Goal: Information Seeking & Learning: Learn about a topic

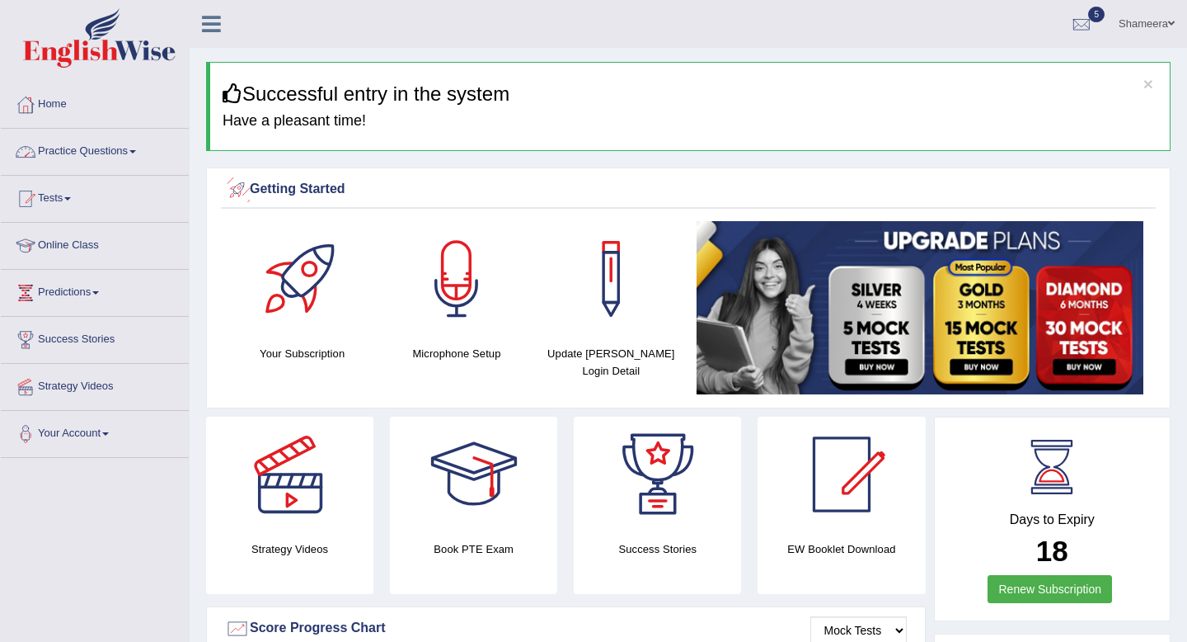
click at [140, 145] on link "Practice Questions" at bounding box center [95, 149] width 188 height 41
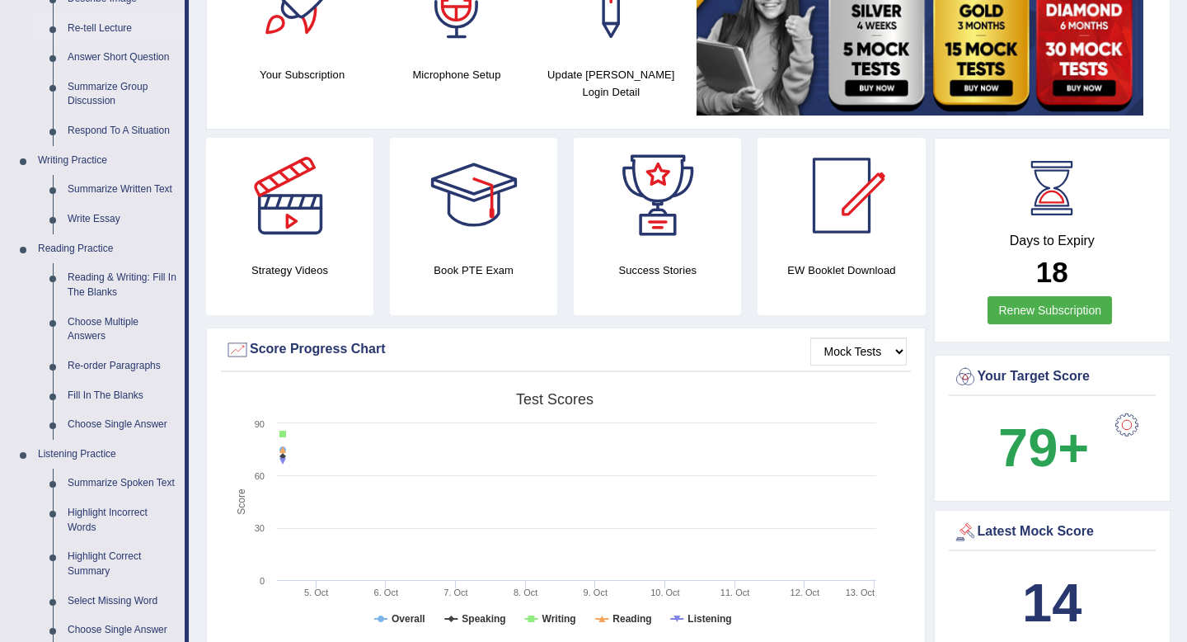
scroll to position [317, 0]
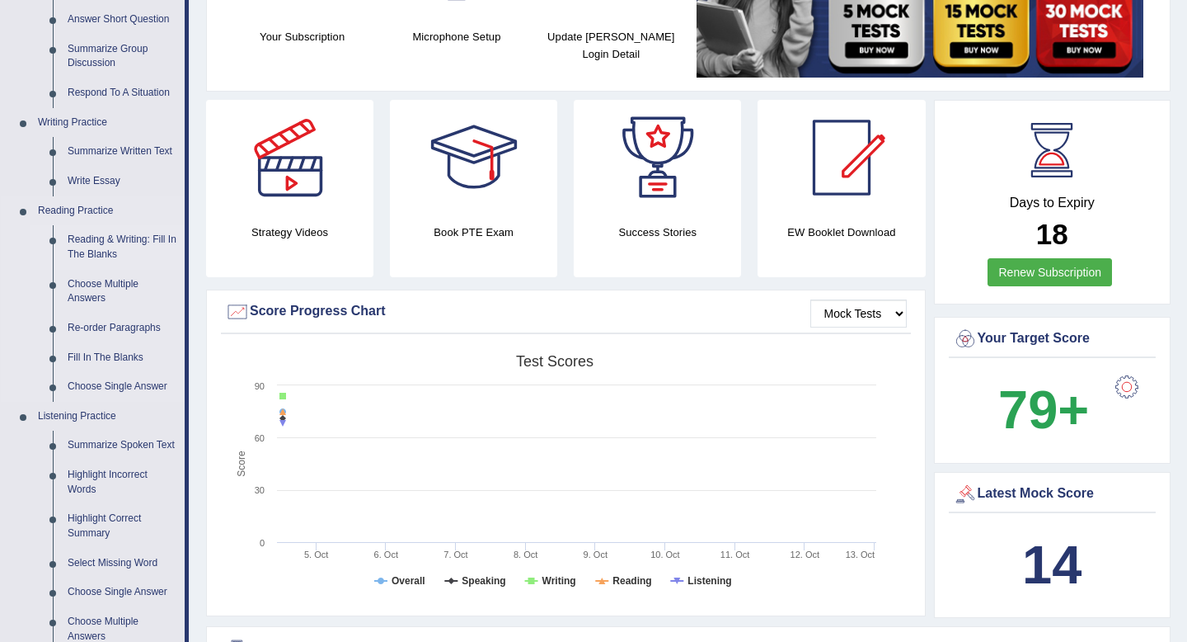
click at [133, 237] on link "Reading & Writing: Fill In The Blanks" at bounding box center [122, 247] width 125 height 44
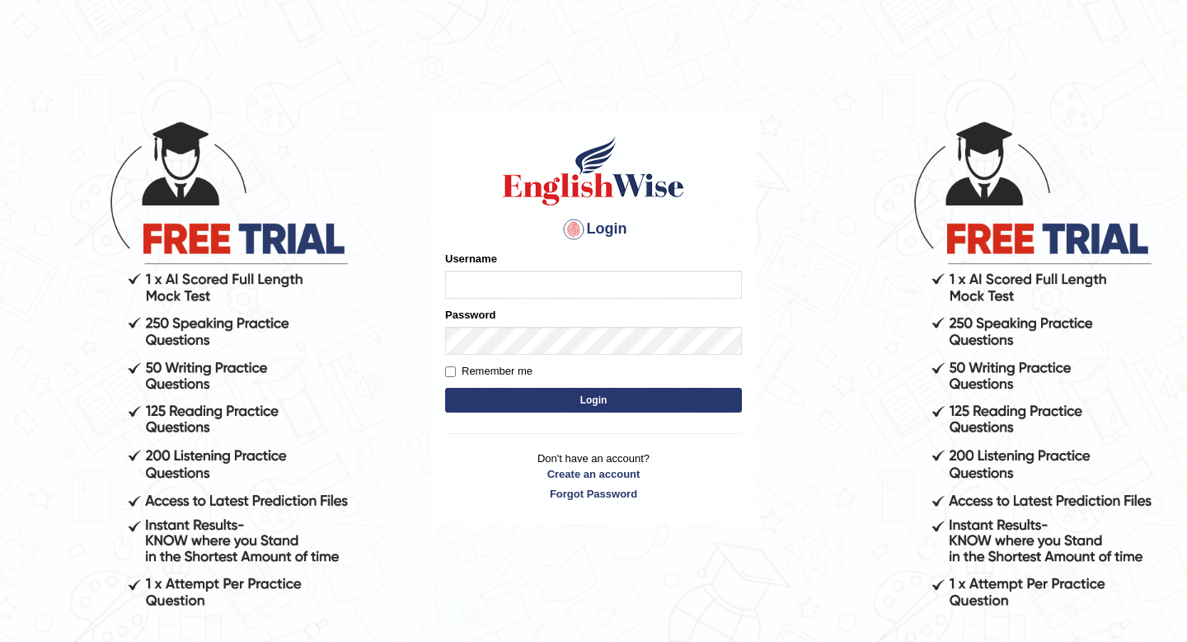
type input "Spmedi"
click at [538, 419] on div "Login Please fix the following errors: Username Spmedi Password Remember me Log…" at bounding box center [593, 317] width 325 height 413
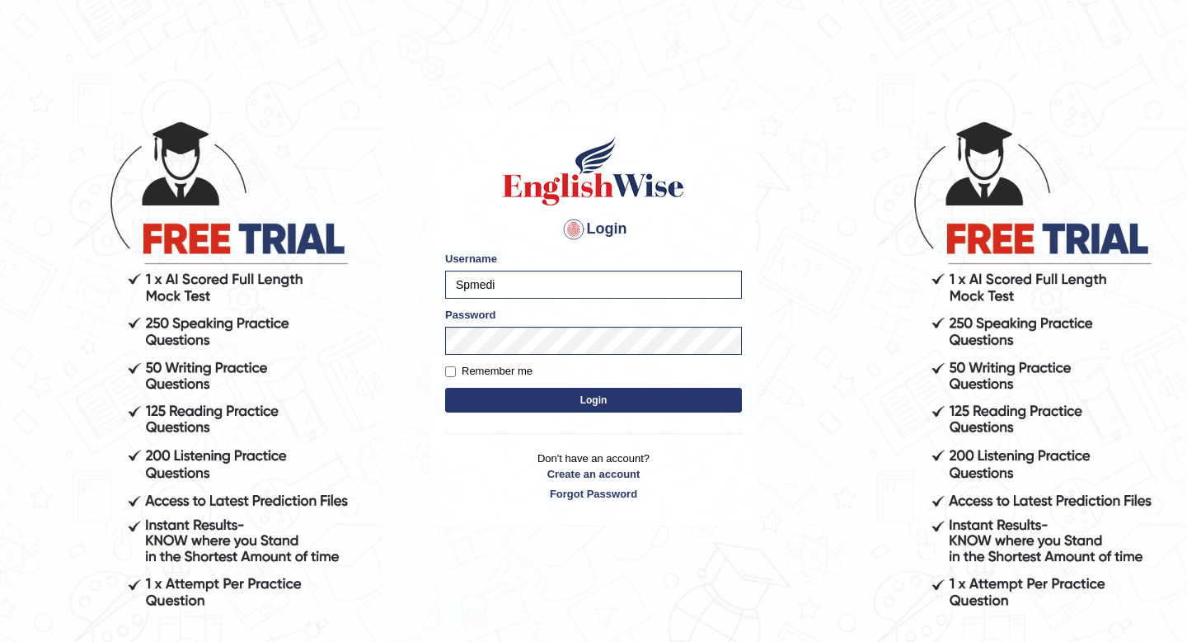
click at [536, 399] on button "Login" at bounding box center [593, 400] width 297 height 25
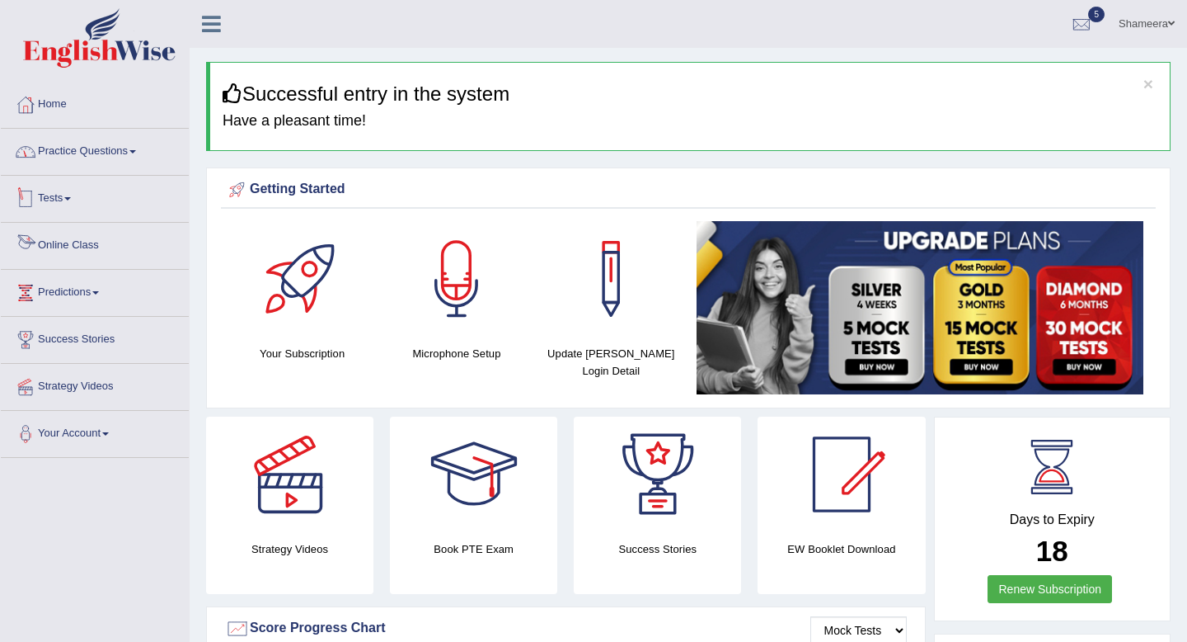
click at [127, 165] on link "Practice Questions" at bounding box center [95, 149] width 188 height 41
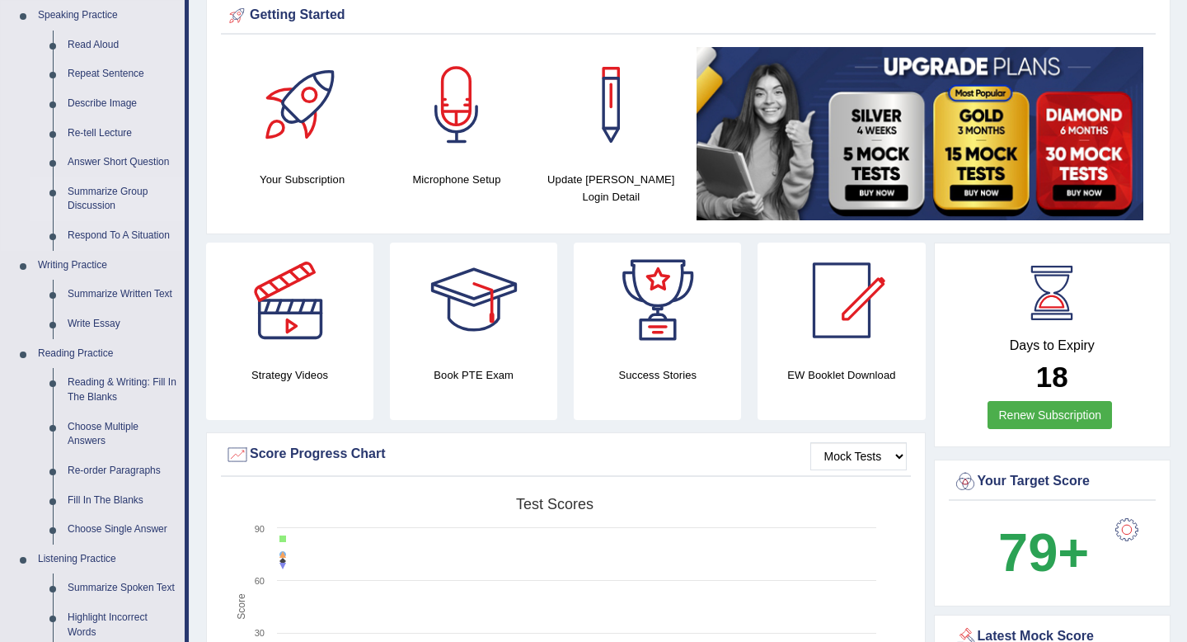
scroll to position [176, 0]
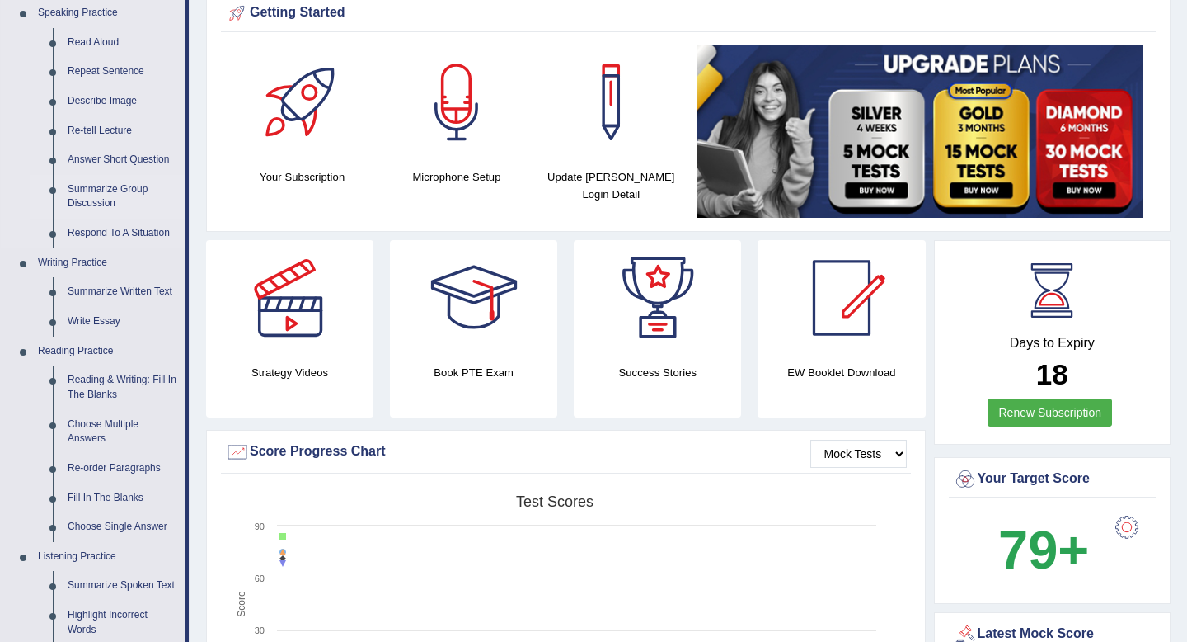
click at [139, 374] on link "Reading & Writing: Fill In The Blanks" at bounding box center [122, 387] width 125 height 44
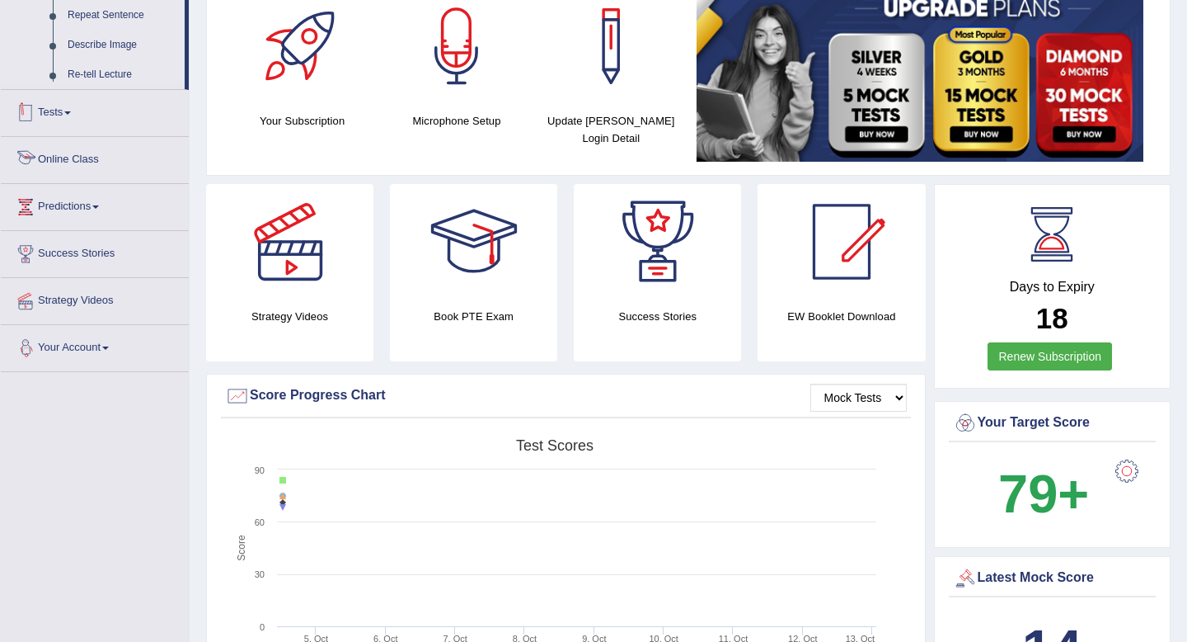
scroll to position [360, 0]
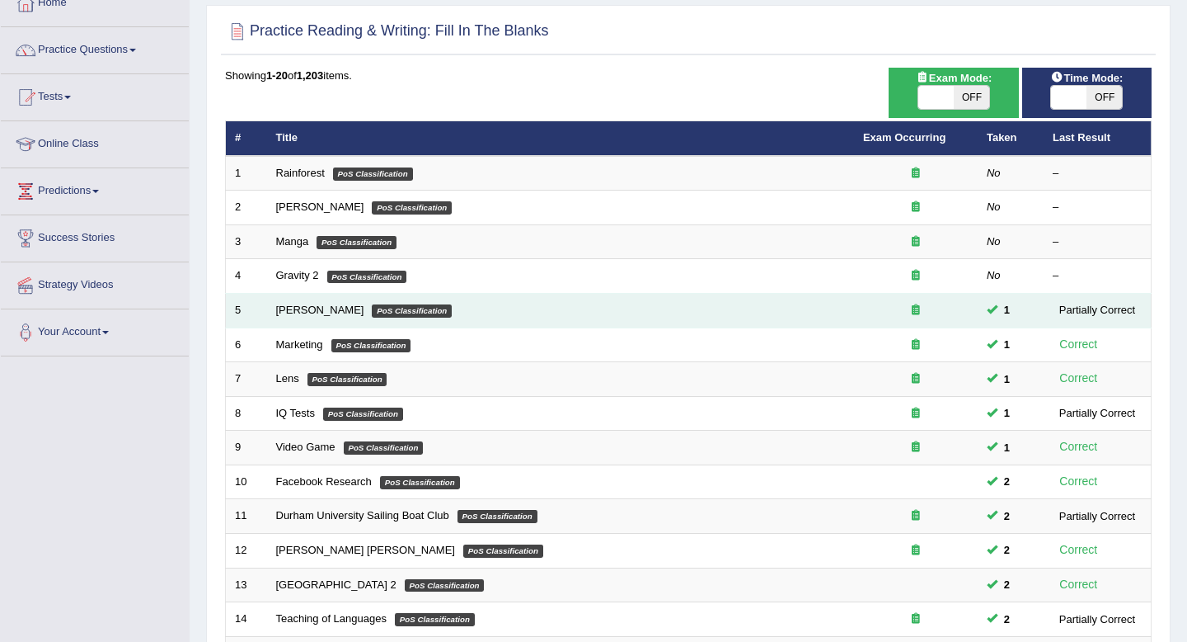
scroll to position [101, 0]
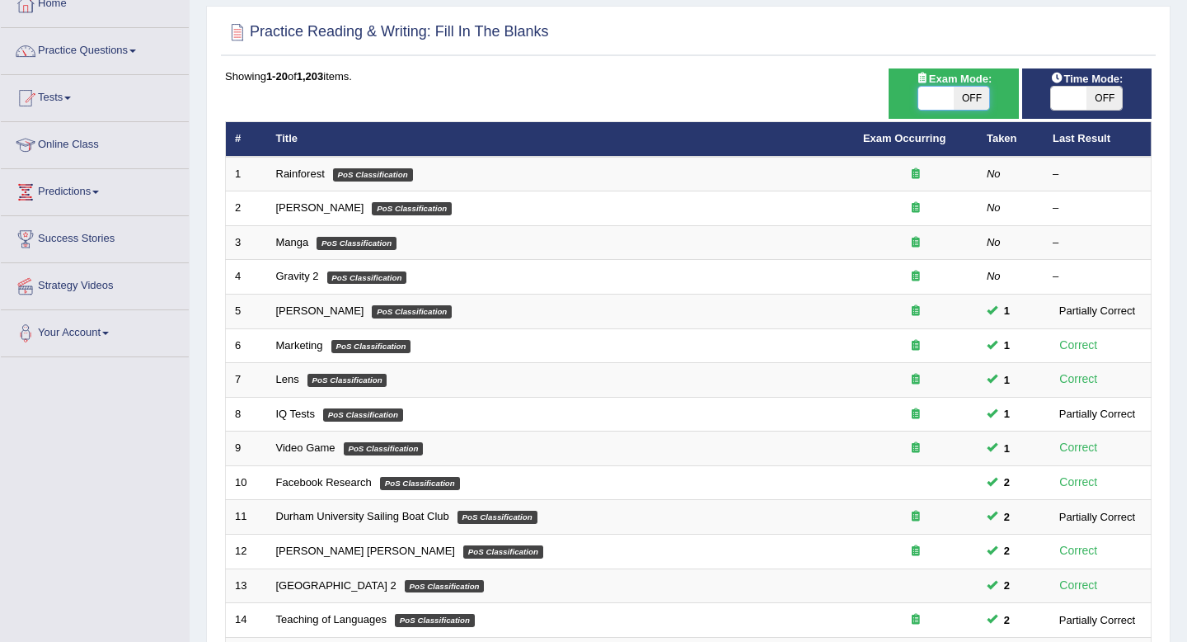
click at [948, 97] on span at bounding box center [936, 98] width 35 height 23
checkbox input "true"
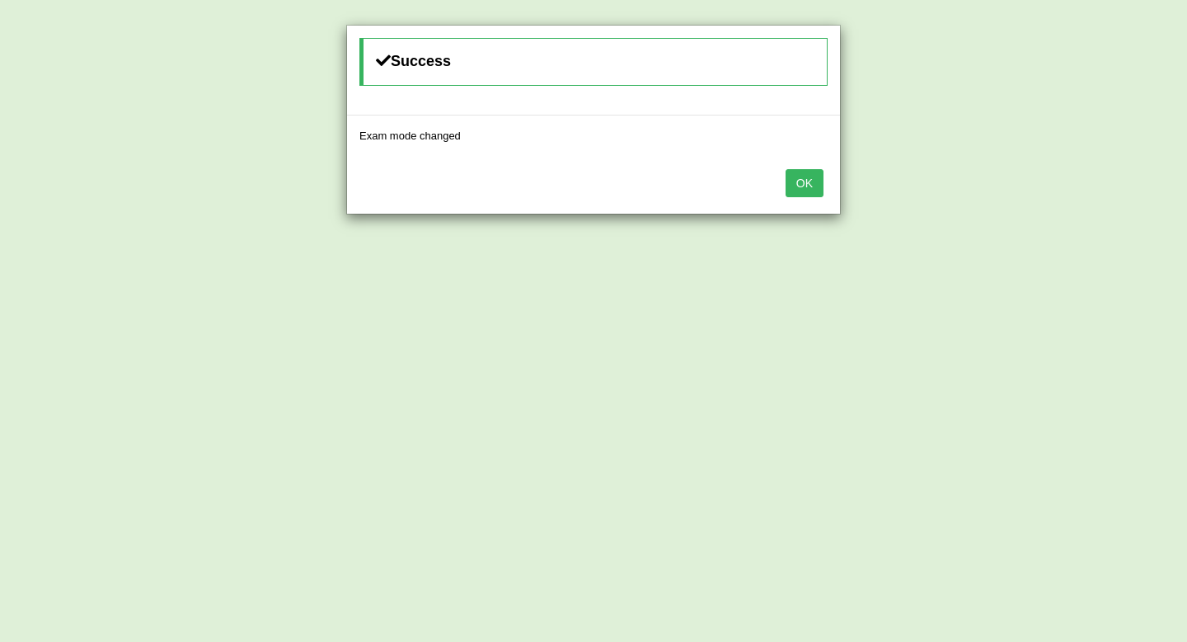
click at [811, 187] on button "OK" at bounding box center [805, 183] width 38 height 28
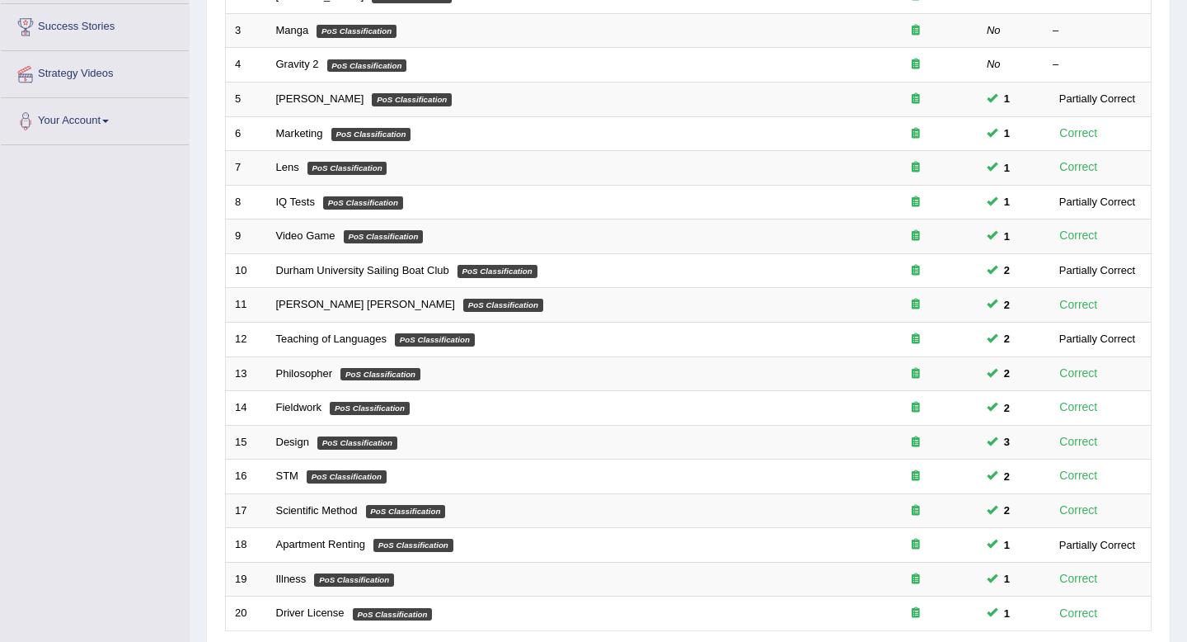
scroll to position [450, 0]
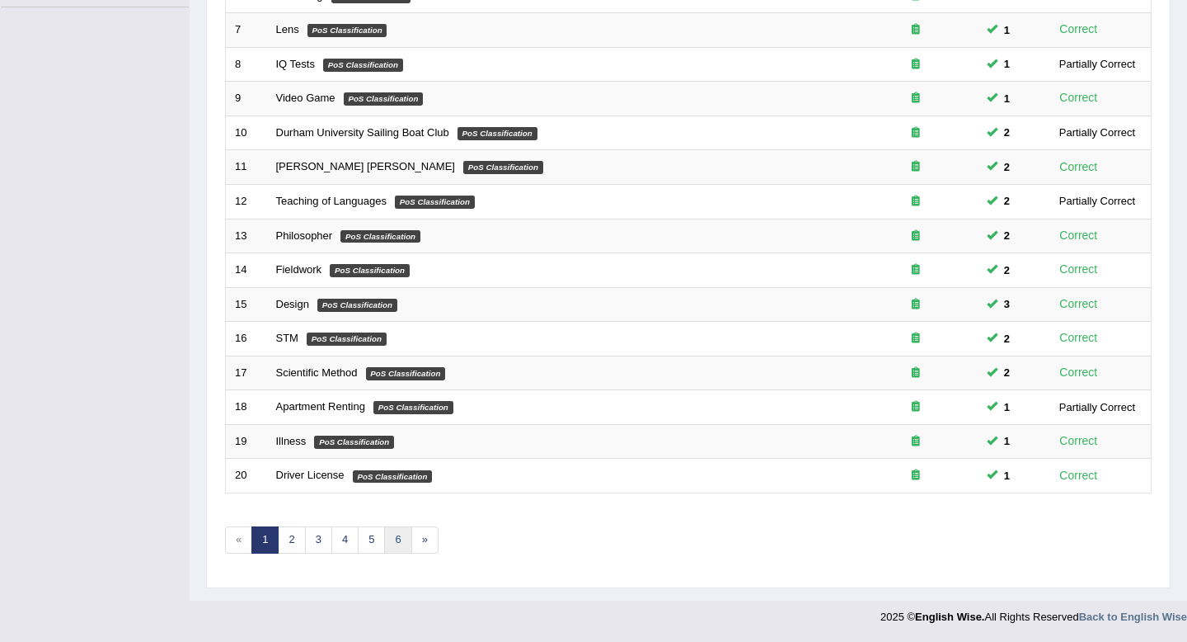
click at [393, 543] on link "6" at bounding box center [397, 539] width 27 height 27
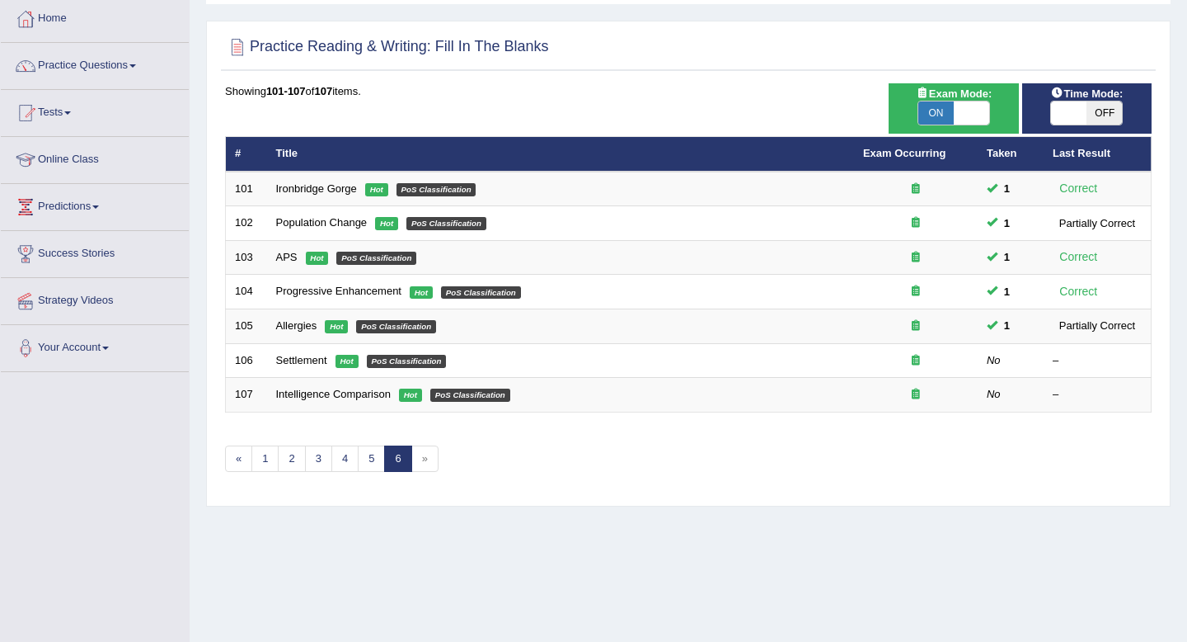
scroll to position [224, 0]
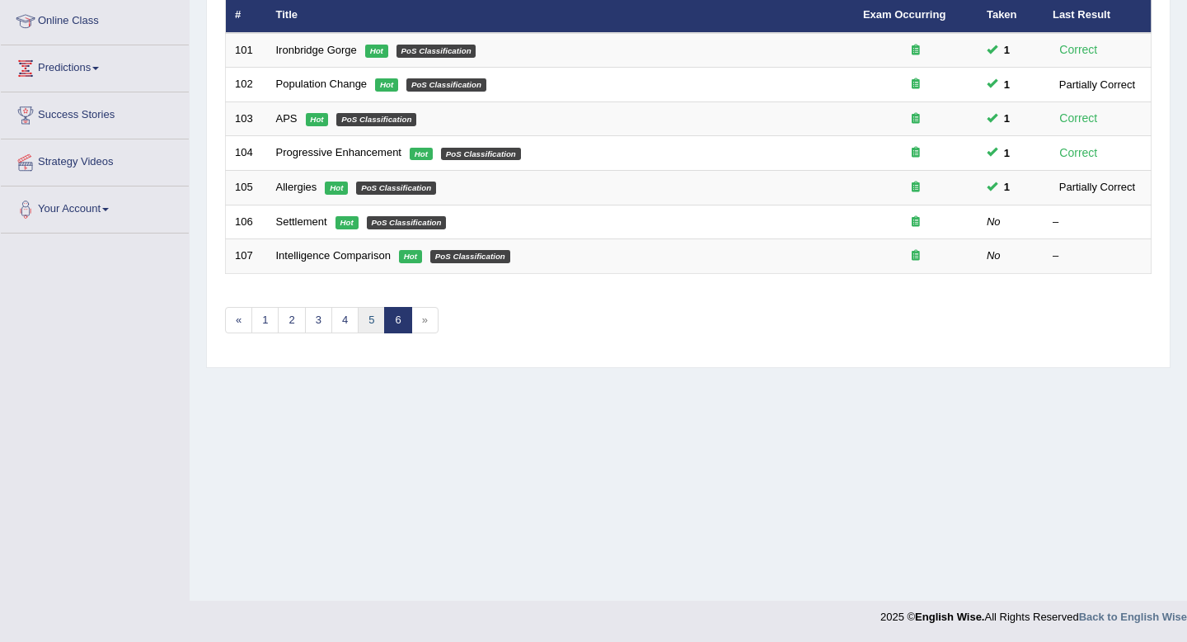
click at [363, 322] on link "5" at bounding box center [371, 320] width 27 height 27
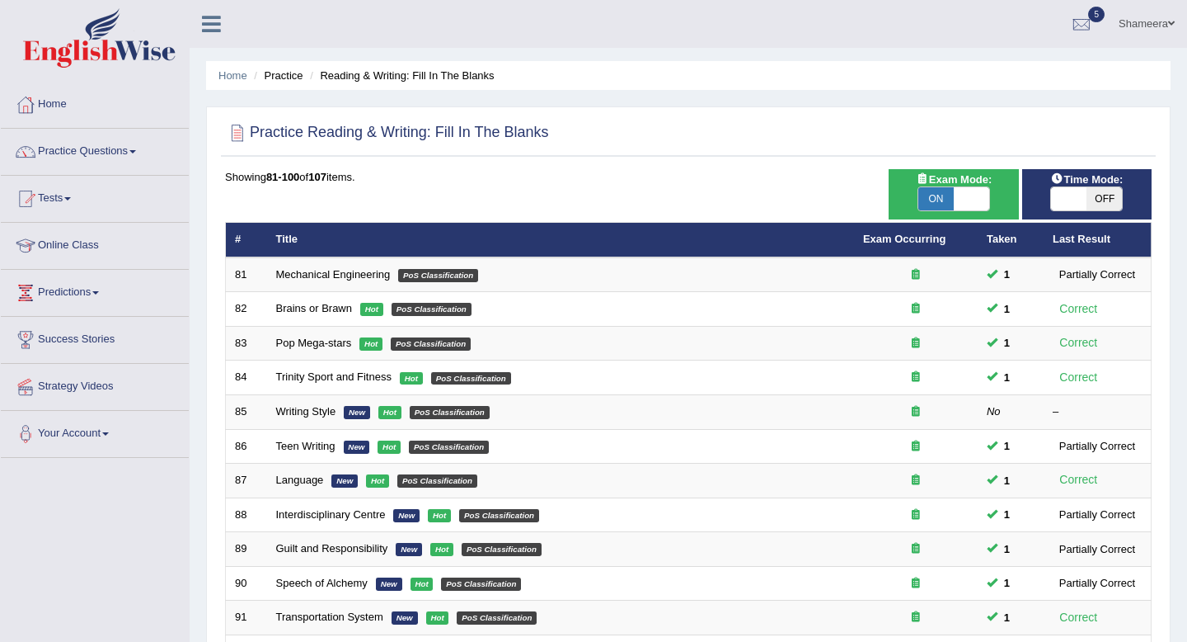
scroll to position [450, 0]
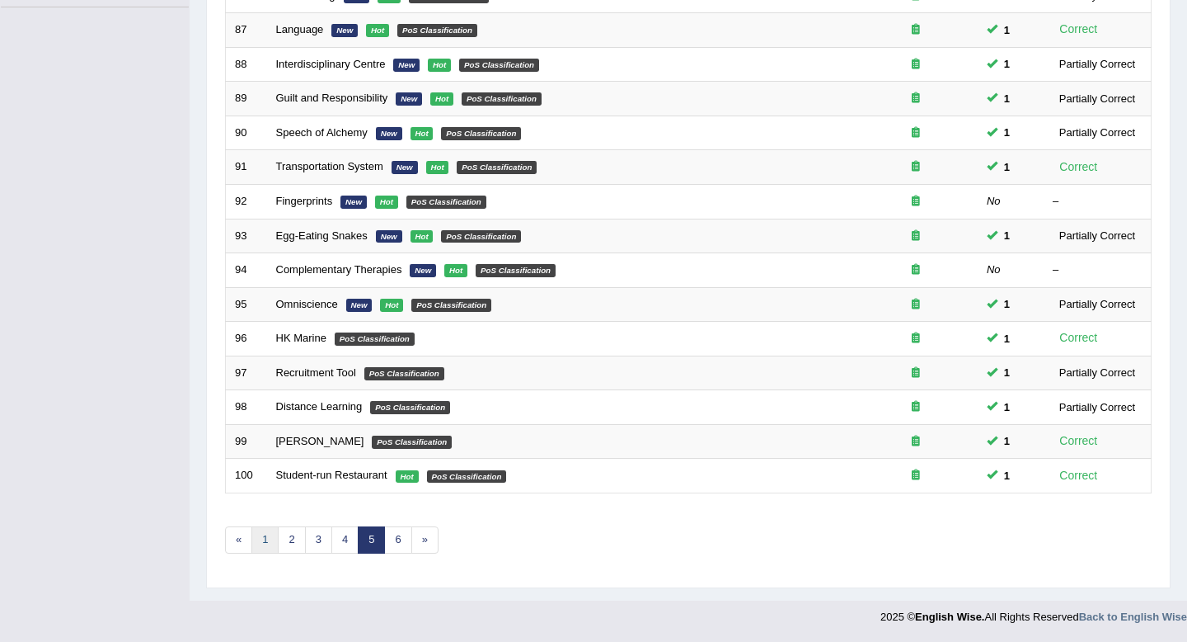
click at [265, 543] on link "1" at bounding box center [265, 539] width 27 height 27
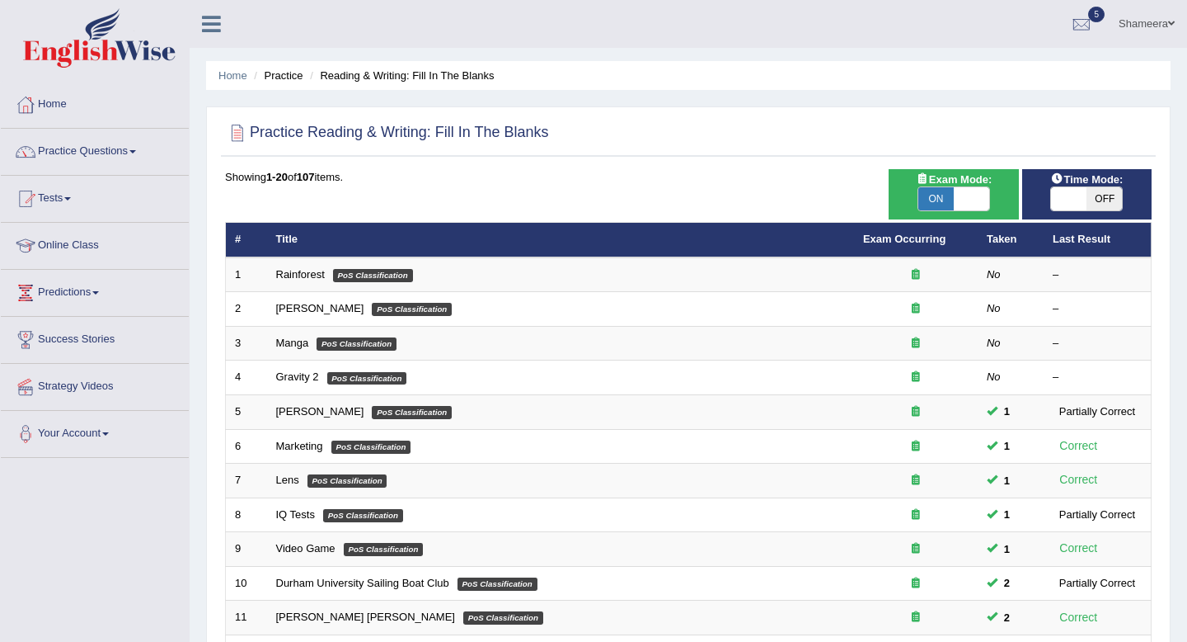
click at [969, 204] on span at bounding box center [971, 198] width 35 height 23
checkbox input "false"
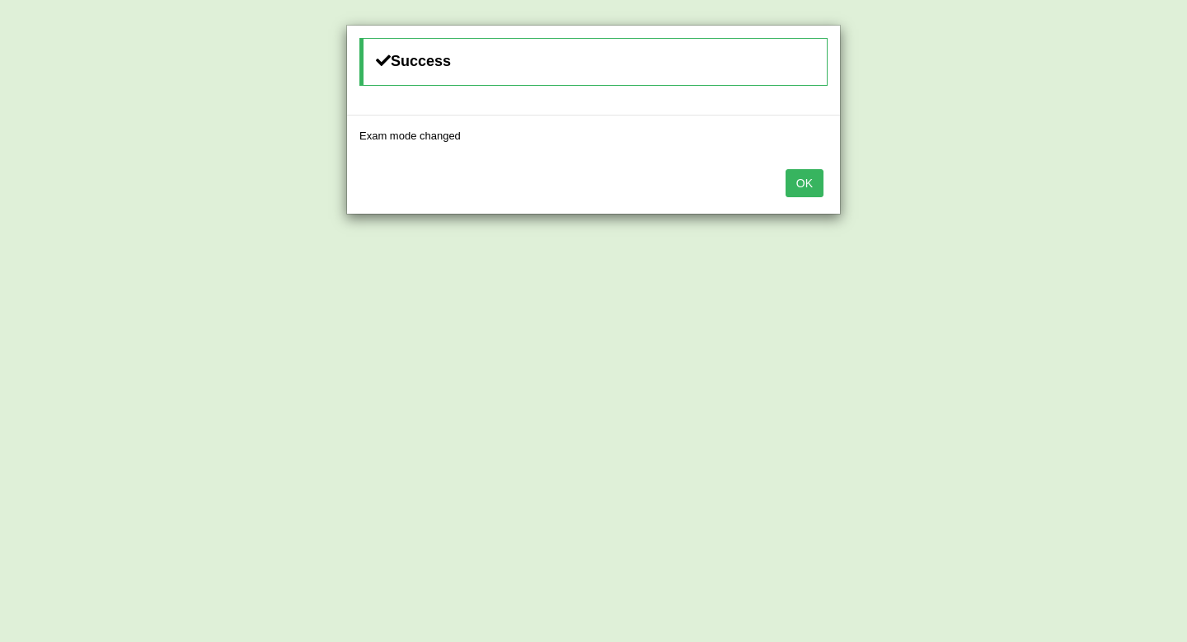
click at [795, 195] on button "OK" at bounding box center [805, 183] width 38 height 28
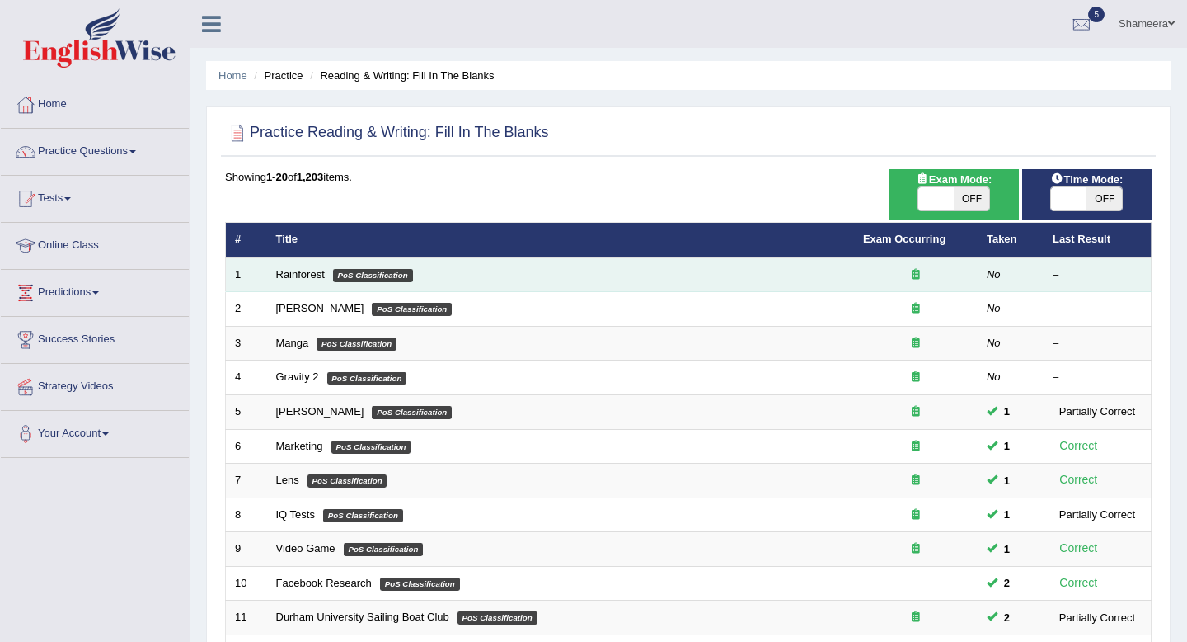
click at [308, 281] on td "Rainforest PoS Classification" at bounding box center [560, 274] width 587 height 35
click at [306, 274] on link "Rainforest" at bounding box center [300, 274] width 49 height 12
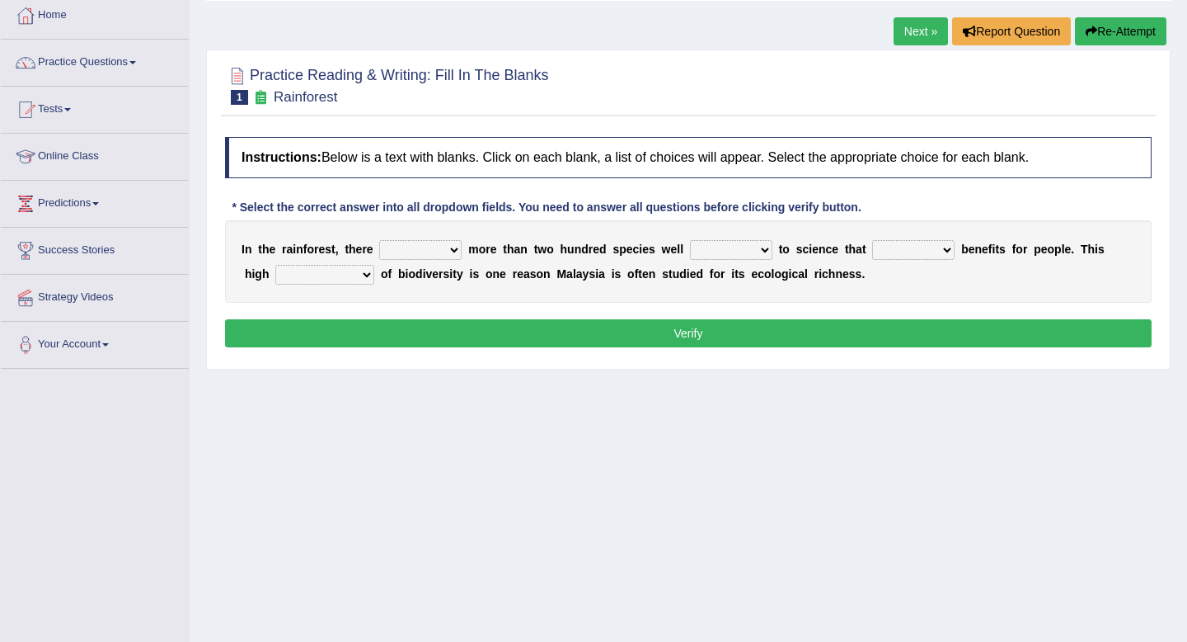
scroll to position [90, 0]
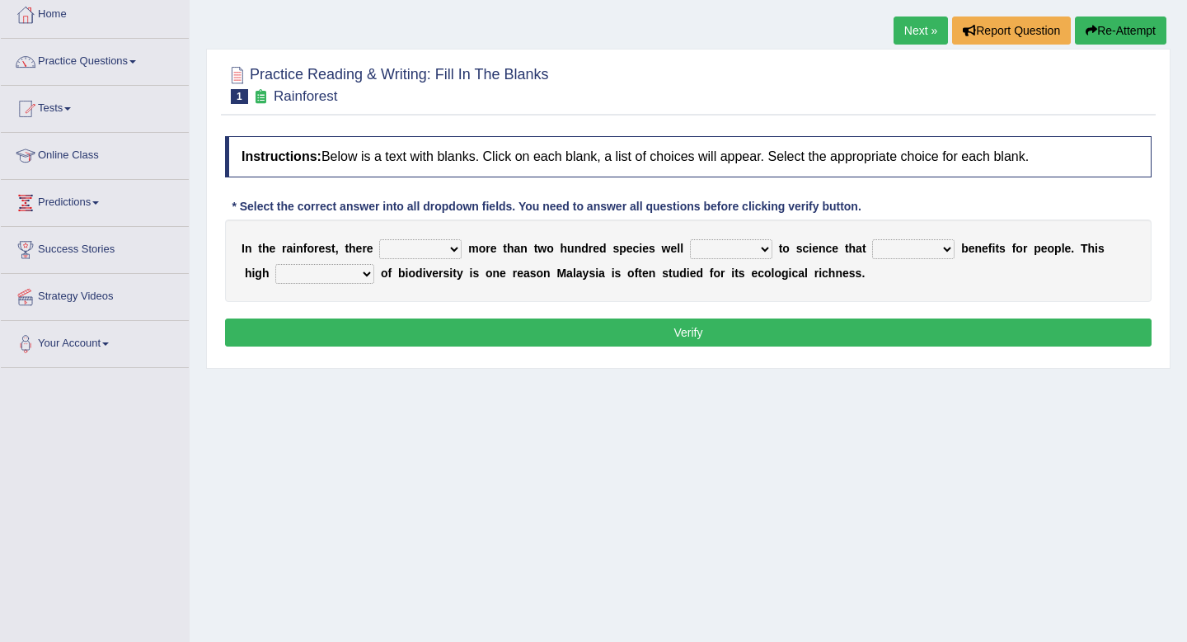
click at [444, 252] on select "have can be has is" at bounding box center [420, 249] width 82 height 20
select select "can be"
click at [379, 239] on select "have can be has is" at bounding box center [420, 249] width 82 height 20
click at [760, 252] on select "knowing known knew know" at bounding box center [731, 249] width 82 height 20
select select "known"
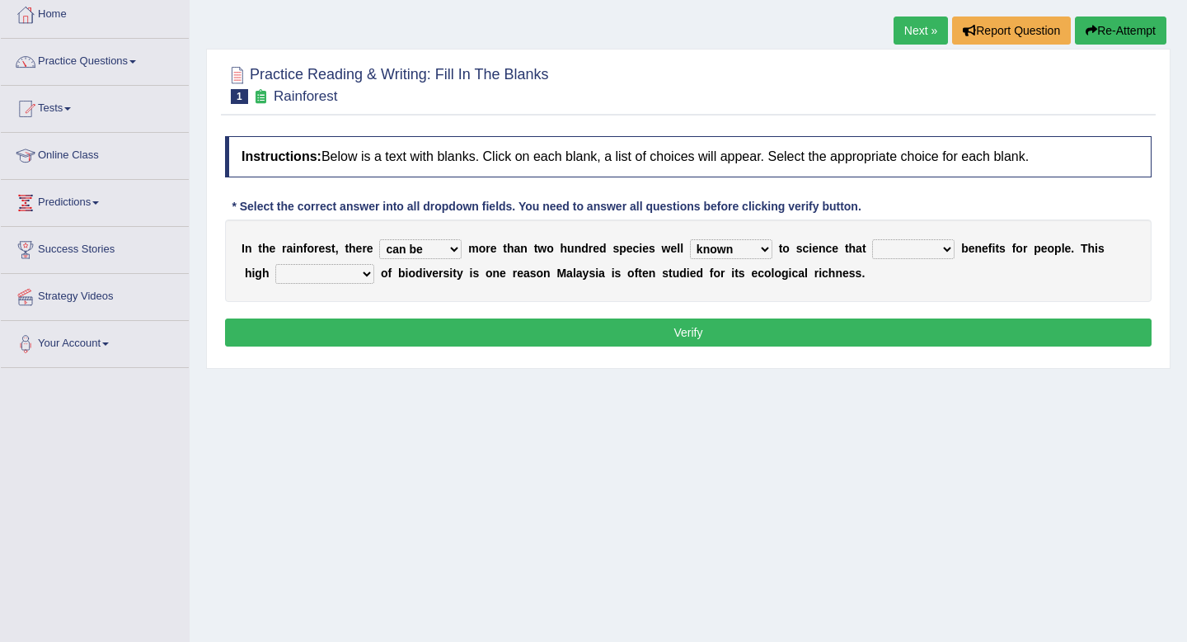
click at [690, 239] on select "knowing known knew know" at bounding box center [731, 249] width 82 height 20
click at [933, 247] on select "contain contained containing contains" at bounding box center [913, 249] width 82 height 20
select select "contain"
click at [873, 239] on select "contain contained containing contains" at bounding box center [913, 249] width 82 height 20
click at [929, 273] on div "I n t h e r a i n f o r e s t , t h e r e have can be has is m o r e t h a n t …" at bounding box center [688, 260] width 927 height 82
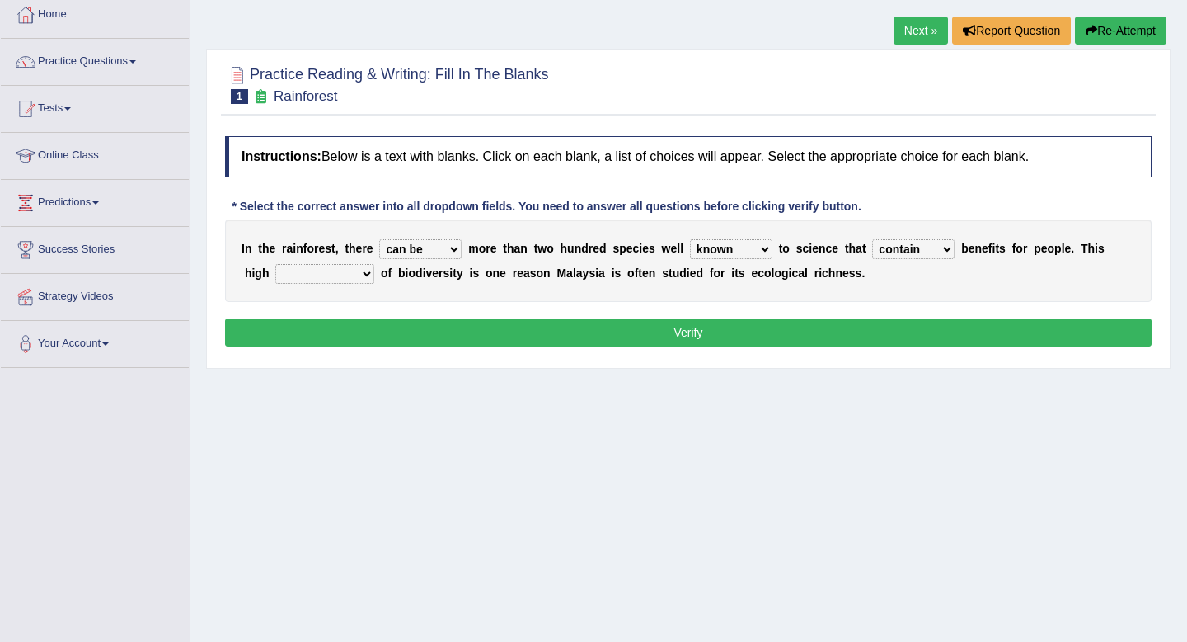
click at [353, 278] on select "condensation conjunction continuity complexity" at bounding box center [324, 274] width 99 height 20
select select "complexity"
click at [275, 264] on select "condensation conjunction continuity complexity" at bounding box center [324, 274] width 99 height 20
click at [361, 332] on button "Verify" at bounding box center [688, 332] width 927 height 28
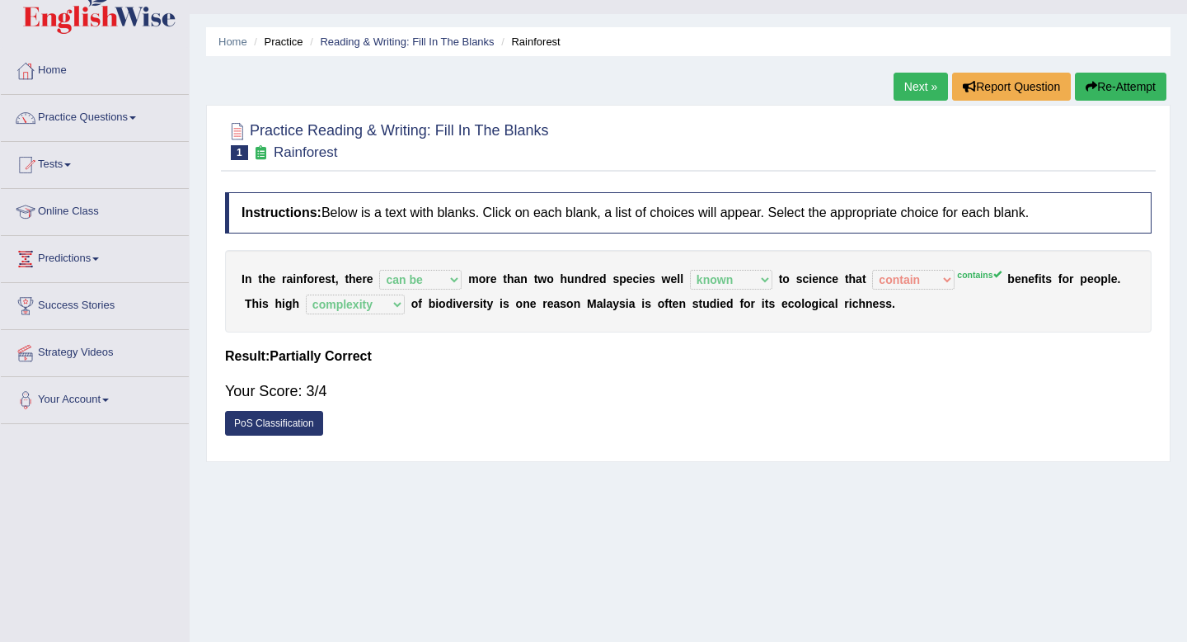
scroll to position [33, 0]
click at [984, 95] on button "Report Question" at bounding box center [1011, 87] width 119 height 28
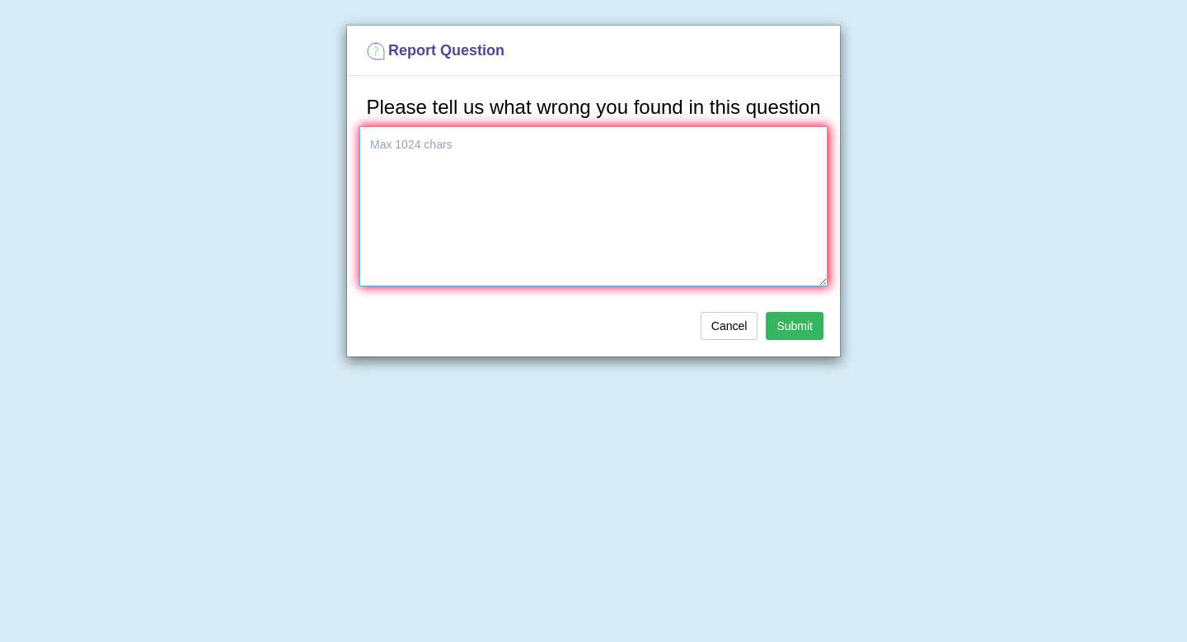
click at [659, 219] on textarea at bounding box center [594, 206] width 468 height 160
type textarea "o"
type textarea "contain is the right word. Lot of mistakes please check"
click at [795, 340] on button "Submit" at bounding box center [795, 326] width 58 height 28
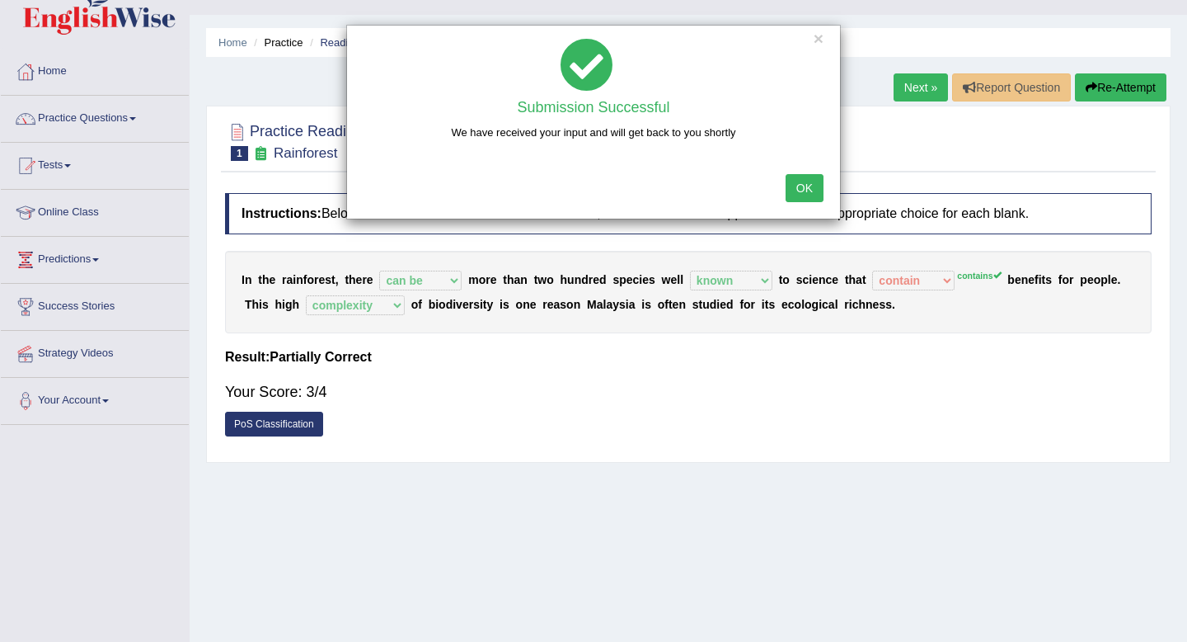
click at [807, 181] on button "OK" at bounding box center [805, 188] width 38 height 28
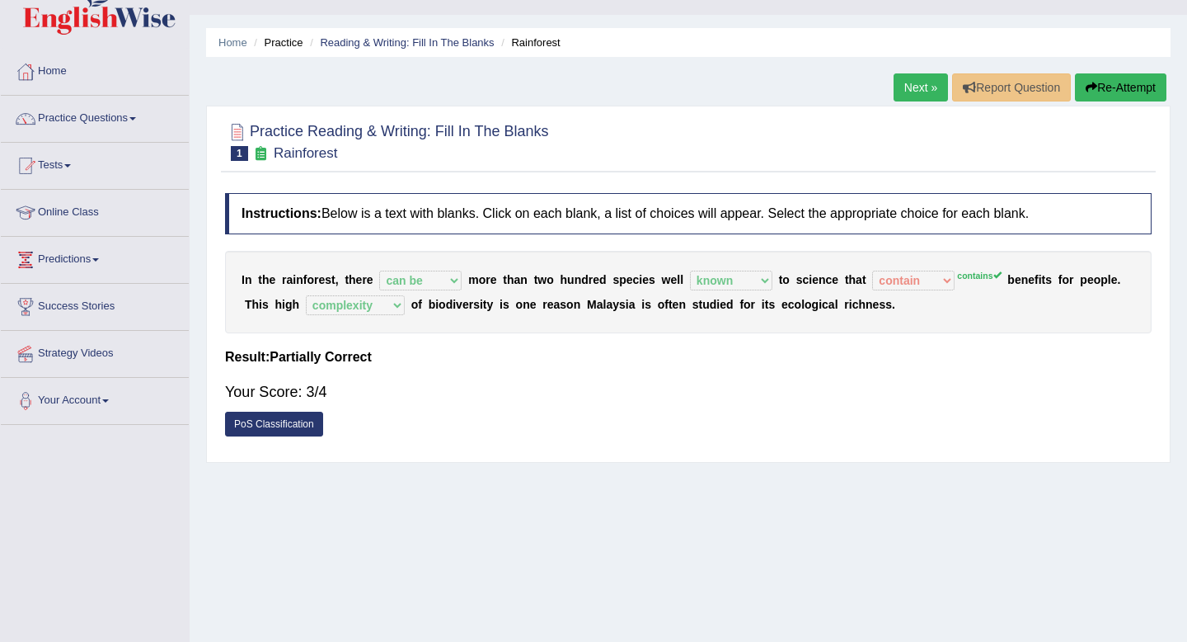
scroll to position [3, 0]
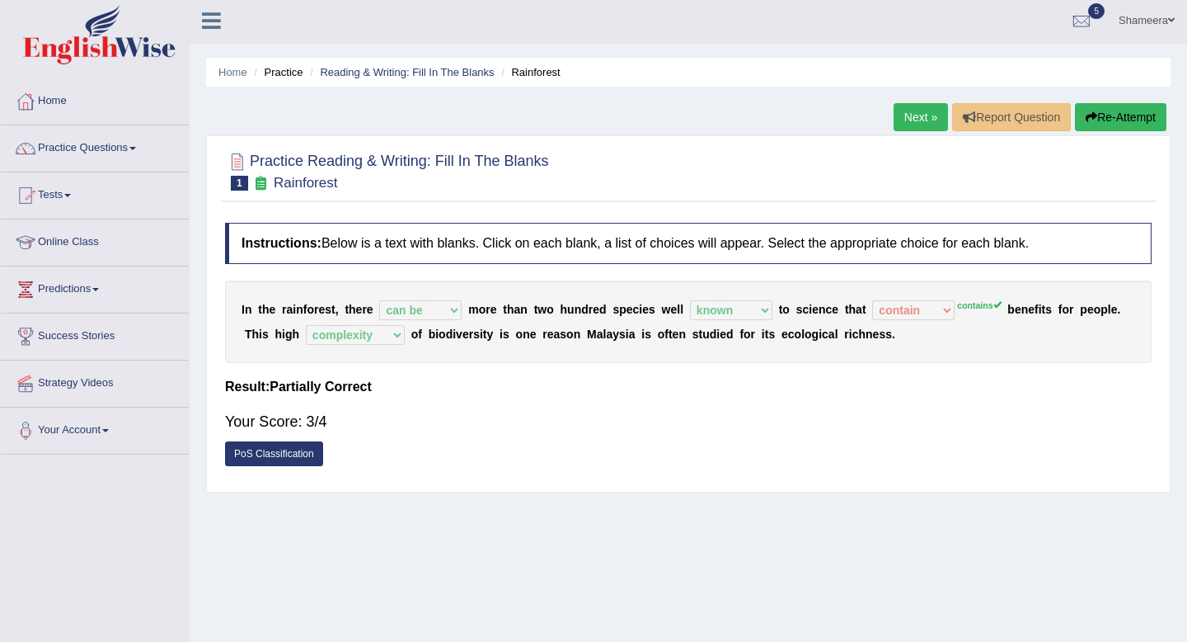
click at [916, 118] on link "Next »" at bounding box center [921, 117] width 54 height 28
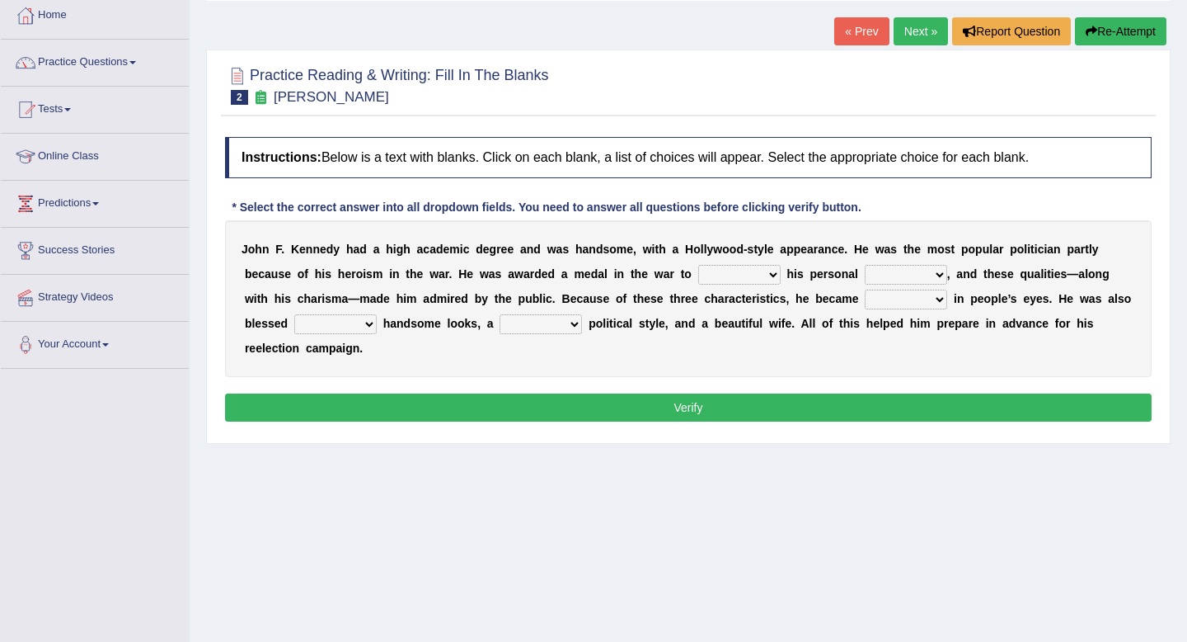
scroll to position [90, 0]
click at [764, 276] on select "prove show evidence upthrow" at bounding box center [739, 274] width 82 height 20
click at [900, 274] on select "passion courage charm liking" at bounding box center [906, 274] width 82 height 20
click at [757, 276] on select "prove show evidence upthrow" at bounding box center [739, 274] width 82 height 20
select select "show"
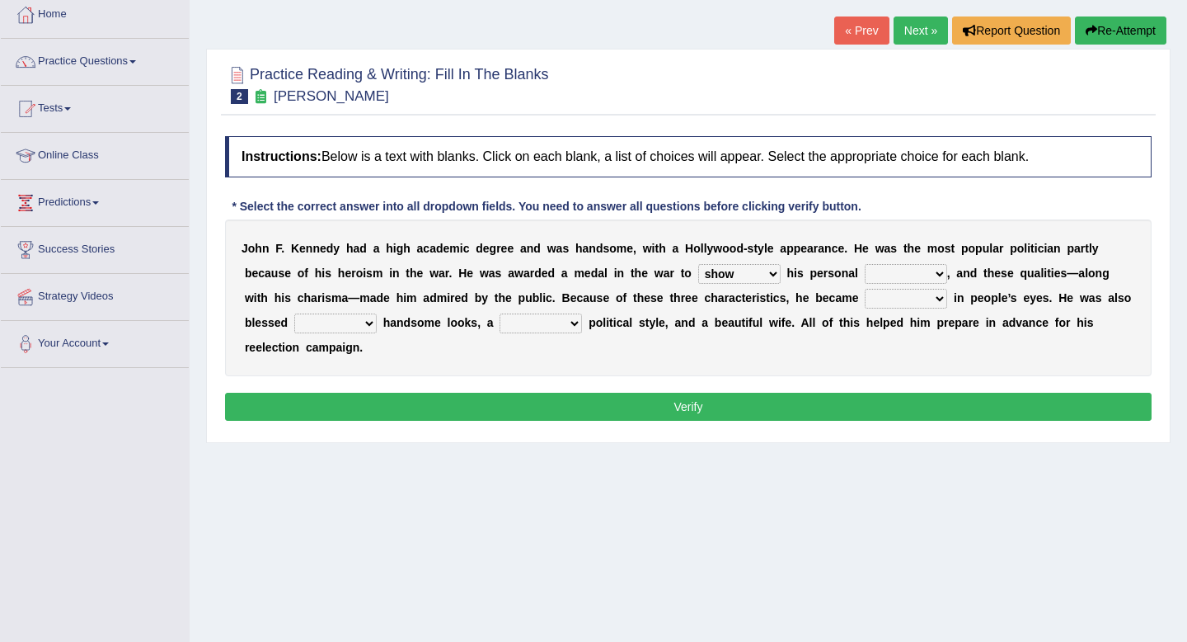
click at [700, 264] on select "prove show evidence upthrow" at bounding box center [739, 274] width 82 height 20
click at [911, 274] on select "passion courage charm liking" at bounding box center [906, 274] width 82 height 20
select select "courage"
click at [865, 264] on select "passion courage charm liking" at bounding box center [906, 274] width 82 height 20
click at [900, 303] on select "iconic ironic identical impotent" at bounding box center [906, 299] width 82 height 20
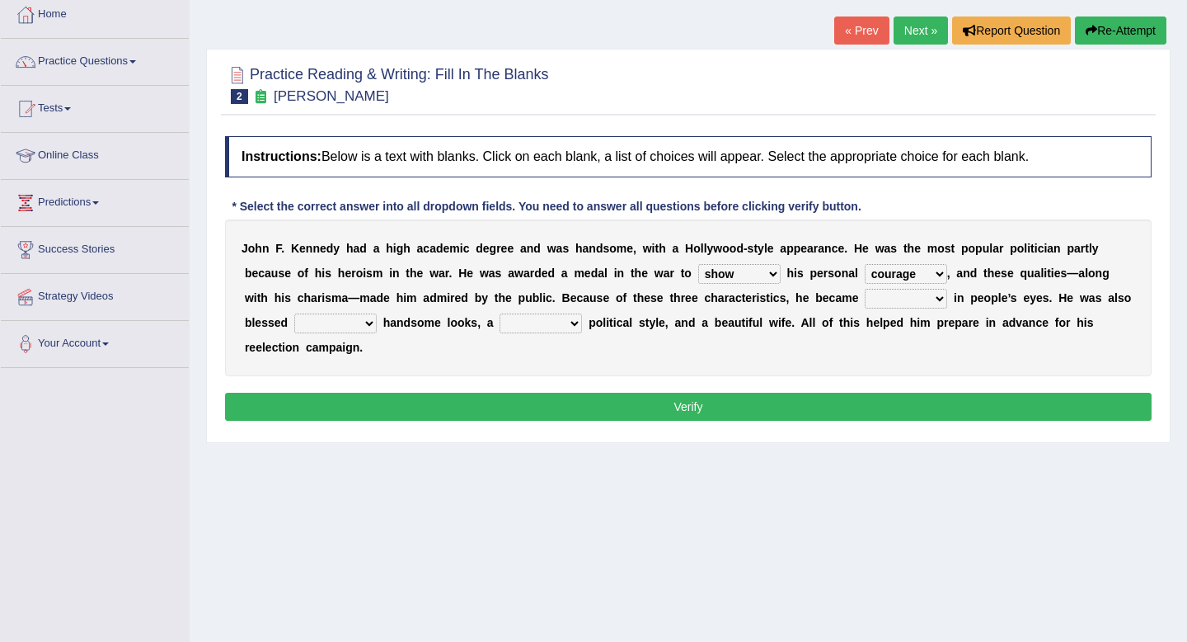
select select "iconic"
click at [867, 289] on select "iconic ironic identical impotent" at bounding box center [906, 299] width 82 height 20
click at [357, 325] on select "with in upon to" at bounding box center [335, 323] width 82 height 20
select select "with"
click at [294, 313] on select "with in upon to" at bounding box center [335, 323] width 82 height 20
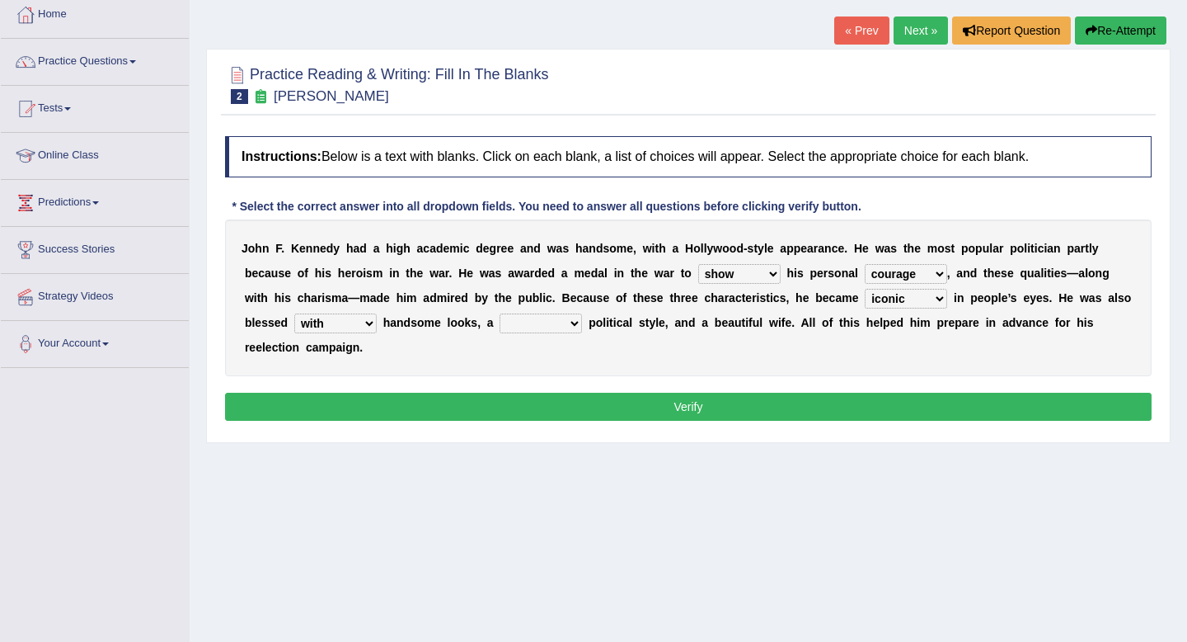
click at [566, 325] on select "mending mends mended mend" at bounding box center [541, 323] width 82 height 20
select select "mended"
click at [500, 313] on select "mending mends mended mend" at bounding box center [541, 323] width 82 height 20
click at [561, 399] on button "Verify" at bounding box center [688, 407] width 927 height 28
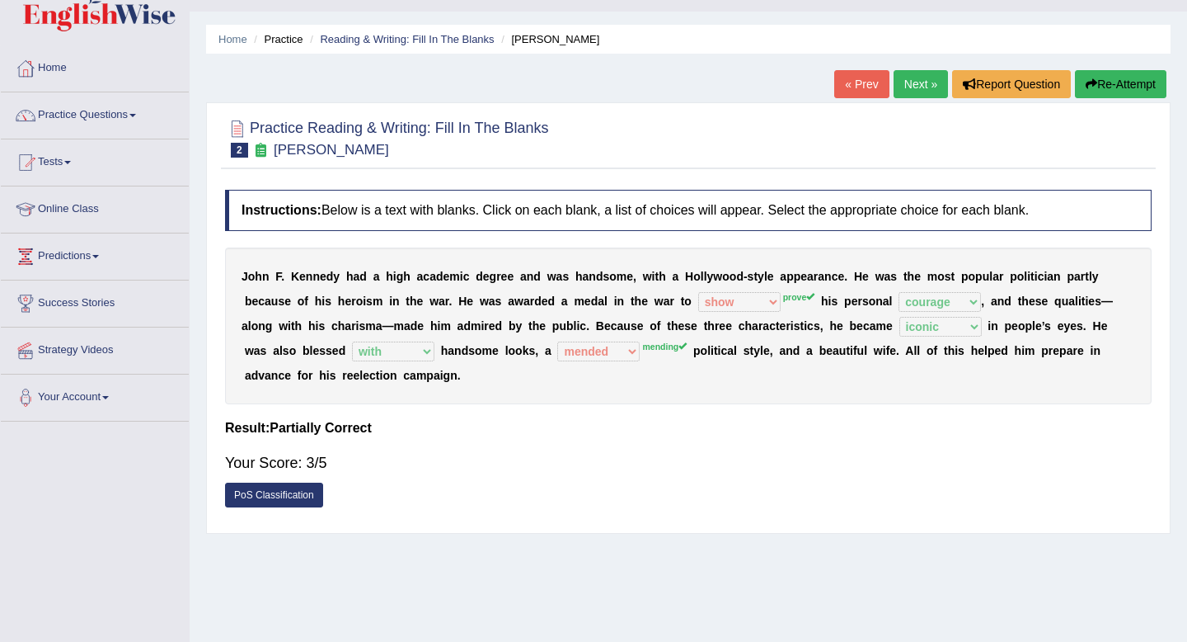
scroll to position [0, 0]
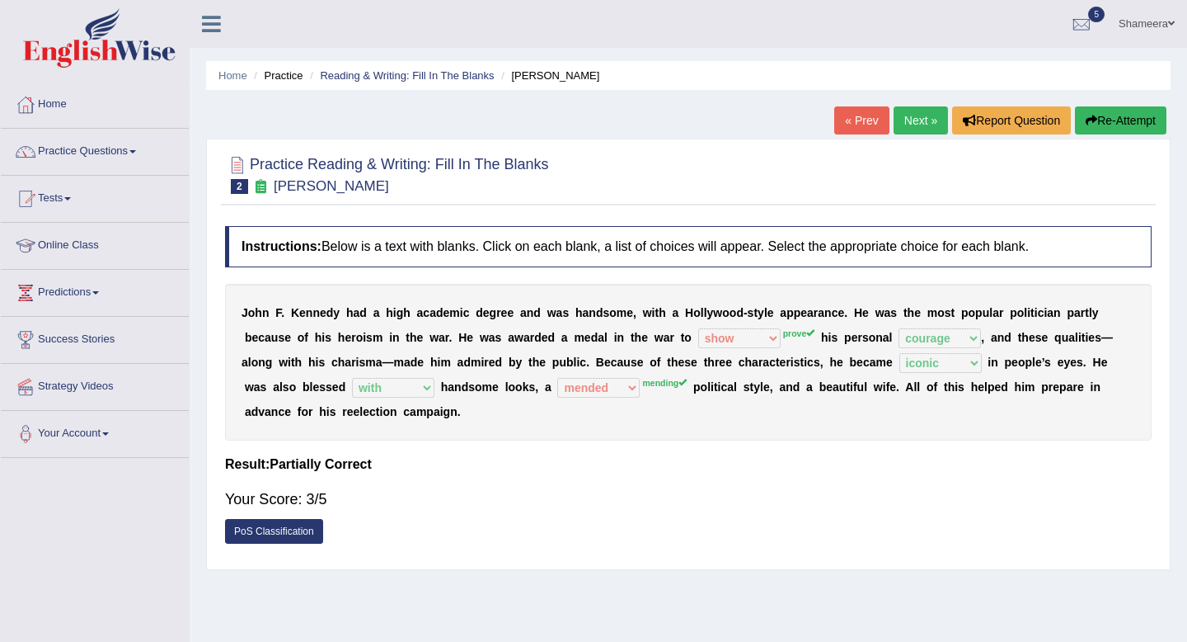
click at [914, 124] on link "Next »" at bounding box center [921, 120] width 54 height 28
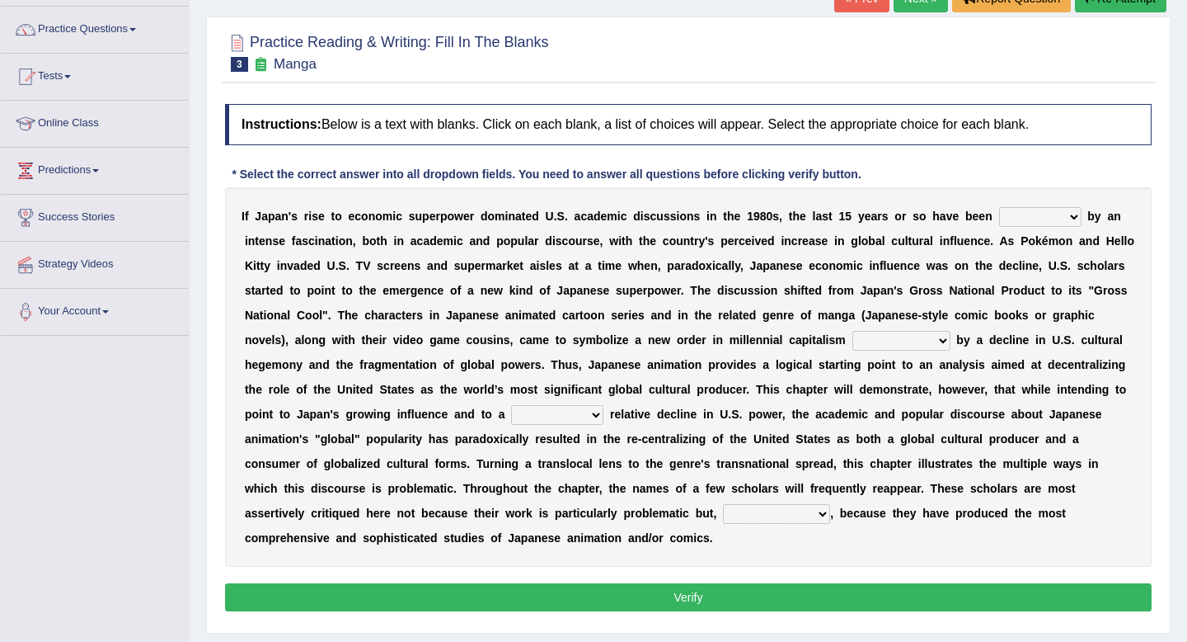
scroll to position [128, 0]
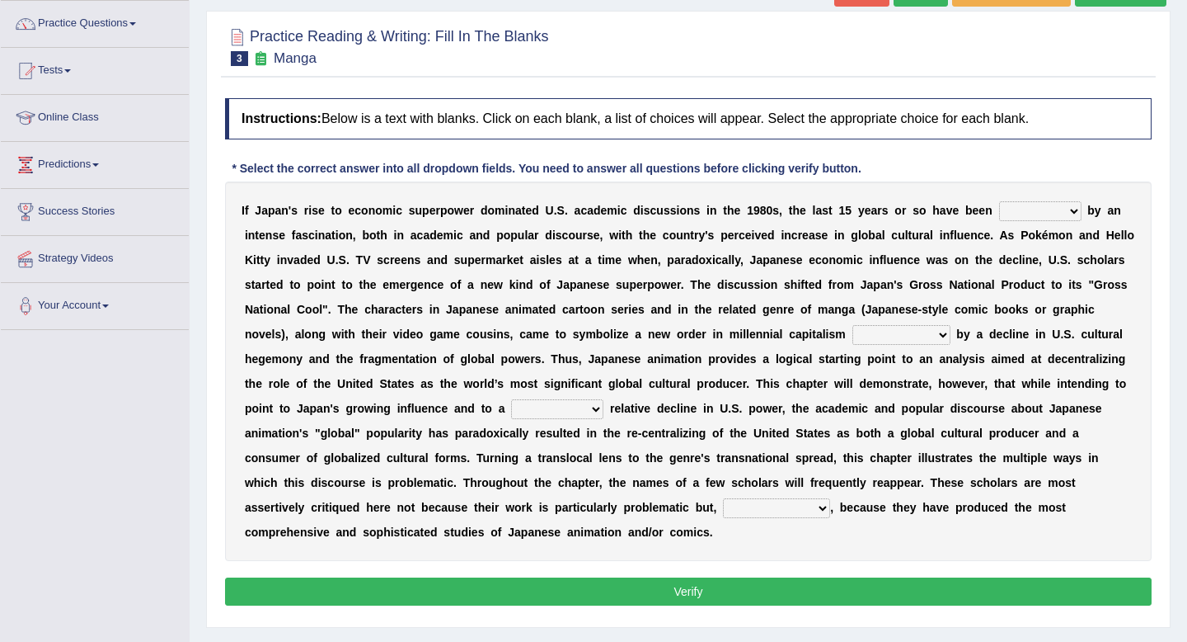
click at [1036, 219] on select "marked dedicated made inspired" at bounding box center [1040, 211] width 82 height 20
click at [1030, 211] on select "marked dedicated made inspired" at bounding box center [1040, 211] width 82 height 20
select select "marked"
click at [999, 201] on select "marked dedicated made inspired" at bounding box center [1040, 211] width 82 height 20
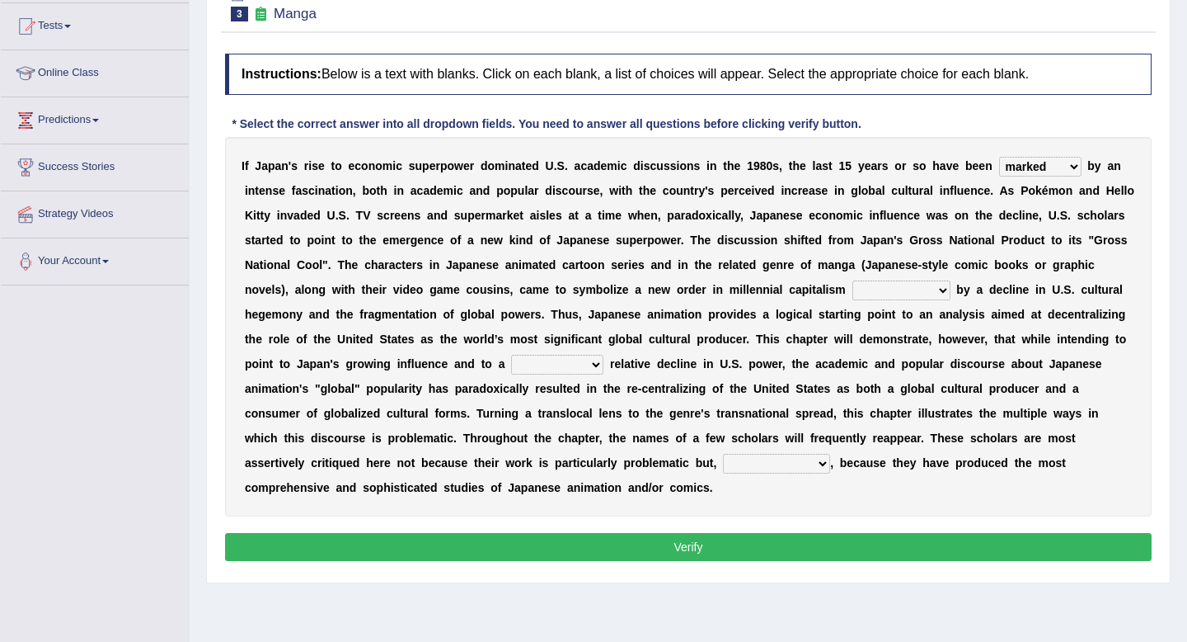
scroll to position [178, 0]
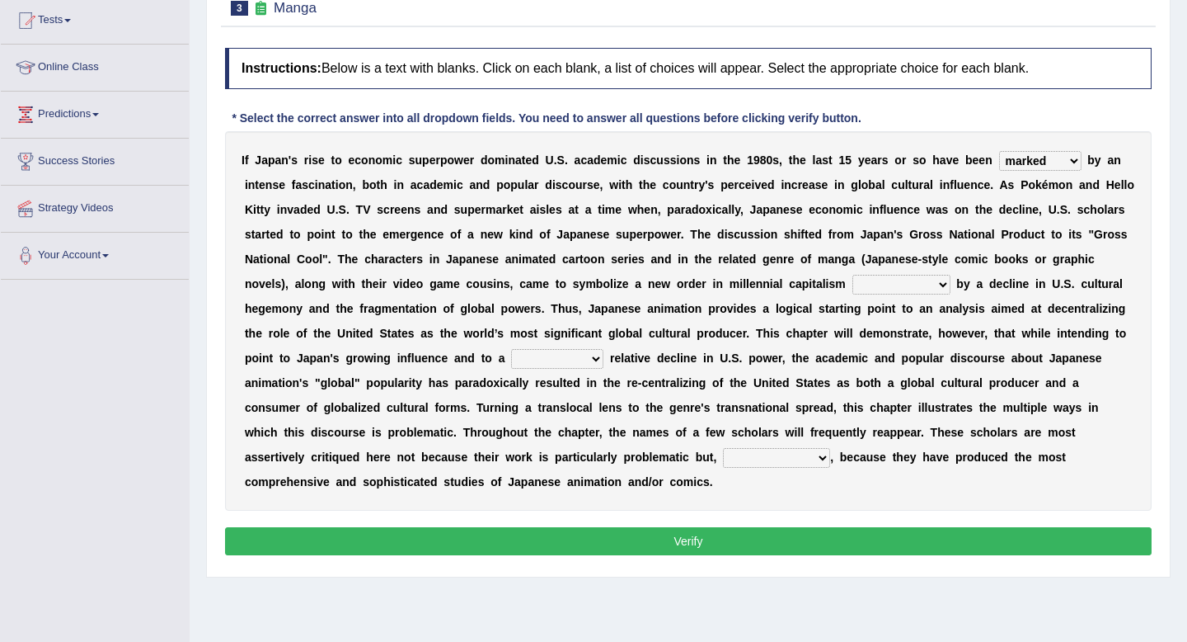
click at [876, 285] on select "pocessed characterized opposed tangled" at bounding box center [902, 285] width 98 height 20
click at [903, 285] on select "pocessed characterized opposed tangled" at bounding box center [902, 285] width 98 height 20
select select "opposed"
click at [853, 275] on select "pocessed characterized opposed tangled" at bounding box center [902, 285] width 98 height 20
click at [906, 284] on select "pocessed characterized opposed tangled" at bounding box center [902, 285] width 98 height 20
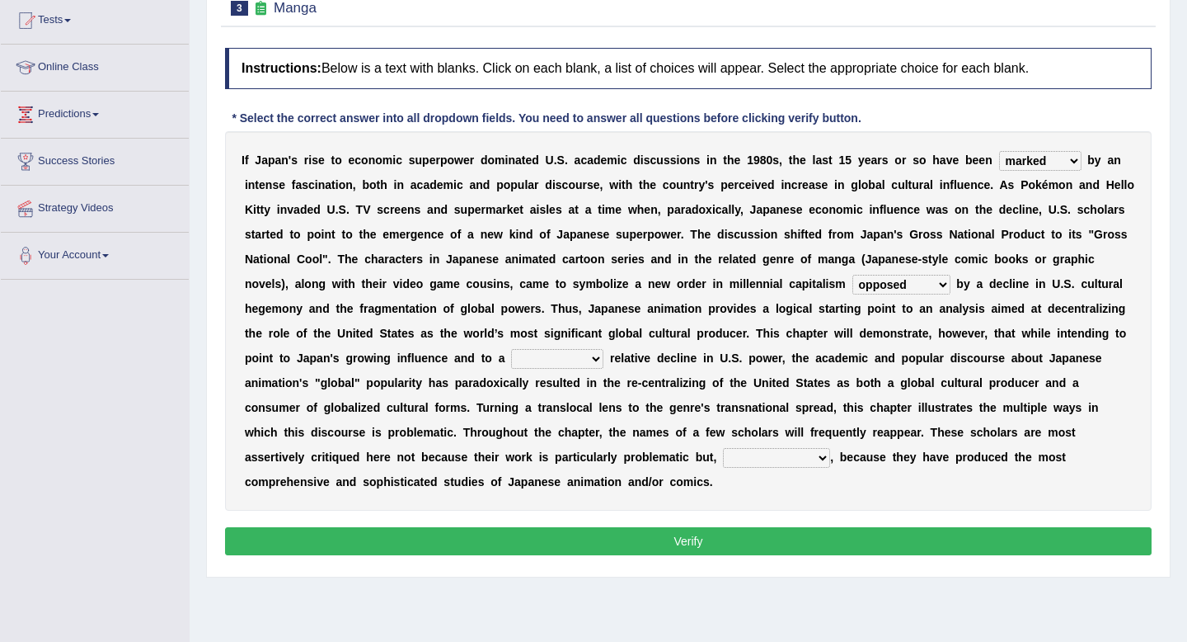
click at [543, 360] on select "concomitant discrete proportional legitimate" at bounding box center [557, 359] width 92 height 20
select select "discrete"
click at [511, 349] on select "concomitant discrete proportional legitimate" at bounding box center [557, 359] width 92 height 20
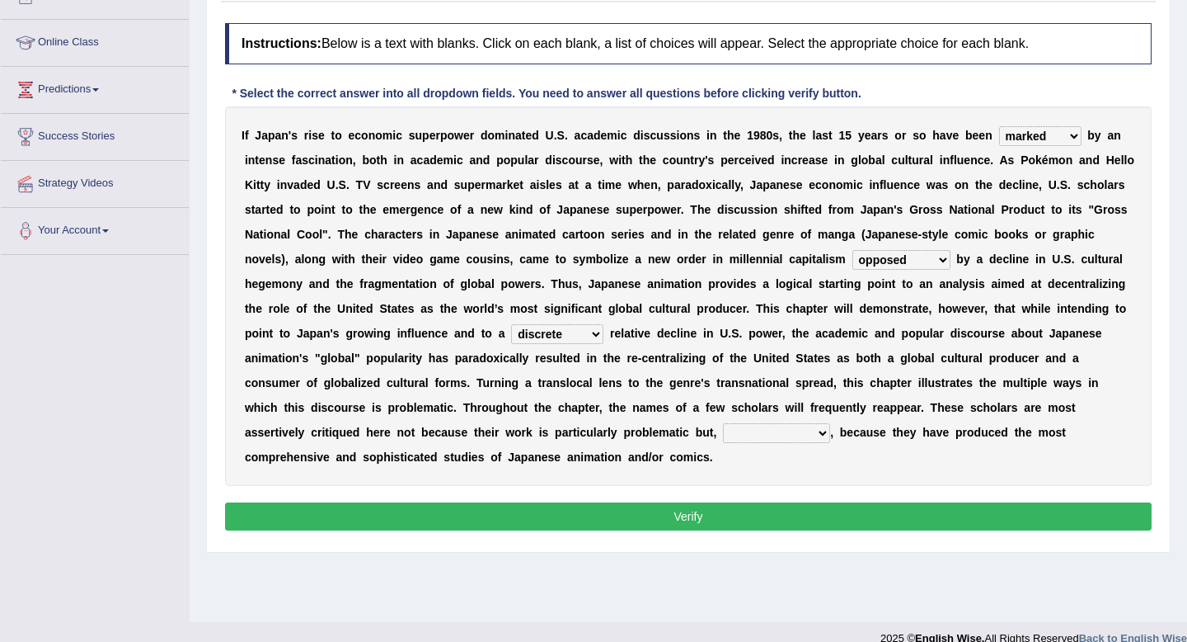
scroll to position [213, 0]
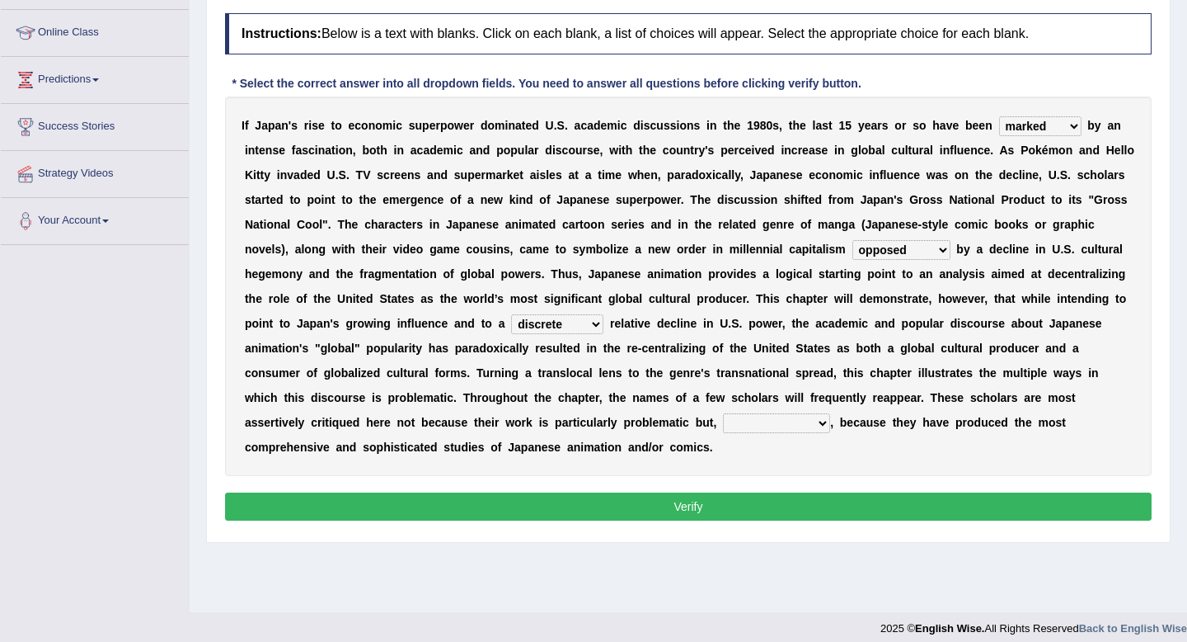
click at [747, 428] on select "however on the contrary in addition on the whole" at bounding box center [776, 423] width 107 height 20
select select "on the contrary"
click at [723, 413] on select "however on the contrary in addition on the whole" at bounding box center [776, 423] width 107 height 20
click at [768, 500] on button "Verify" at bounding box center [688, 506] width 927 height 28
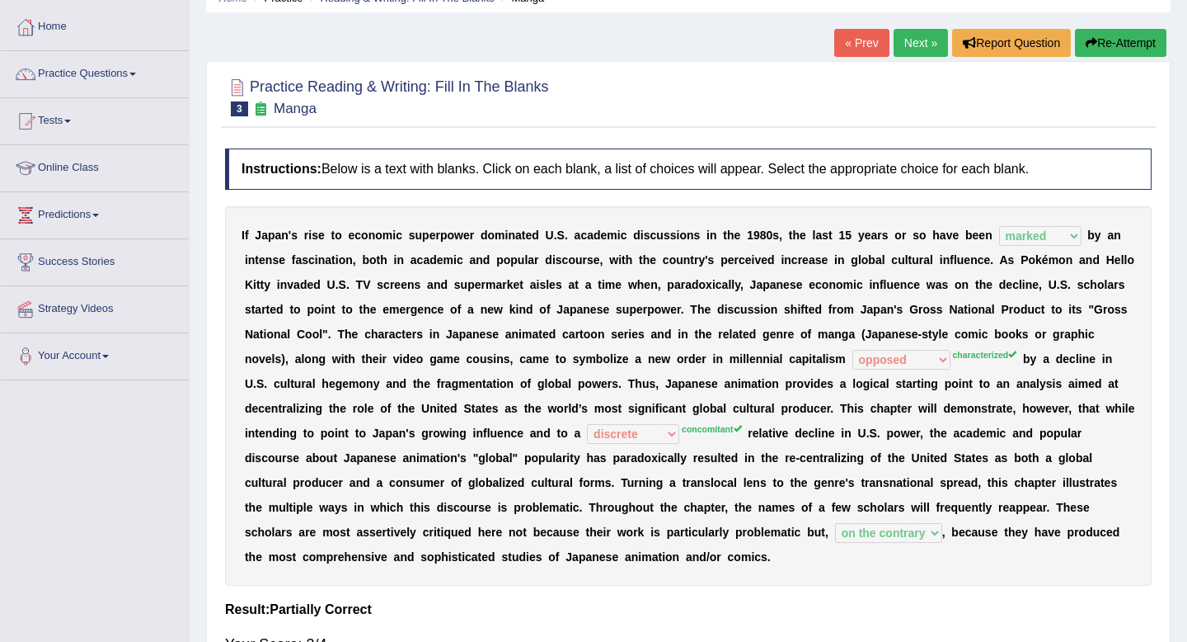
scroll to position [76, 0]
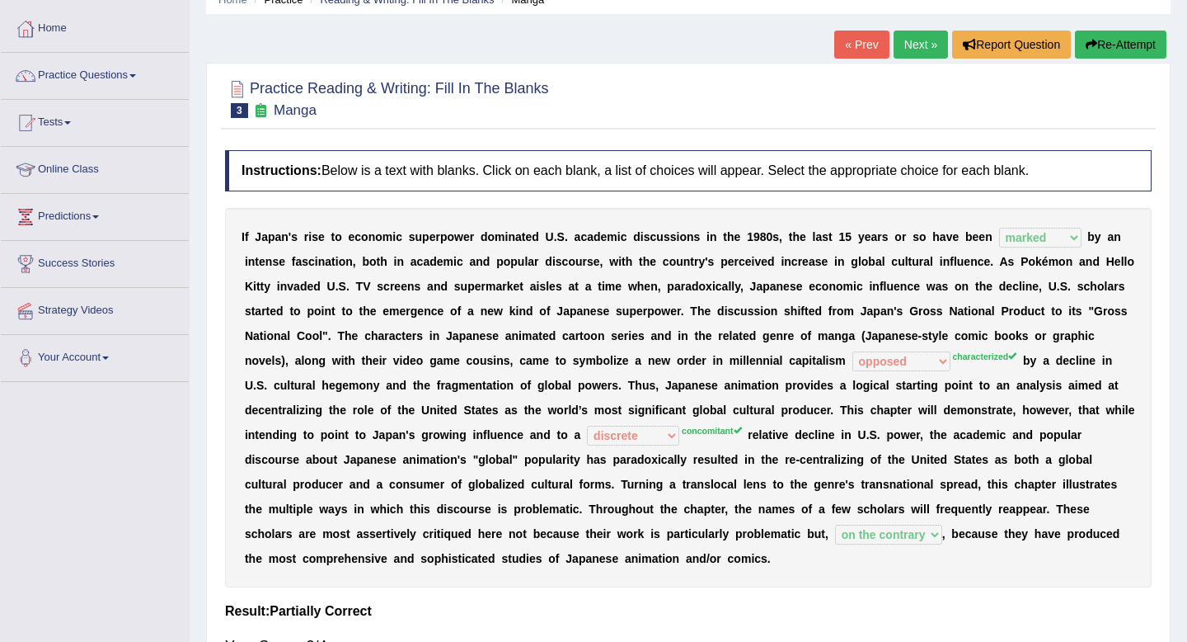
click at [1095, 54] on button "Re-Attempt" at bounding box center [1121, 45] width 92 height 28
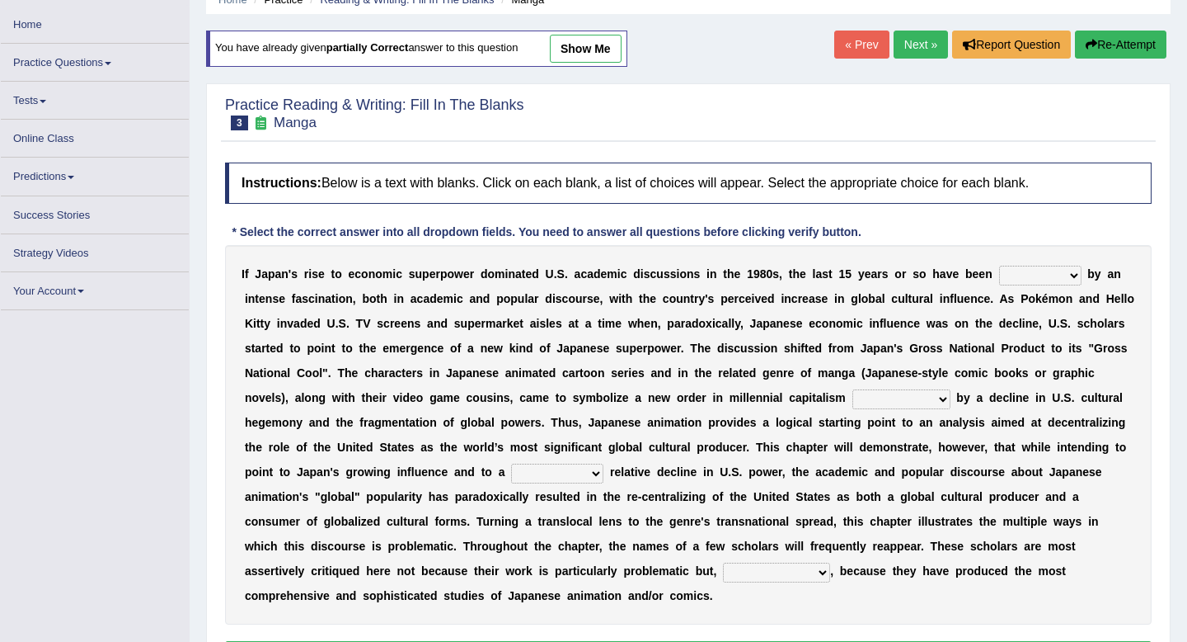
scroll to position [76, 0]
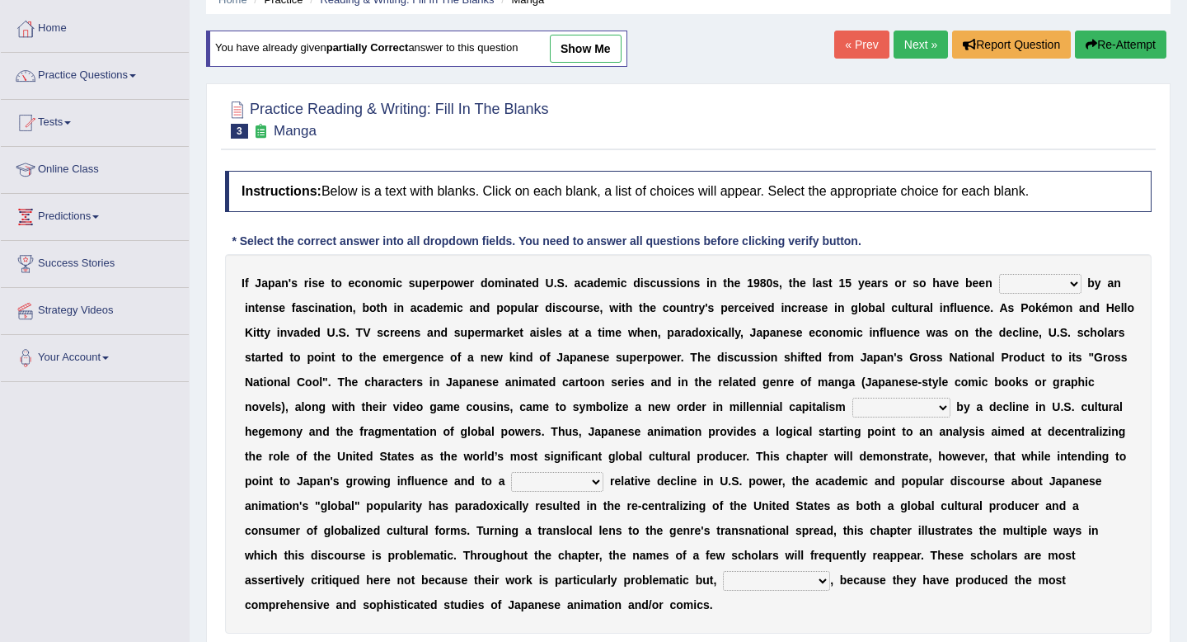
click at [925, 398] on select "pocessed characterized opposed tangled" at bounding box center [902, 407] width 98 height 20
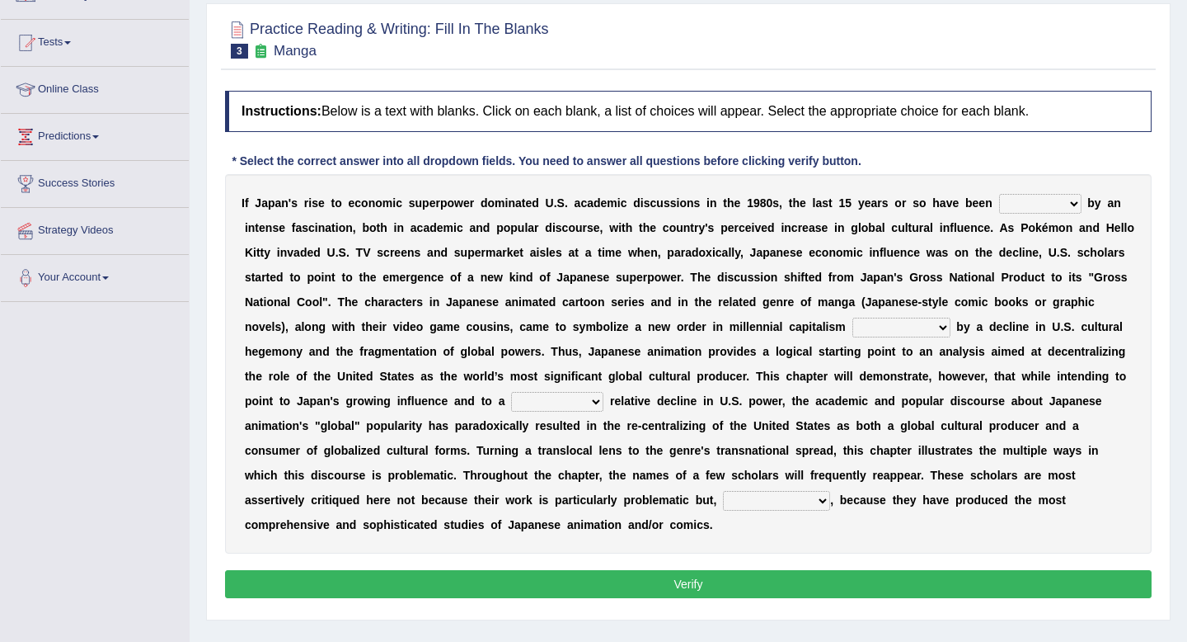
scroll to position [160, 0]
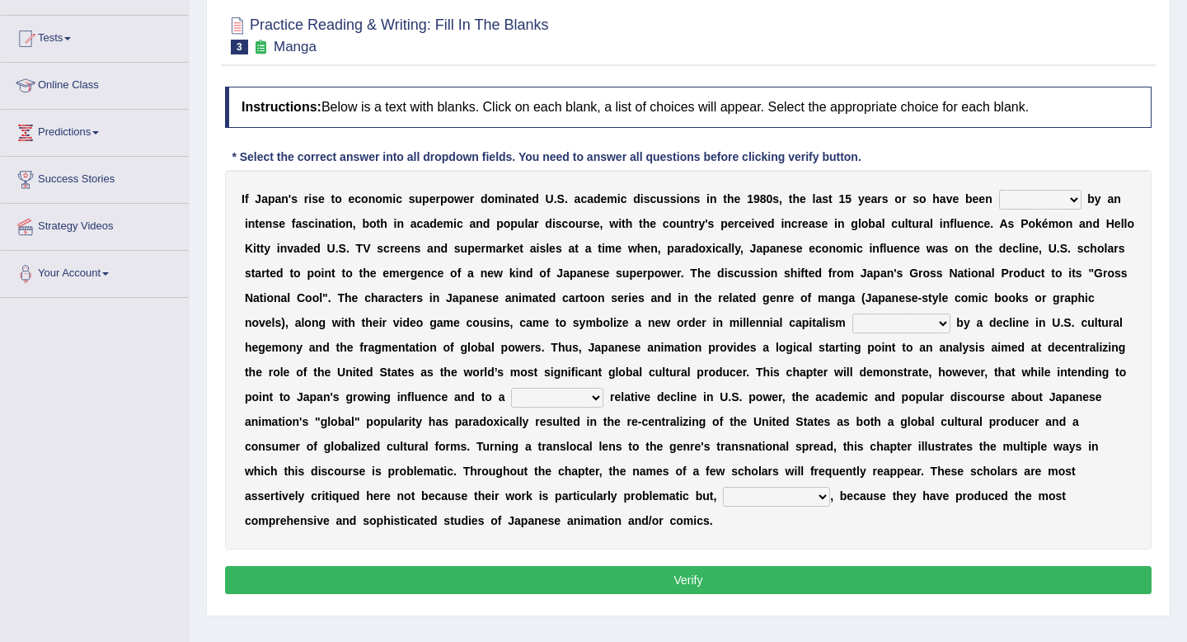
click at [589, 401] on select "concomitant discrete proportional legitimate" at bounding box center [557, 398] width 92 height 20
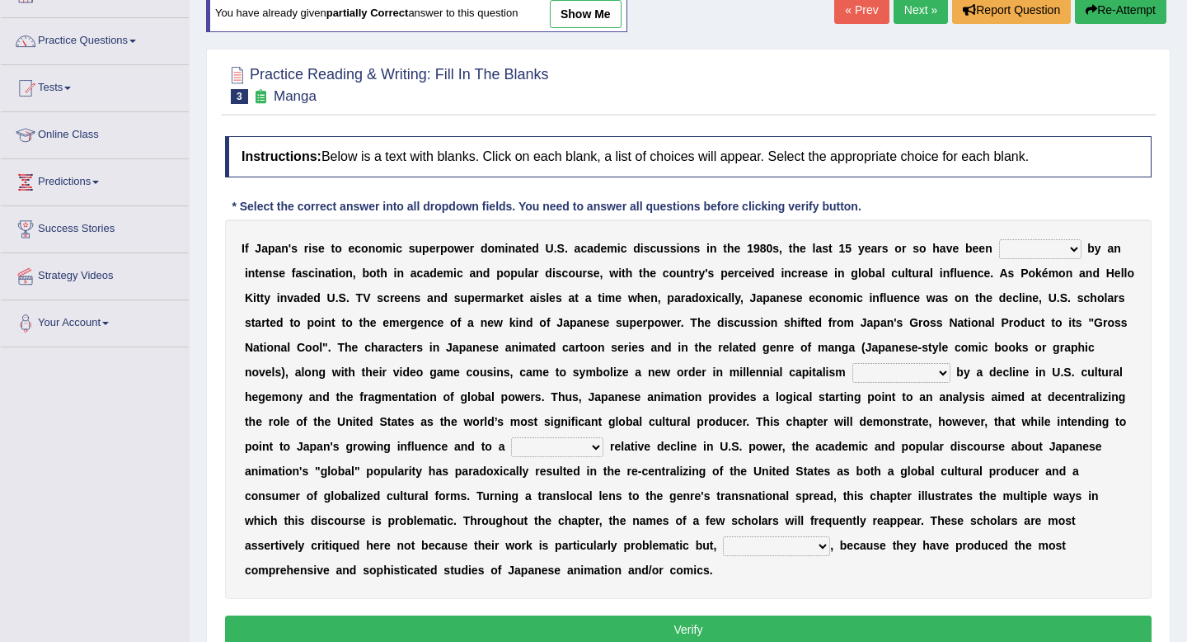
scroll to position [99, 0]
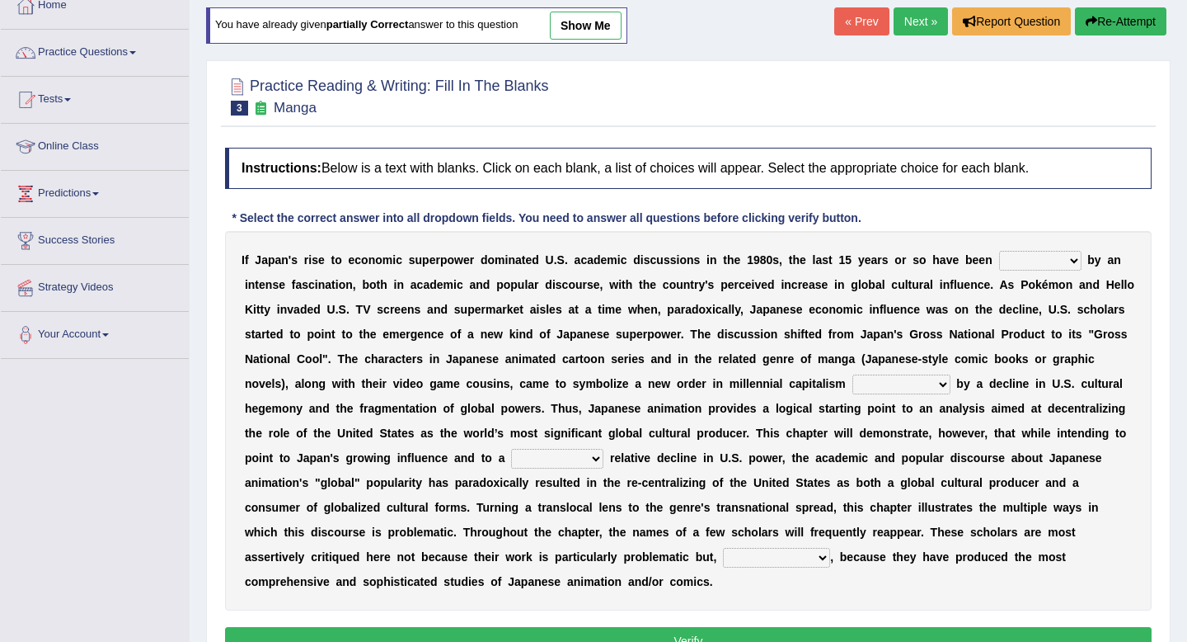
click at [587, 33] on link "show me" at bounding box center [586, 26] width 72 height 28
select select "marked"
select select "opposed"
select select "discrete"
select select "on the contrary"
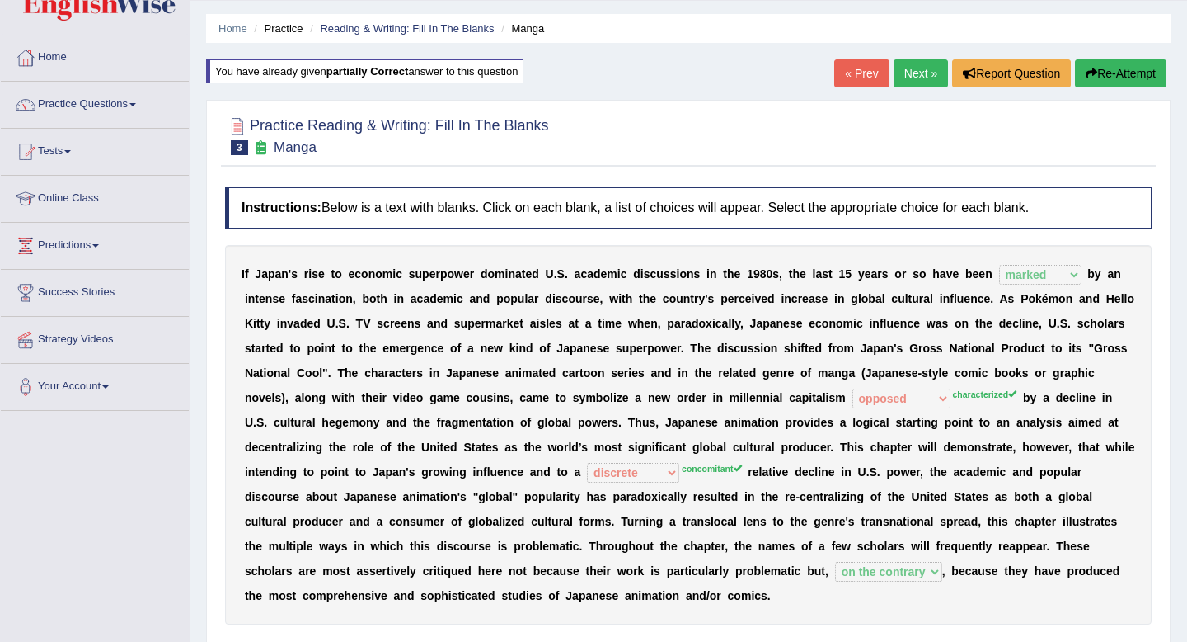
scroll to position [0, 0]
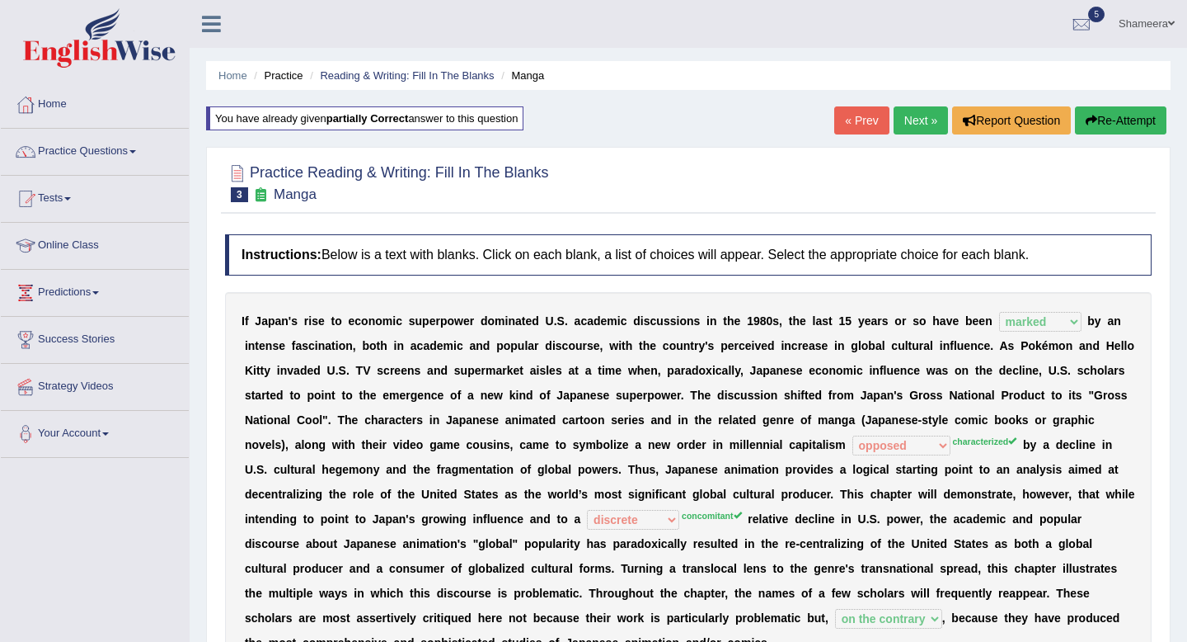
click at [915, 122] on link "Next »" at bounding box center [921, 120] width 54 height 28
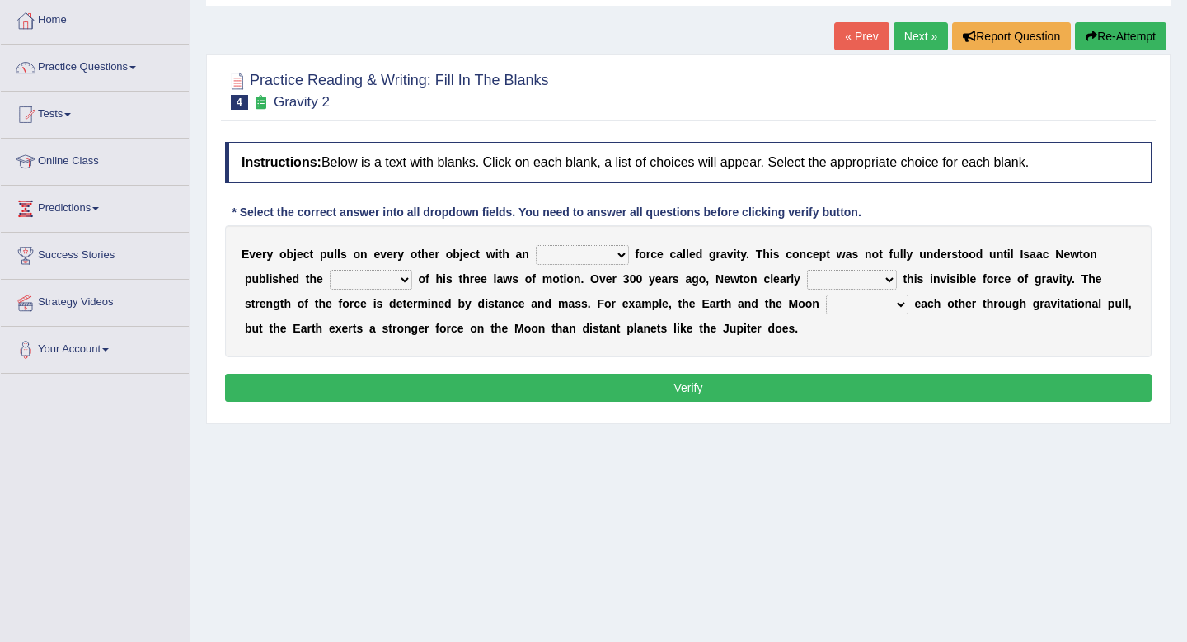
click at [557, 253] on select "invisible unknown unbelievable inconsistent" at bounding box center [582, 255] width 93 height 20
select select "invisible"
click at [536, 245] on select "invisible unknown unbelievable inconsistent" at bounding box center [582, 255] width 93 height 20
click at [371, 285] on select "concept theory method argument" at bounding box center [371, 280] width 82 height 20
select select "theory"
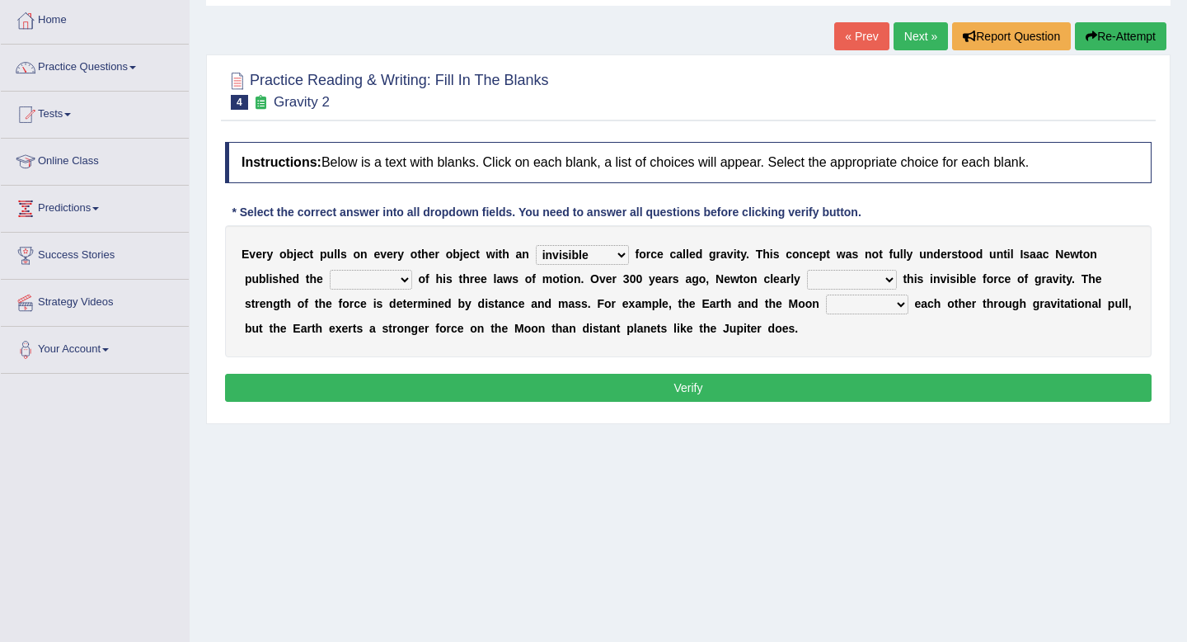
click at [330, 270] on select "concept theory method argument" at bounding box center [371, 280] width 82 height 20
click at [835, 281] on select "explained undermined overturned realized" at bounding box center [852, 280] width 90 height 20
select select "explained"
click at [807, 270] on select "explained undermined overturned realized" at bounding box center [852, 280] width 90 height 20
click at [882, 298] on select "affect spin evade span" at bounding box center [867, 304] width 82 height 20
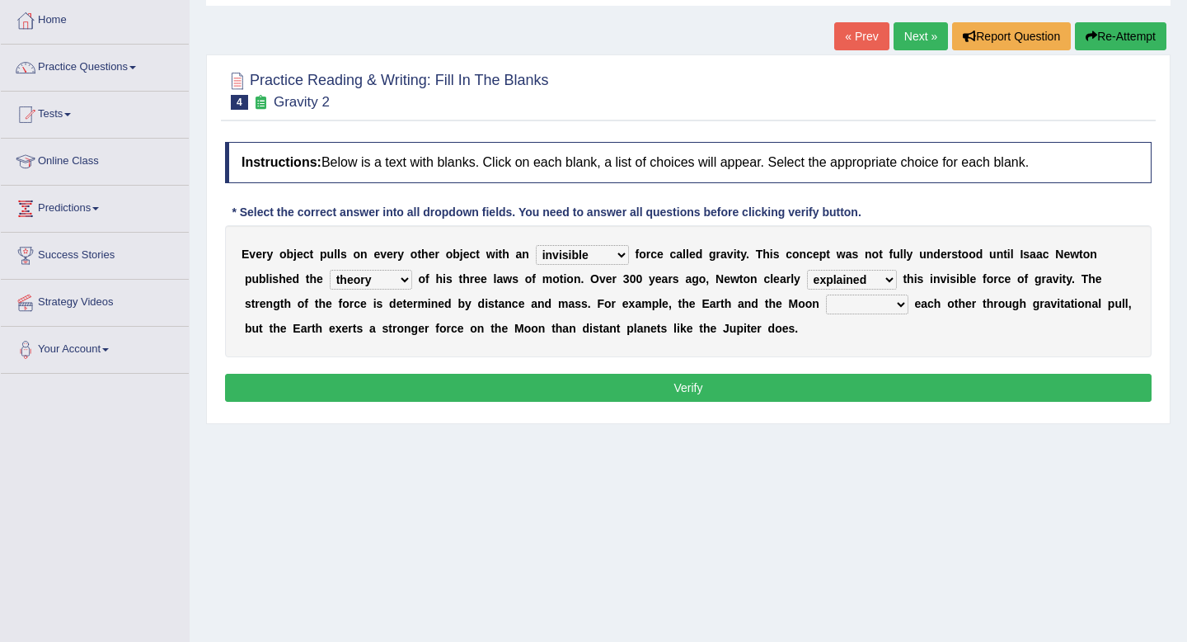
select select "evade"
click at [826, 294] on select "affect spin evade span" at bounding box center [867, 304] width 82 height 20
click at [882, 388] on button "Verify" at bounding box center [688, 388] width 927 height 28
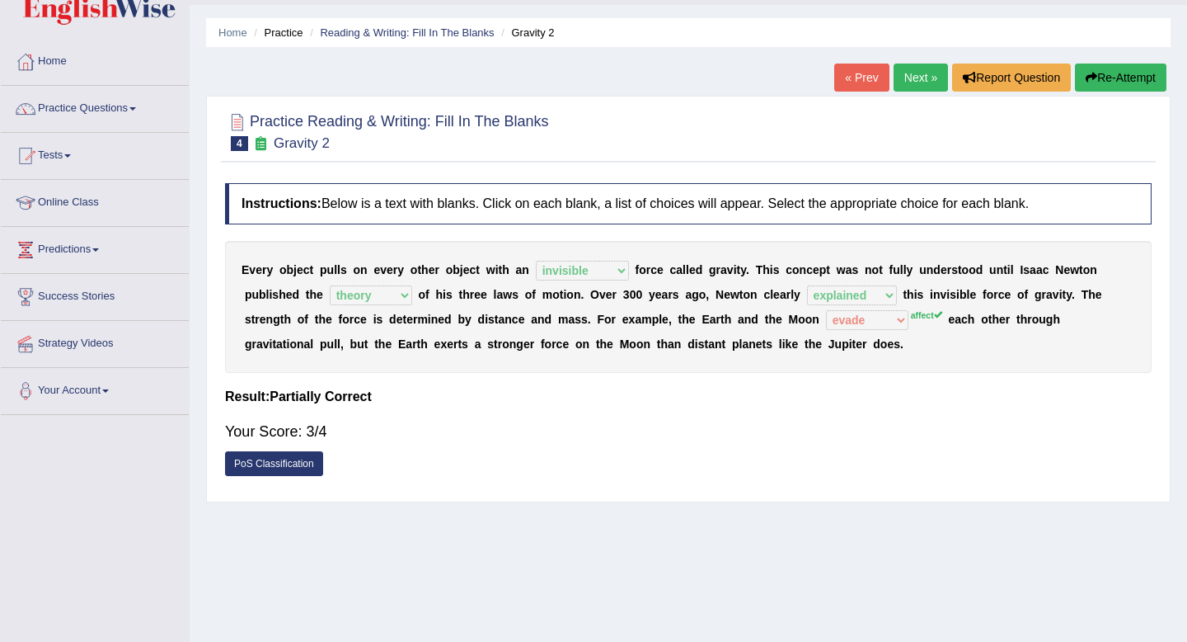
scroll to position [42, 0]
click at [911, 80] on link "Next »" at bounding box center [921, 78] width 54 height 28
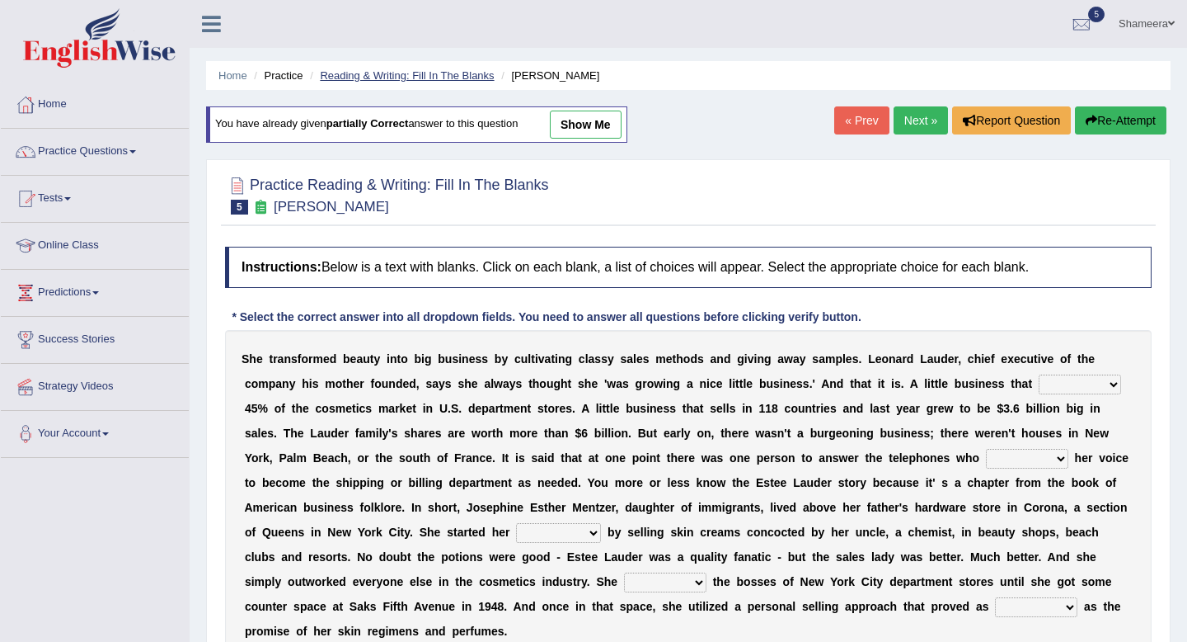
click at [425, 78] on link "Reading & Writing: Fill In The Blanks" at bounding box center [407, 75] width 174 height 12
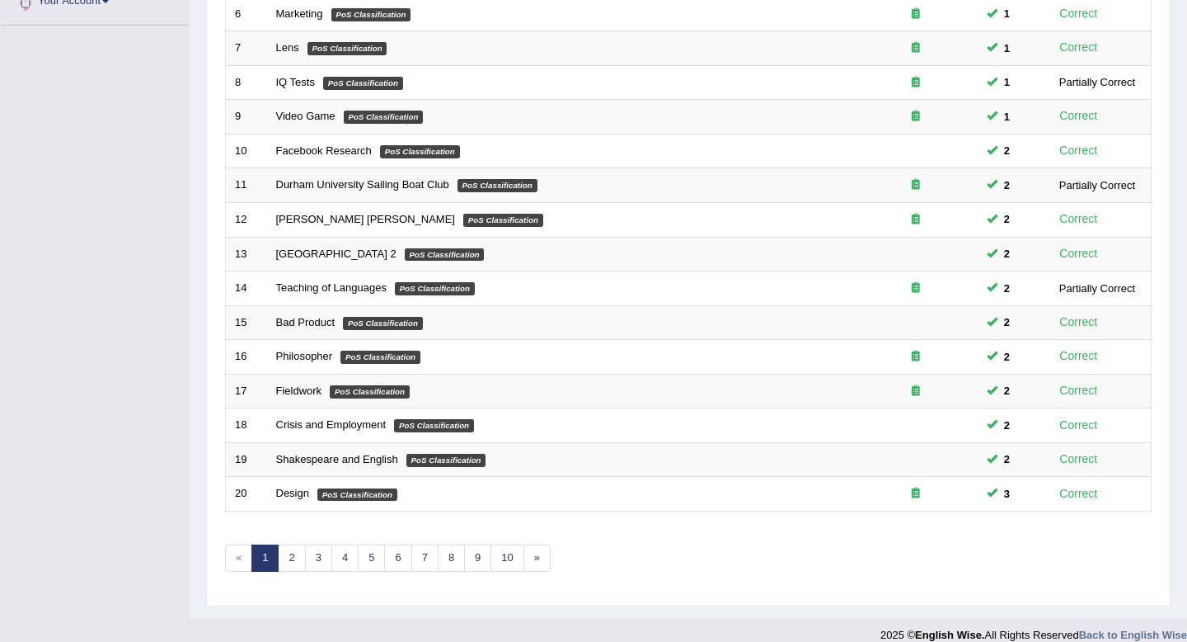
scroll to position [450, 0]
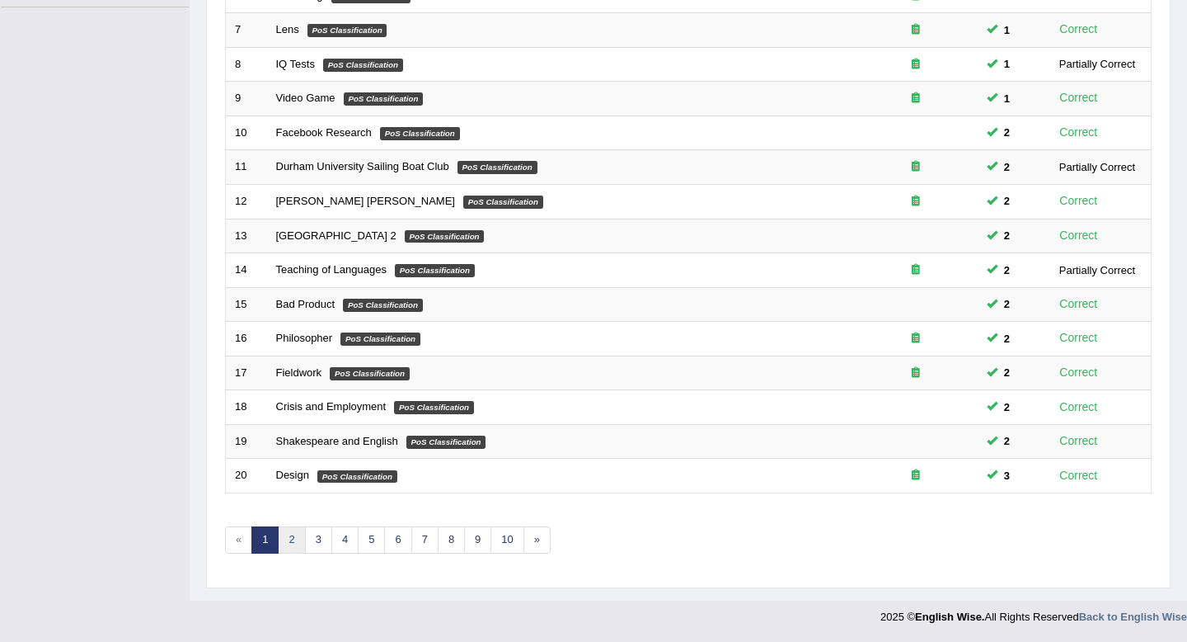
click at [288, 534] on link "2" at bounding box center [291, 539] width 27 height 27
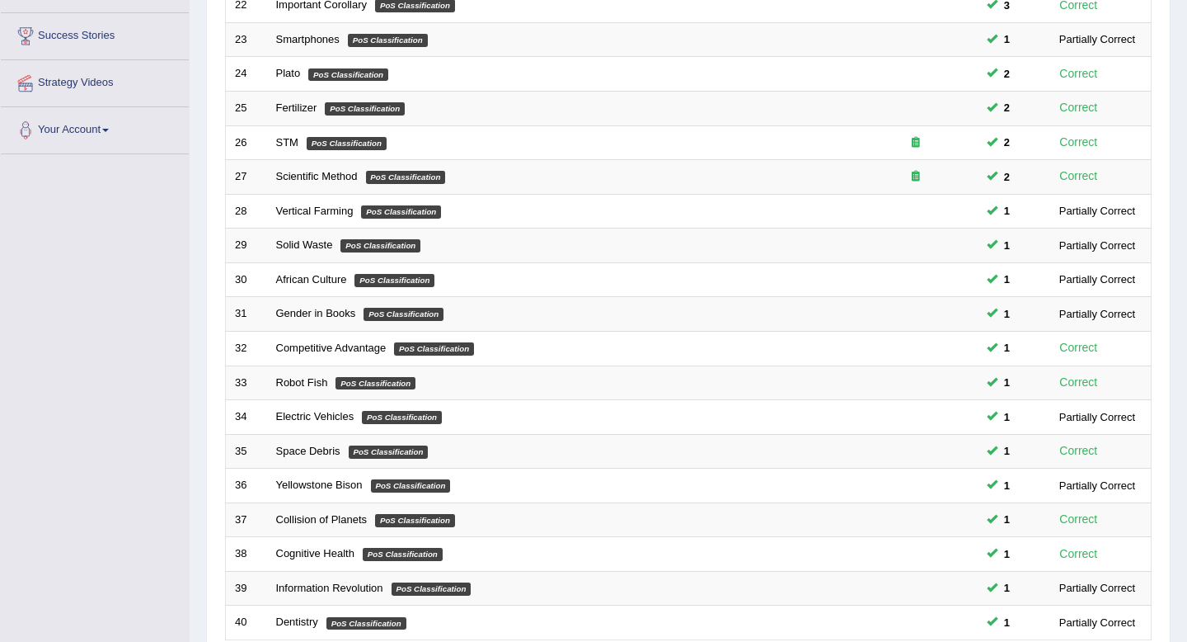
scroll to position [450, 0]
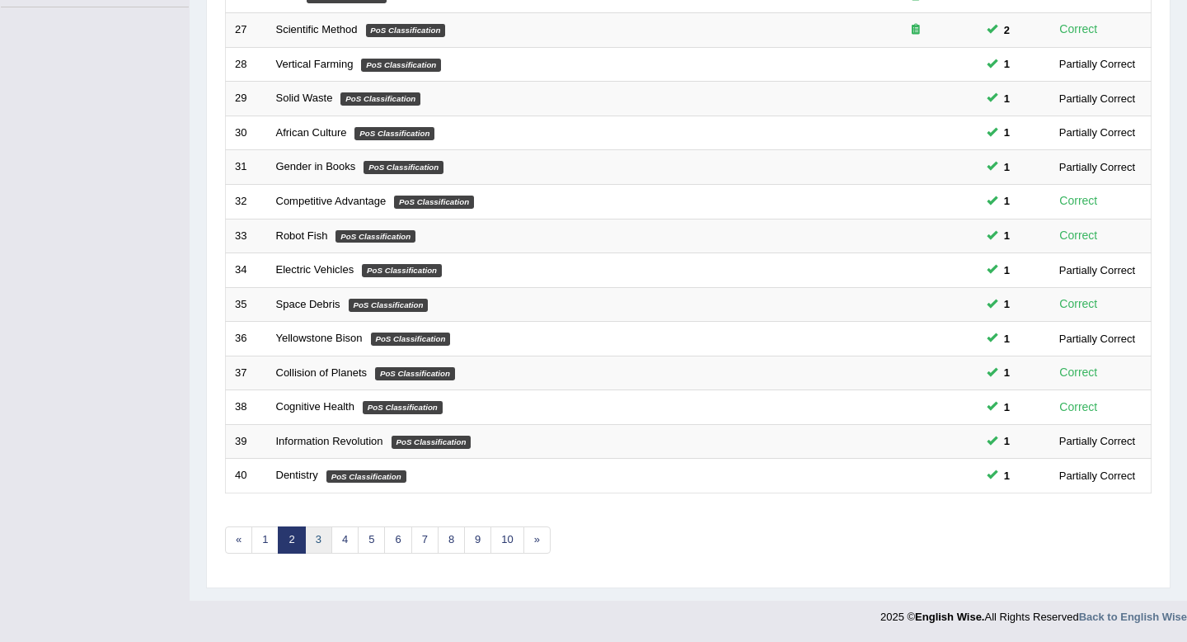
click at [325, 544] on link "3" at bounding box center [318, 539] width 27 height 27
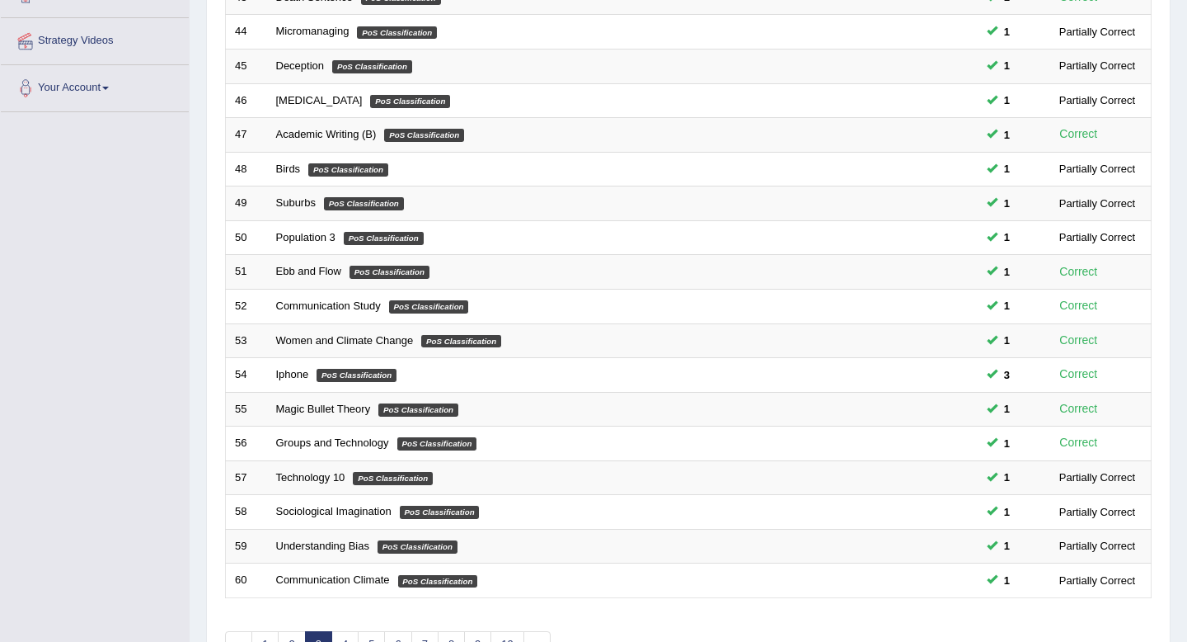
scroll to position [450, 0]
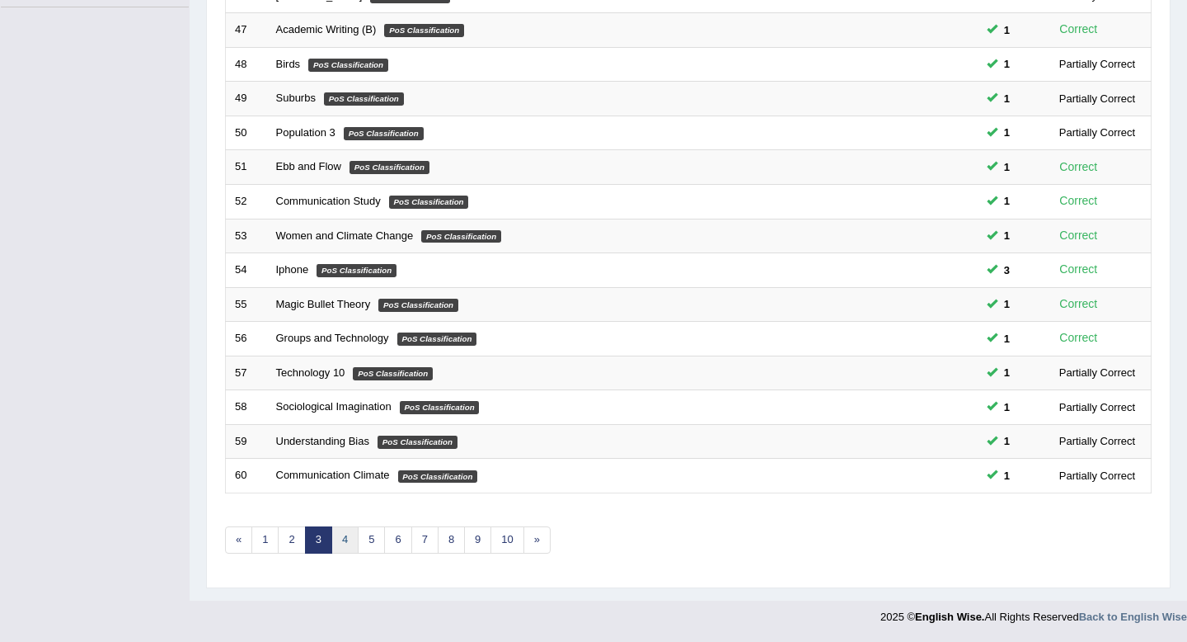
click at [350, 543] on link "4" at bounding box center [345, 539] width 27 height 27
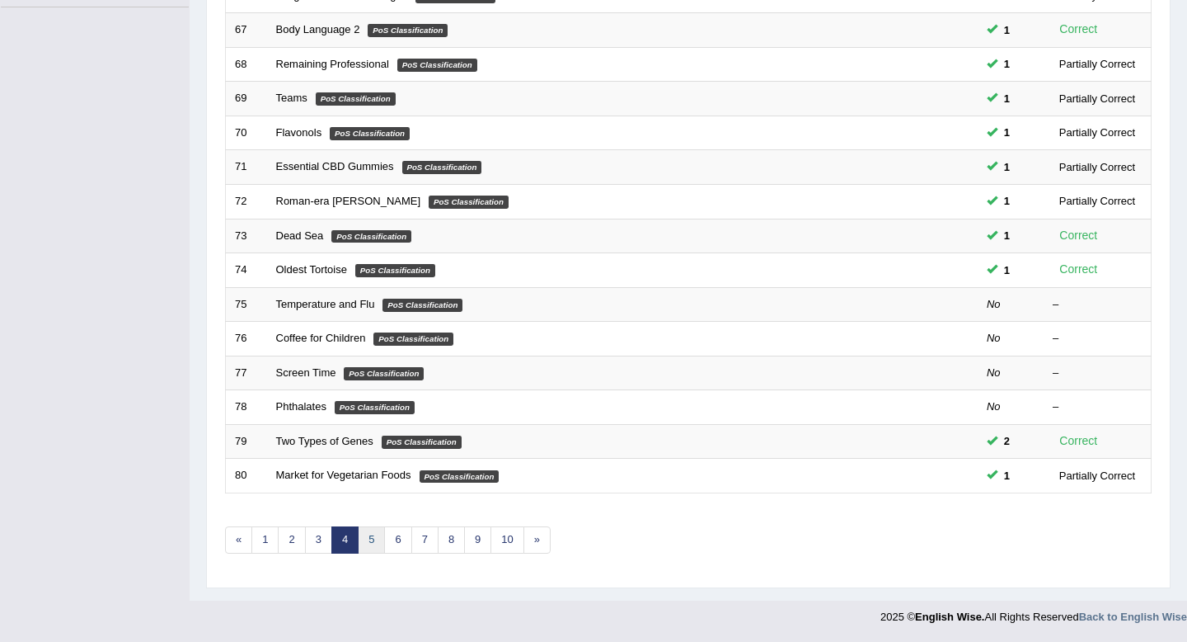
click at [382, 540] on link "5" at bounding box center [371, 539] width 27 height 27
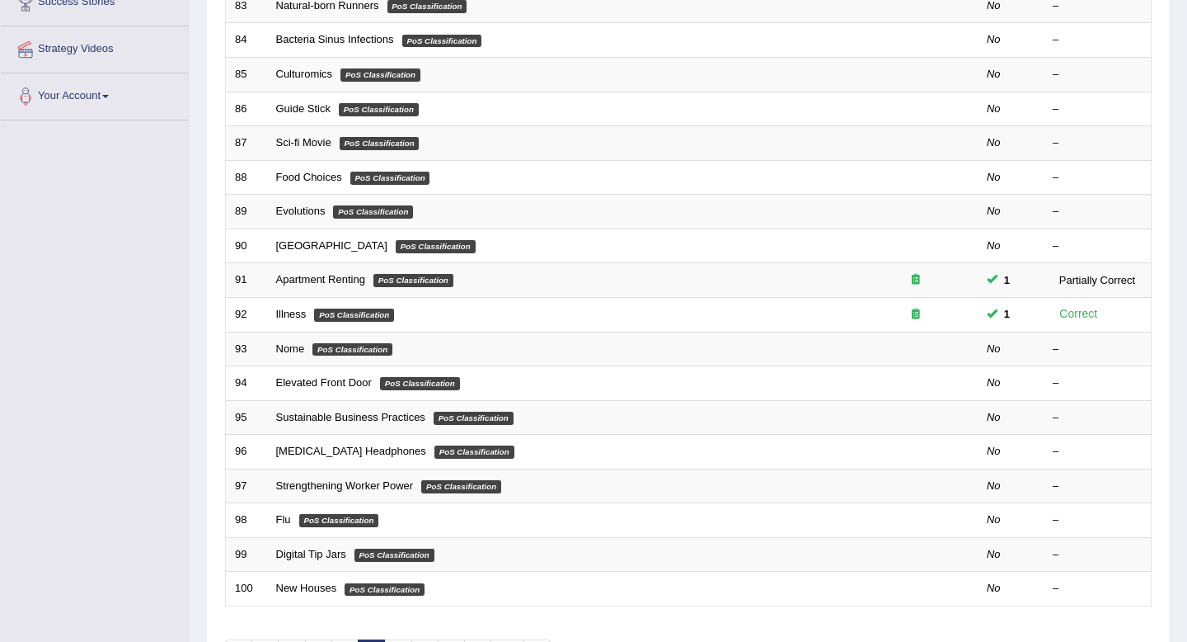
scroll to position [450, 0]
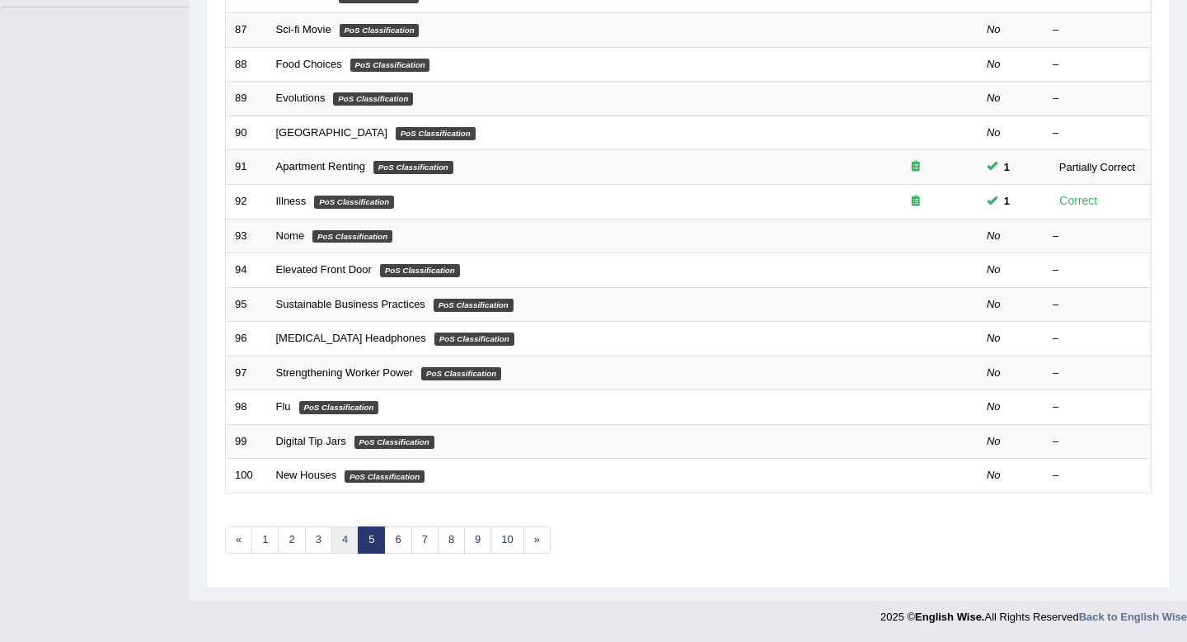
click at [351, 538] on link "4" at bounding box center [345, 539] width 27 height 27
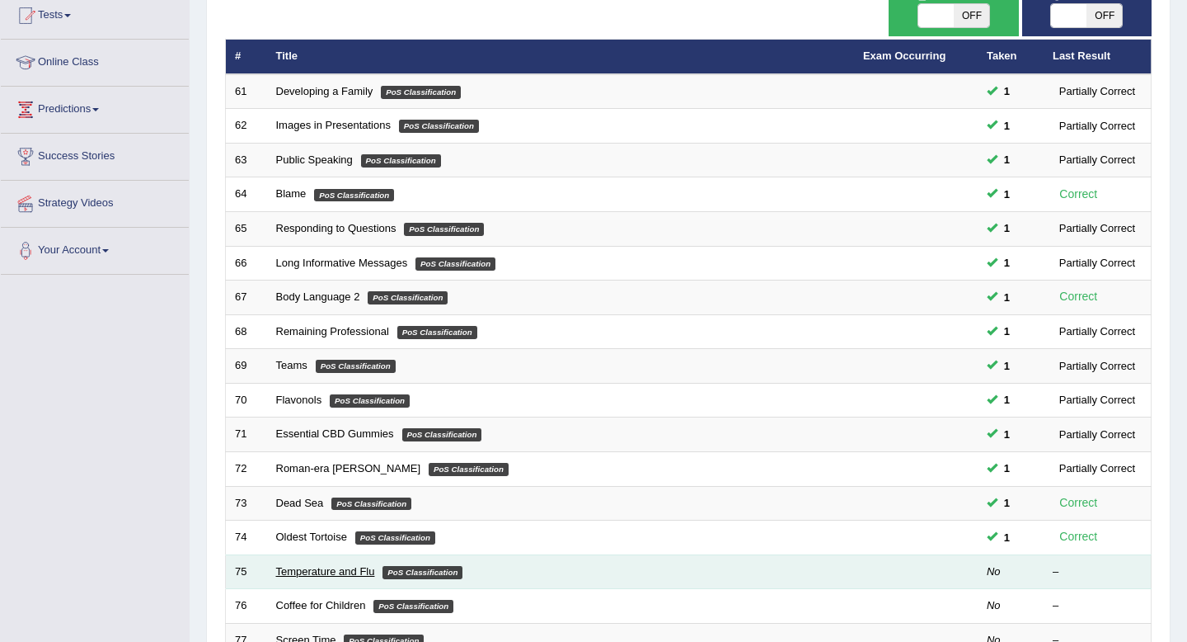
scroll to position [450, 0]
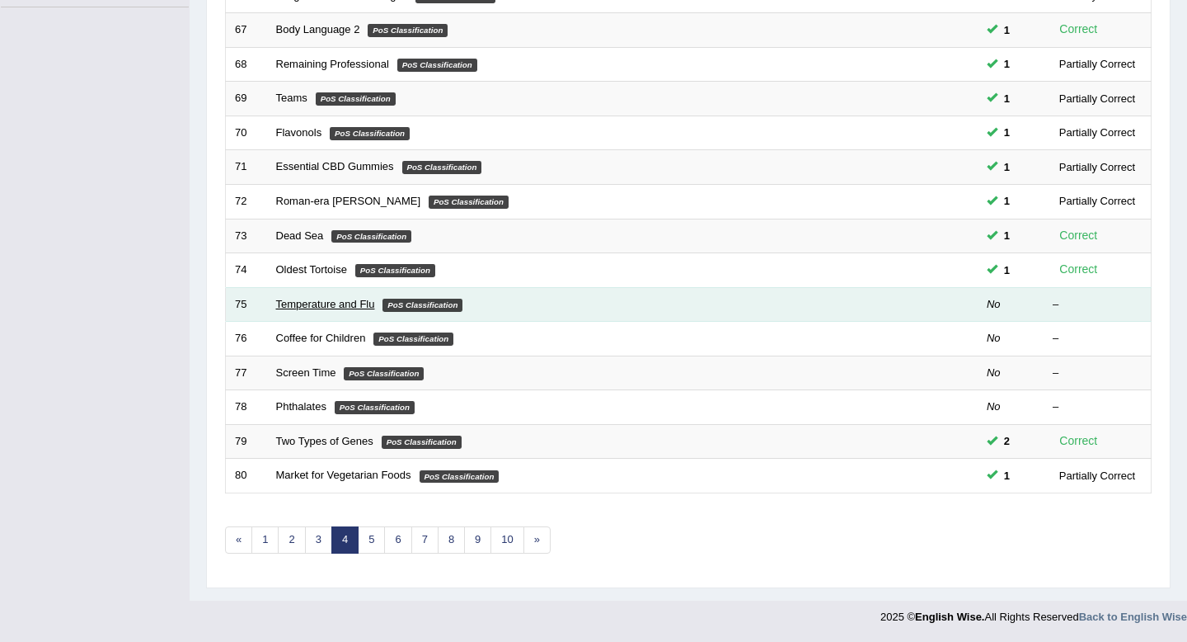
click at [309, 304] on link "Temperature and Flu" at bounding box center [325, 304] width 99 height 12
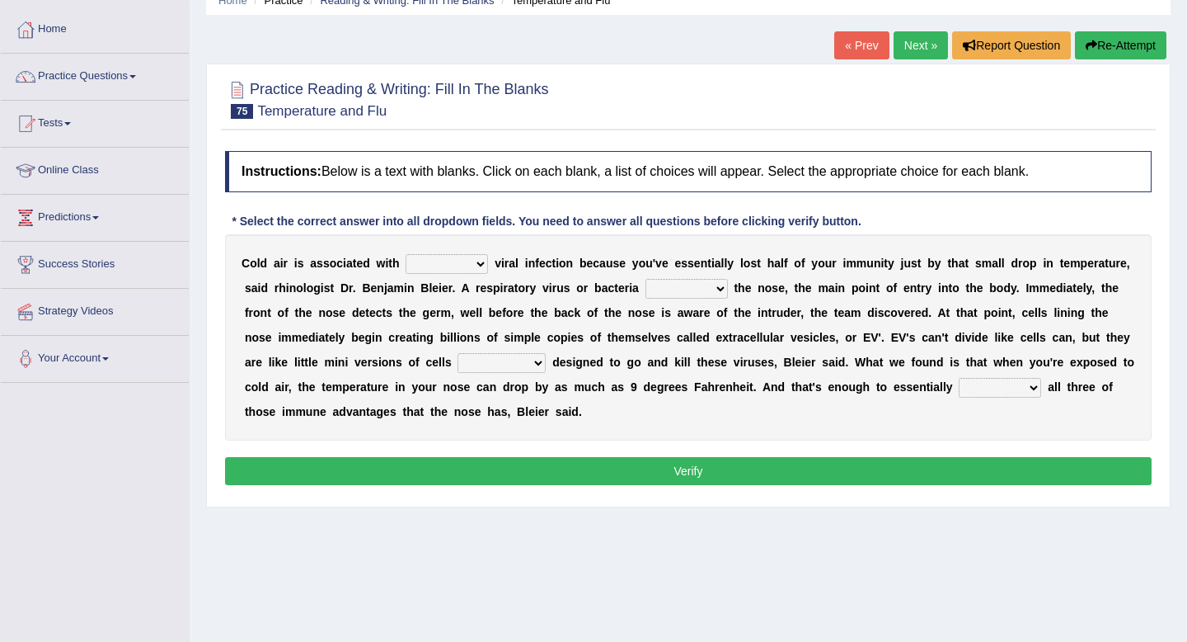
scroll to position [78, 0]
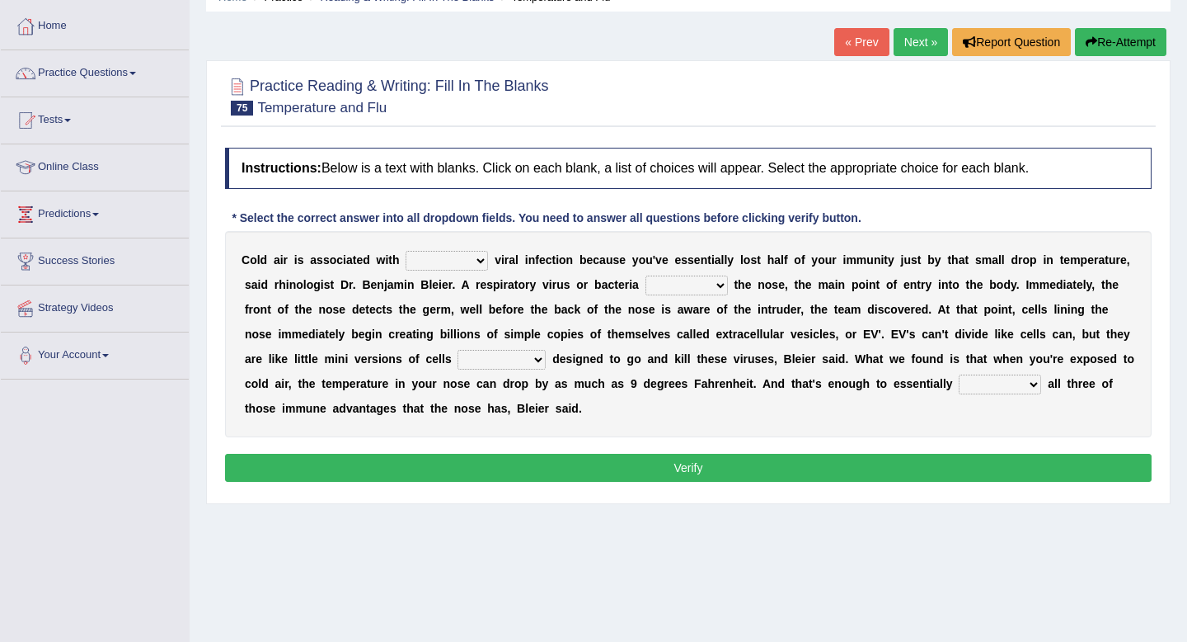
click at [468, 256] on select "increased decreased stable overrated" at bounding box center [447, 261] width 82 height 20
select select "increased"
click at [406, 251] on select "increased decreased stable overrated" at bounding box center [447, 261] width 82 height 20
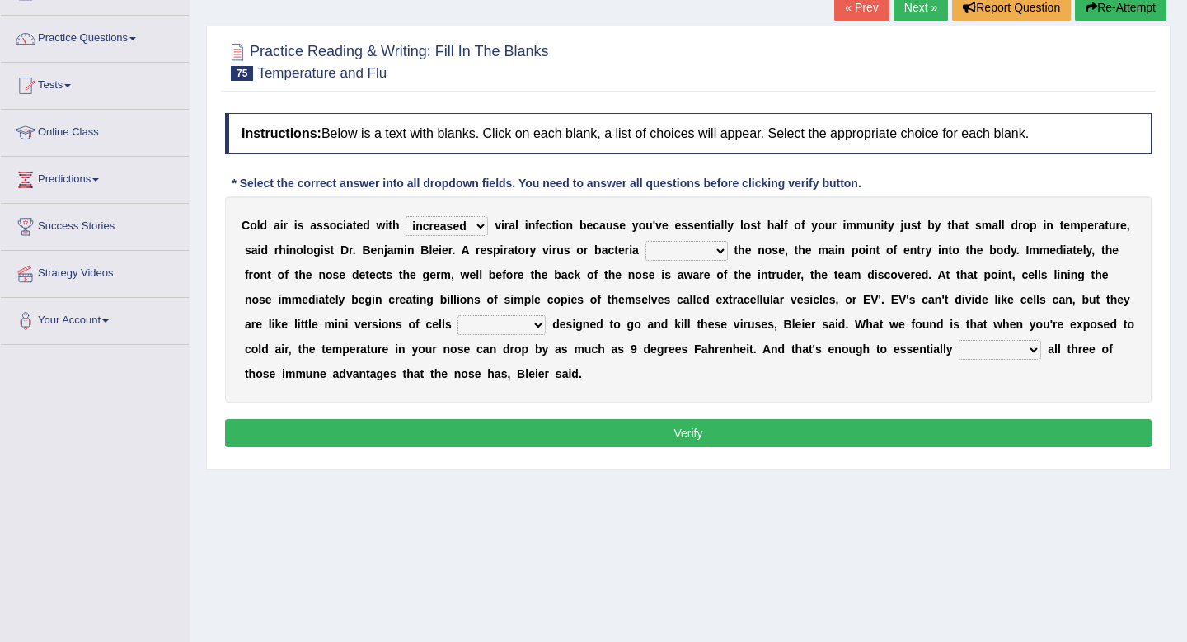
scroll to position [115, 0]
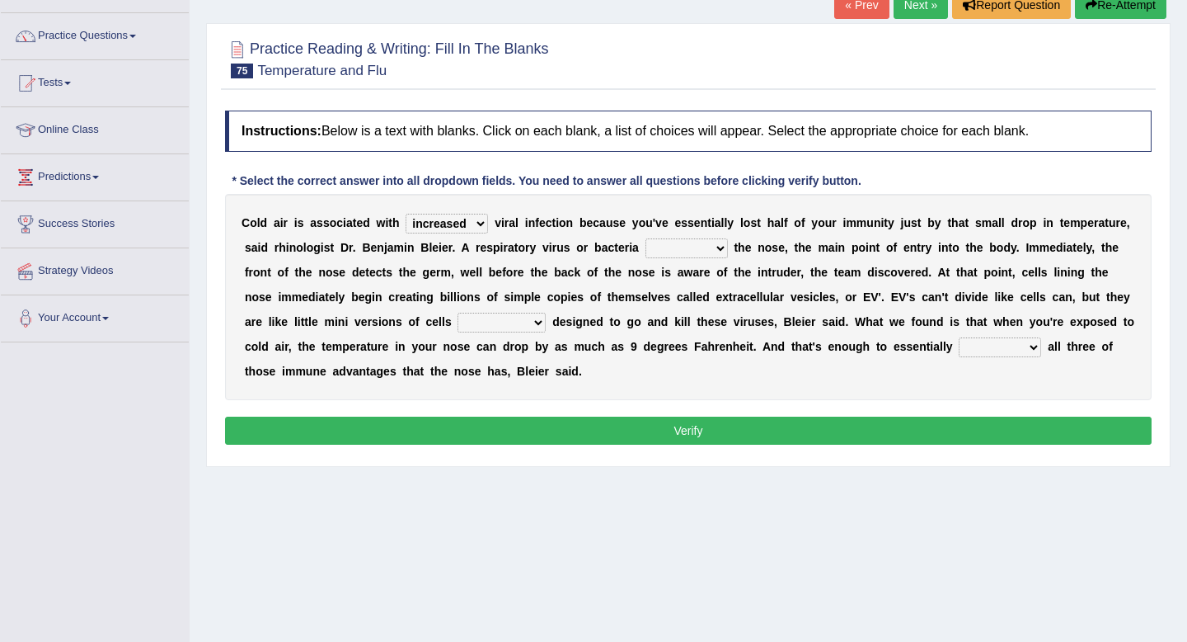
click at [650, 247] on select "invades hurts intervenes protects" at bounding box center [687, 248] width 82 height 20
select select "invades"
click at [646, 238] on select "invades hurts intervenes protects" at bounding box center [687, 248] width 82 height 20
click at [693, 242] on select "invades hurts intervenes protects" at bounding box center [687, 248] width 82 height 20
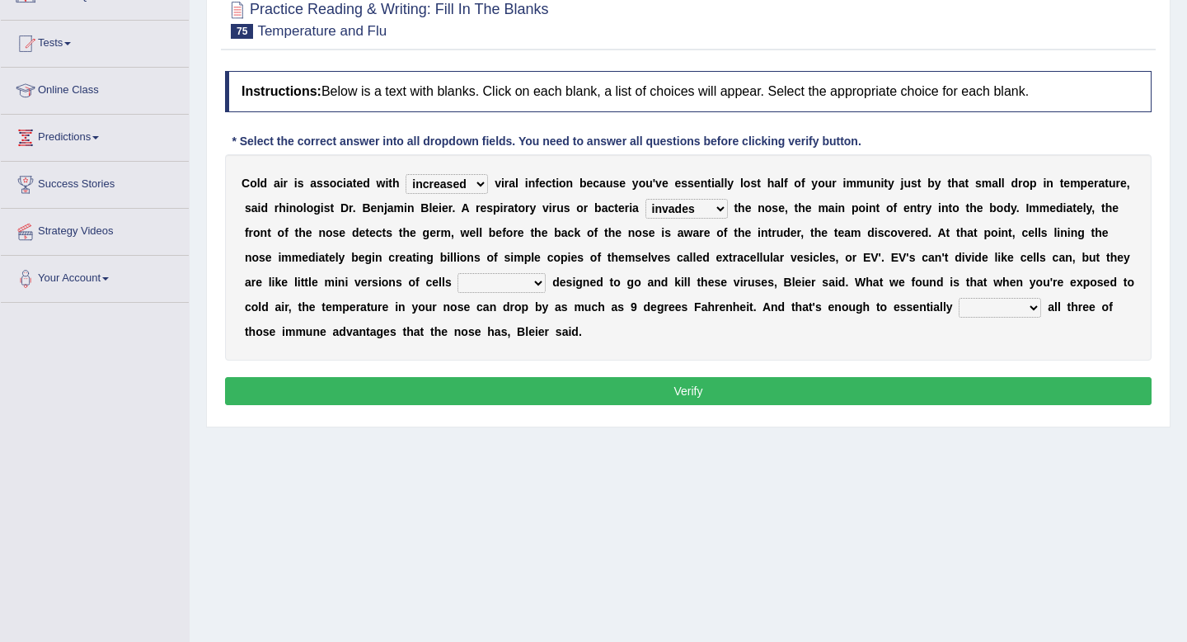
click at [473, 280] on select "suddenly responsibly specifically obtrusively" at bounding box center [502, 283] width 88 height 20
select select "specifically"
click at [458, 273] on select "suddenly responsibly specifically obtrusively" at bounding box center [502, 283] width 88 height 20
click at [527, 284] on select "suddenly responsibly specifically obtrusively" at bounding box center [502, 283] width 88 height 20
click at [976, 302] on select "work out find out knock out set out" at bounding box center [1000, 308] width 82 height 20
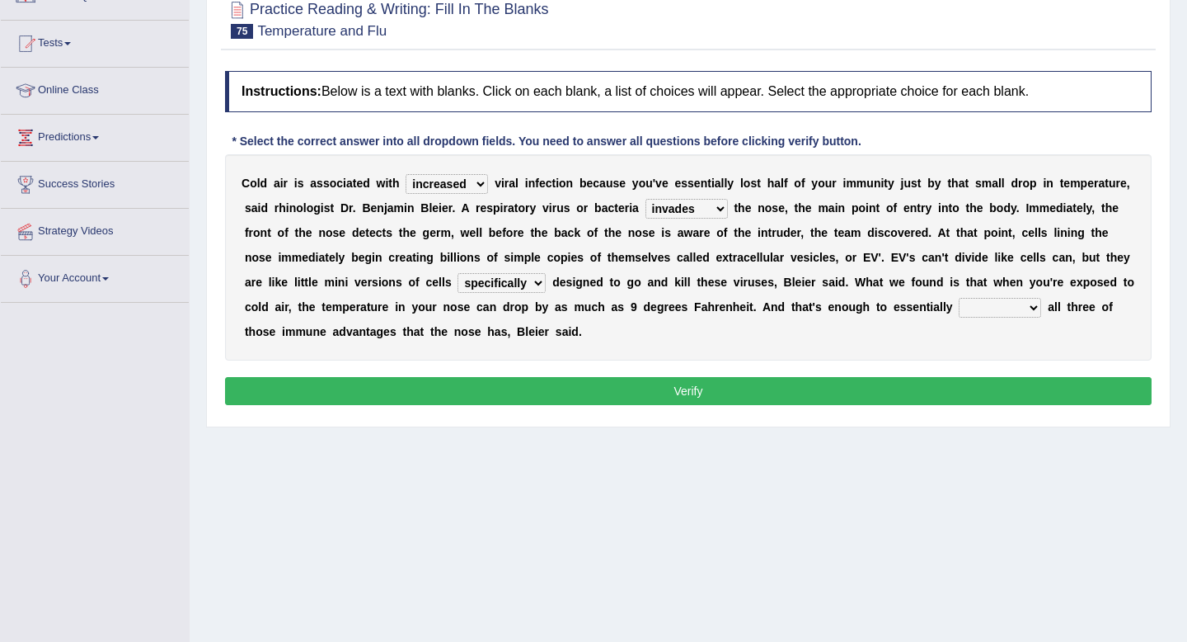
click at [976, 304] on select "work out find out knock out set out" at bounding box center [1000, 308] width 82 height 20
select select "find out"
click at [959, 298] on select "work out find out knock out set out" at bounding box center [1000, 308] width 82 height 20
click at [998, 393] on button "Verify" at bounding box center [688, 391] width 927 height 28
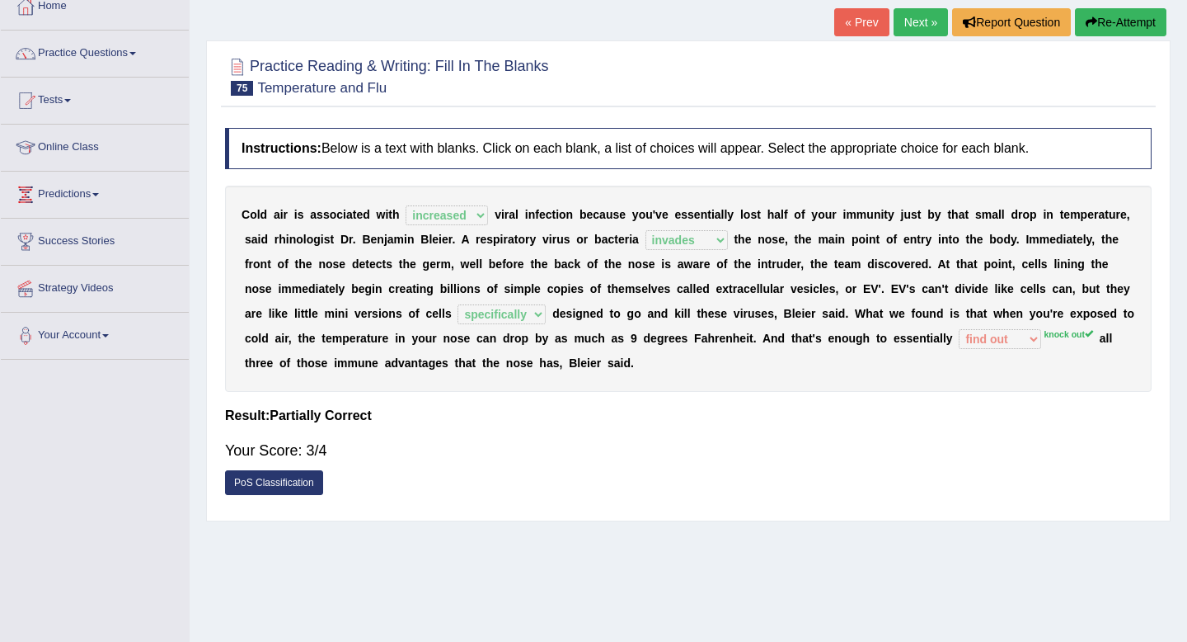
scroll to position [0, 0]
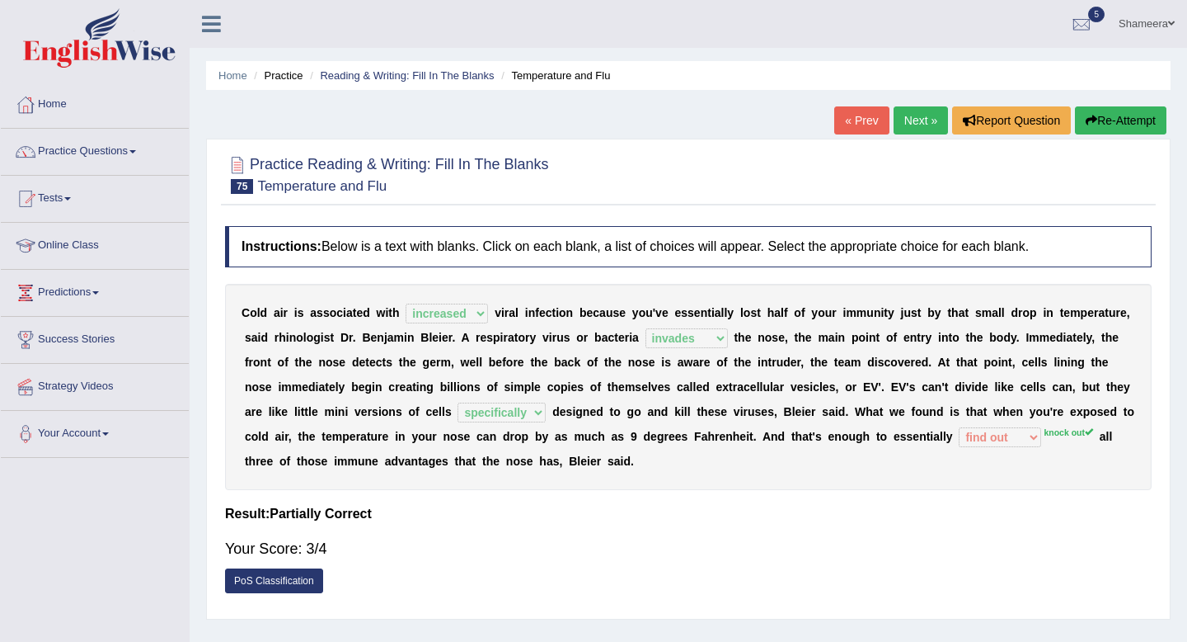
click at [905, 122] on link "Next »" at bounding box center [921, 120] width 54 height 28
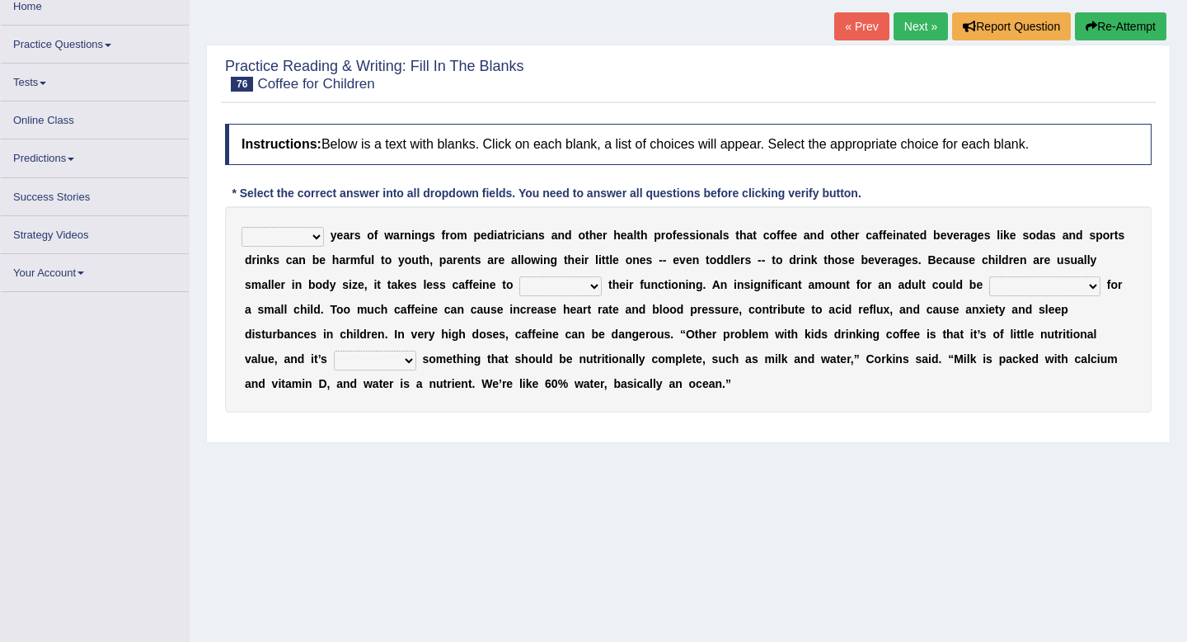
scroll to position [95, 0]
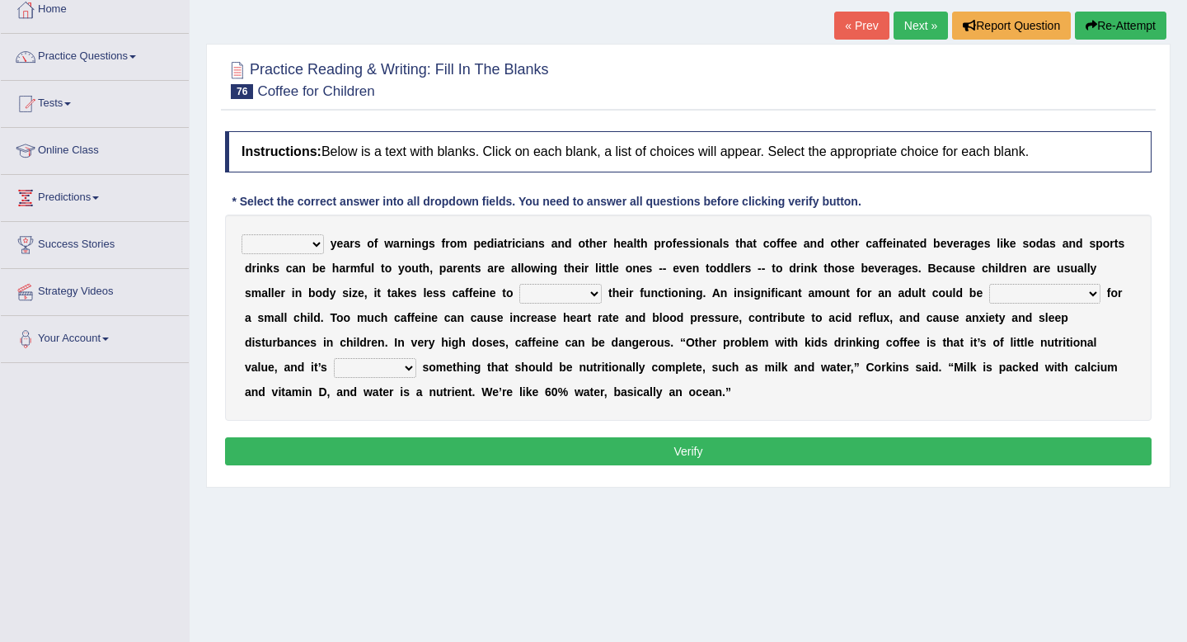
click at [301, 247] on select "Despite Instead Since Over" at bounding box center [283, 244] width 82 height 20
click at [284, 242] on select "Despite Instead Since Over" at bounding box center [283, 244] width 82 height 20
select select "Despite"
click at [242, 234] on select "Despite Instead Since Over" at bounding box center [283, 244] width 82 height 20
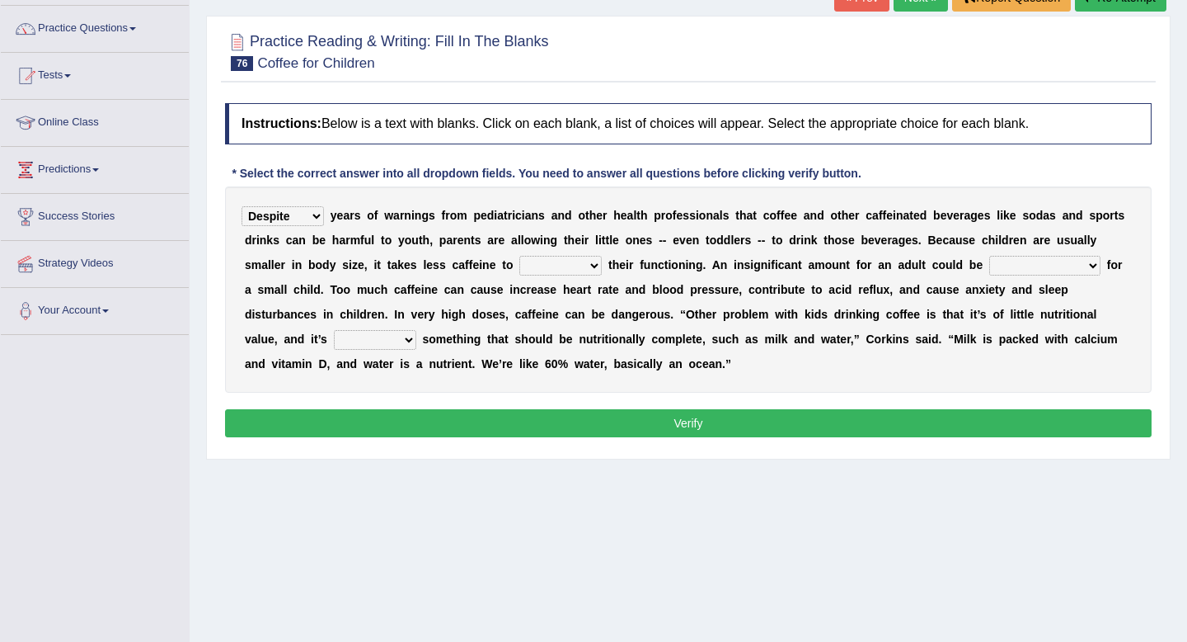
scroll to position [125, 0]
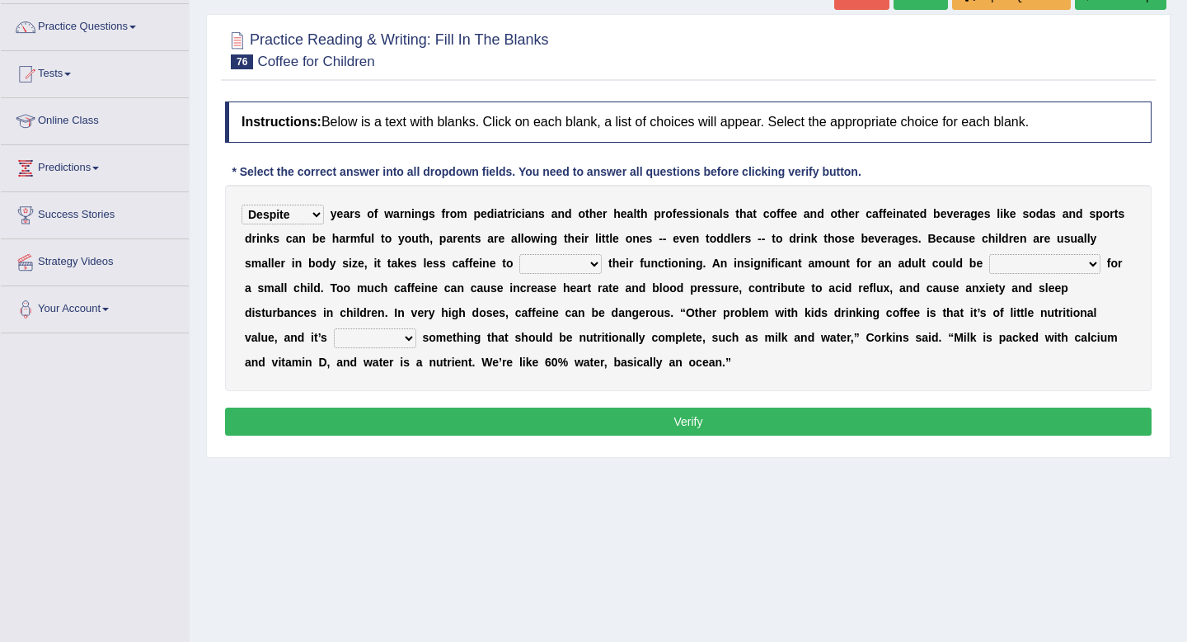
click at [562, 269] on select "coexist replicate impair revert" at bounding box center [561, 264] width 82 height 20
click at [520, 254] on select "coexist replicate impair revert" at bounding box center [561, 264] width 82 height 20
click at [582, 265] on select "coexist replicate impair revert" at bounding box center [561, 264] width 82 height 20
select select "impair"
click at [520, 254] on select "coexist replicate impair revert" at bounding box center [561, 264] width 82 height 20
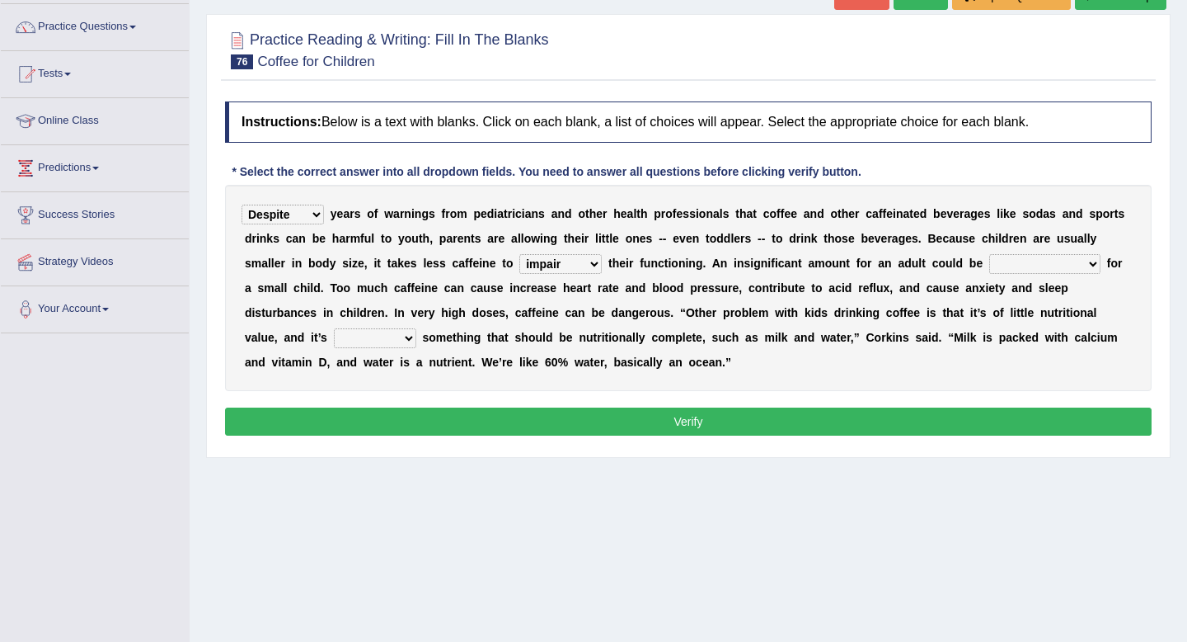
click at [590, 264] on select "coexist replicate impair revert" at bounding box center [561, 264] width 82 height 20
click at [1028, 267] on select "overwhelming inconsequential groundbreaking stubborn" at bounding box center [1045, 264] width 111 height 20
click at [990, 254] on select "overwhelming inconsequential groundbreaking stubborn" at bounding box center [1045, 264] width 111 height 20
click at [1042, 264] on select "overwhelming inconsequential groundbreaking stubborn" at bounding box center [1045, 264] width 111 height 20
select select "overwhelming"
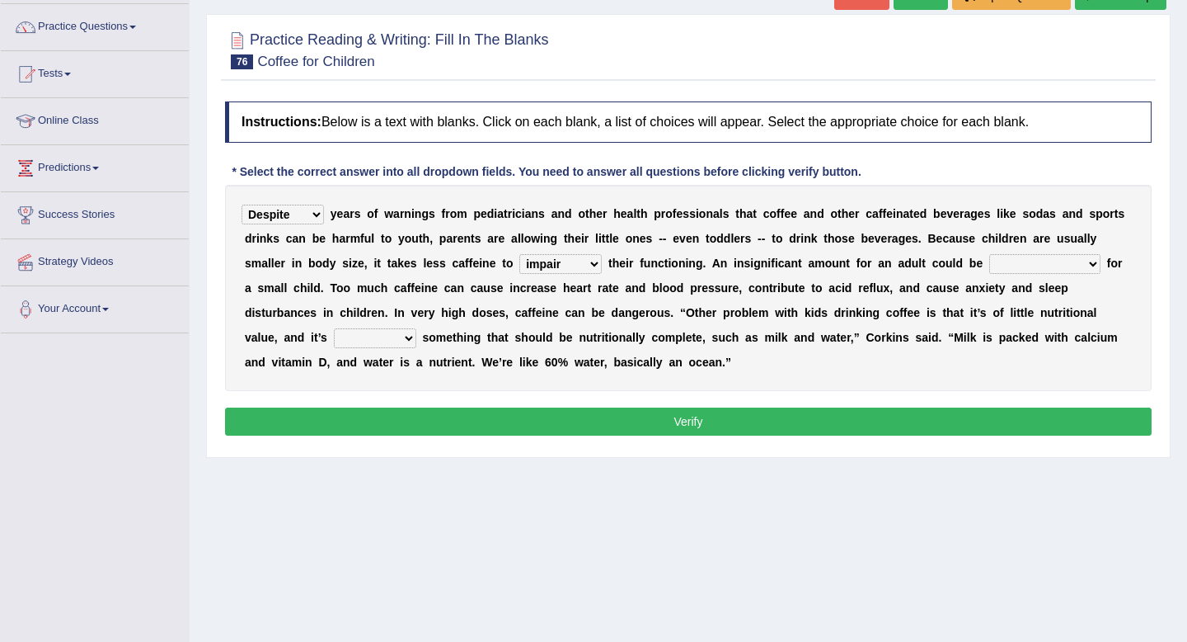
click at [990, 254] on select "overwhelming inconsequential groundbreaking stubborn" at bounding box center [1045, 264] width 111 height 20
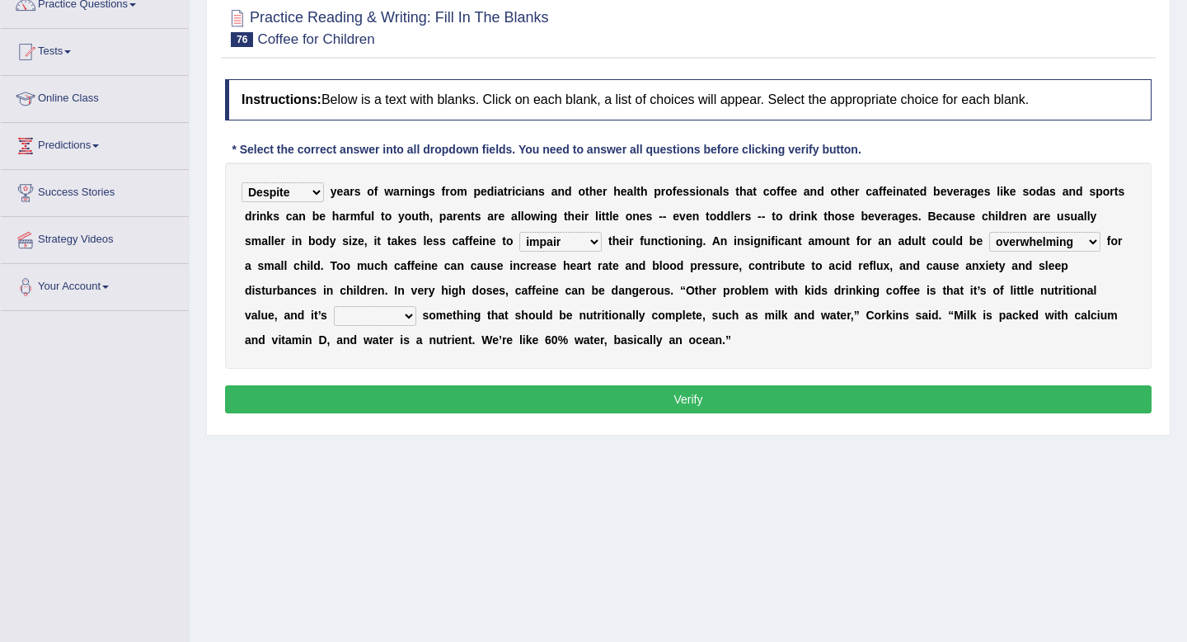
scroll to position [151, 0]
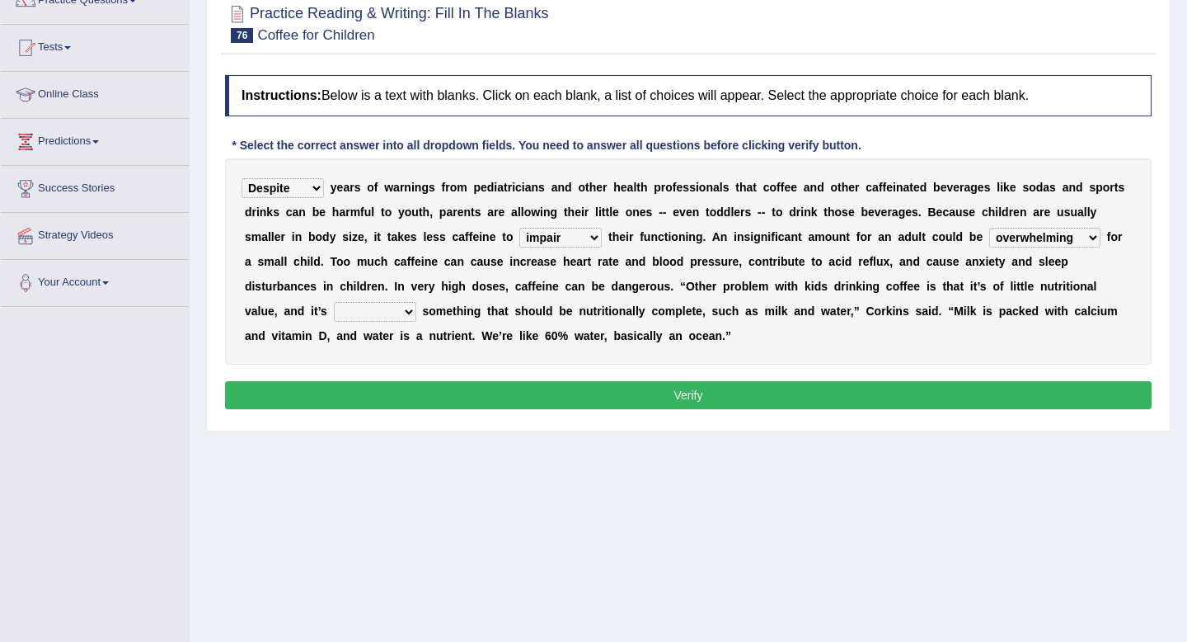
click at [334, 307] on select "changing damaging diverting replacing" at bounding box center [375, 312] width 82 height 20
select select "replacing"
click at [334, 302] on select "changing damaging diverting replacing" at bounding box center [375, 312] width 82 height 20
click at [367, 388] on button "Verify" at bounding box center [688, 395] width 927 height 28
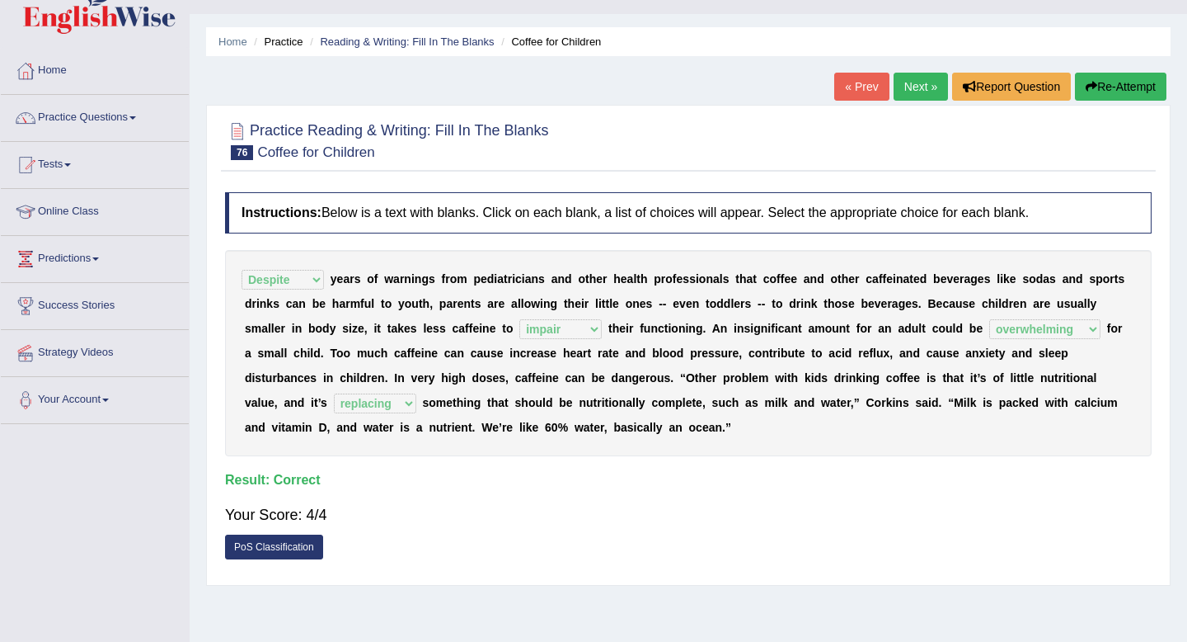
scroll to position [29, 0]
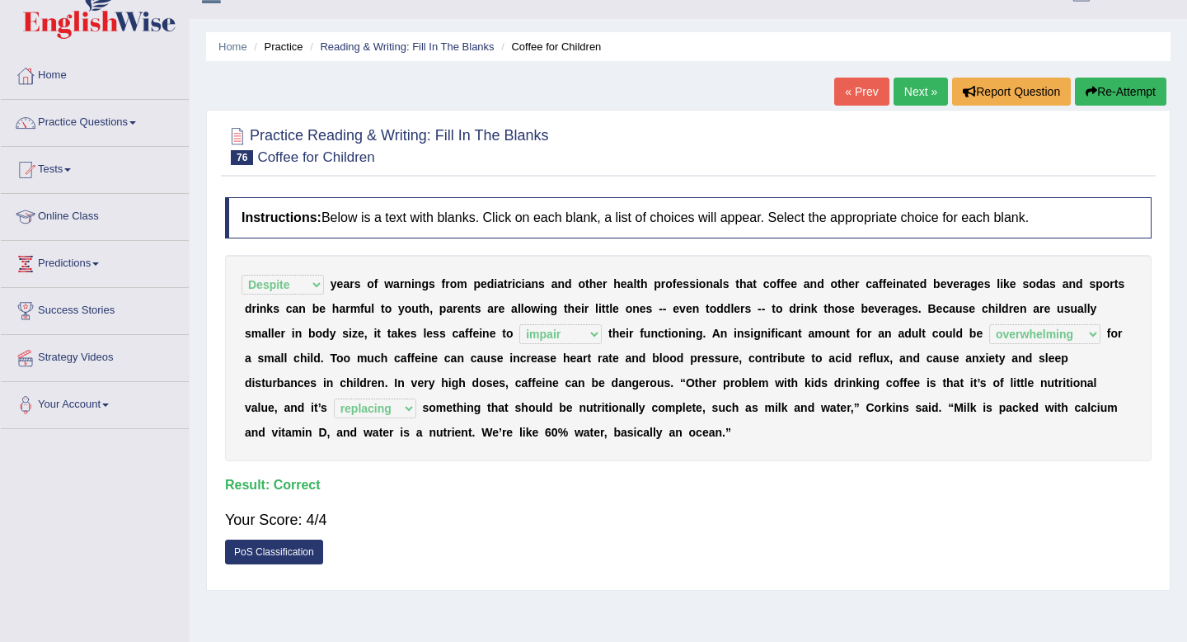
click at [916, 94] on link "Next »" at bounding box center [921, 92] width 54 height 28
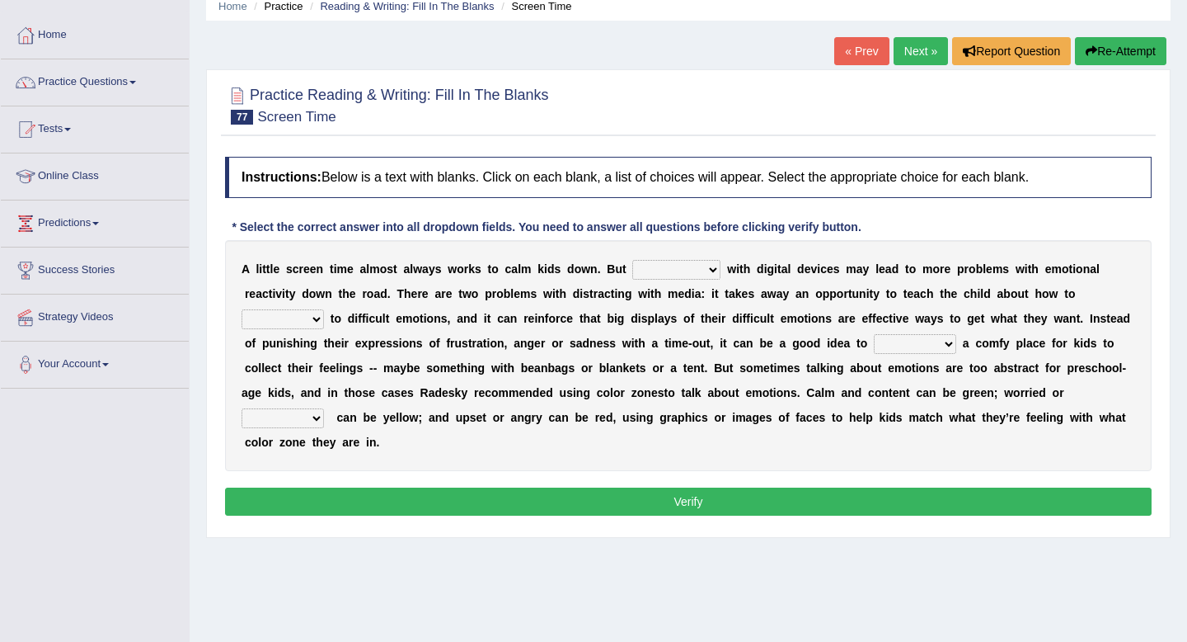
scroll to position [83, 0]
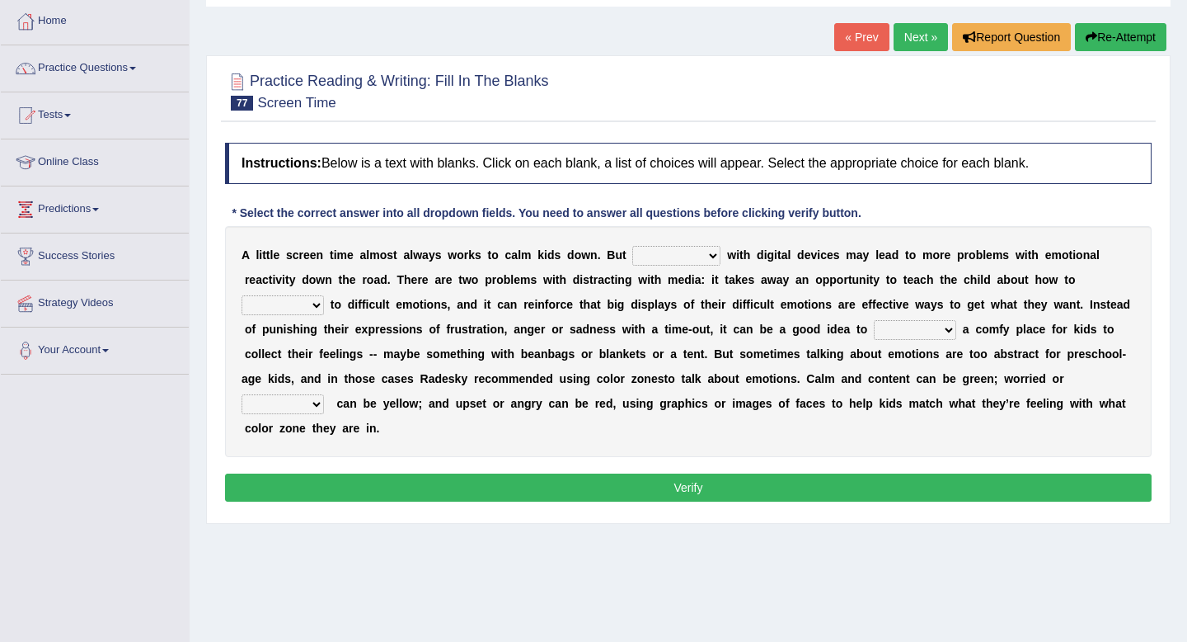
click at [694, 260] on select "consulting reminding suspending soothing" at bounding box center [676, 256] width 88 height 20
select select "consulting"
click at [633, 246] on select "consulting reminding suspending soothing" at bounding box center [676, 256] width 88 height 20
click at [299, 308] on select "comfort respond interact dominate" at bounding box center [283, 305] width 82 height 20
select select "respond"
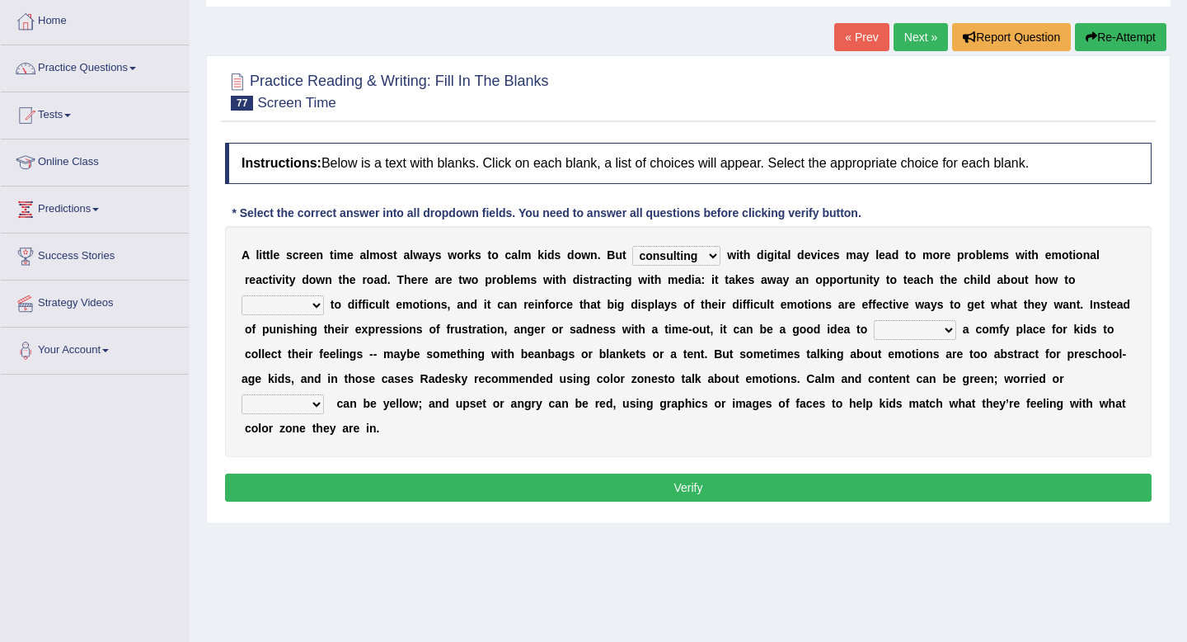
click at [242, 295] on select "comfort respond interact dominate" at bounding box center [283, 305] width 82 height 20
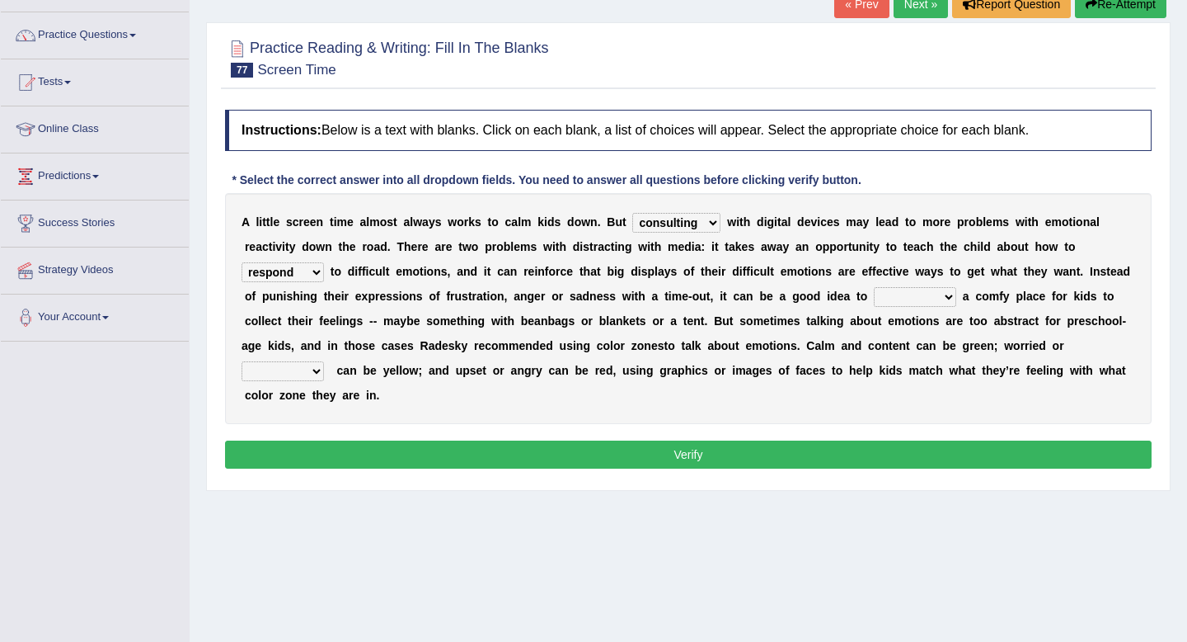
scroll to position [117, 0]
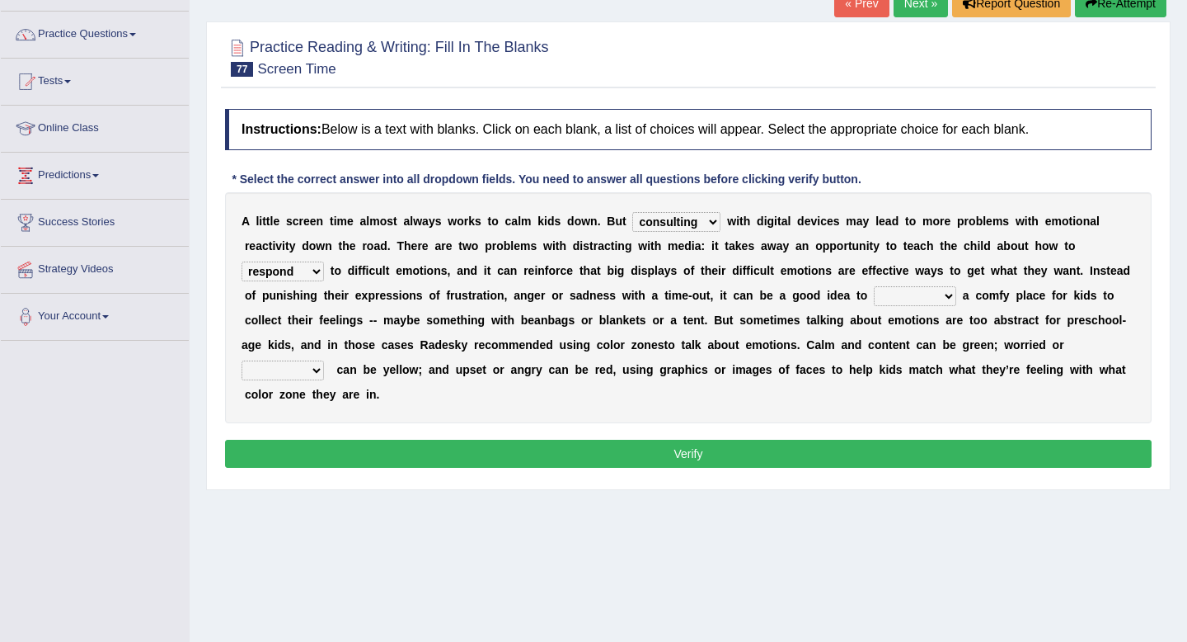
click at [915, 297] on select "take for set up take into set out" at bounding box center [915, 296] width 82 height 20
select select "set up"
click at [874, 286] on select "take for set up take into set out" at bounding box center [915, 296] width 82 height 20
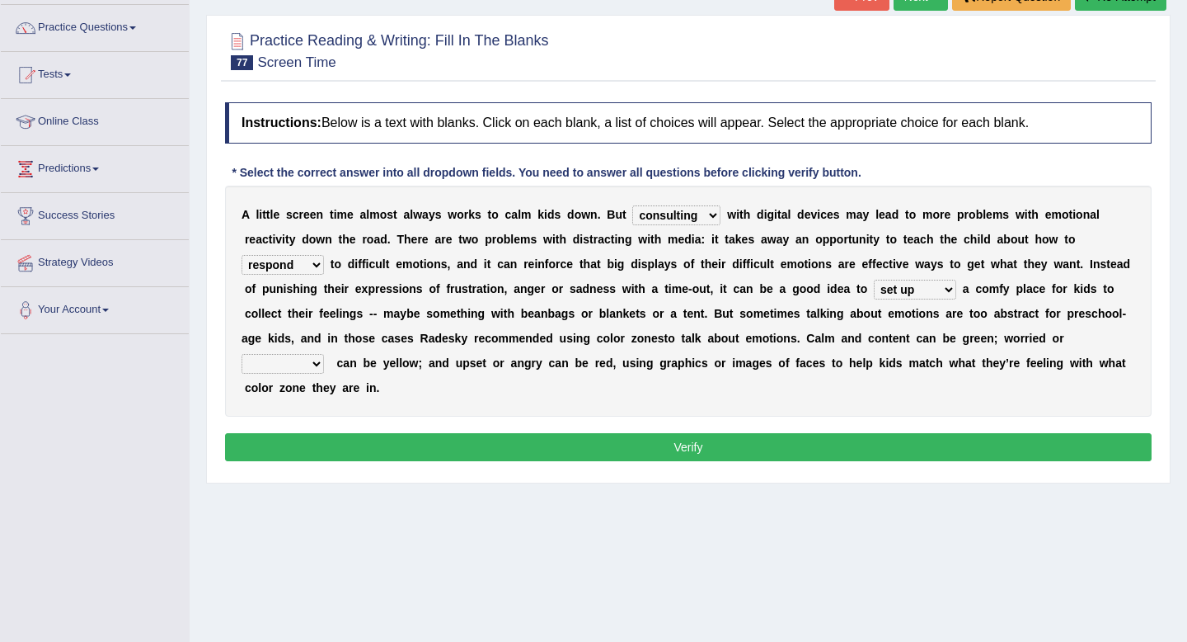
click at [942, 289] on select "take for set up take into set out" at bounding box center [915, 290] width 82 height 20
click at [294, 369] on select "agitated educated agape allocated" at bounding box center [283, 364] width 82 height 20
select select "agitated"
click at [242, 354] on select "agitated educated agape allocated" at bounding box center [283, 364] width 82 height 20
click at [384, 438] on button "Verify" at bounding box center [688, 447] width 927 height 28
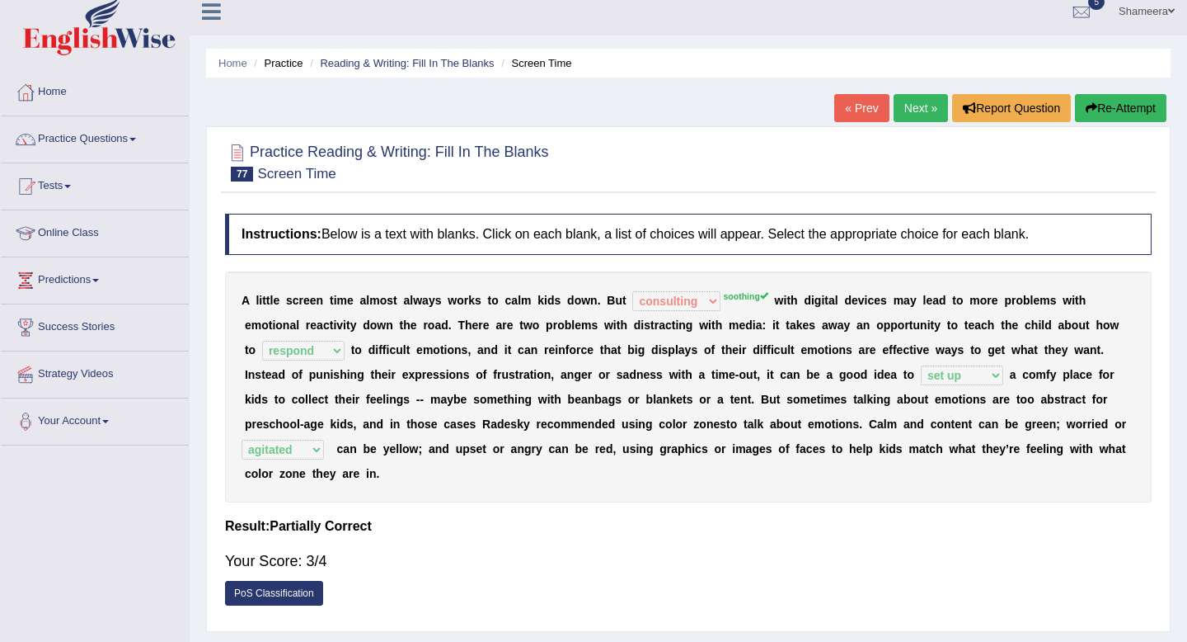
scroll to position [0, 0]
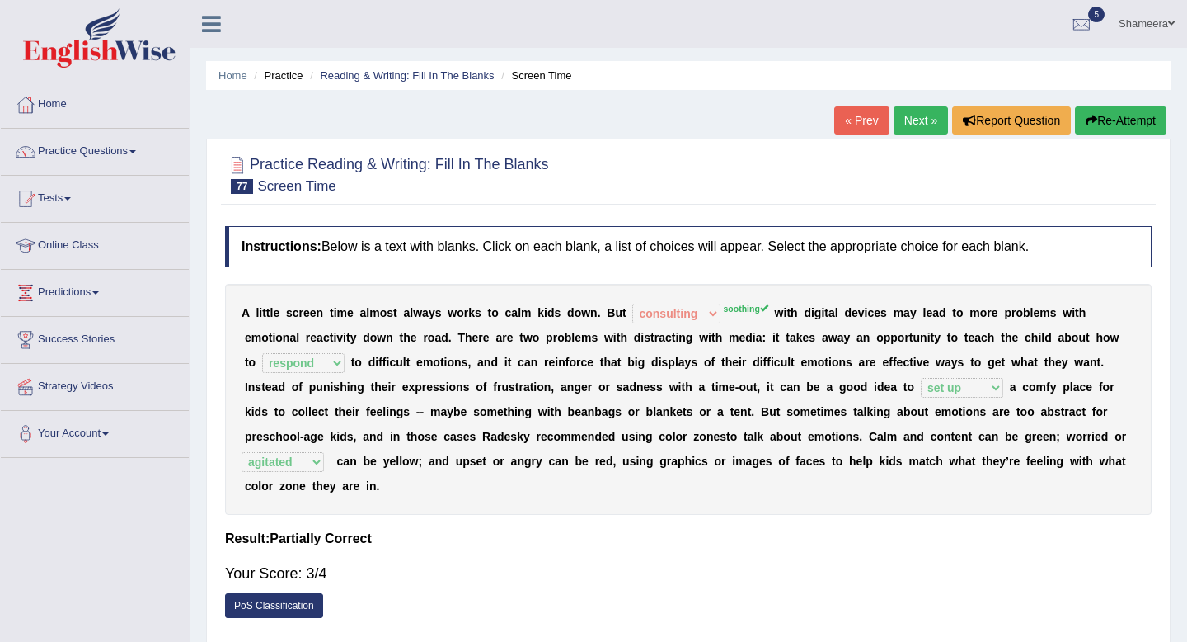
click at [918, 117] on link "Next »" at bounding box center [921, 120] width 54 height 28
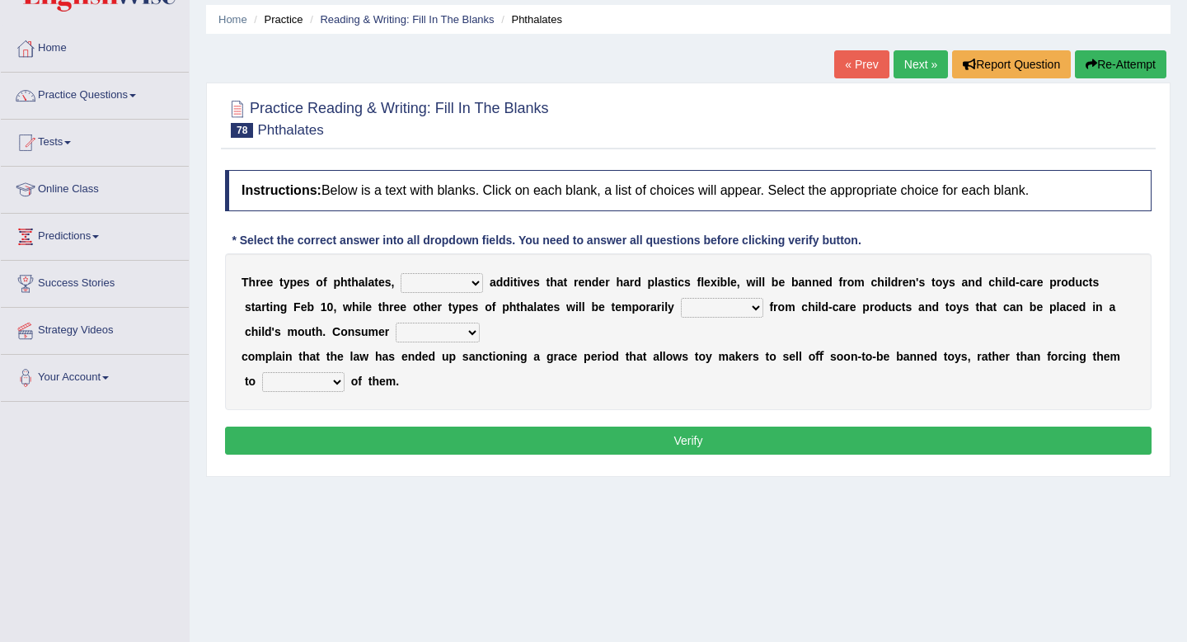
scroll to position [58, 0]
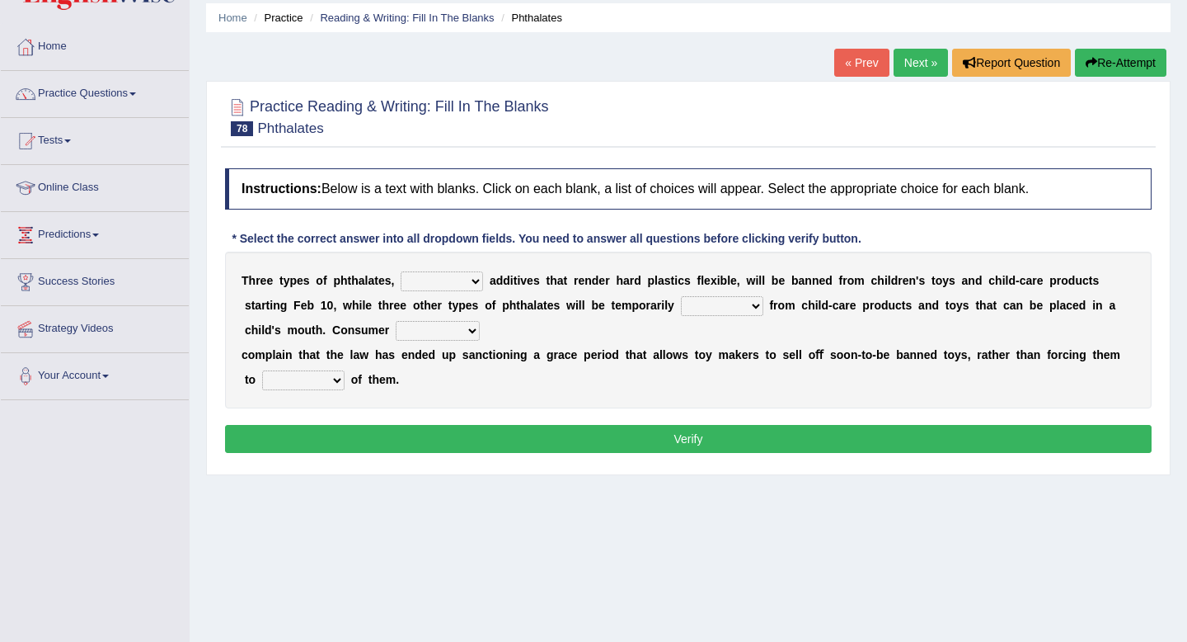
click at [450, 280] on select "nutritional legal expensive chemical" at bounding box center [442, 281] width 82 height 20
select select "chemical"
click at [401, 271] on select "nutritional legal expensive chemical" at bounding box center [442, 281] width 82 height 20
click at [447, 285] on select "nutritional legal expensive chemical" at bounding box center [442, 281] width 82 height 20
click at [543, 306] on b "t" at bounding box center [545, 305] width 4 height 13
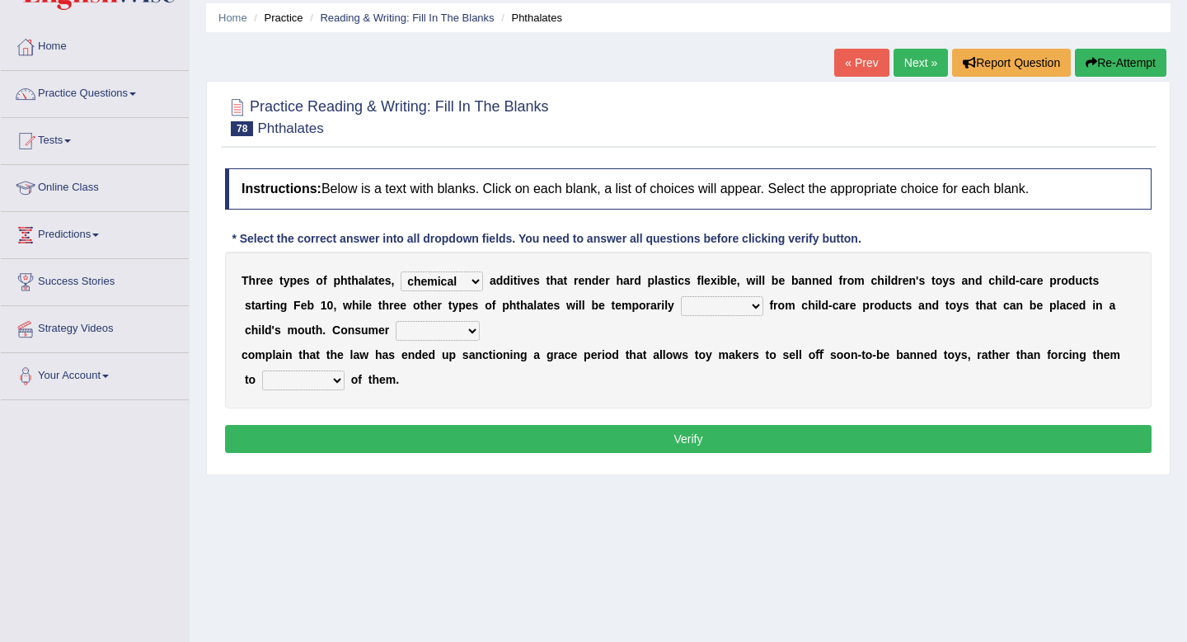
click at [543, 306] on b "t" at bounding box center [545, 305] width 4 height 13
click at [733, 308] on select "originated collected prohibited examined" at bounding box center [722, 306] width 82 height 20
select select "prohibited"
click at [681, 296] on select "originated collected prohibited examined" at bounding box center [722, 306] width 82 height 20
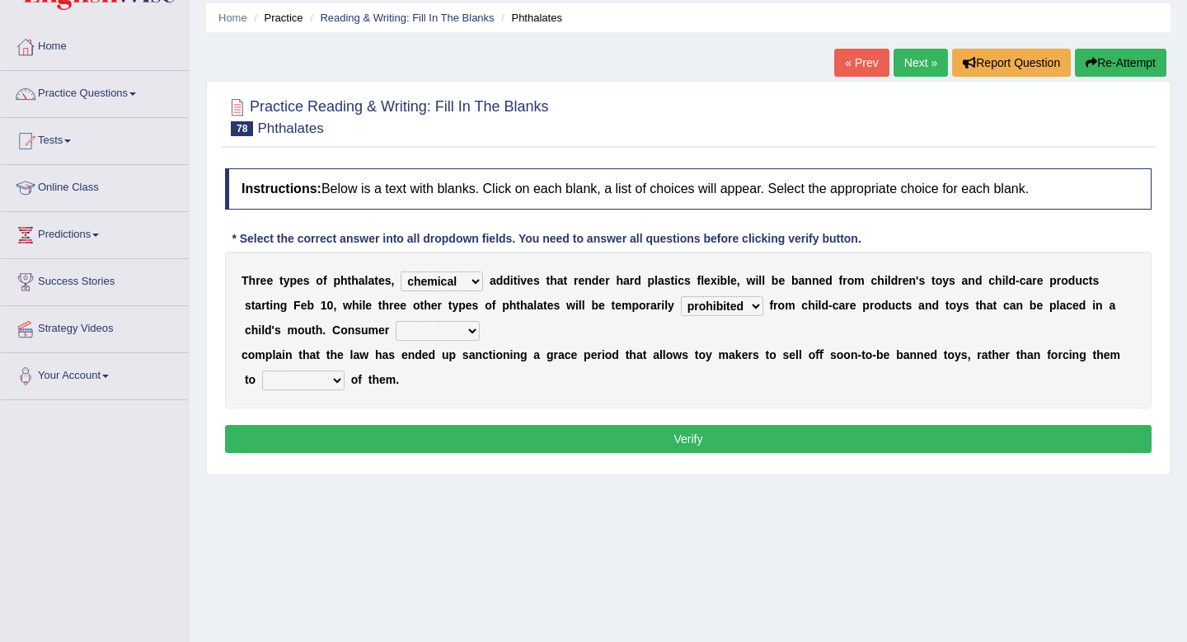
click at [712, 307] on select "originated collected prohibited examined" at bounding box center [722, 306] width 82 height 20
click at [438, 332] on select "fellows dictators candidates advocates" at bounding box center [438, 331] width 84 height 20
click at [436, 325] on select "fellows dictators candidates advocates" at bounding box center [438, 331] width 84 height 20
select select "advocates"
click at [396, 321] on select "fellows dictators candidates advocates" at bounding box center [438, 331] width 84 height 20
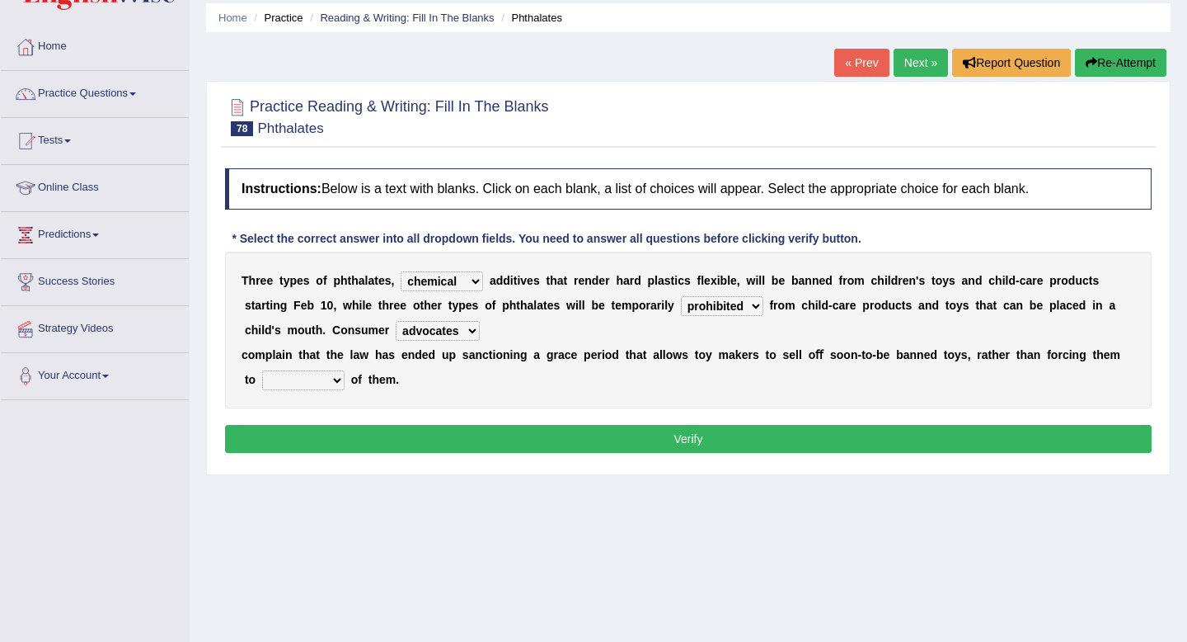
click at [311, 374] on select "deal boast deprive dispose" at bounding box center [303, 380] width 82 height 20
select select "dispose"
click at [262, 370] on select "deal boast deprive dispose" at bounding box center [303, 380] width 82 height 20
click at [403, 428] on button "Verify" at bounding box center [688, 439] width 927 height 28
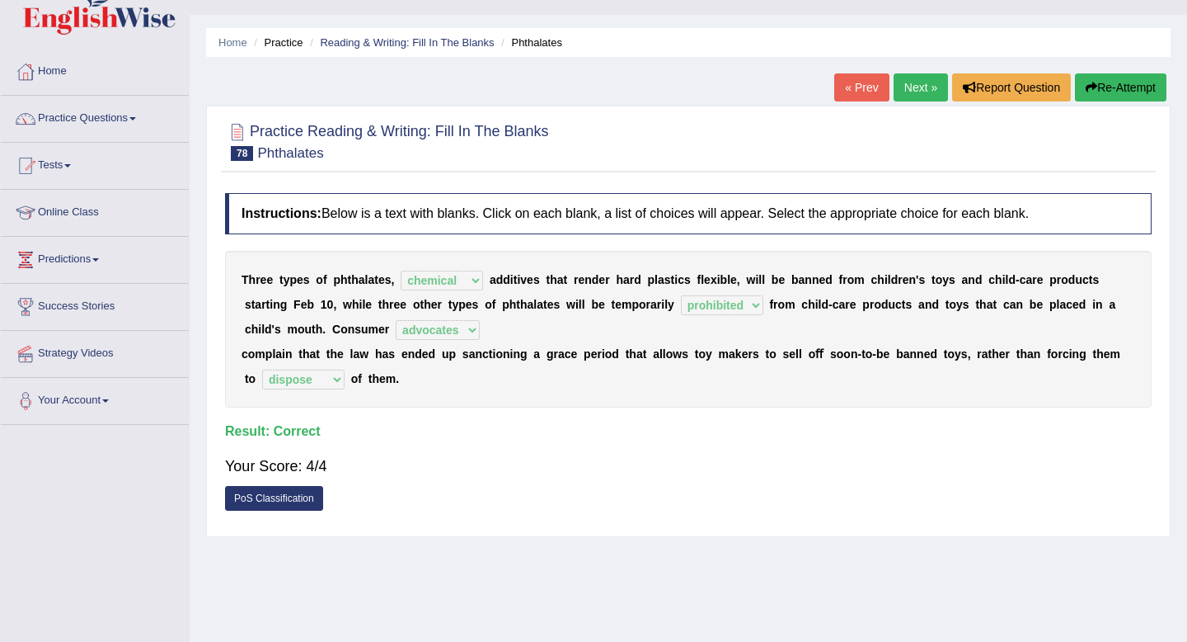
scroll to position [29, 0]
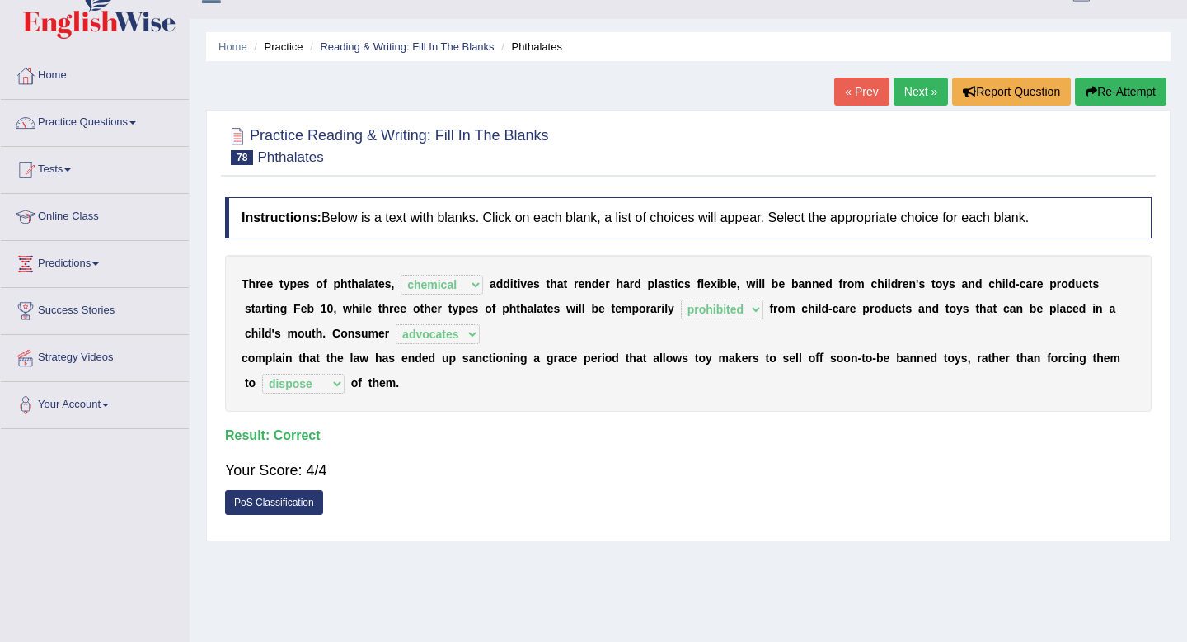
click at [907, 100] on link "Next »" at bounding box center [921, 92] width 54 height 28
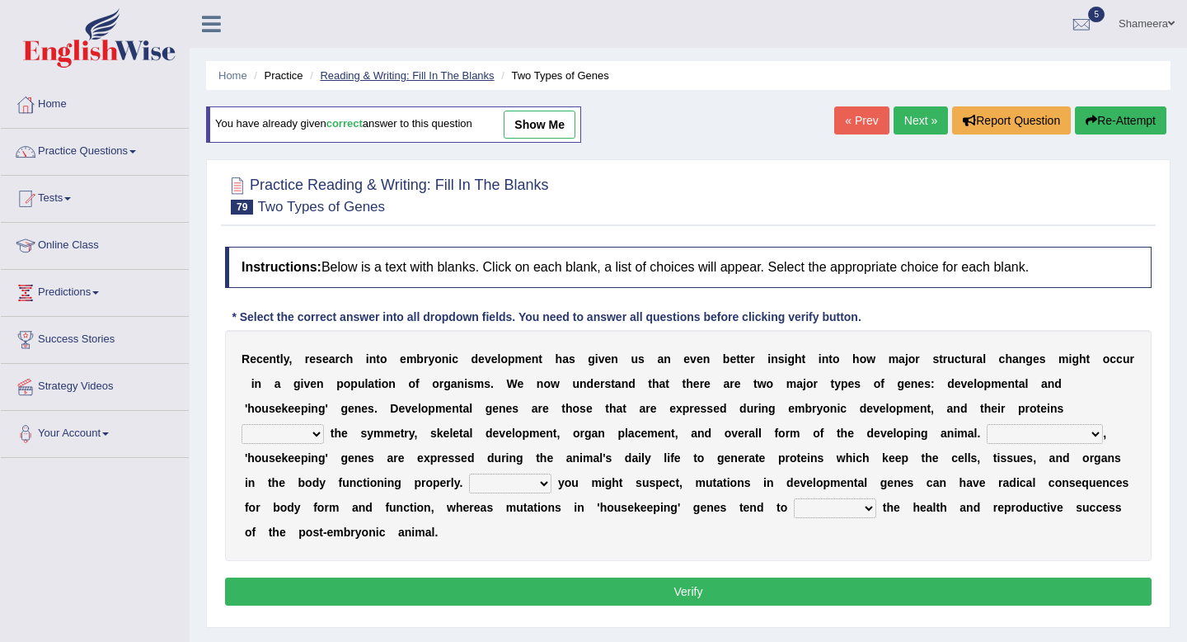
click at [444, 81] on link "Reading & Writing: Fill In The Blanks" at bounding box center [407, 75] width 174 height 12
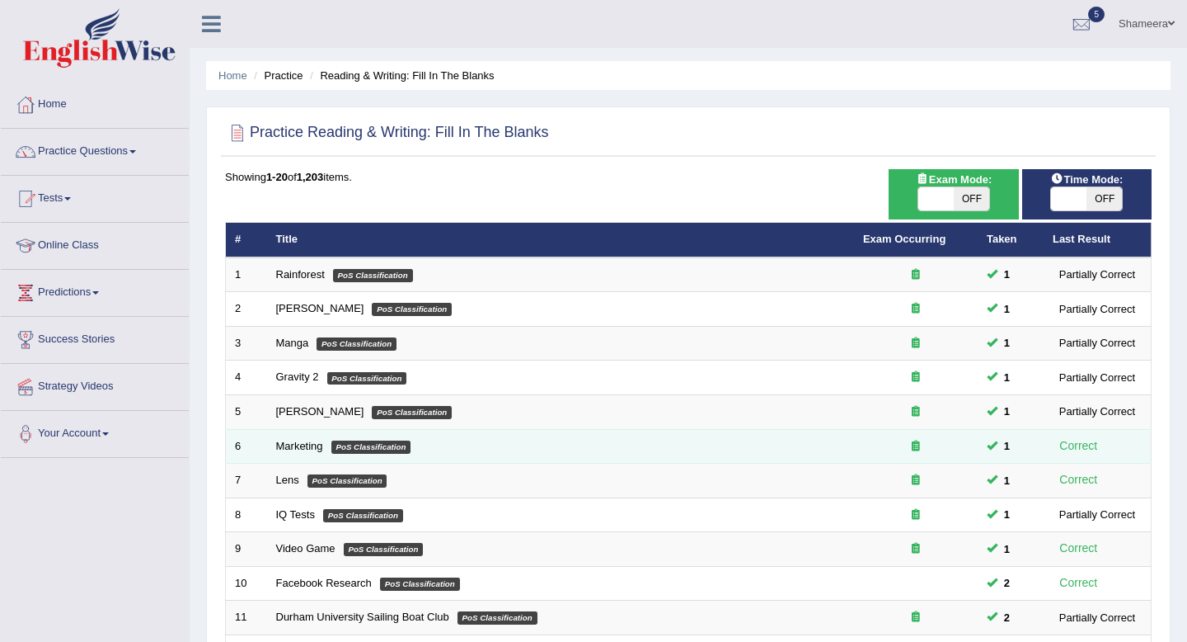
scroll to position [450, 0]
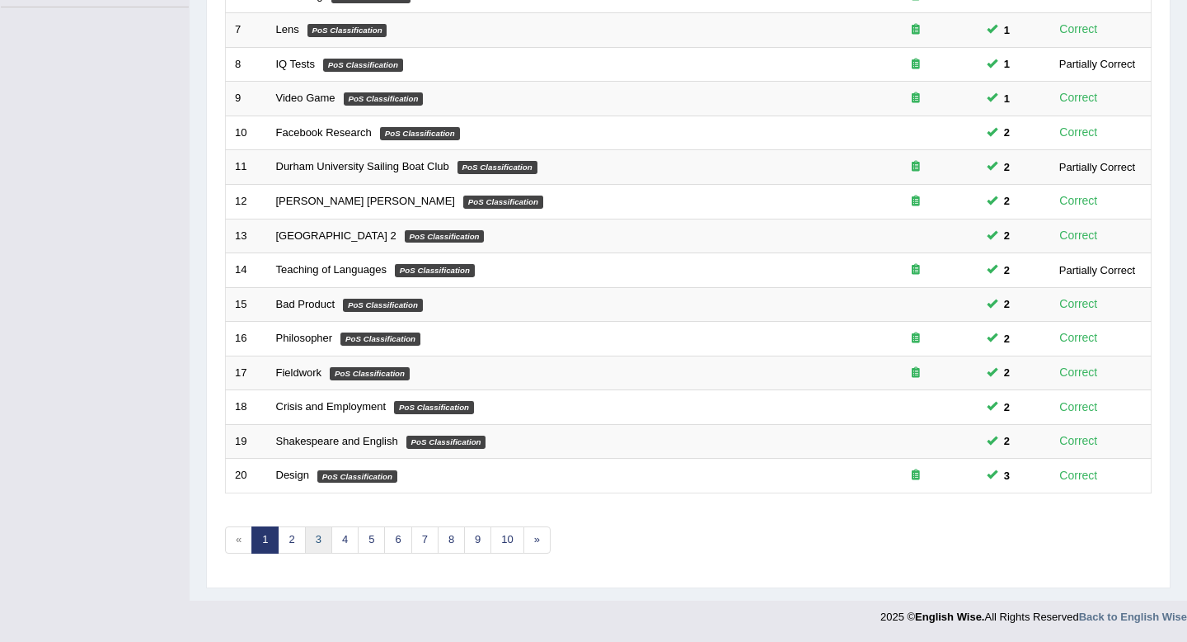
click at [317, 543] on link "3" at bounding box center [318, 539] width 27 height 27
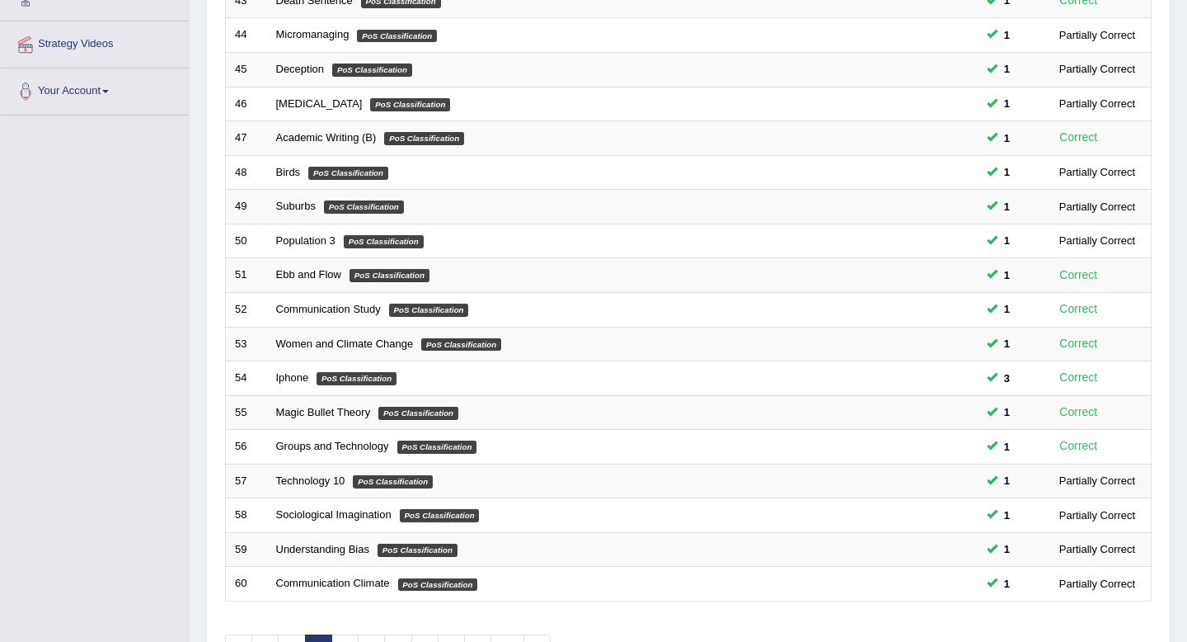
scroll to position [450, 0]
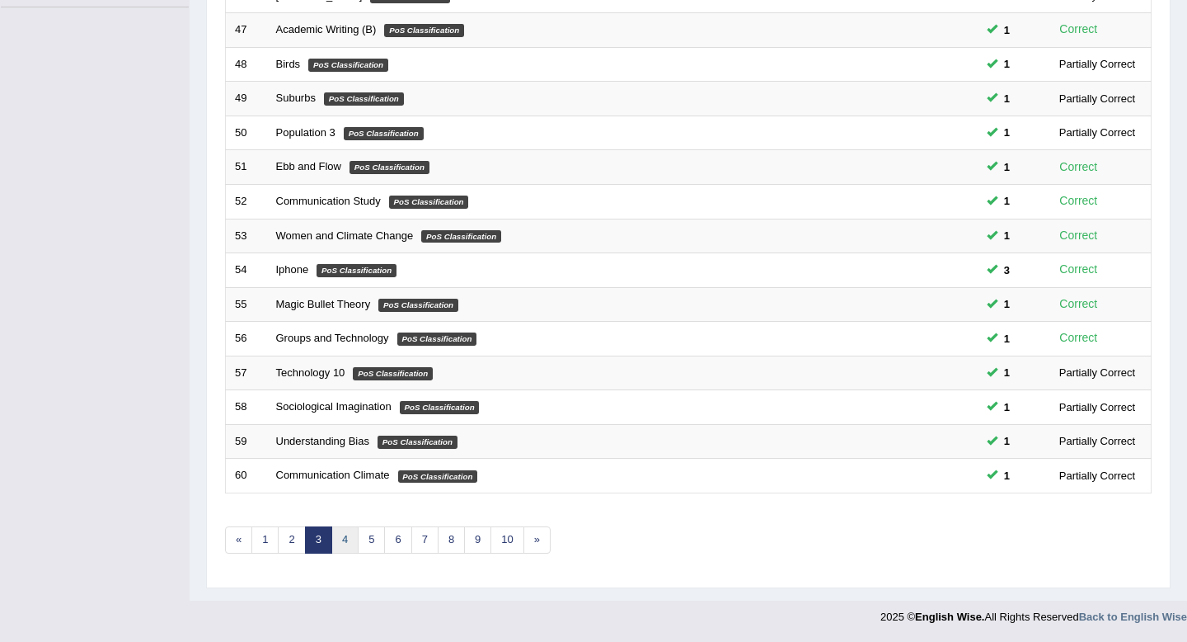
click at [346, 539] on link "4" at bounding box center [345, 539] width 27 height 27
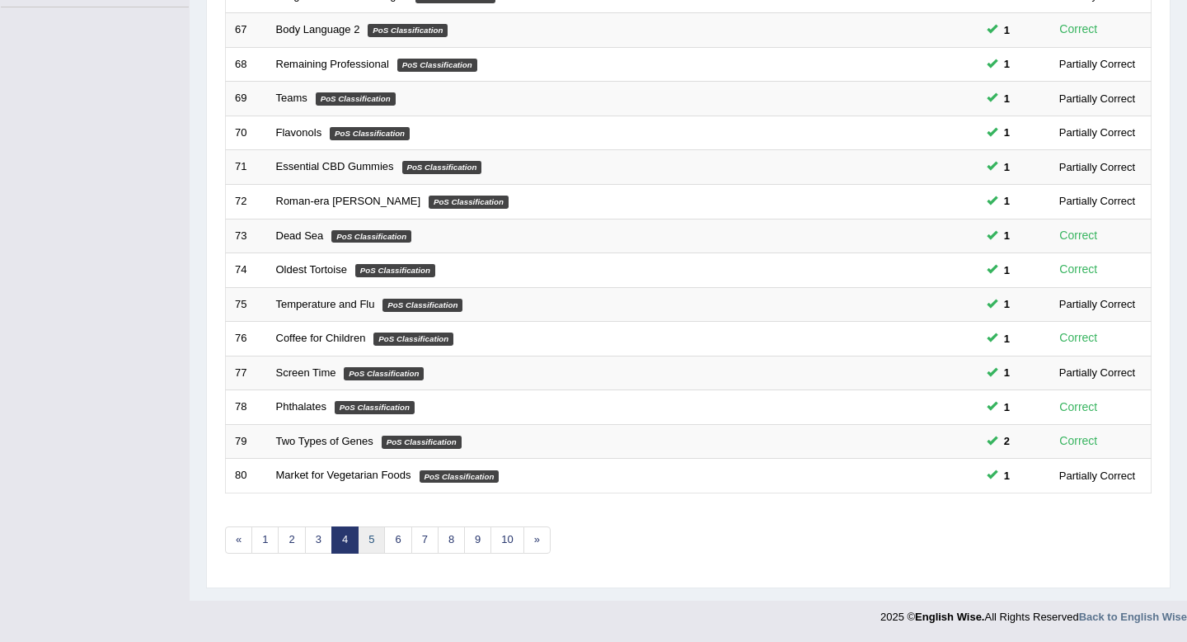
click at [373, 538] on link "5" at bounding box center [371, 539] width 27 height 27
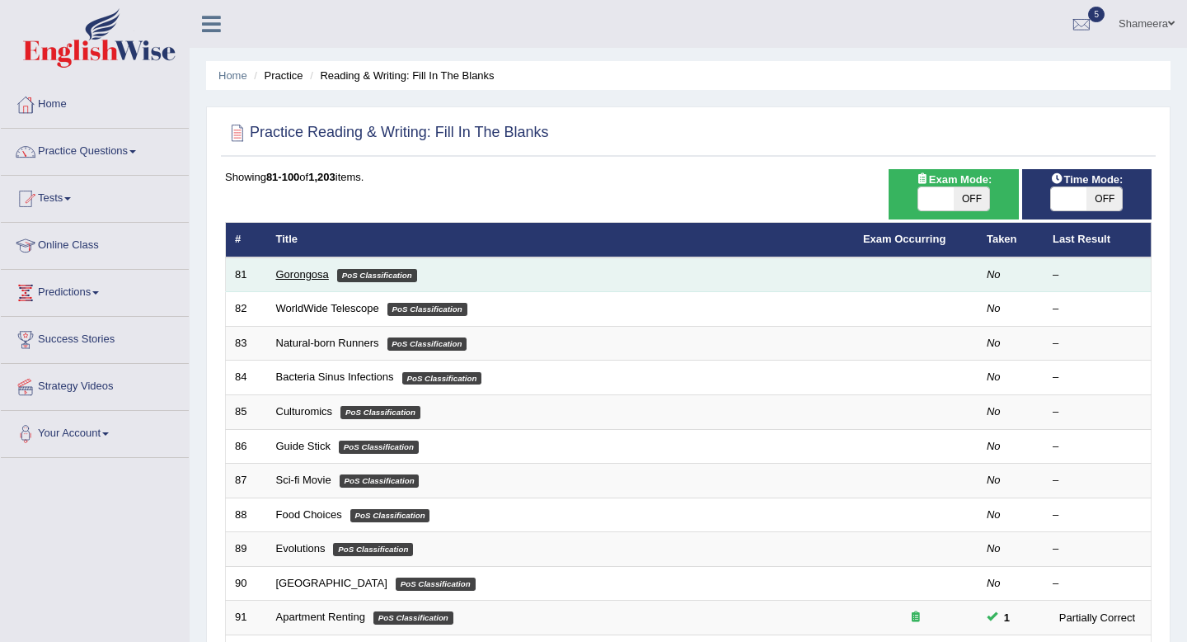
click at [307, 271] on link "Gorongosa" at bounding box center [302, 274] width 53 height 12
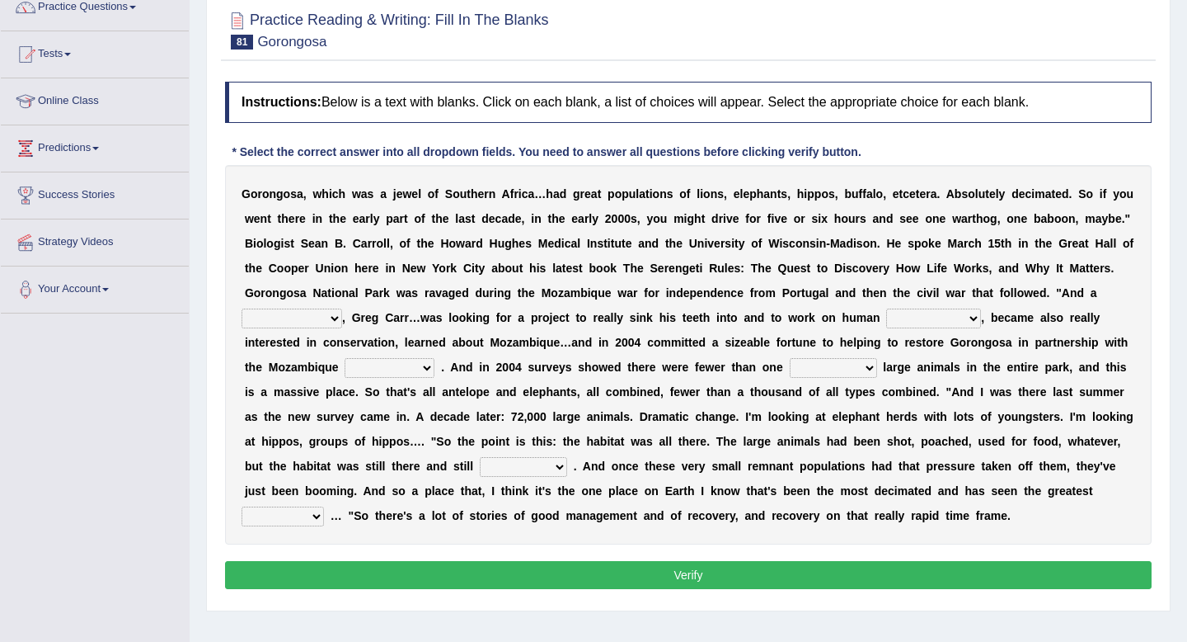
scroll to position [137, 0]
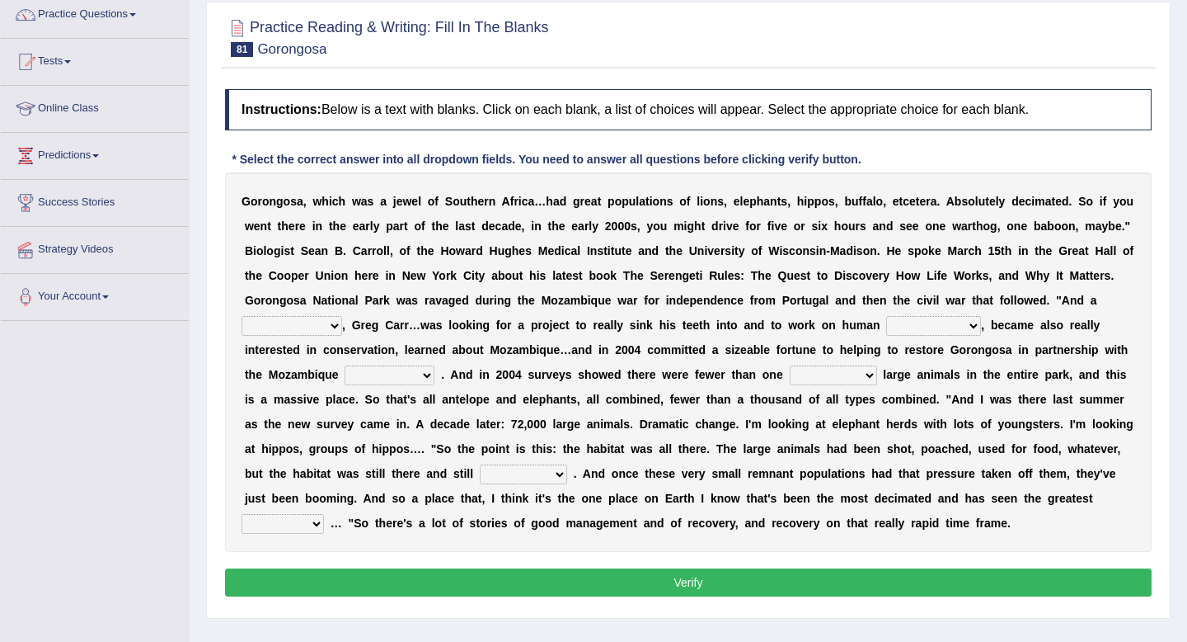
click at [310, 324] on select "passion solstice ballast philanthropist" at bounding box center [292, 326] width 101 height 20
select select "philanthropist"
click at [242, 316] on select "passion solstice ballast philanthropist" at bounding box center [292, 326] width 101 height 20
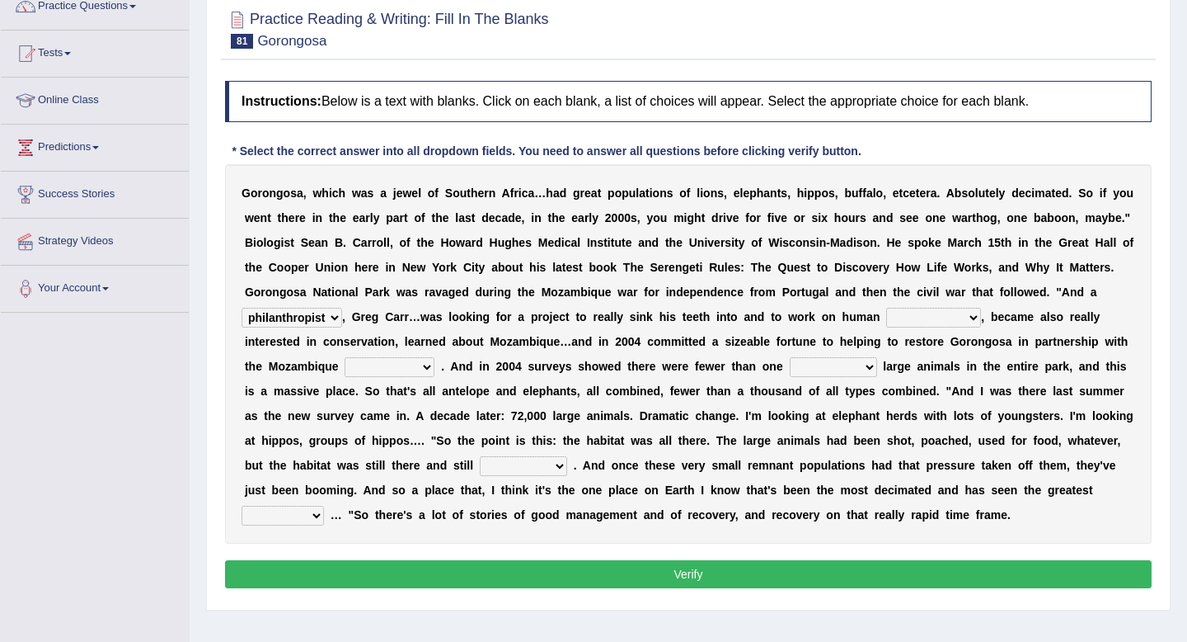
scroll to position [146, 0]
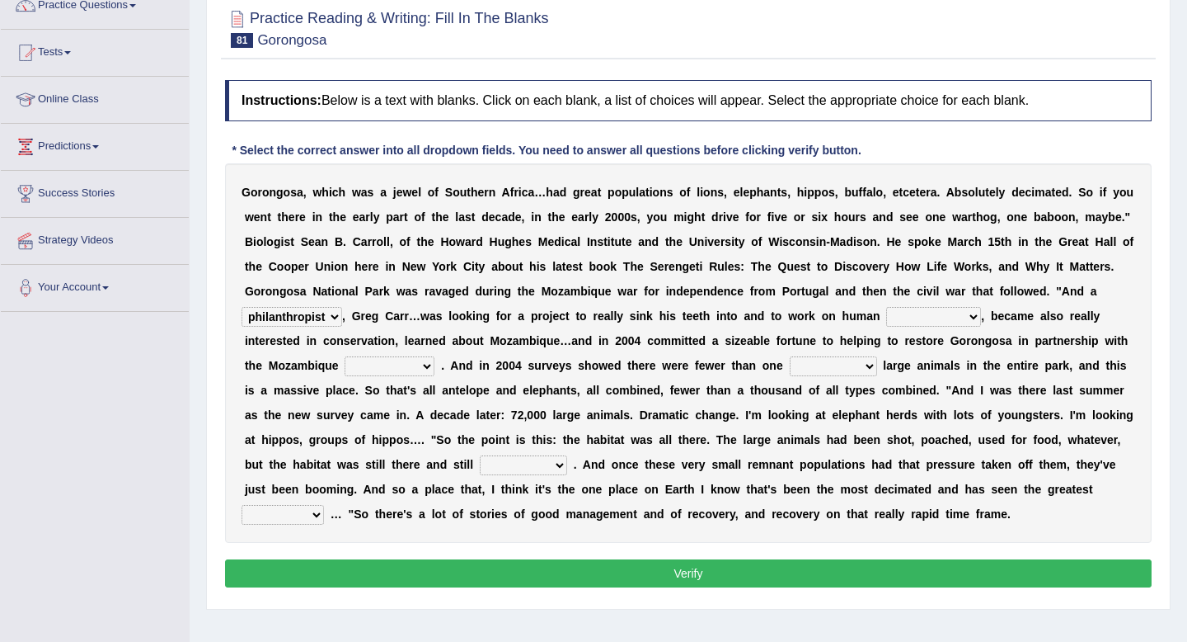
click at [920, 312] on select "negligence prevalence development malevolence" at bounding box center [933, 317] width 95 height 20
select select "prevalence"
click at [886, 307] on select "negligence prevalence development malevolence" at bounding box center [933, 317] width 95 height 20
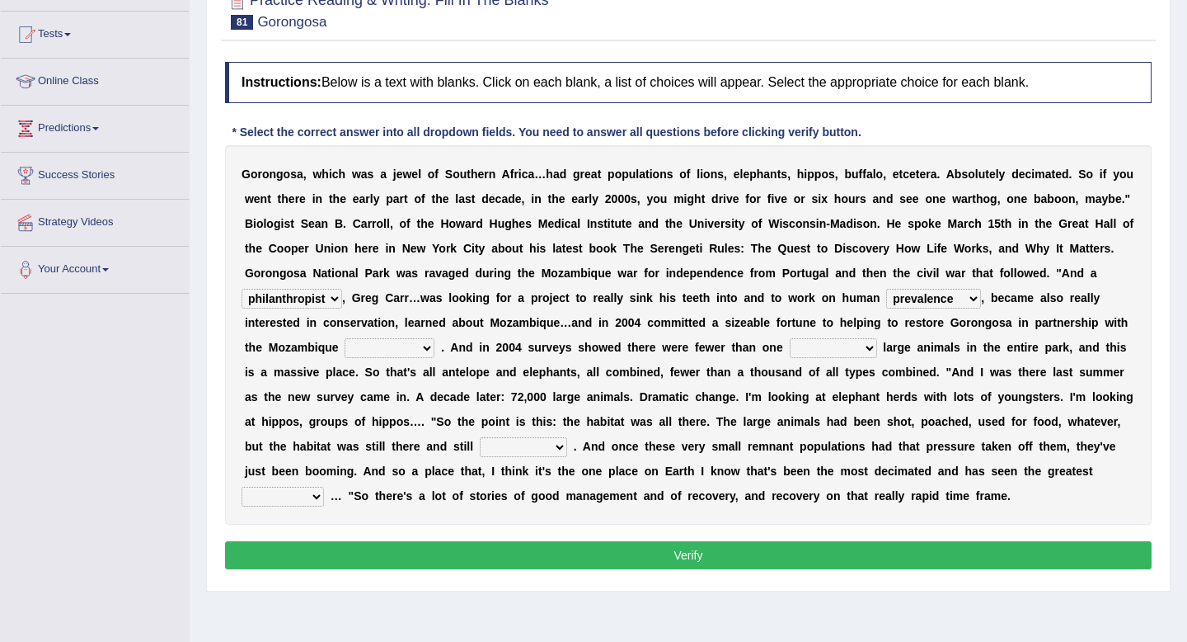
scroll to position [171, 0]
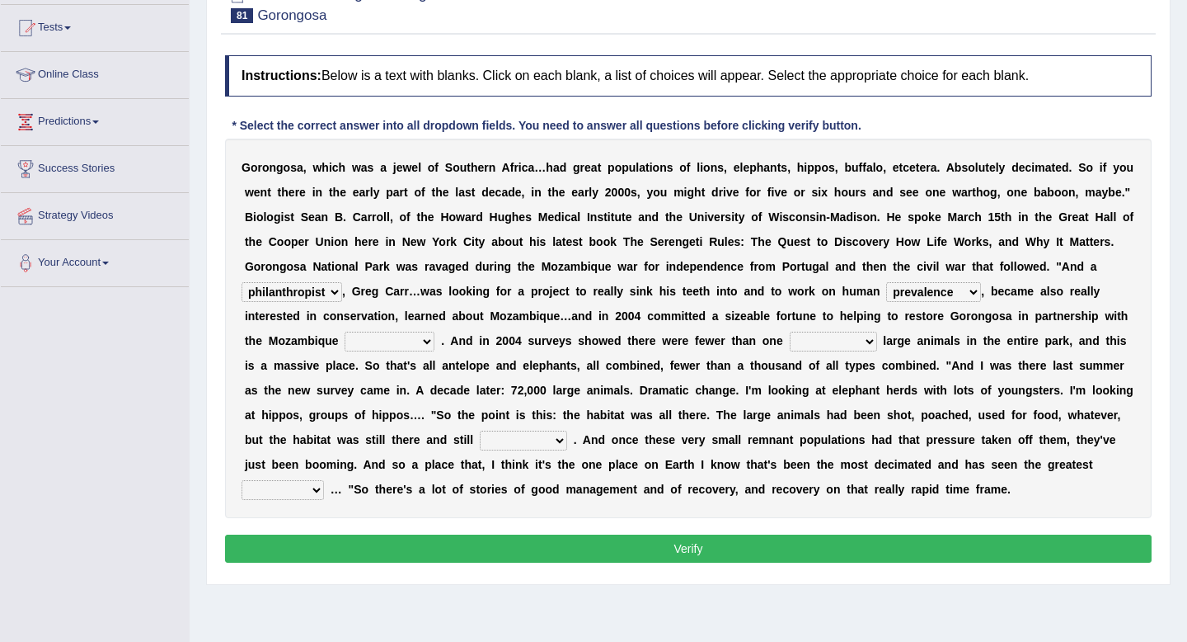
click at [369, 350] on select "parliament semanticist government journalist" at bounding box center [390, 342] width 90 height 20
select select "government"
click at [346, 332] on select "parliament semanticist government journalist" at bounding box center [390, 342] width 90 height 20
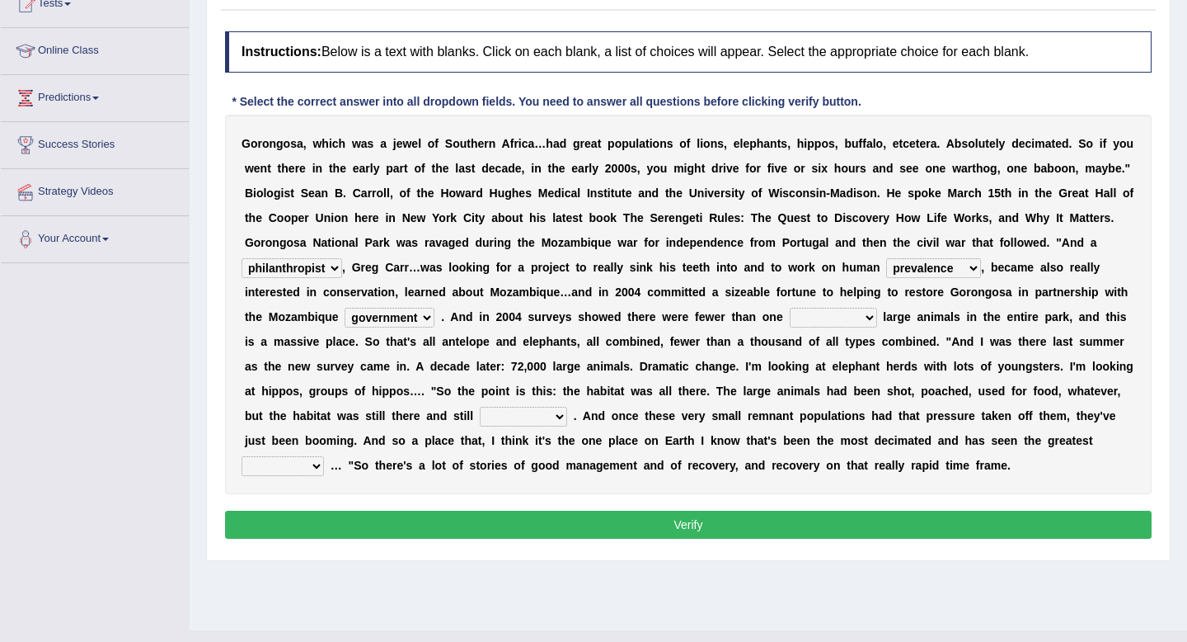
scroll to position [195, 0]
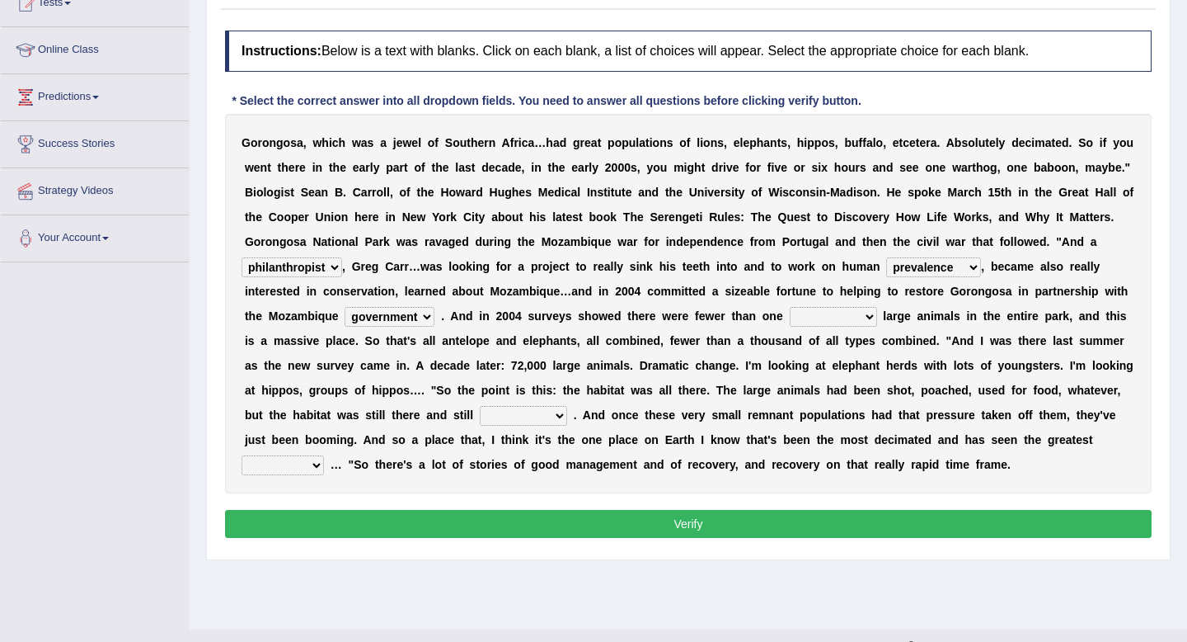
click at [807, 319] on select "deflowered embowered roundest thousand" at bounding box center [833, 317] width 87 height 20
select select "thousand"
click at [790, 307] on select "deflowered embowered roundest thousand" at bounding box center [833, 317] width 87 height 20
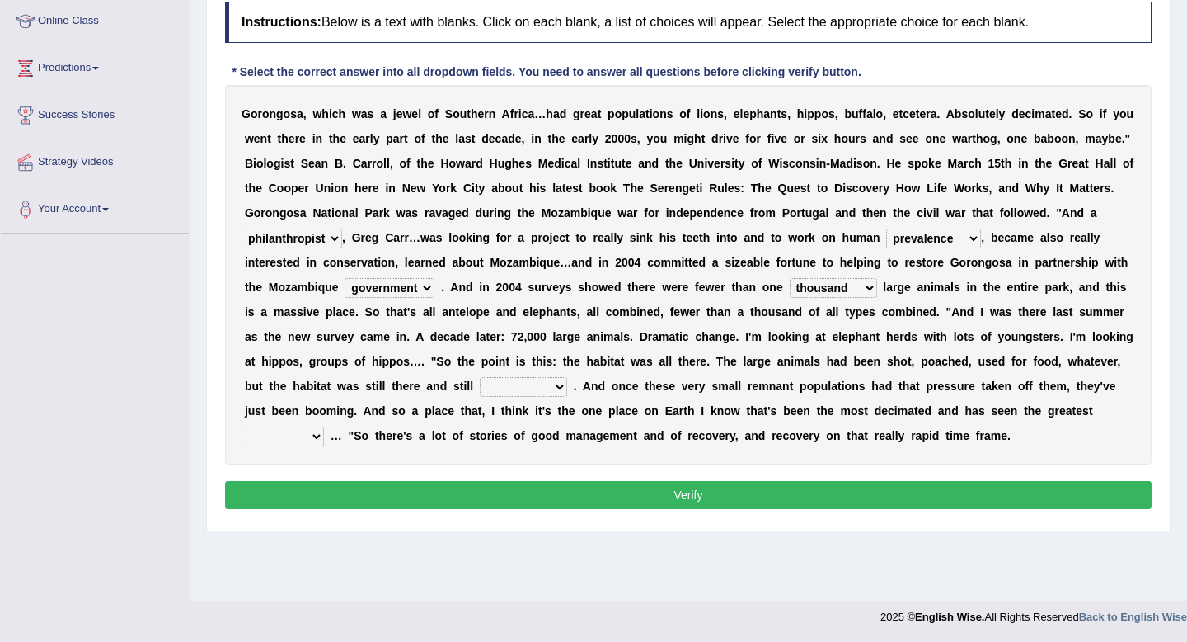
click at [504, 388] on select "assertive incidental compulsive productive" at bounding box center [523, 387] width 87 height 20
select select "productive"
click at [480, 377] on select "assertive incidental compulsive productive" at bounding box center [523, 387] width 87 height 20
click at [291, 426] on div "G o r o n g o s a , w h i c h w a s a j e w e l o f S o u t h e r n A f r i c a…" at bounding box center [688, 274] width 927 height 379
click at [291, 428] on select "recovery efficacy golly stumpy" at bounding box center [283, 436] width 82 height 20
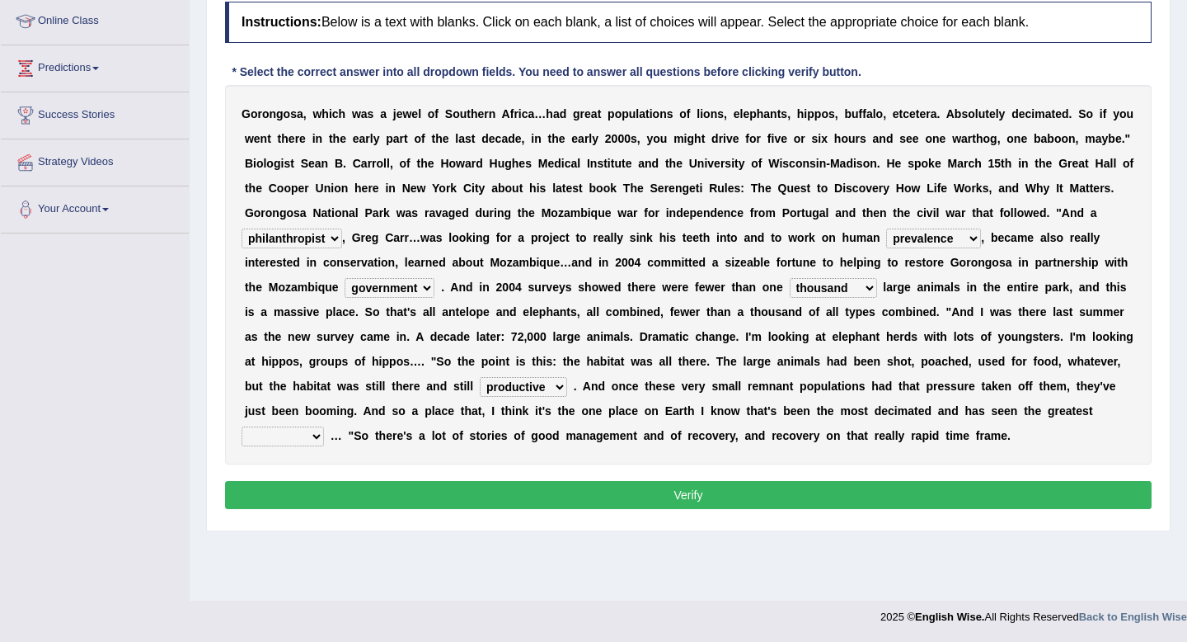
select select "recovery"
click at [242, 426] on select "recovery efficacy golly stumpy" at bounding box center [283, 436] width 82 height 20
click at [310, 494] on button "Verify" at bounding box center [688, 495] width 927 height 28
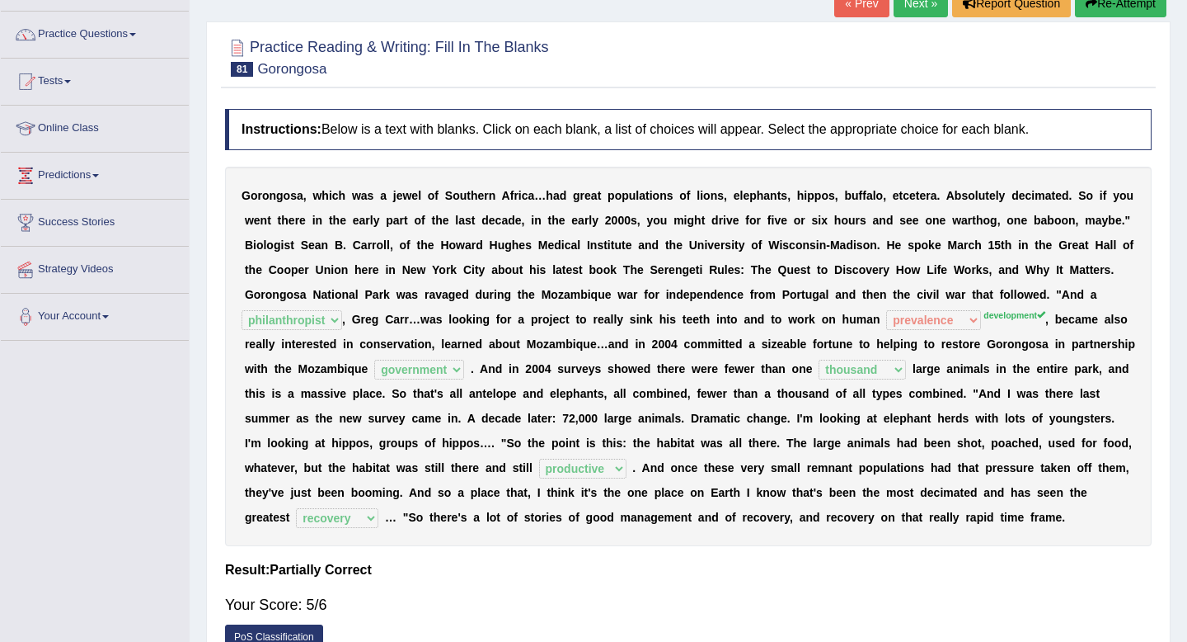
scroll to position [0, 0]
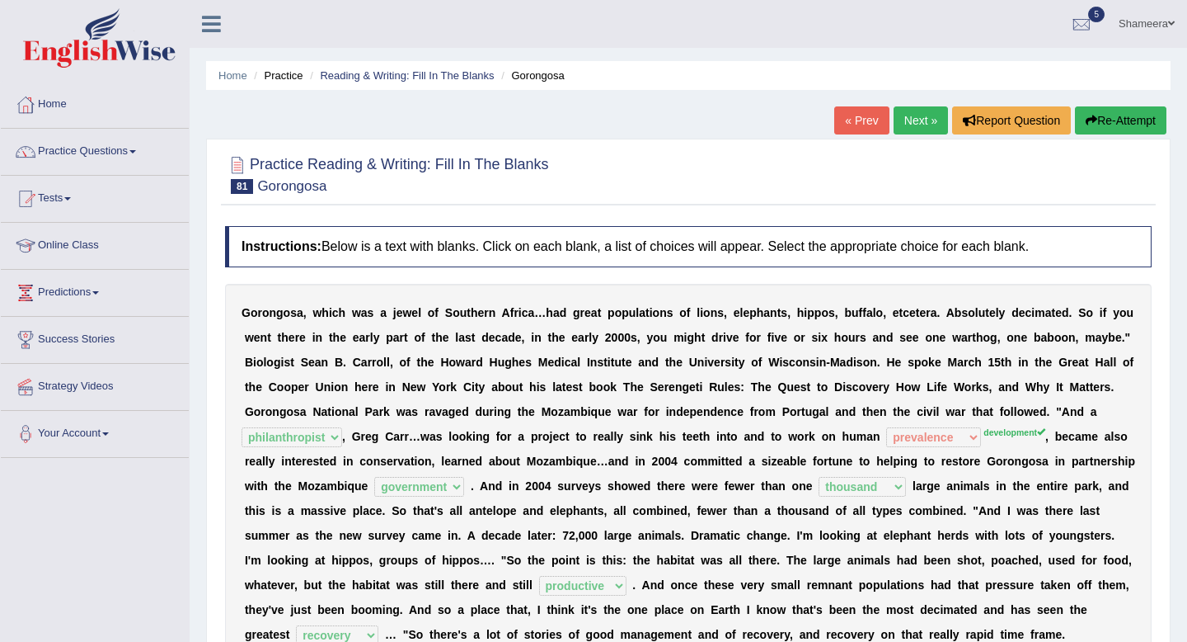
click at [1079, 111] on button "Re-Attempt" at bounding box center [1121, 120] width 92 height 28
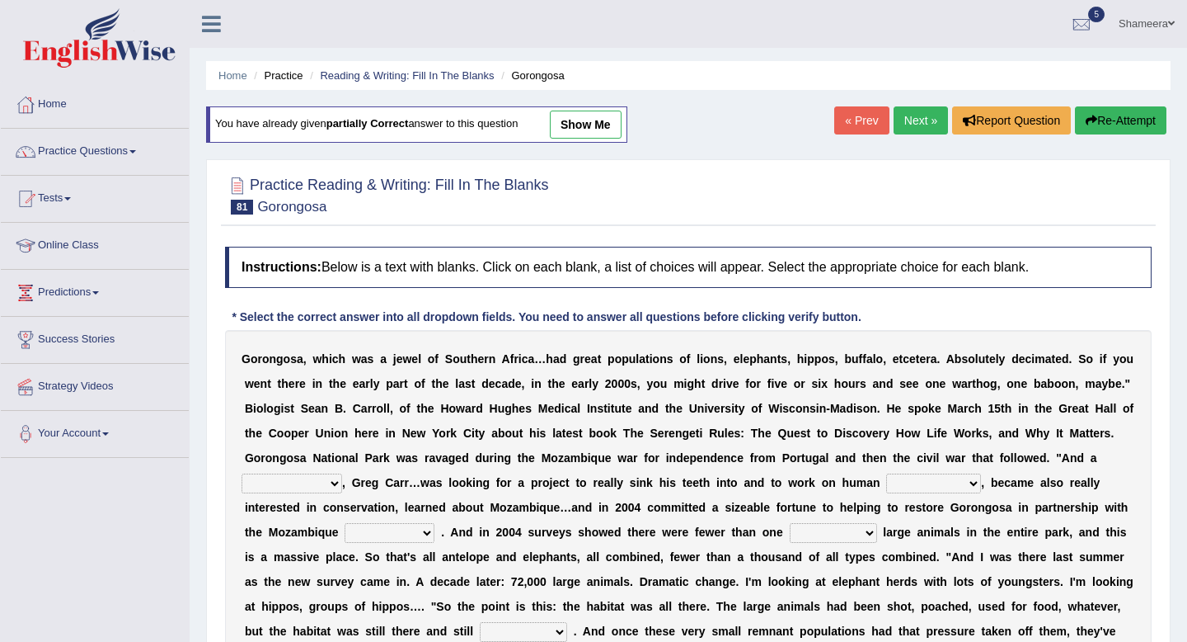
click at [952, 478] on select "negligence prevalence development malevolence" at bounding box center [933, 483] width 95 height 20
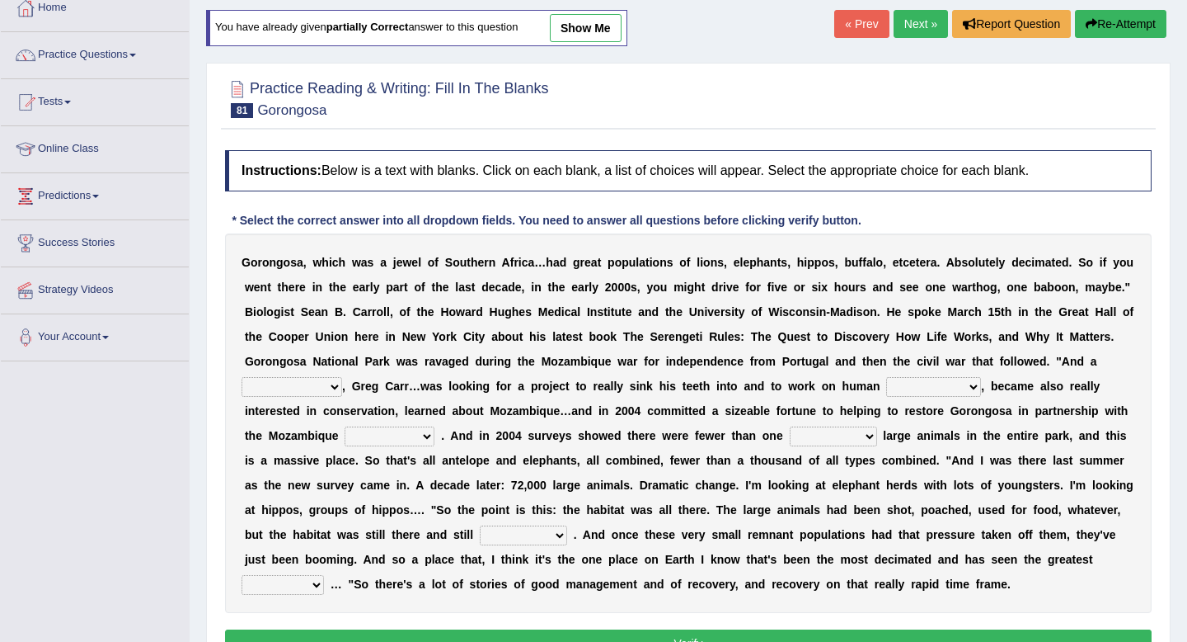
scroll to position [97, 0]
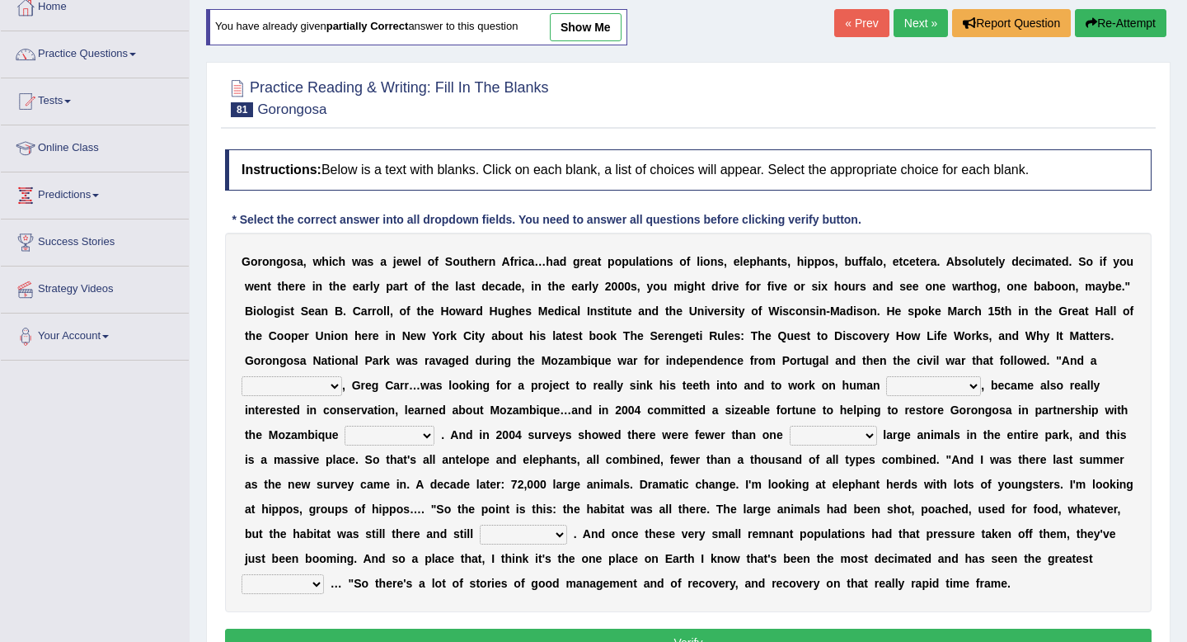
click at [919, 26] on link "Next »" at bounding box center [921, 23] width 54 height 28
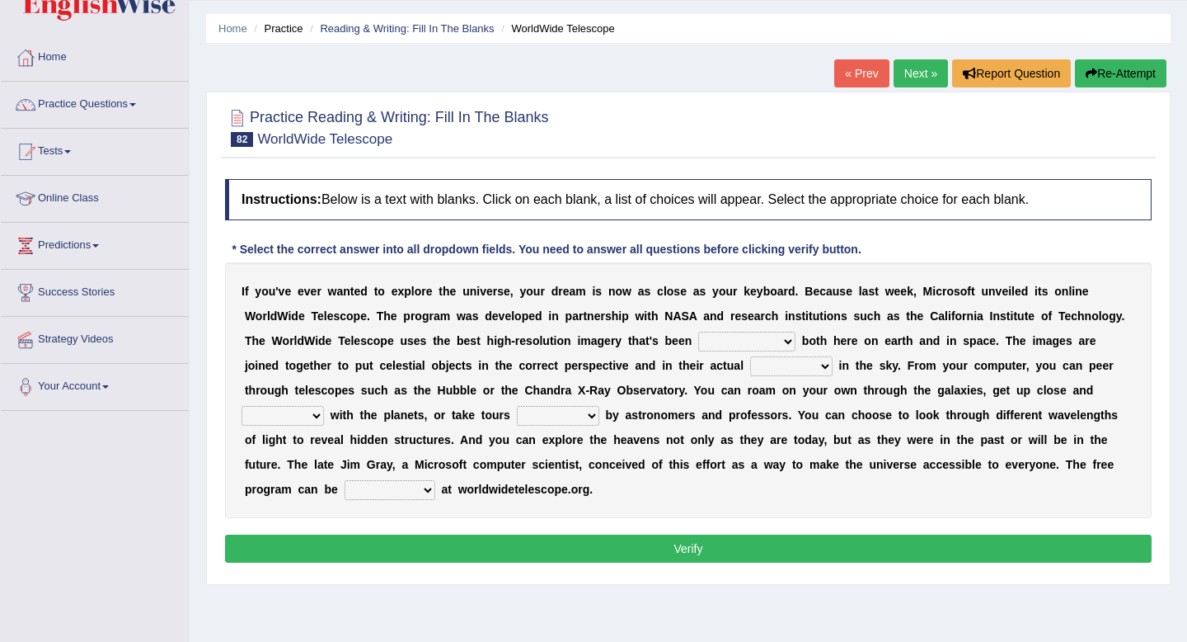
scroll to position [61, 0]
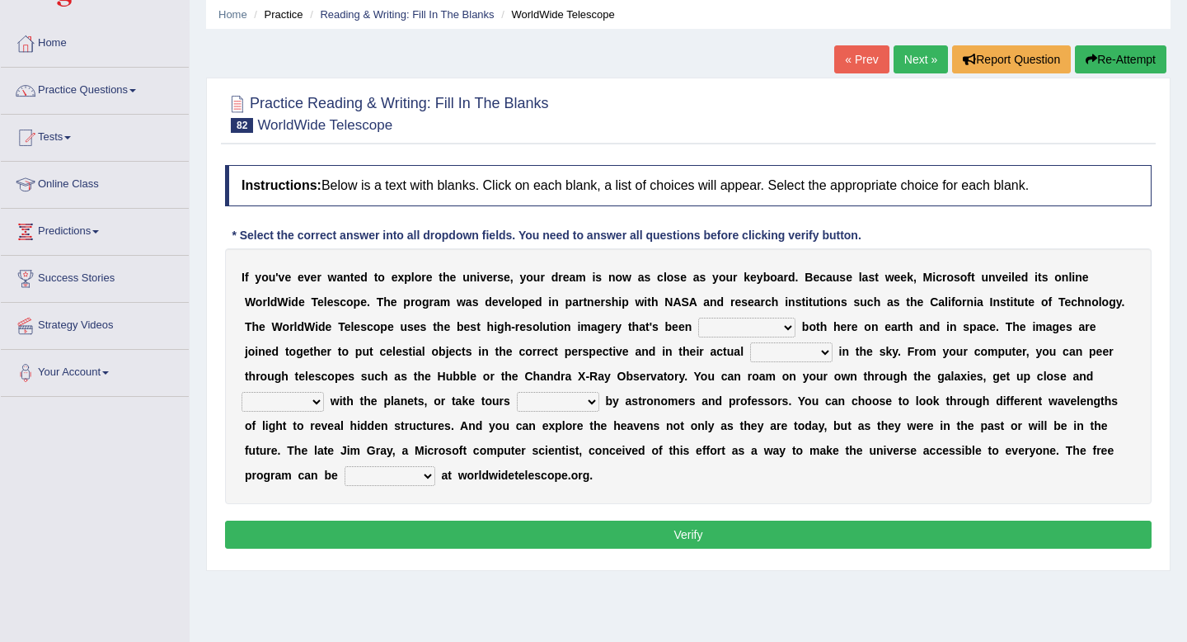
click at [776, 330] on select "degraded ascended remonstrated generated" at bounding box center [746, 327] width 97 height 20
select select "generated"
click at [698, 317] on select "degraded ascended remonstrated generated" at bounding box center [746, 327] width 97 height 20
click at [777, 334] on select "degraded ascended remonstrated generated" at bounding box center [746, 327] width 97 height 20
click at [769, 356] on select "aspects parts conditions positions" at bounding box center [791, 352] width 82 height 20
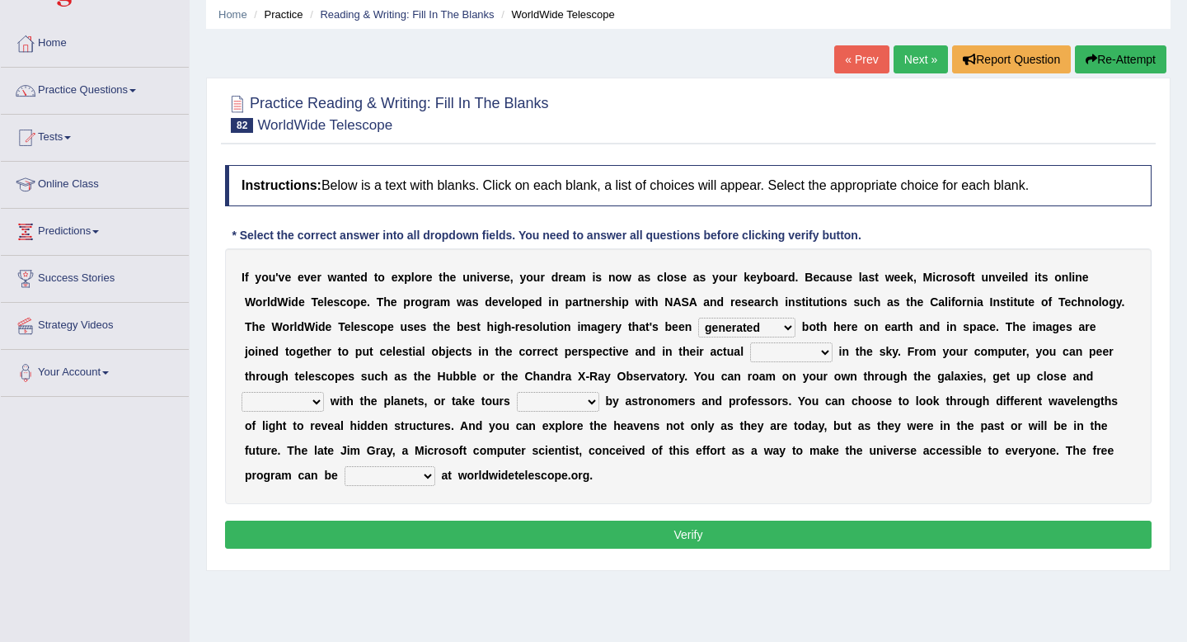
select select "positions"
click at [751, 342] on select "aspects parts conditions positions" at bounding box center [791, 352] width 82 height 20
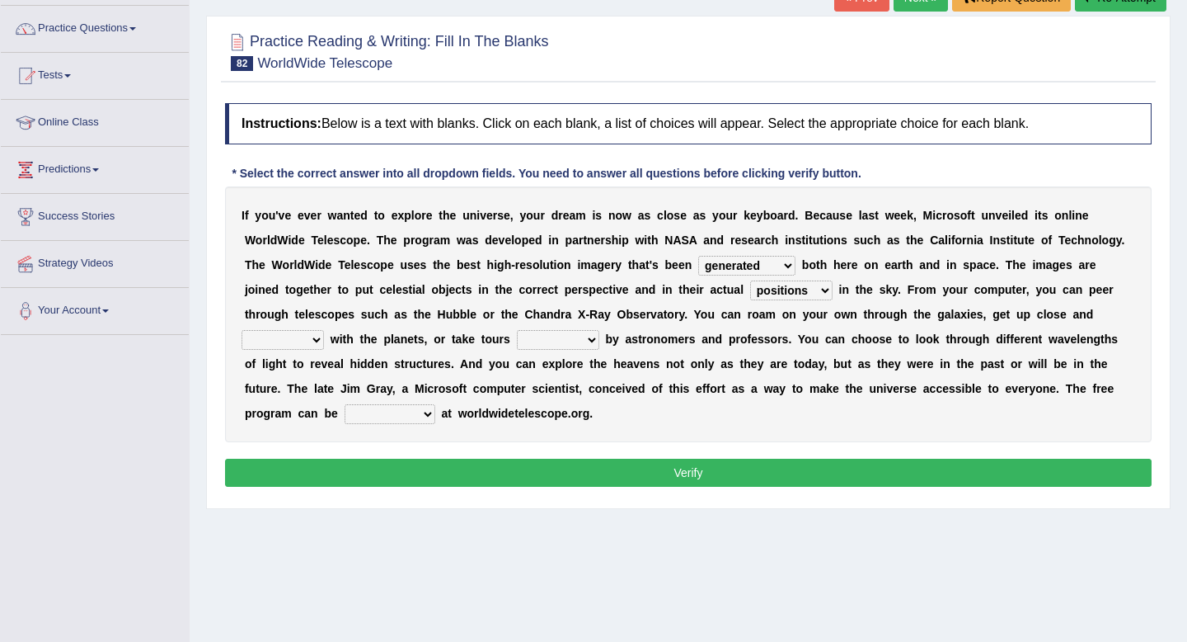
scroll to position [128, 0]
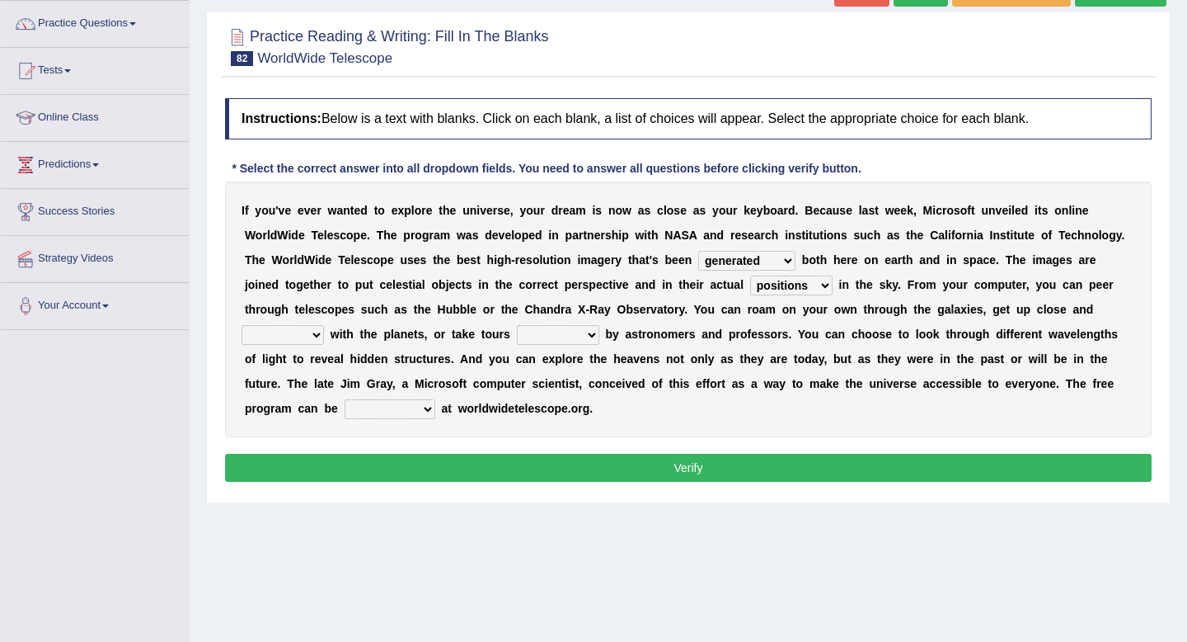
click at [783, 282] on select "aspects parts conditions positions" at bounding box center [791, 285] width 82 height 20
click at [271, 319] on div "I f y o u ' v e e v e r w a n t e d t o e x p l o r e t h e u n i v e r s e , y…" at bounding box center [688, 309] width 927 height 256
click at [272, 324] on div "I f y o u ' v e e v e r w a n t e d t o e x p l o r e t h e u n i v e r s e , y…" at bounding box center [688, 309] width 927 height 256
click at [272, 327] on select "personal individual apart polite" at bounding box center [283, 335] width 82 height 20
select select "personal"
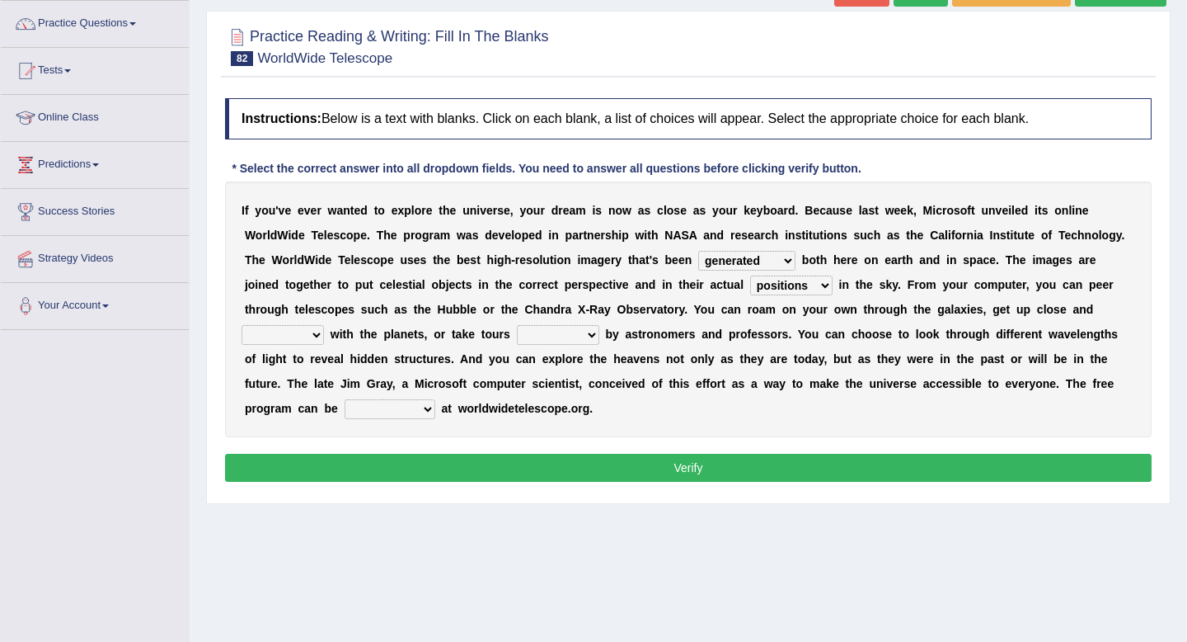
click at [242, 325] on select "personal individual apart polite" at bounding box center [283, 335] width 82 height 20
click at [536, 342] on select "guide guided guiding to guide" at bounding box center [558, 335] width 82 height 20
select select "guided"
click at [517, 325] on select "guide guided guiding to guide" at bounding box center [558, 335] width 82 height 20
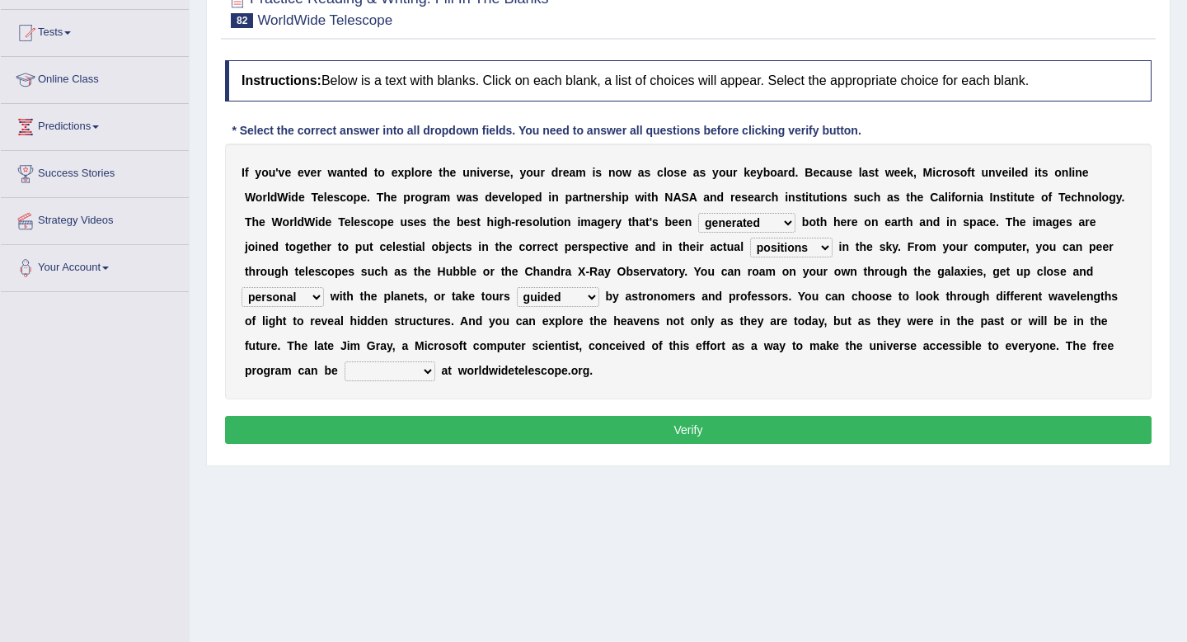
scroll to position [169, 0]
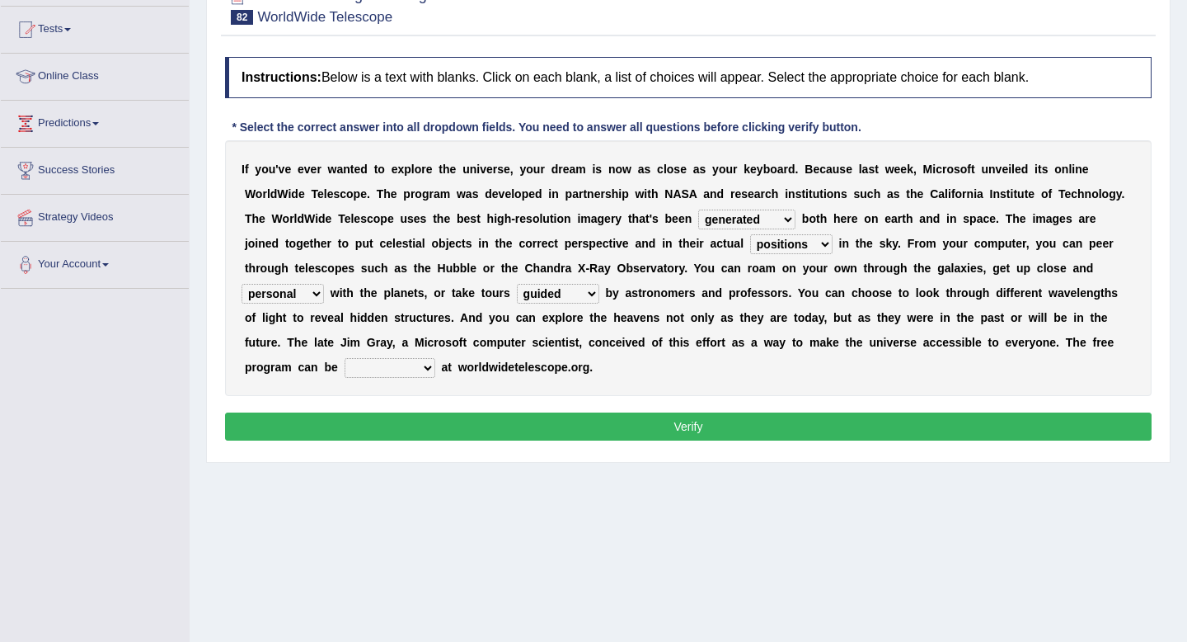
click at [562, 303] on select "guide guided guiding to guide" at bounding box center [558, 294] width 82 height 20
click at [355, 371] on select "upheld downloaded loaded posted" at bounding box center [390, 368] width 91 height 20
select select "loaded"
click at [345, 358] on select "upheld downloaded loaded posted" at bounding box center [390, 368] width 91 height 20
click at [354, 422] on button "Verify" at bounding box center [688, 426] width 927 height 28
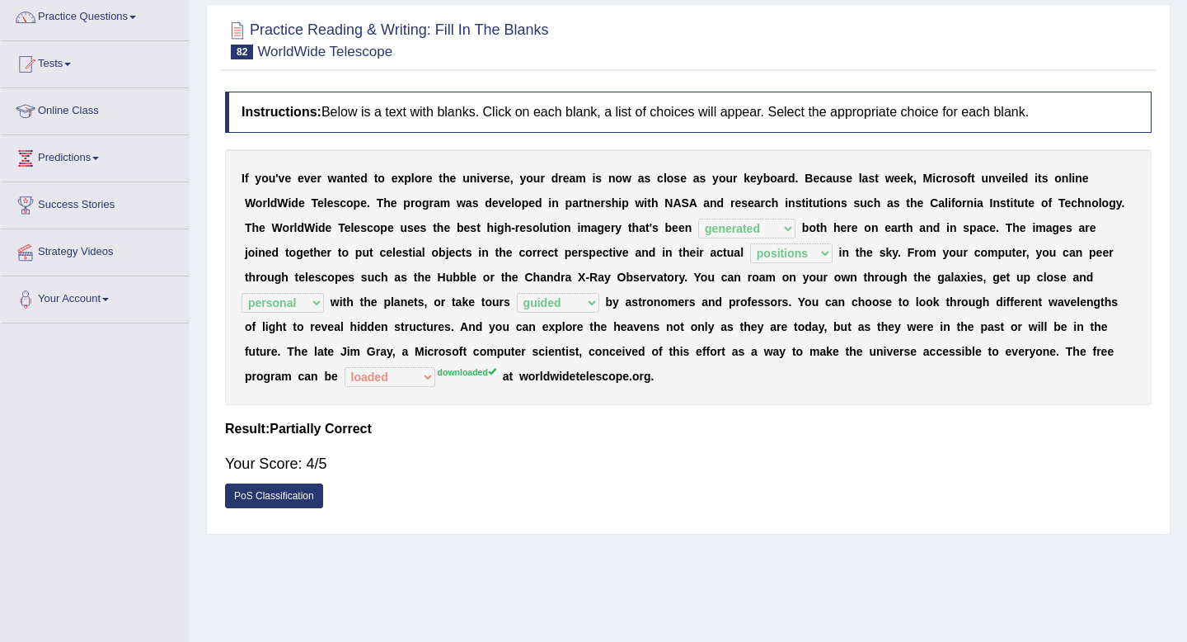
scroll to position [0, 0]
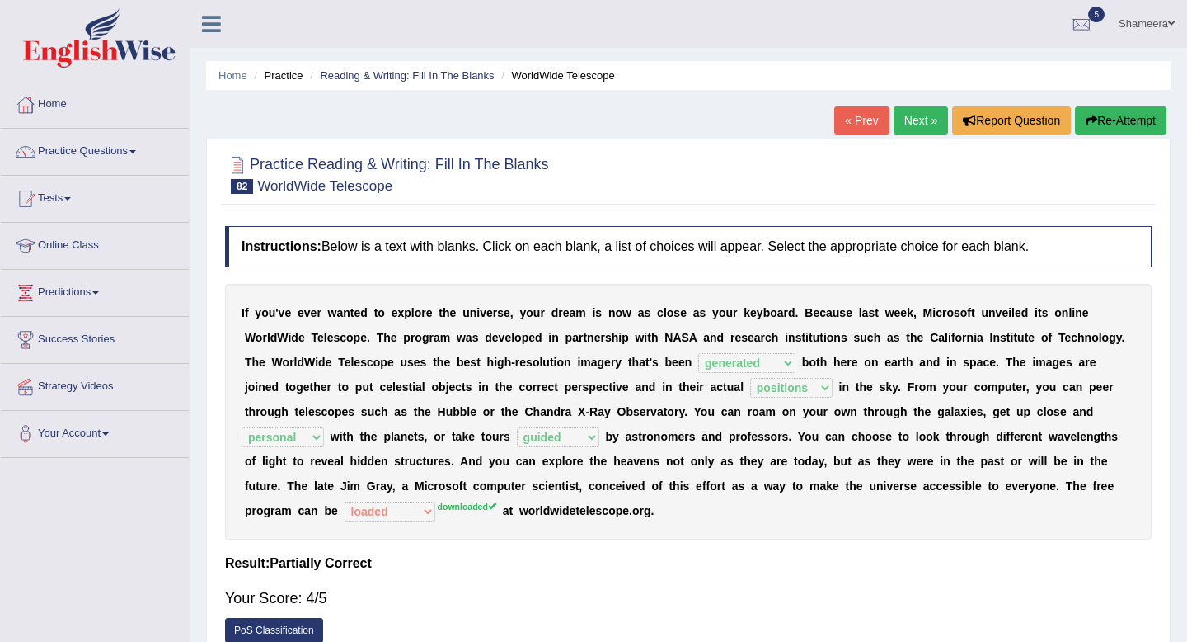
click at [912, 132] on link "Next »" at bounding box center [921, 120] width 54 height 28
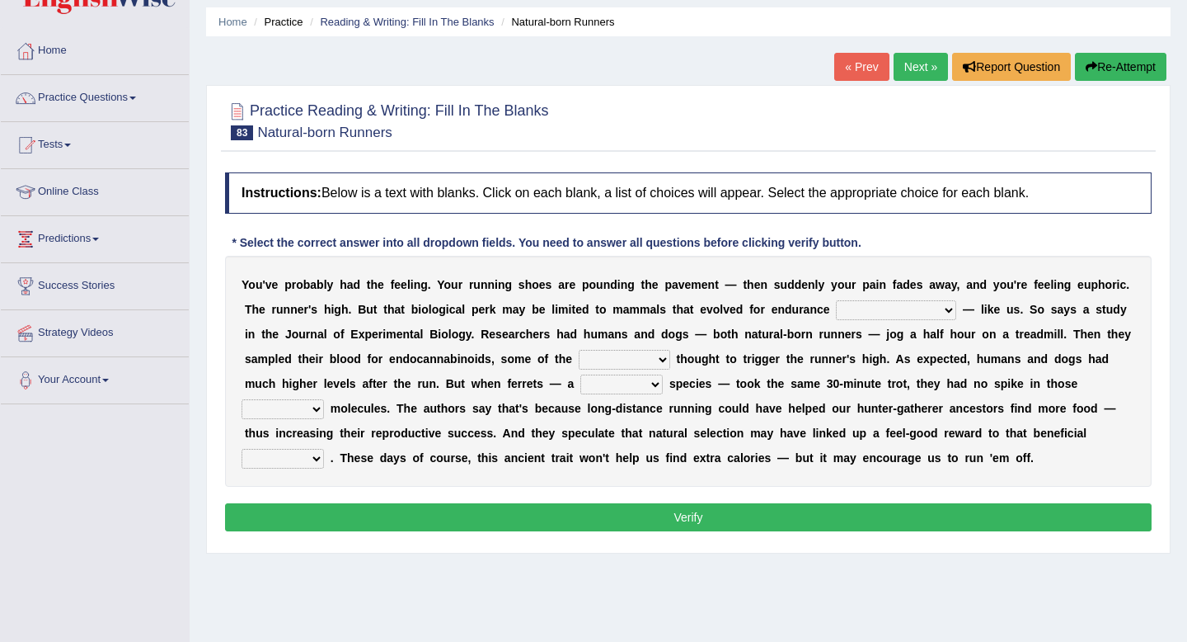
scroll to position [54, 0]
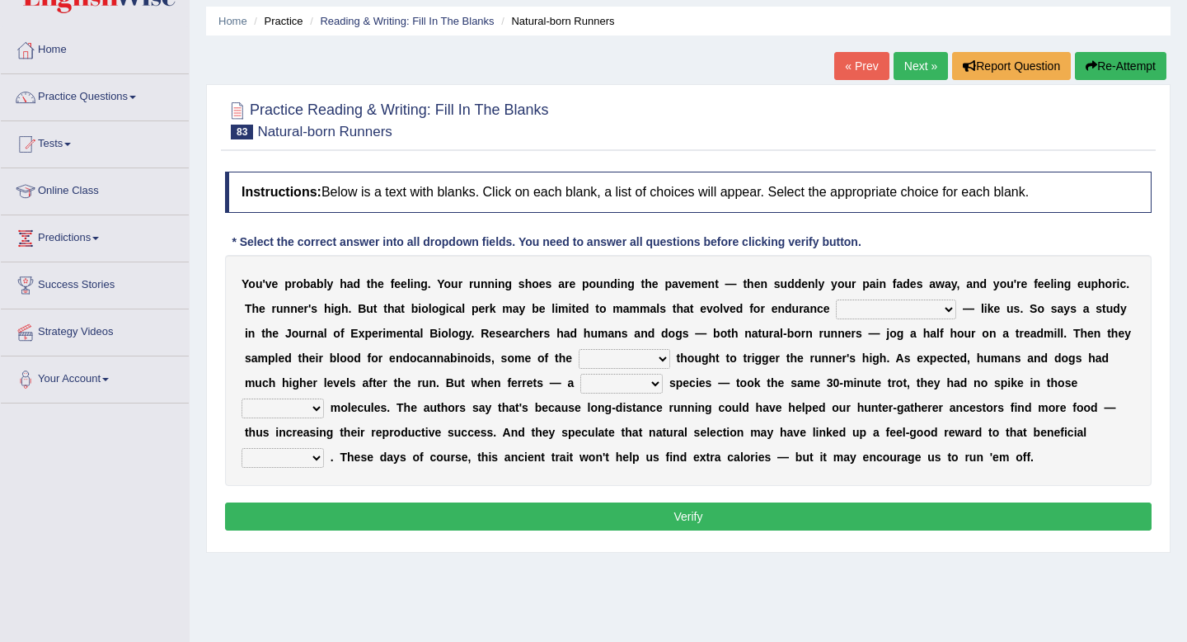
click at [890, 305] on select "[PERSON_NAME] personalize classifies exercise" at bounding box center [896, 309] width 120 height 20
click at [844, 301] on select "dykes personalize classifies exercise" at bounding box center [896, 309] width 120 height 20
select select "classifies"
click at [836, 299] on select "dykes personalize classifies exercise" at bounding box center [896, 309] width 120 height 20
click at [877, 313] on select "dykes personalize classifies exercise" at bounding box center [896, 309] width 120 height 20
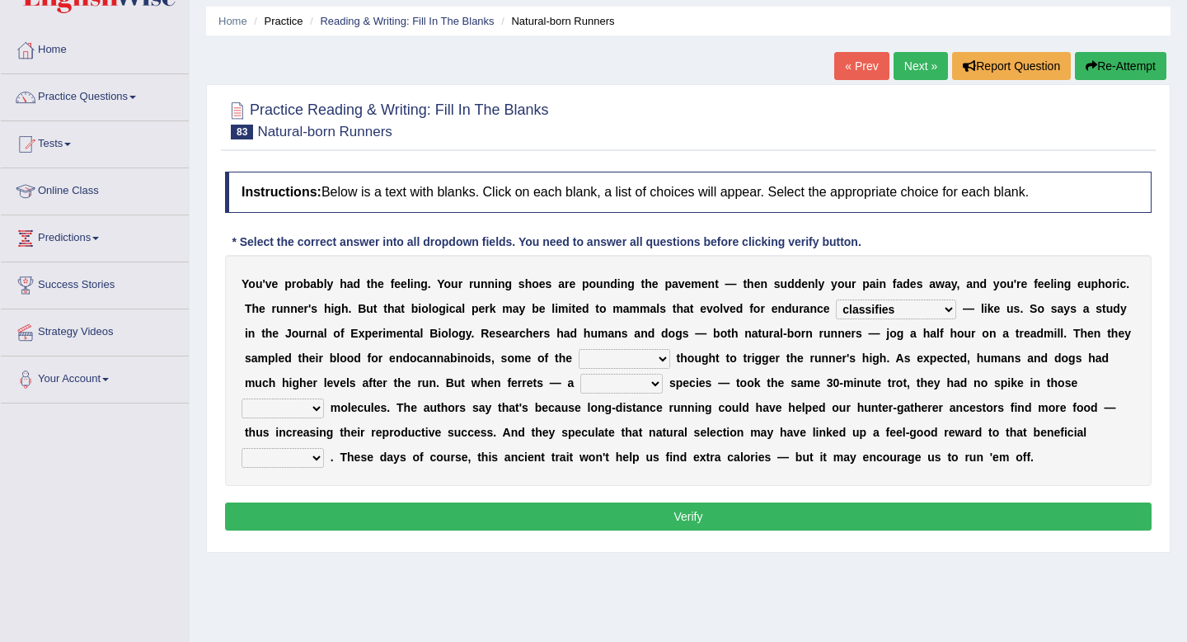
click at [609, 365] on select "almshouse turnarounds compounds foxhounds" at bounding box center [625, 359] width 92 height 20
select select "compounds"
click at [579, 349] on select "almshouse turnarounds compounds foxhounds" at bounding box center [625, 359] width 92 height 20
click at [599, 387] on select "excellency merely faerie sedentary" at bounding box center [622, 384] width 82 height 20
select select "sedentary"
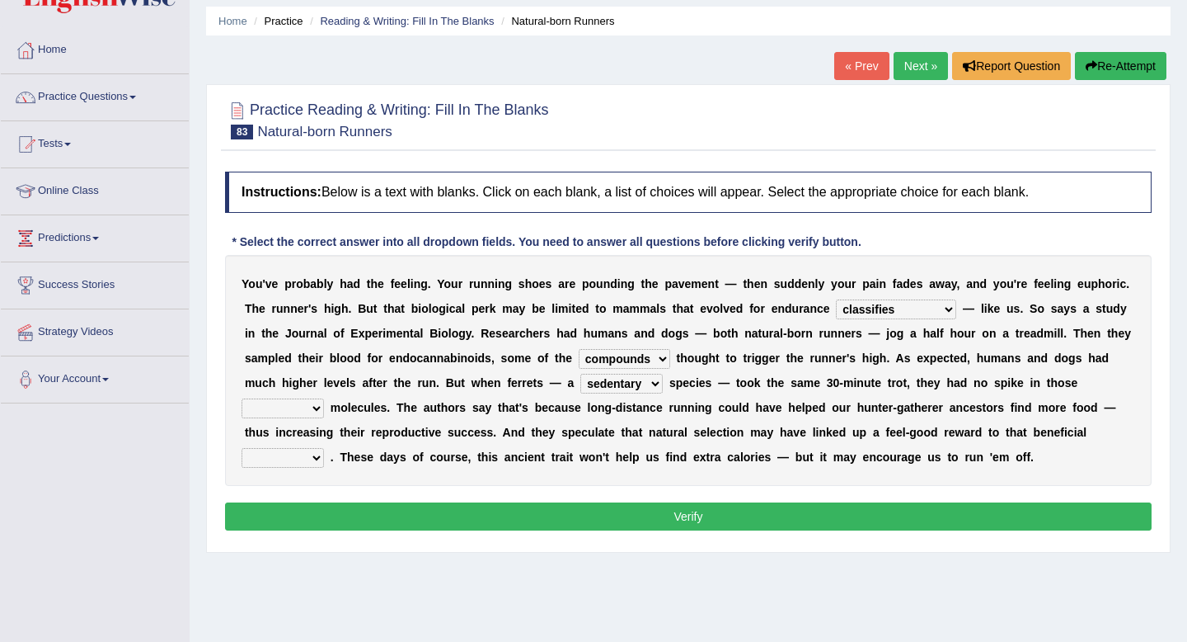
click at [581, 374] on select "excellency merely faerie sedentary" at bounding box center [622, 384] width 82 height 20
click at [284, 411] on select "groaned feel-good inchoate loaned" at bounding box center [283, 408] width 82 height 20
select select "feel-good"
click at [242, 398] on select "groaned feel-good inchoate loaned" at bounding box center [283, 408] width 82 height 20
click at [306, 413] on select "groaned feel-good inchoate loaned" at bounding box center [283, 408] width 82 height 20
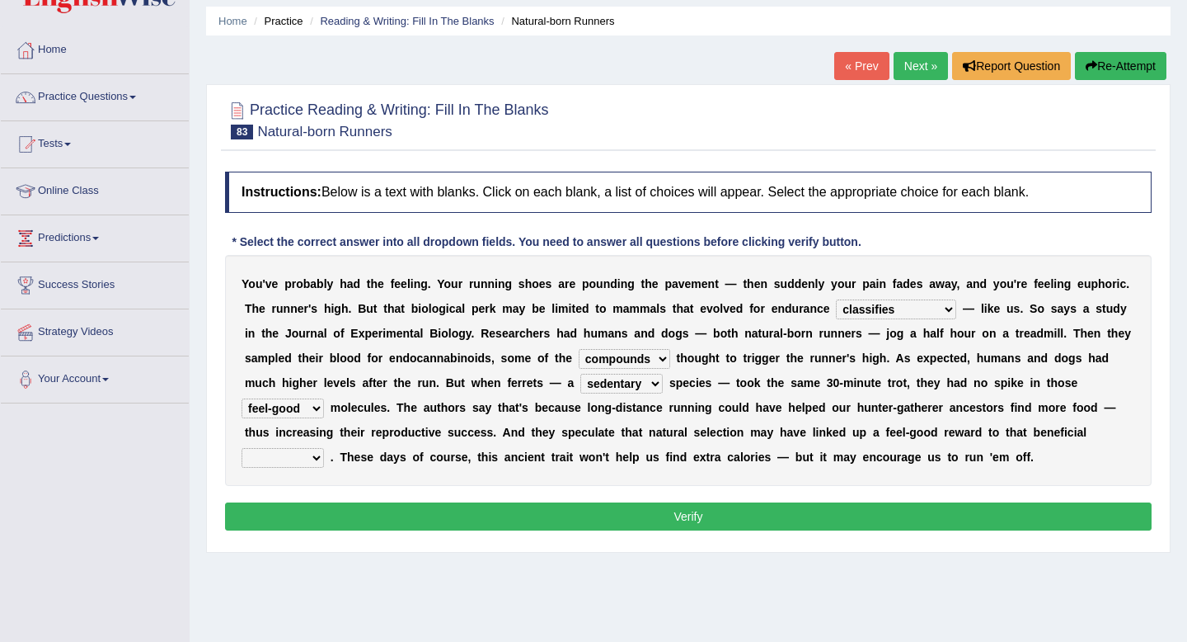
click at [303, 462] on select "wager exchanger behavior regulator" at bounding box center [283, 458] width 82 height 20
click at [293, 454] on select "wager exchanger behavior regulator" at bounding box center [283, 458] width 82 height 20
select select "behavior"
click at [242, 448] on select "wager exchanger behavior regulator" at bounding box center [283, 458] width 82 height 20
click at [341, 511] on button "Verify" at bounding box center [688, 516] width 927 height 28
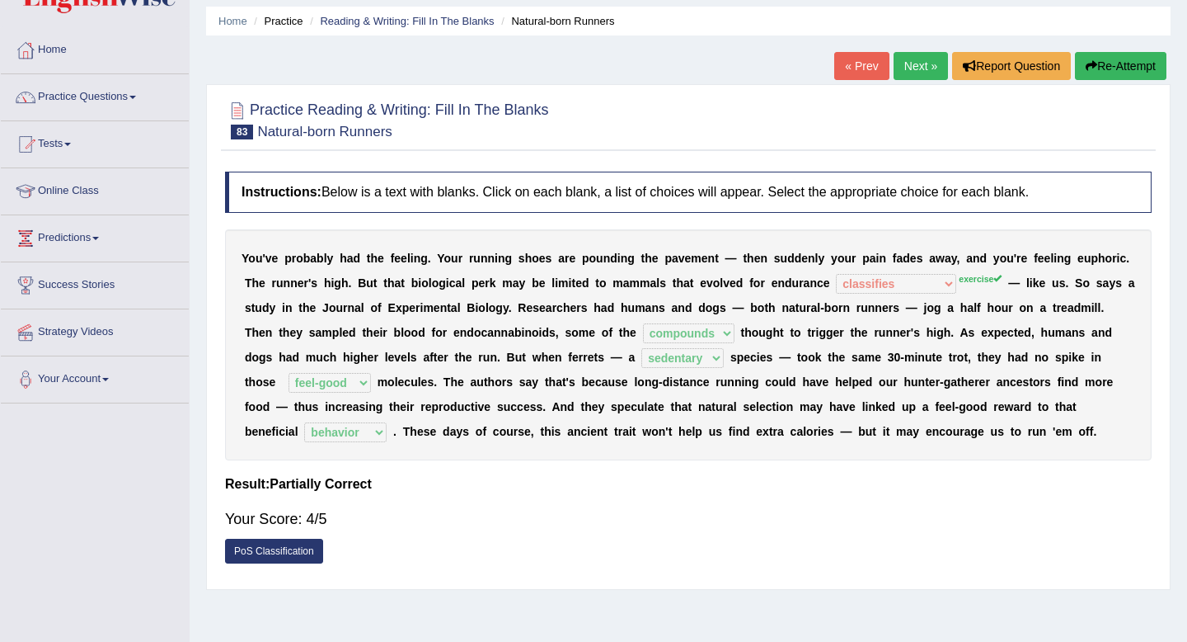
click at [913, 71] on link "Next »" at bounding box center [921, 66] width 54 height 28
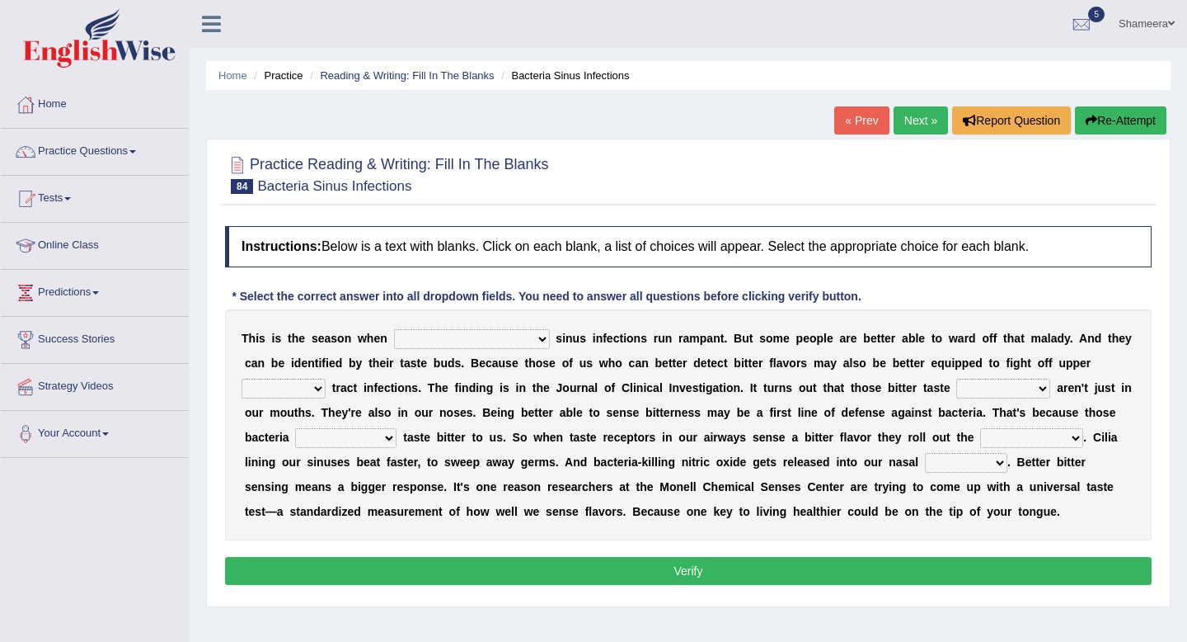
click at [426, 341] on select "conventicle [DEMOGRAPHIC_DATA] bacterial prissier" at bounding box center [472, 339] width 156 height 20
select select "bacterial"
click at [394, 329] on select "conventicle [DEMOGRAPHIC_DATA] bacterial prissier" at bounding box center [472, 339] width 156 height 20
click at [298, 393] on select "faulty respiratory togae gawky" at bounding box center [284, 389] width 84 height 20
select select "respiratory"
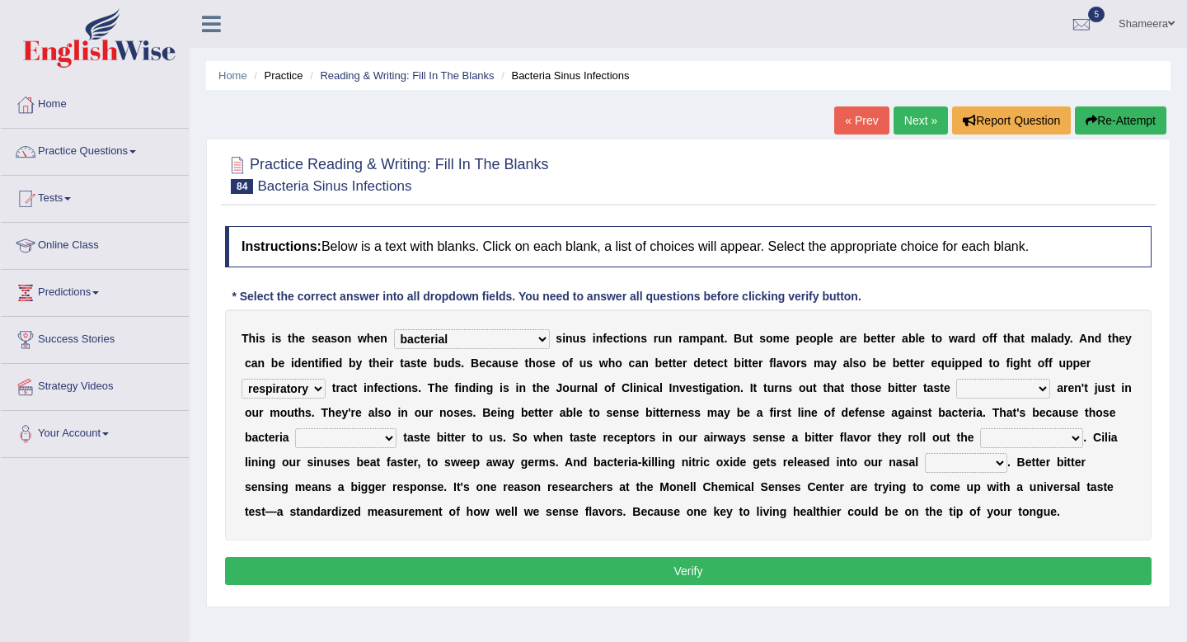
click at [242, 379] on select "faulty respiratory togae gawky" at bounding box center [284, 389] width 84 height 20
click at [979, 393] on select "depressions dinners submissions receptors" at bounding box center [1004, 389] width 94 height 20
select select "receptors"
click at [957, 379] on select "depressions dinners submissions receptors" at bounding box center [1004, 389] width 94 height 20
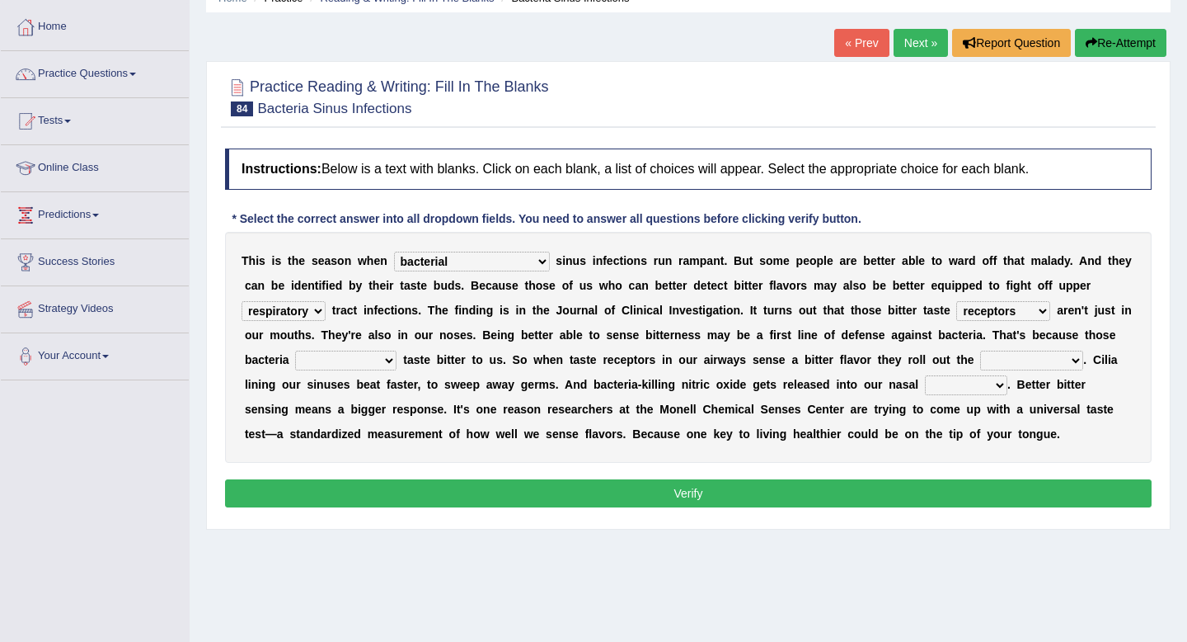
scroll to position [84, 0]
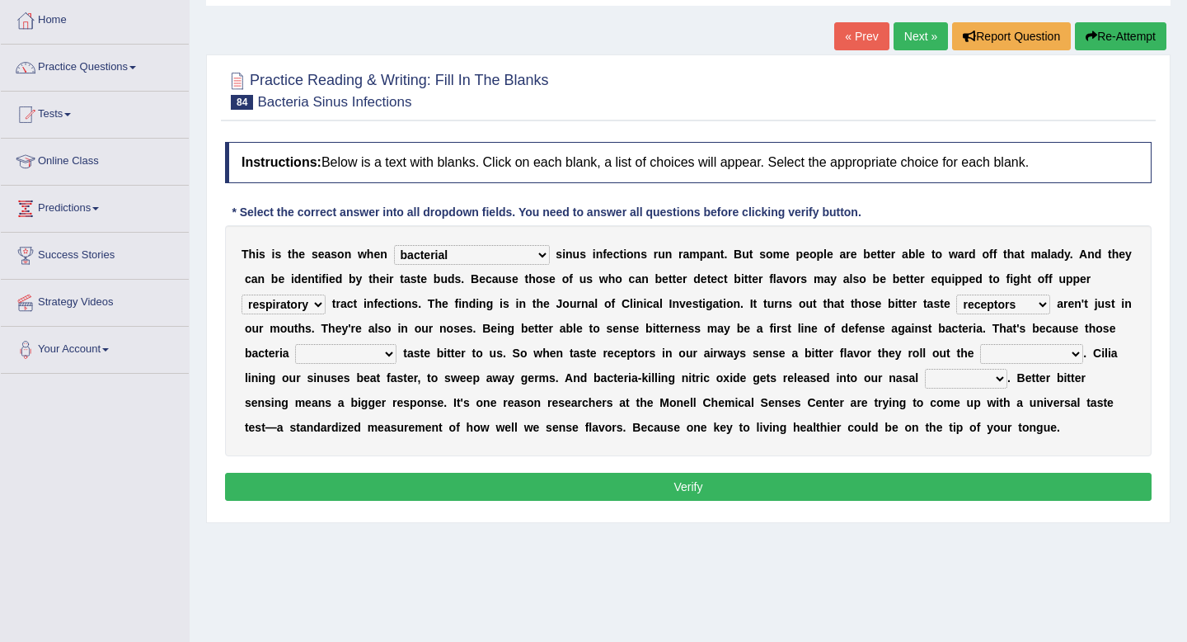
click at [362, 353] on select "purposelessly actually diagonally providently" at bounding box center [345, 354] width 101 height 20
select select "actually"
click at [296, 344] on select "purposelessly actually diagonally providently" at bounding box center [345, 354] width 101 height 20
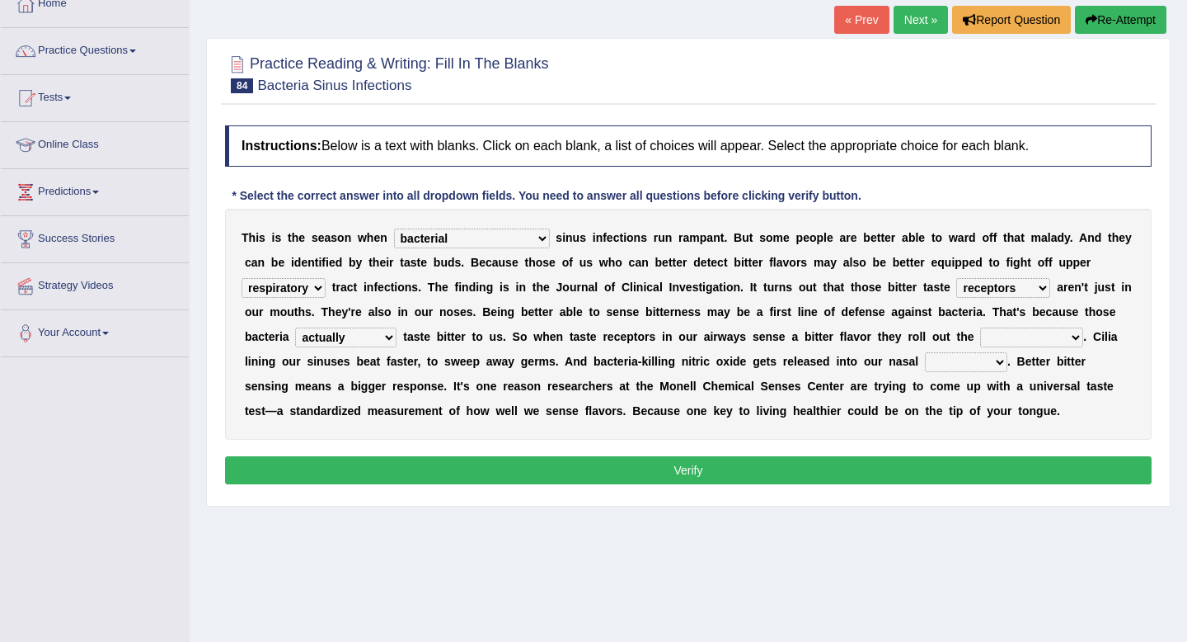
scroll to position [104, 0]
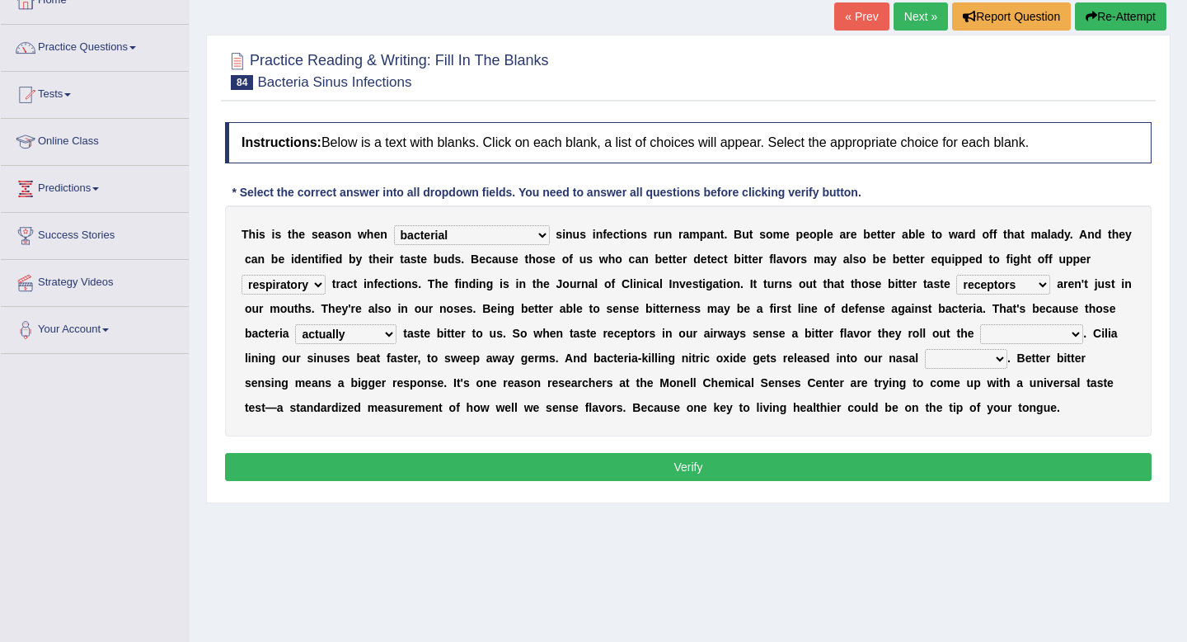
click at [1004, 336] on select "defenses contradictions chestnuts pelvis" at bounding box center [1031, 334] width 103 height 20
select select "defenses"
click at [980, 324] on select "defenses contradictions chestnuts pelvis" at bounding box center [1031, 334] width 103 height 20
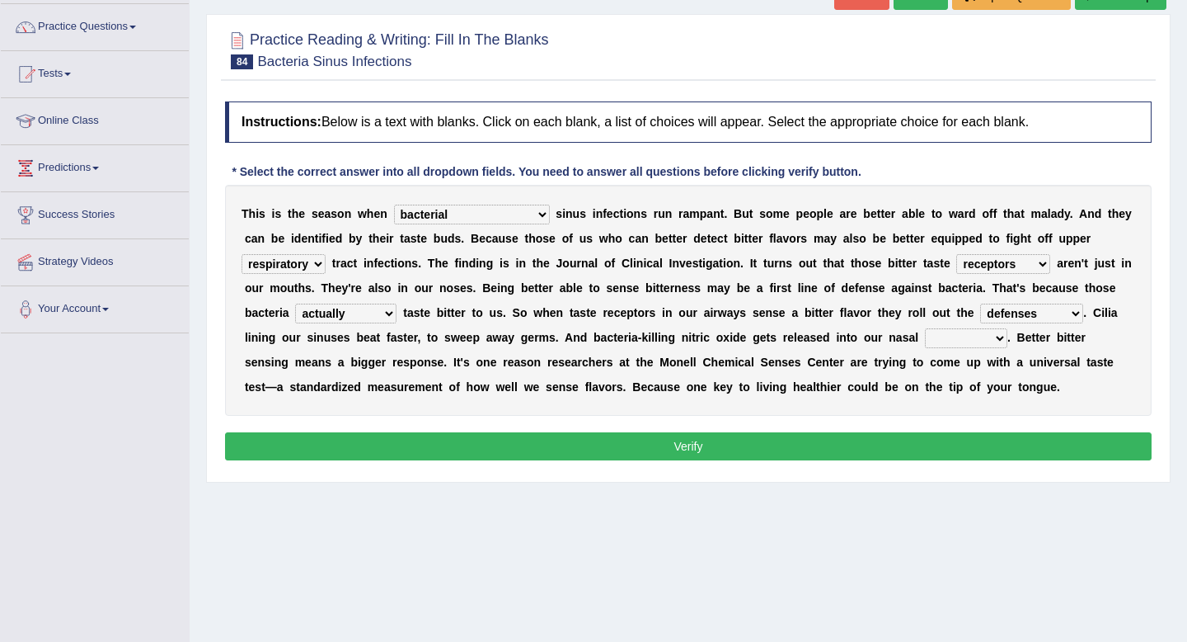
scroll to position [131, 0]
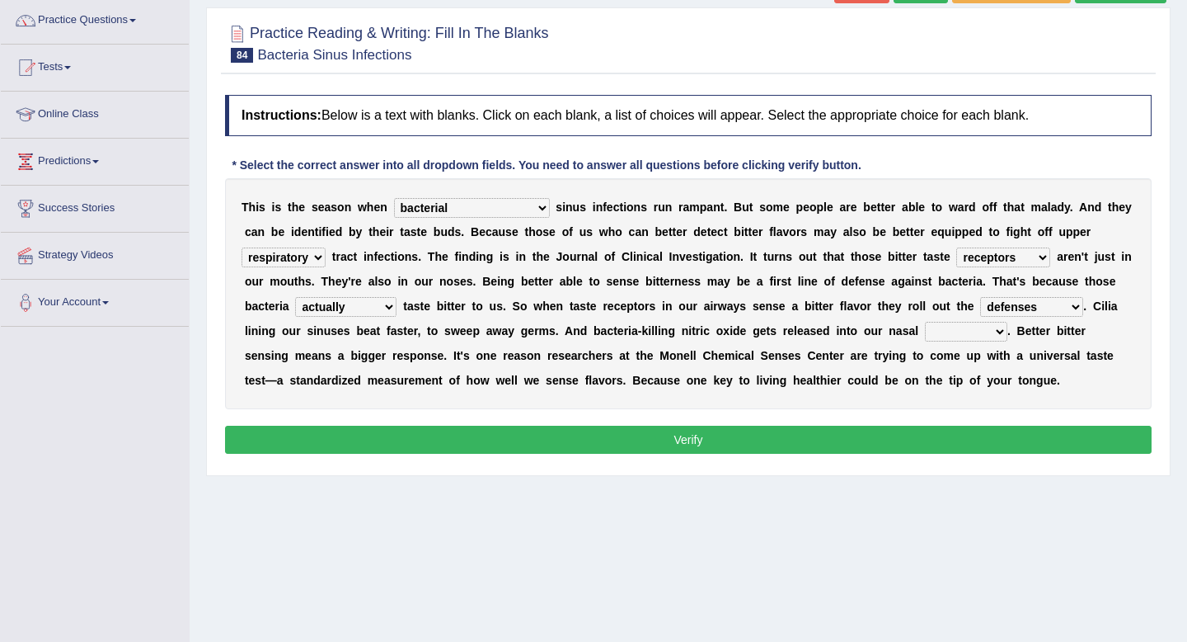
click at [957, 332] on select "causalities localities infirmities cavities" at bounding box center [966, 332] width 82 height 20
select select "cavities"
click at [925, 322] on select "causalities localities infirmities cavities" at bounding box center [966, 332] width 82 height 20
click at [980, 340] on select "causalities localities infirmities cavities" at bounding box center [966, 332] width 82 height 20
click at [962, 428] on button "Verify" at bounding box center [688, 440] width 927 height 28
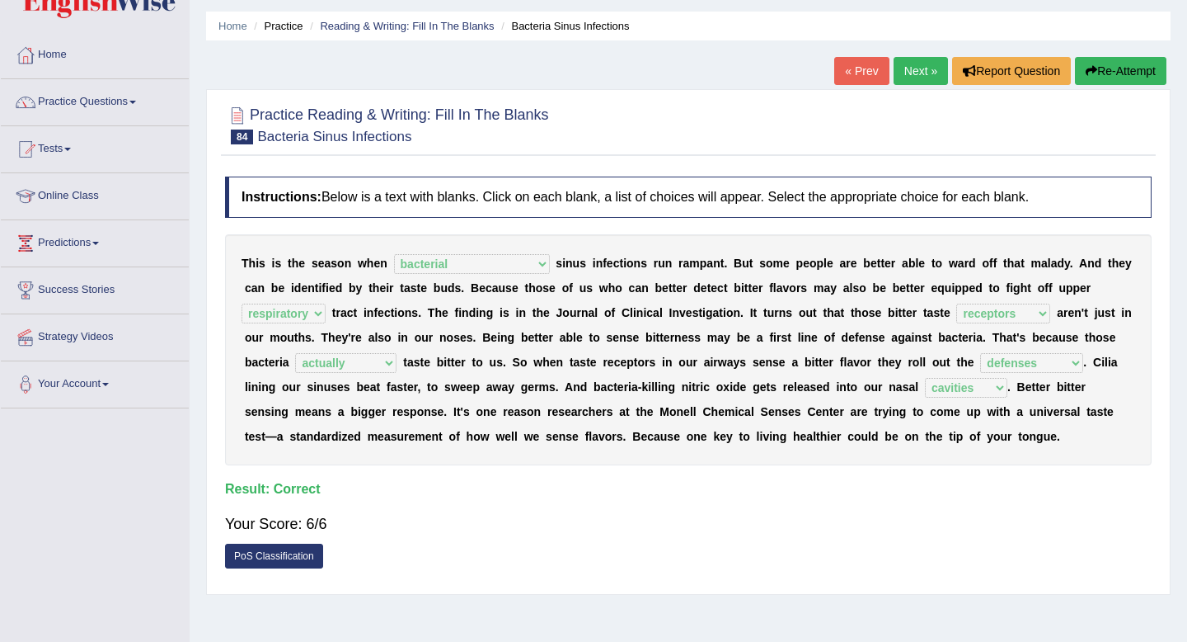
scroll to position [0, 0]
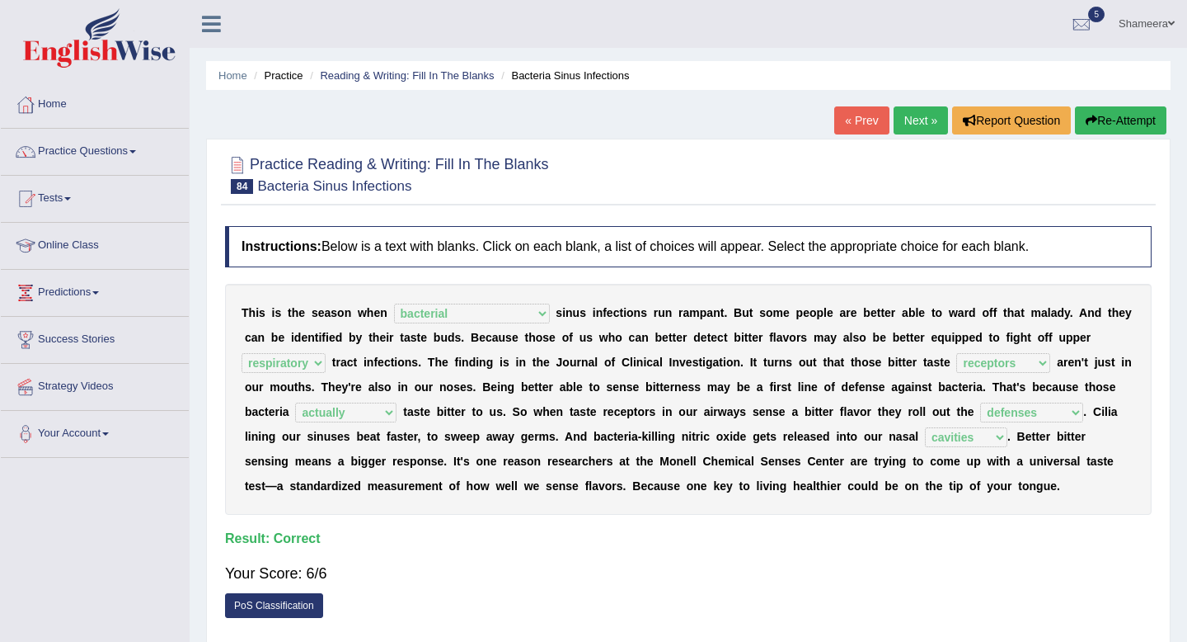
click at [923, 127] on link "Next »" at bounding box center [921, 120] width 54 height 28
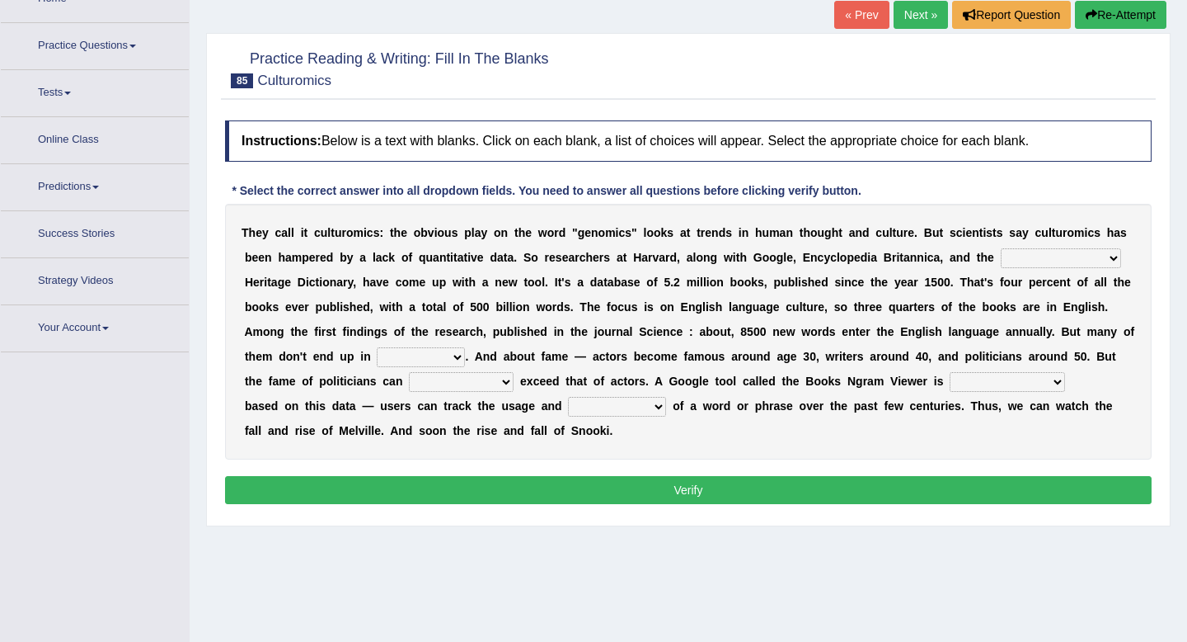
scroll to position [112, 0]
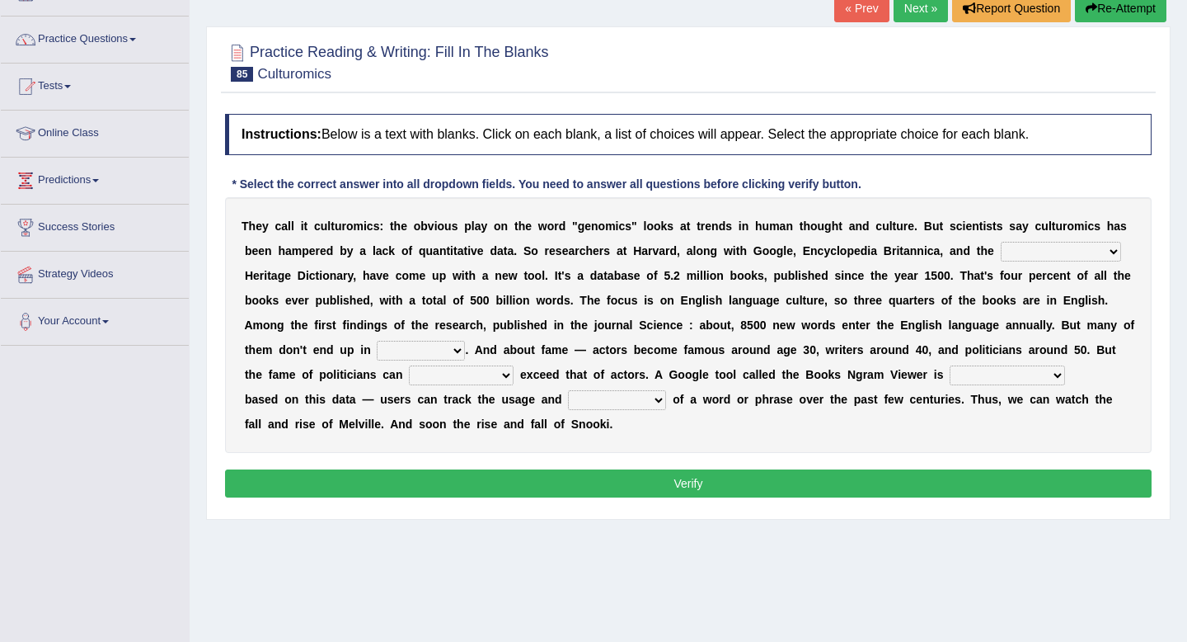
click at [1089, 253] on select "Mettlesome Silicon [MEDICAL_DATA] American" at bounding box center [1061, 252] width 120 height 20
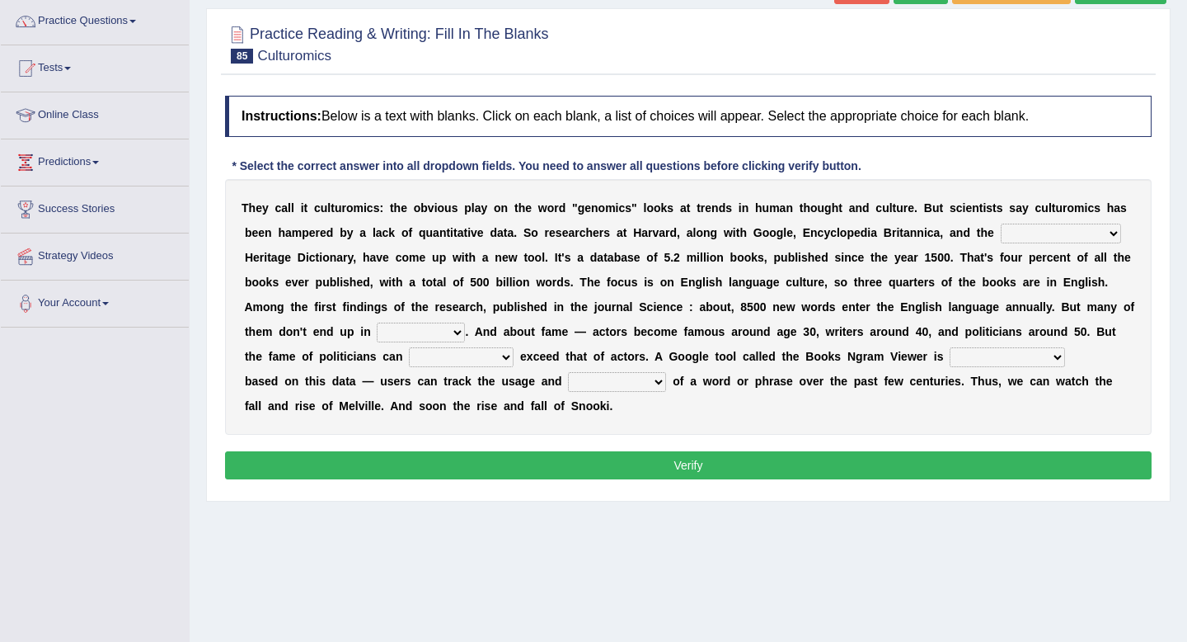
scroll to position [143, 0]
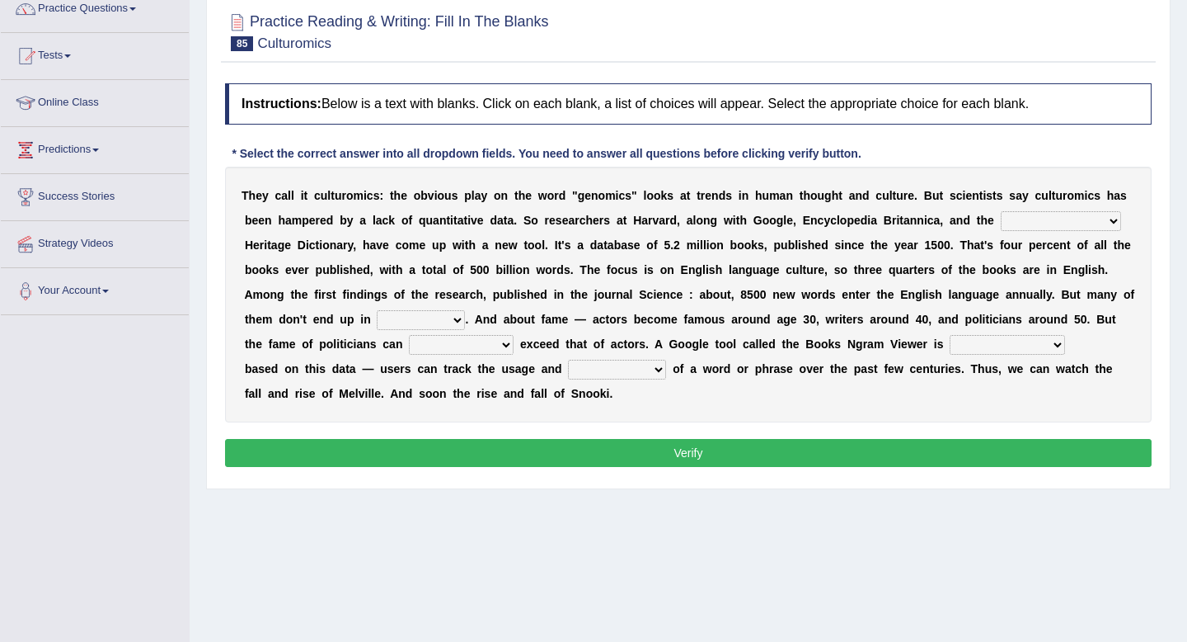
click at [412, 322] on select "veterinaries fairies dictionaries smithies" at bounding box center [421, 320] width 88 height 20
click at [445, 319] on select "veterinaries fairies dictionaries smithies" at bounding box center [421, 320] width 88 height 20
select select "dictionaries"
click at [377, 310] on select "veterinaries fairies dictionaries smithies" at bounding box center [421, 320] width 88 height 20
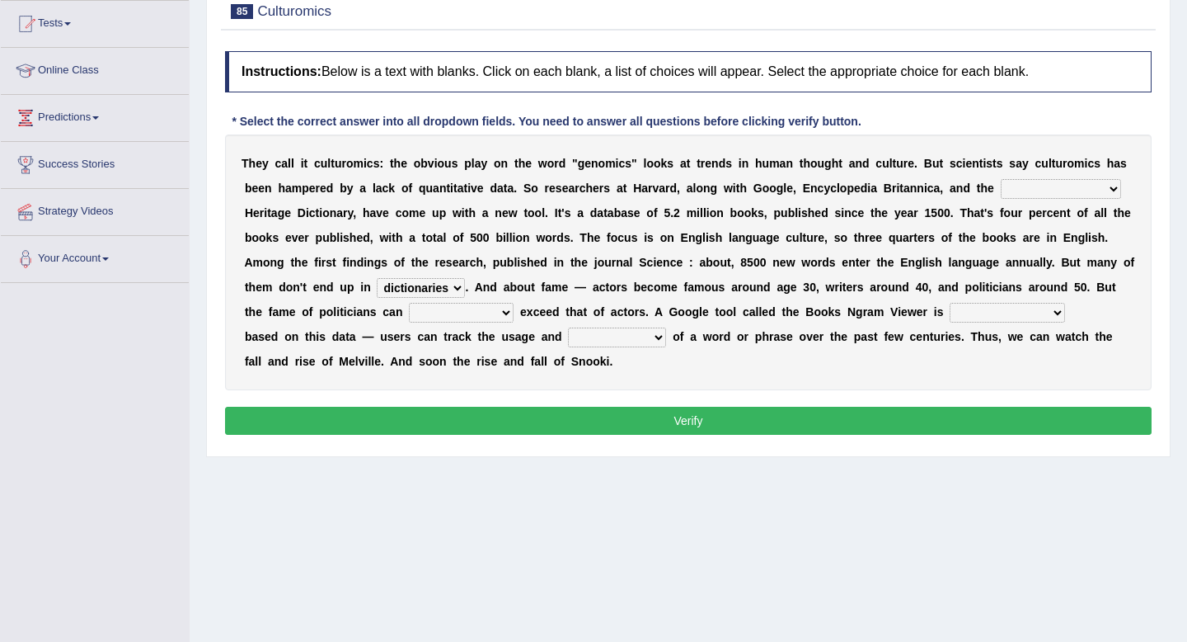
scroll to position [181, 0]
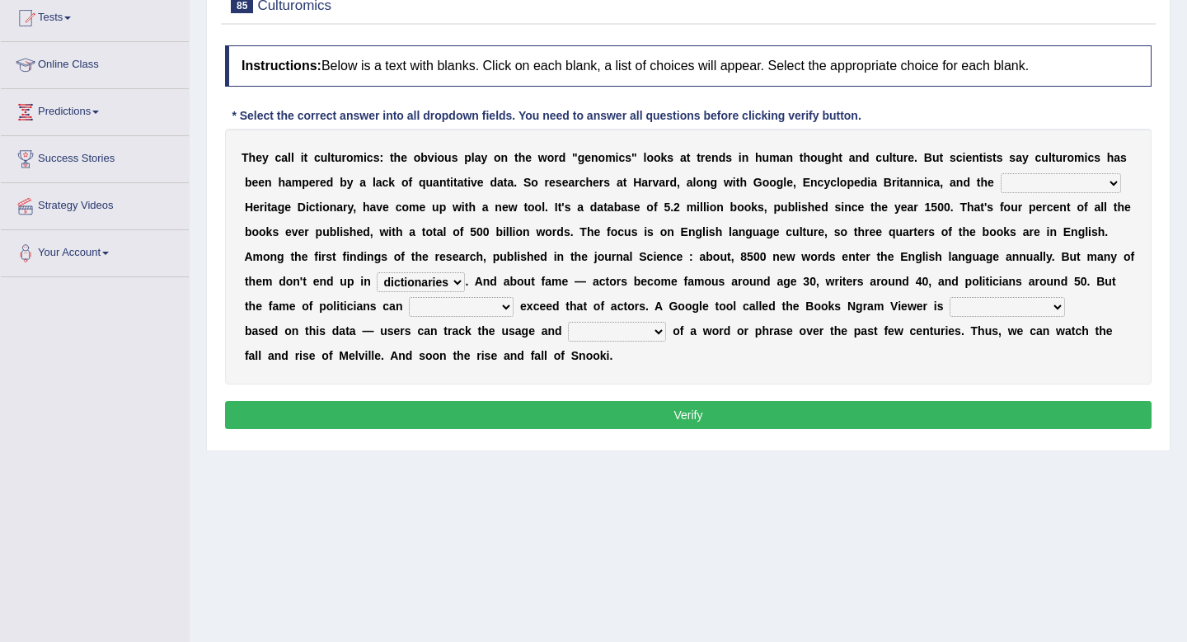
click at [469, 308] on select "intelligibly eventually venturesomely preferably" at bounding box center [461, 307] width 105 height 20
select select "eventually"
click at [409, 297] on select "intelligibly eventually venturesomely preferably" at bounding box center [461, 307] width 105 height 20
click at [974, 303] on select "nonoccupational nonbreakable trainable available" at bounding box center [1007, 307] width 115 height 20
select select "available"
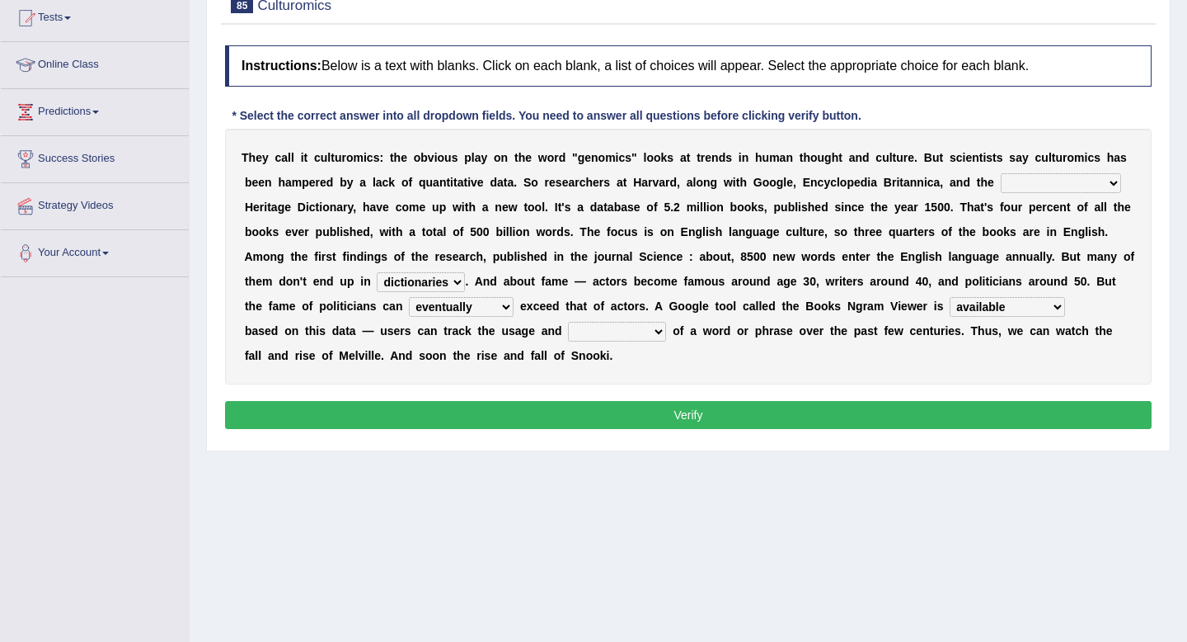
click at [951, 297] on select "nonoccupational nonbreakable trainable available" at bounding box center [1007, 307] width 115 height 20
click at [1007, 310] on select "nonoccupational nonbreakable trainable available" at bounding box center [1007, 307] width 115 height 20
click at [590, 332] on select "frequency derisory drearily inappreciably" at bounding box center [617, 332] width 98 height 20
click at [619, 338] on select "frequency derisory drearily inappreciably" at bounding box center [617, 332] width 98 height 20
select select "frequency"
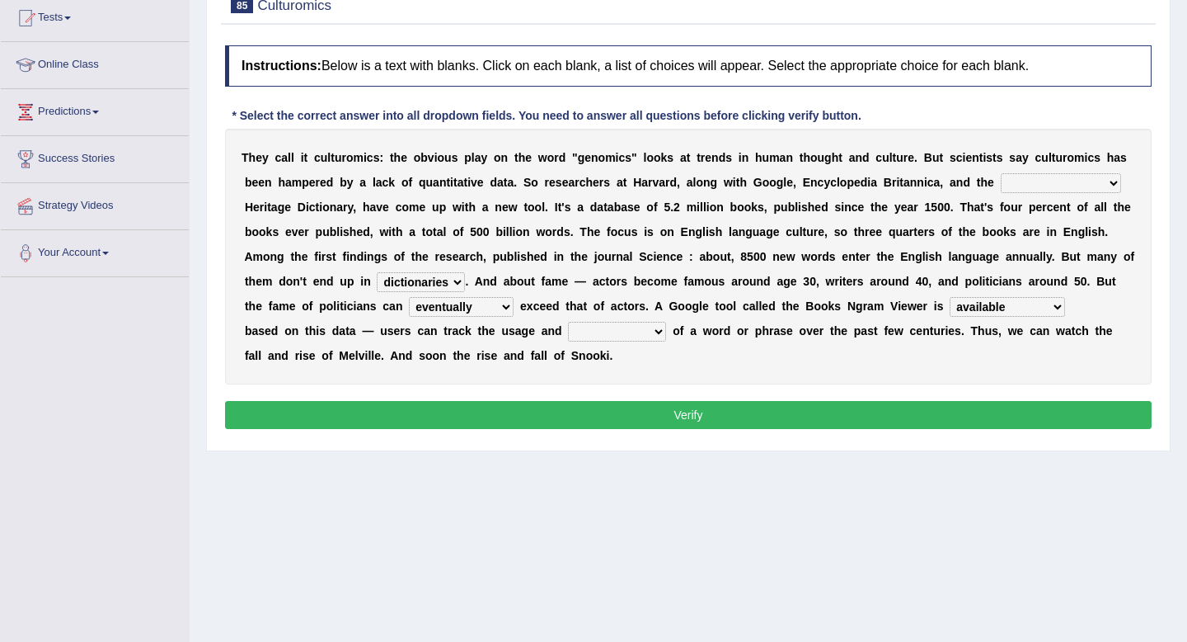
click at [569, 322] on select "frequency derisory drearily inappreciably" at bounding box center [617, 332] width 98 height 20
click at [1042, 181] on select "Mettlesome Silicon Acetaminophen American" at bounding box center [1061, 183] width 120 height 20
select select "American"
click at [1001, 173] on select "Mettlesome Silicon Acetaminophen American" at bounding box center [1061, 183] width 120 height 20
click at [947, 407] on button "Verify" at bounding box center [688, 415] width 927 height 28
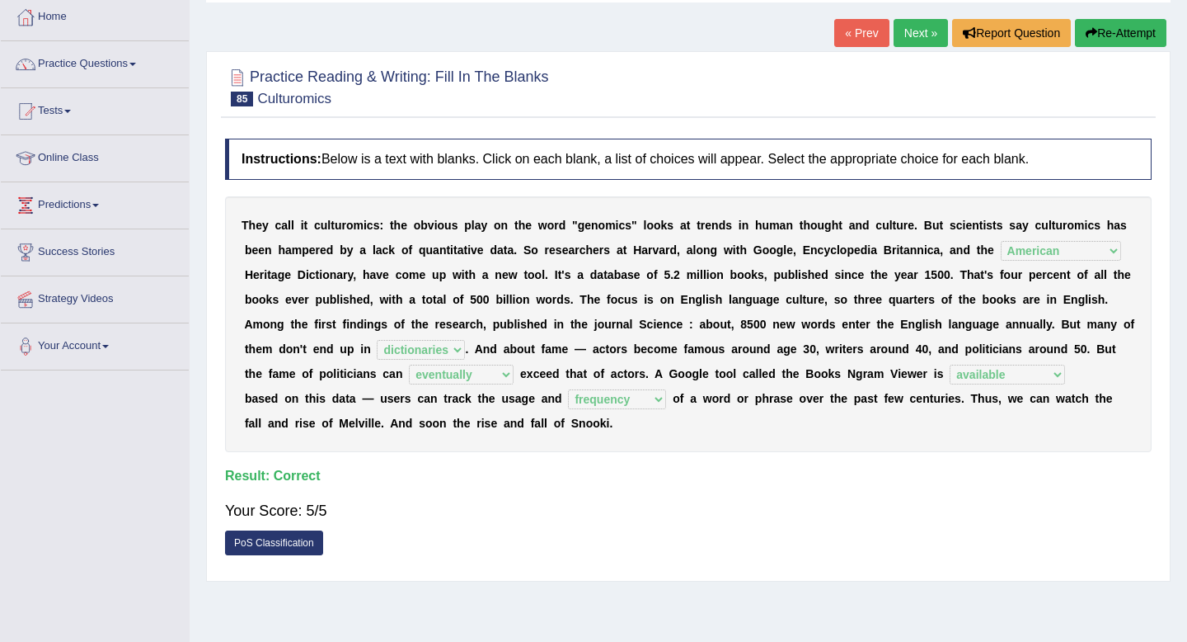
scroll to position [68, 0]
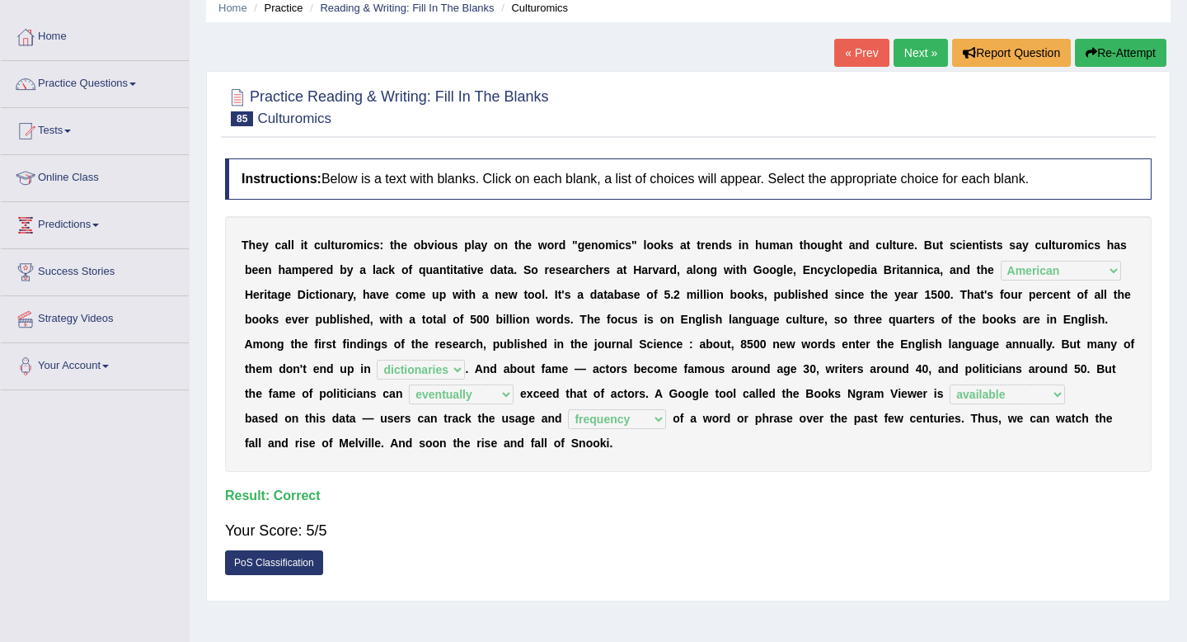
click at [919, 54] on link "Next »" at bounding box center [921, 53] width 54 height 28
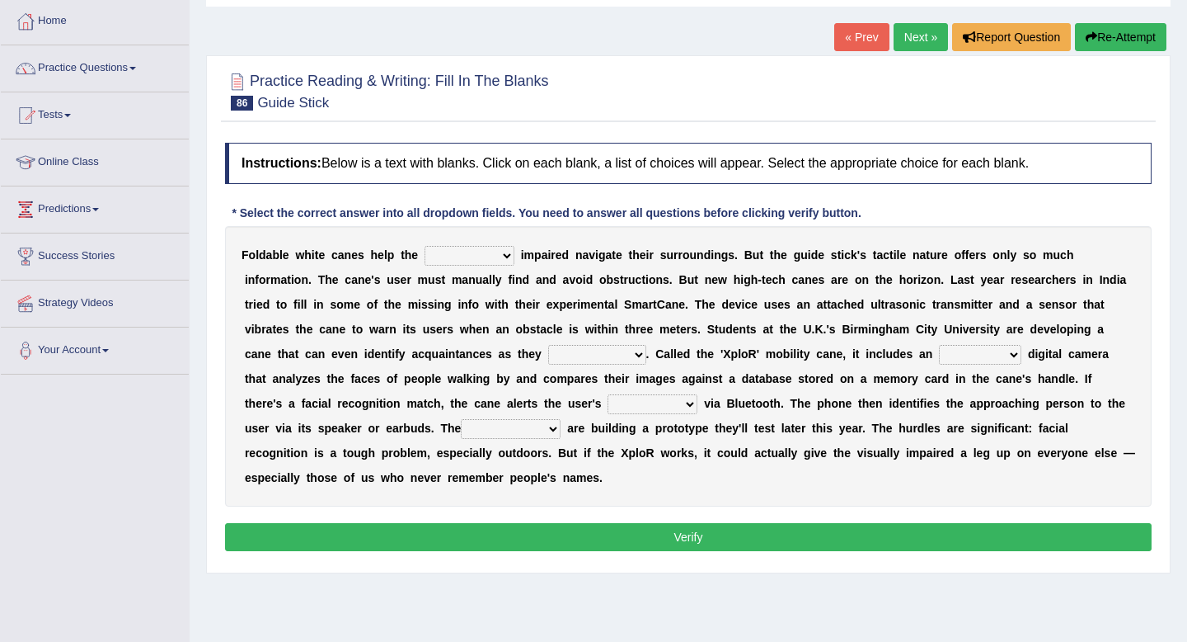
scroll to position [92, 0]
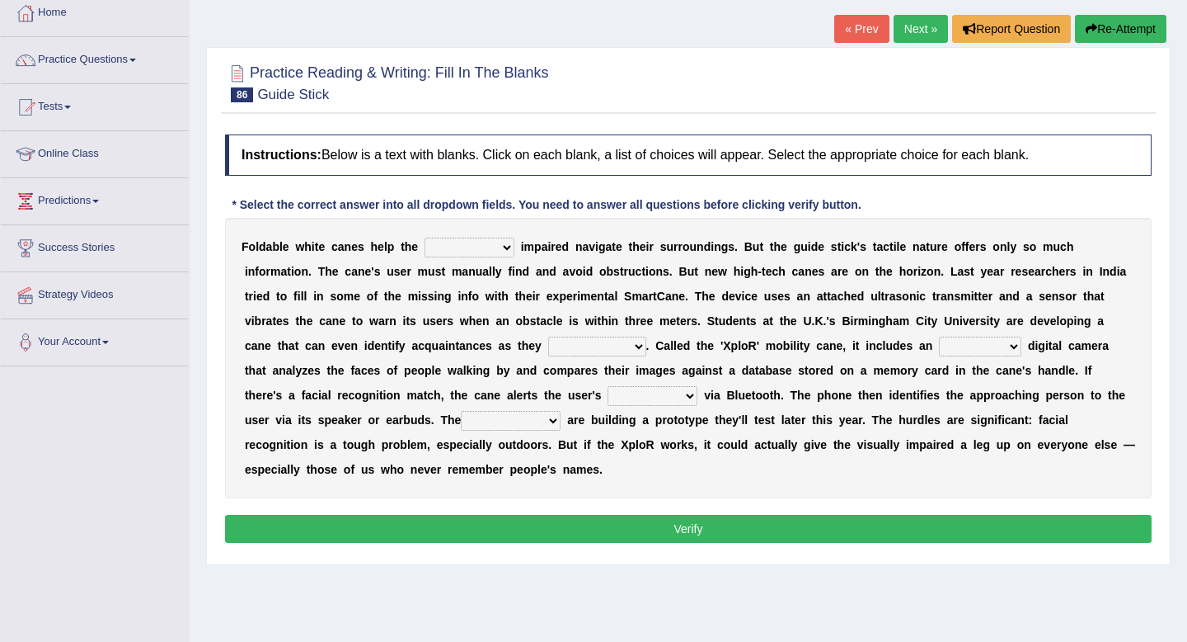
click at [460, 251] on select "felicity insensitivity visually malleability" at bounding box center [470, 247] width 90 height 20
click at [458, 237] on select "felicity insensitivity visually malleability" at bounding box center [470, 247] width 90 height 20
select select "visually"
click at [425, 237] on select "felicity insensitivity visually malleability" at bounding box center [470, 247] width 90 height 20
click at [584, 347] on select "likelihood throat northernmost approach" at bounding box center [597, 346] width 98 height 20
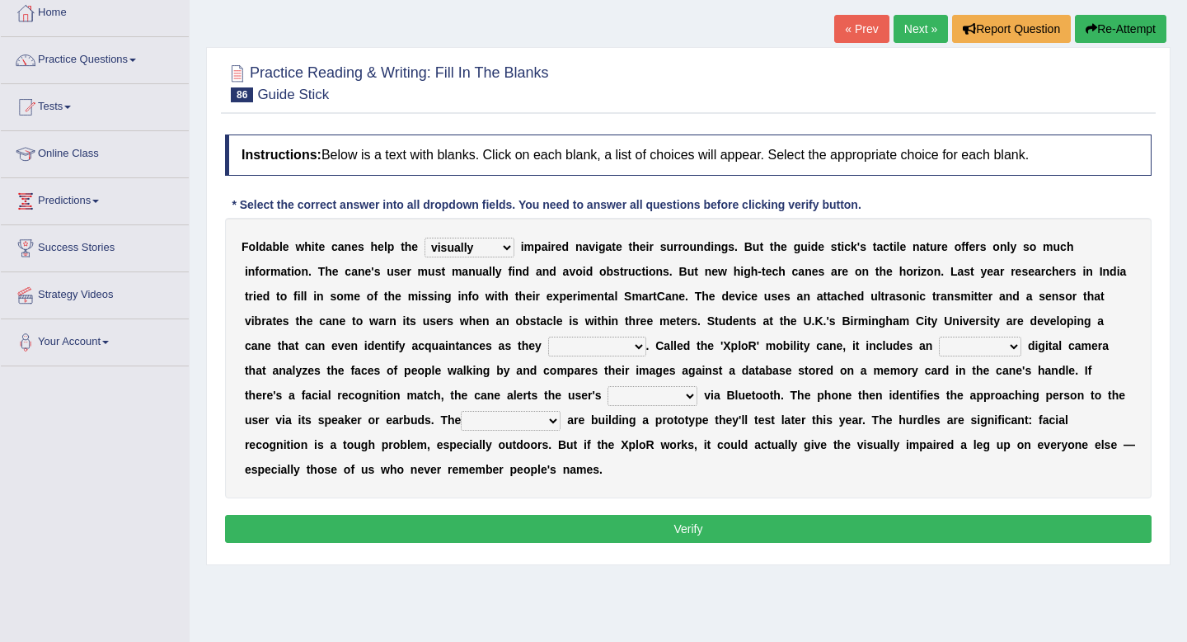
select select "approach"
click at [548, 336] on select "likelihood throat northernmost approach" at bounding box center [597, 346] width 98 height 20
click at [950, 348] on select "untested embedded deadest skinhead" at bounding box center [980, 346] width 82 height 20
select select "embedded"
click at [939, 336] on select "untested embedded deadest skinhead" at bounding box center [980, 346] width 82 height 20
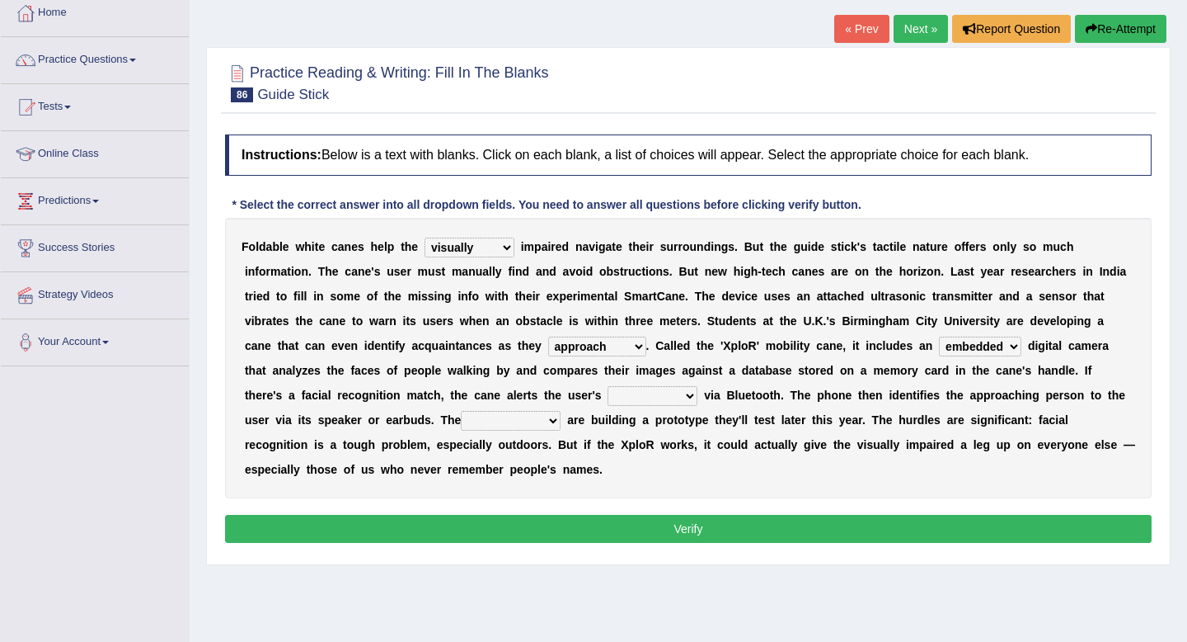
click at [640, 397] on select "waterborne alone smartphone postpone" at bounding box center [653, 396] width 90 height 20
select select "smartphone"
click at [609, 386] on select "waterborne alone smartphone postpone" at bounding box center [653, 396] width 90 height 20
click at [519, 421] on select "jurisprudence bootless students jukebox" at bounding box center [511, 421] width 100 height 20
select select "students"
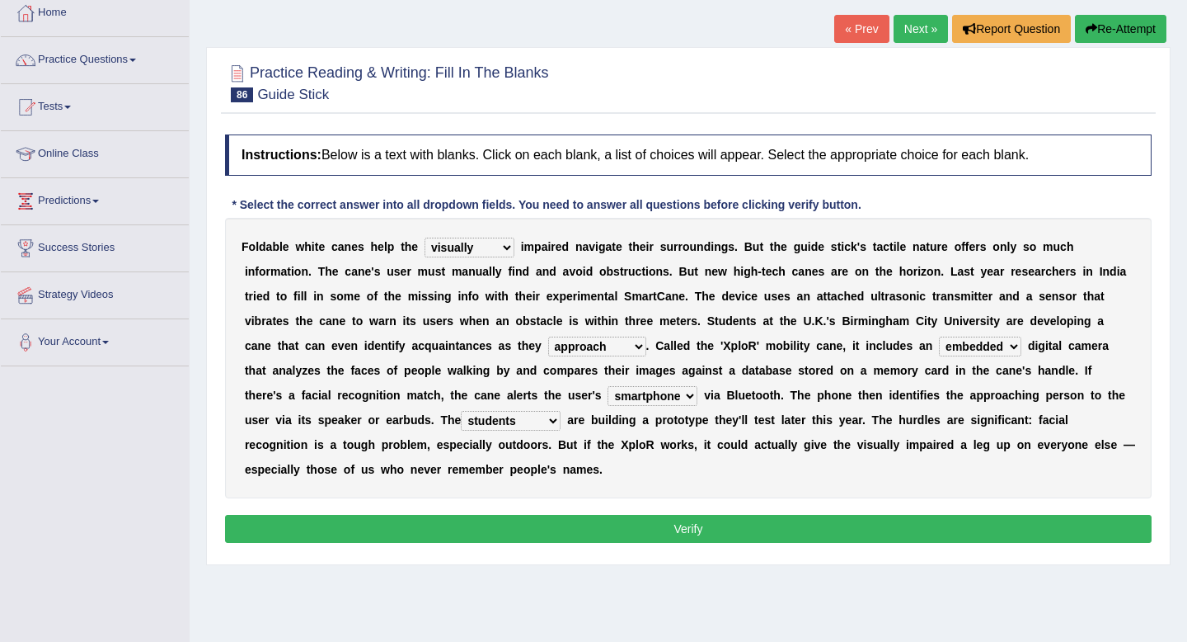
click at [461, 411] on select "jurisprudence bootless students jukebox" at bounding box center [511, 421] width 100 height 20
click at [540, 523] on button "Verify" at bounding box center [688, 529] width 927 height 28
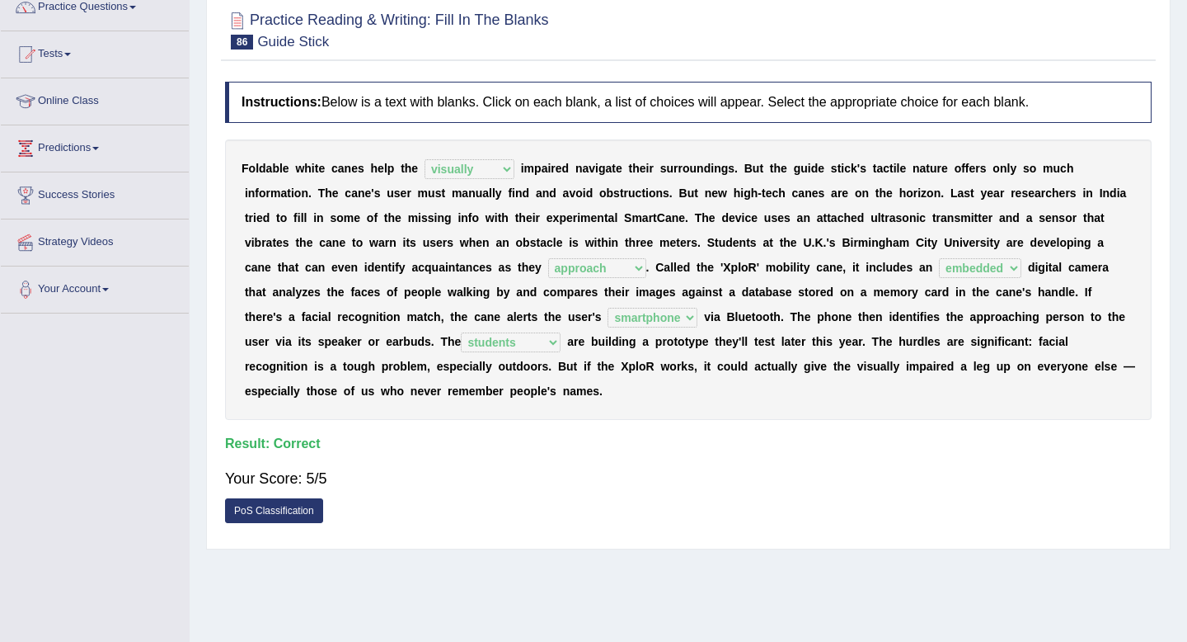
scroll to position [0, 0]
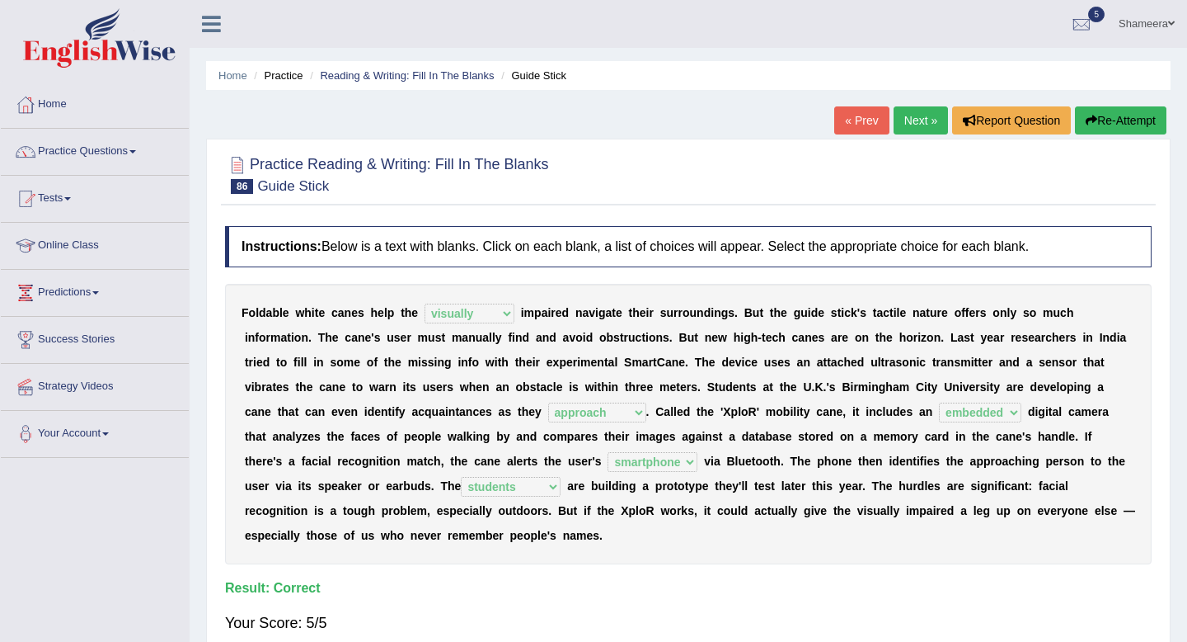
click at [906, 124] on link "Next »" at bounding box center [921, 120] width 54 height 28
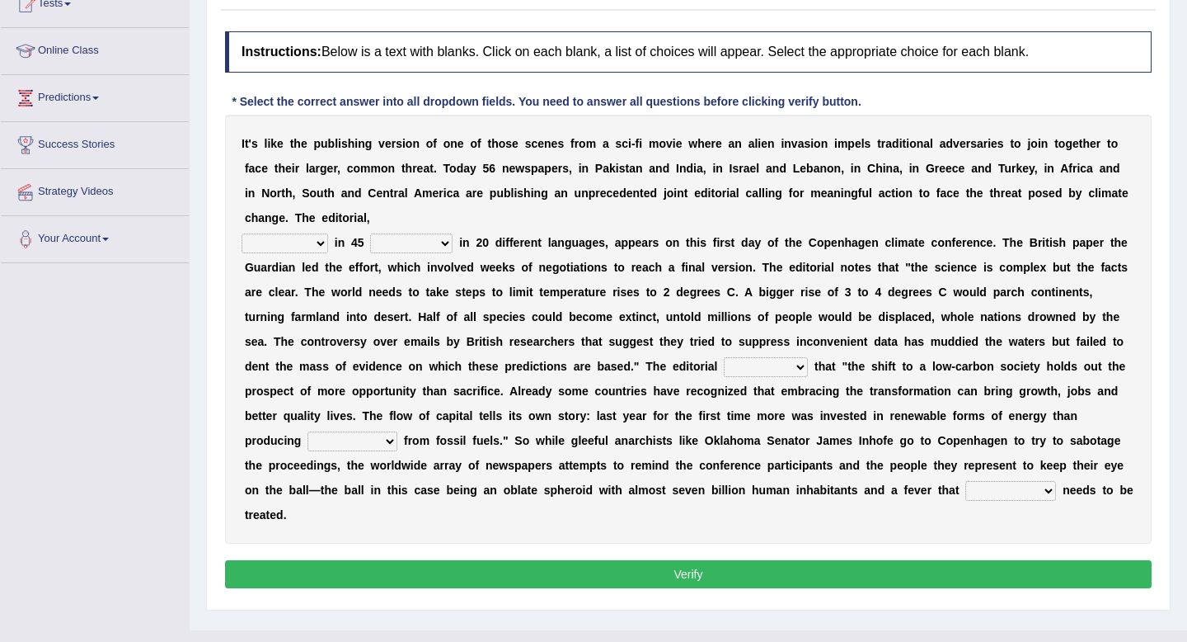
scroll to position [200, 0]
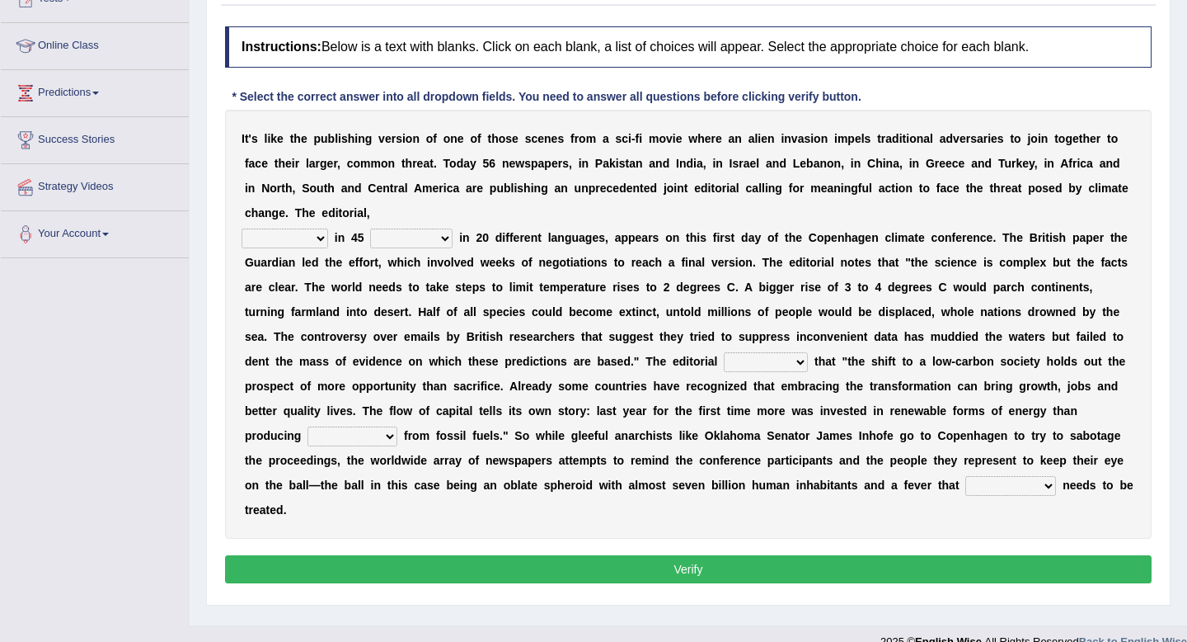
click at [288, 236] on select "published publicized burnished transmitted" at bounding box center [285, 238] width 87 height 20
select select "published"
click at [242, 228] on select "published publicized burnished transmitted" at bounding box center [285, 238] width 87 height 20
click at [393, 234] on select "clans countries continents terraces" at bounding box center [411, 238] width 82 height 20
select select "countries"
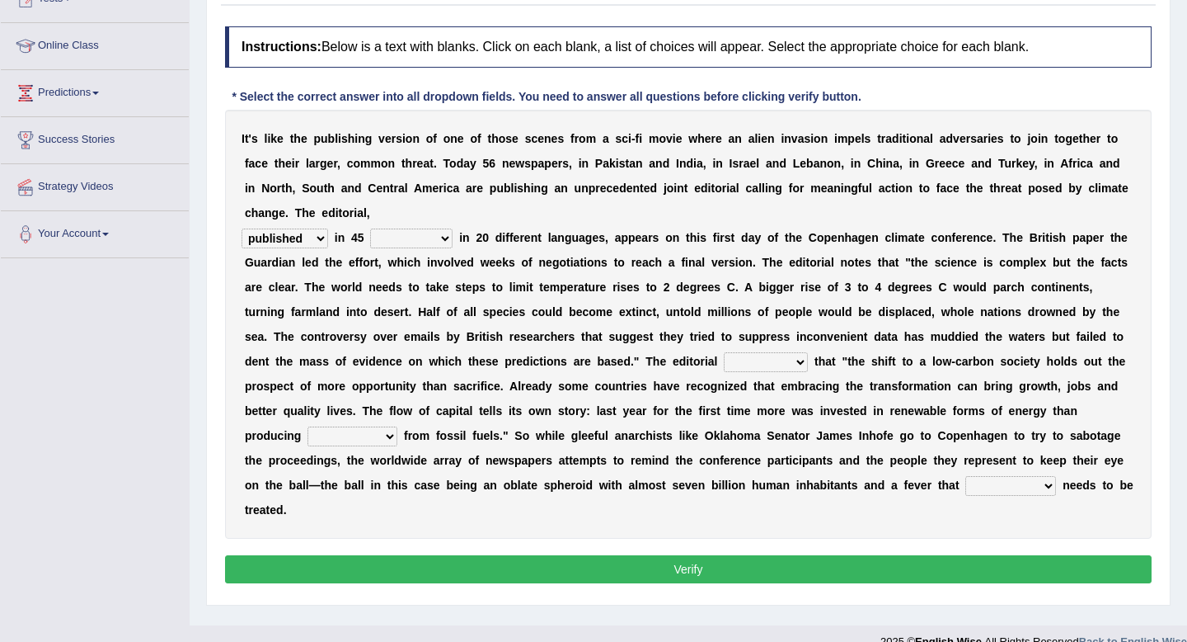
click at [370, 228] on select "clans countries continents terraces" at bounding box center [411, 238] width 82 height 20
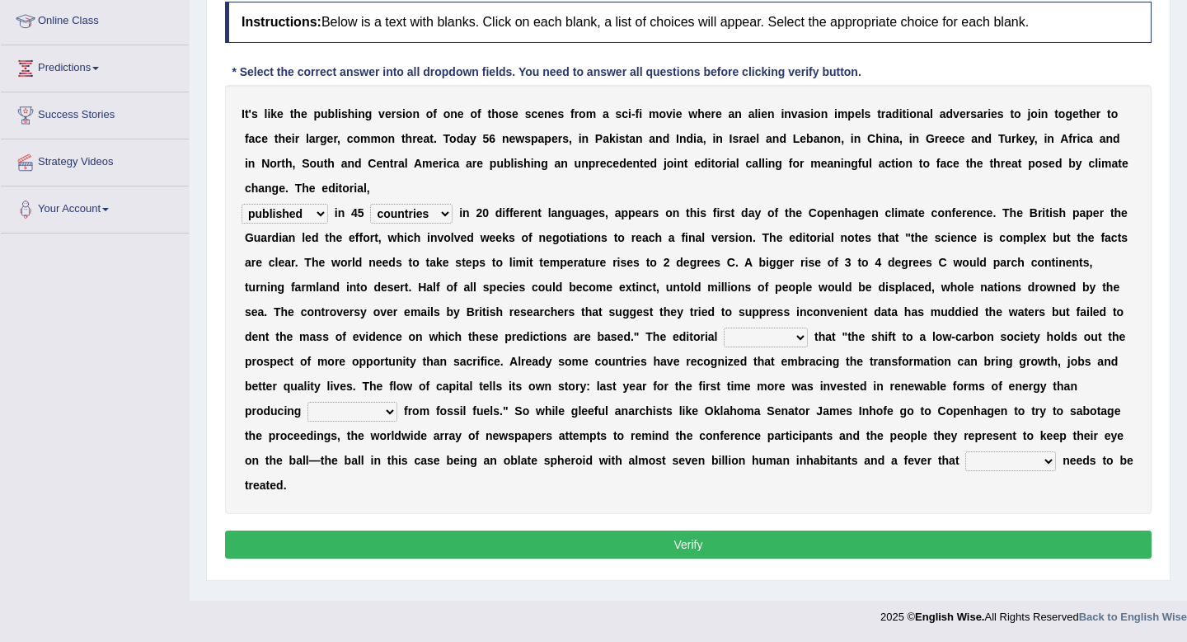
click at [736, 332] on select "modified protested recognized declined" at bounding box center [766, 337] width 84 height 20
click at [771, 336] on select "modified protested recognized declined" at bounding box center [766, 337] width 84 height 20
select select "recognized"
click at [724, 327] on select "modified protested recognized declined" at bounding box center [766, 337] width 84 height 20
click at [374, 403] on select "electricity indivisibility negativity significance" at bounding box center [353, 412] width 90 height 20
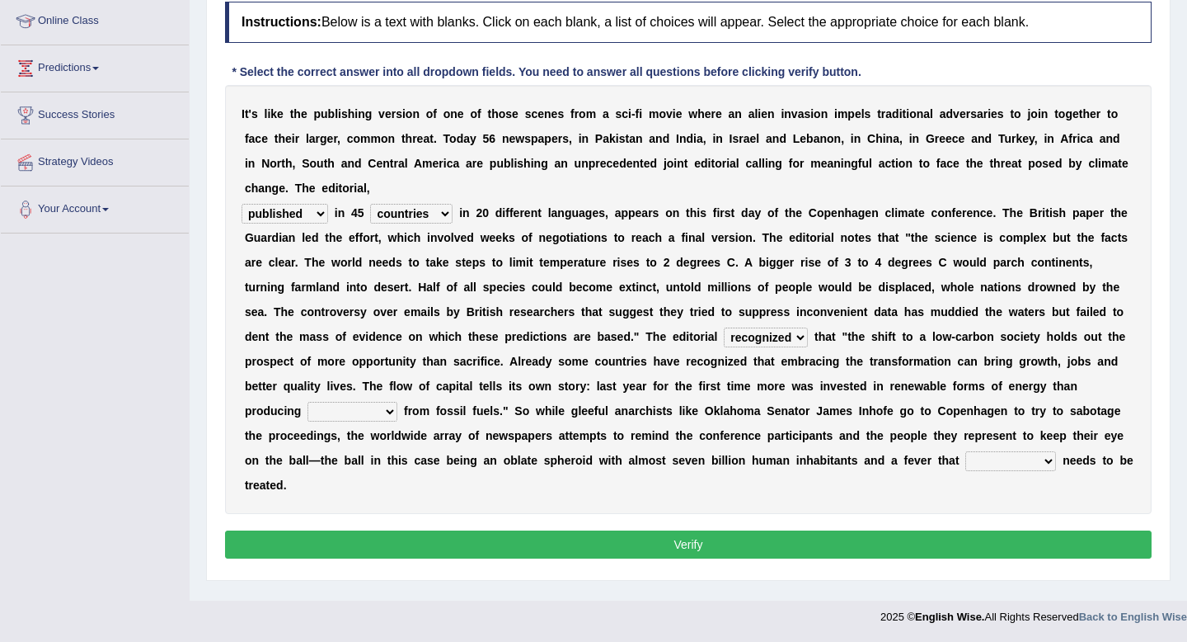
select select "electricity"
click at [308, 402] on select "electricity indivisibility negativity significance" at bounding box center [353, 412] width 90 height 20
click at [1011, 458] on select "solicitously desperately ephemerally peripherally" at bounding box center [1011, 461] width 91 height 20
click at [1025, 454] on select "solicitously desperately ephemerally peripherally" at bounding box center [1011, 461] width 91 height 20
select select "desperately"
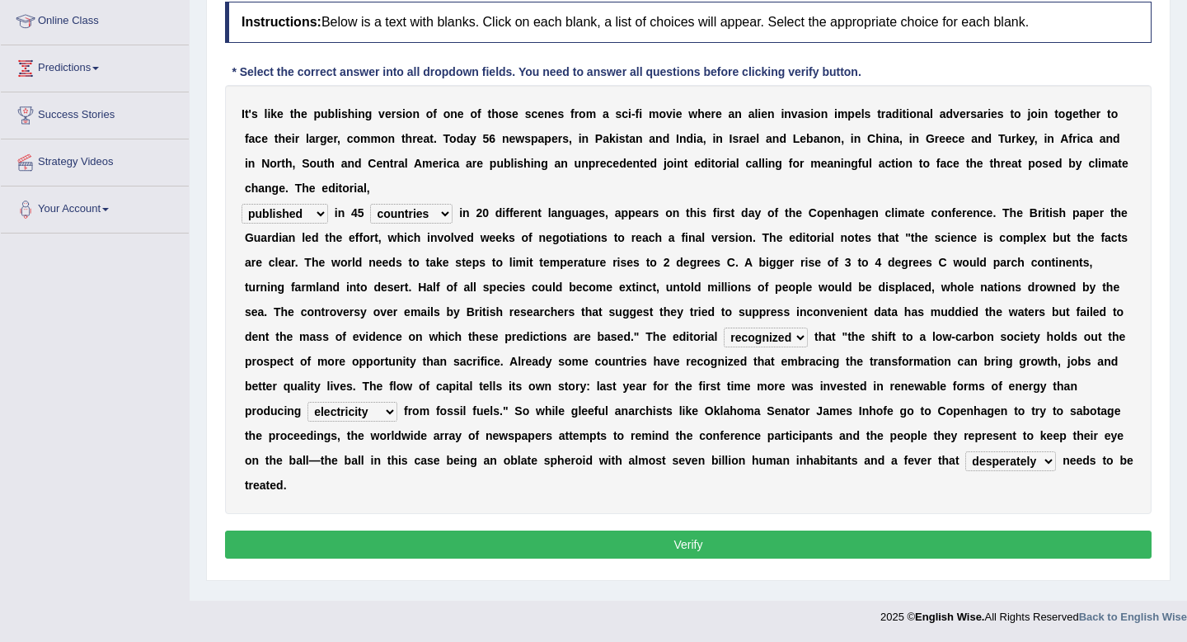
click at [966, 451] on select "solicitously desperately ephemerally peripherally" at bounding box center [1011, 461] width 91 height 20
click at [1021, 542] on button "Verify" at bounding box center [688, 544] width 927 height 28
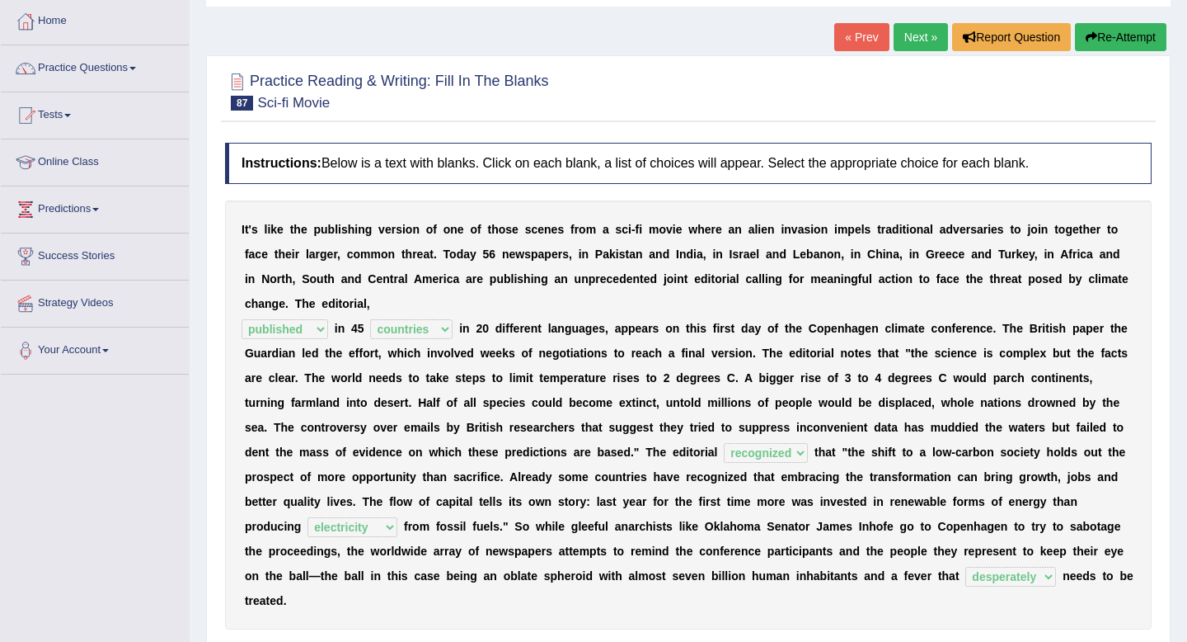
scroll to position [86, 0]
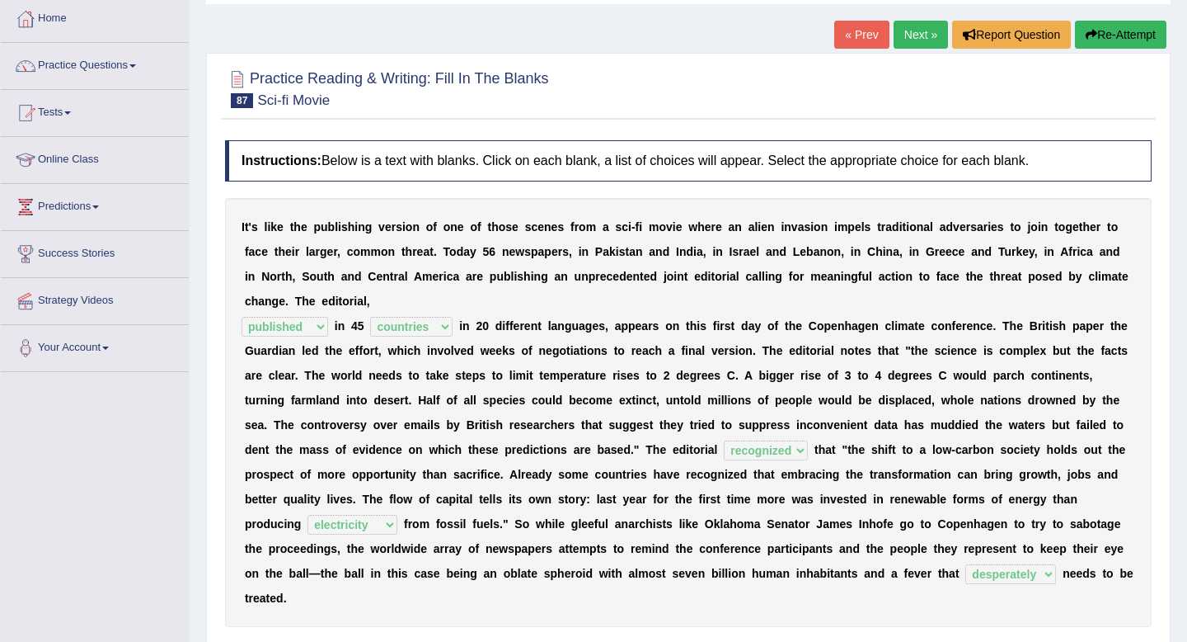
click at [908, 26] on link "Next »" at bounding box center [921, 35] width 54 height 28
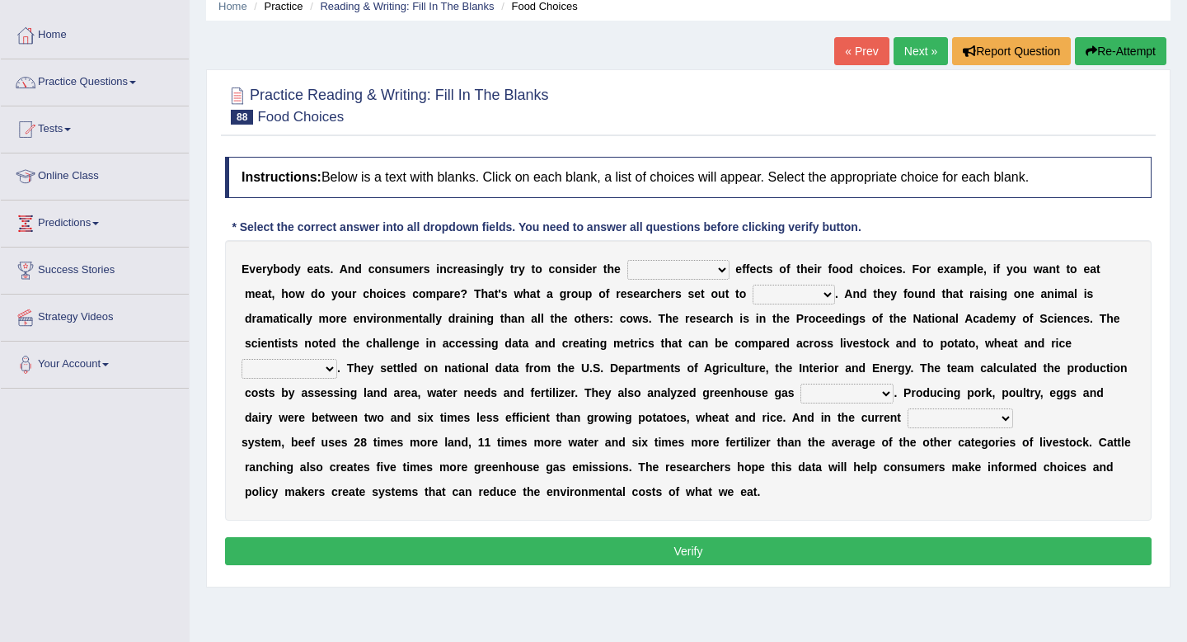
scroll to position [70, 0]
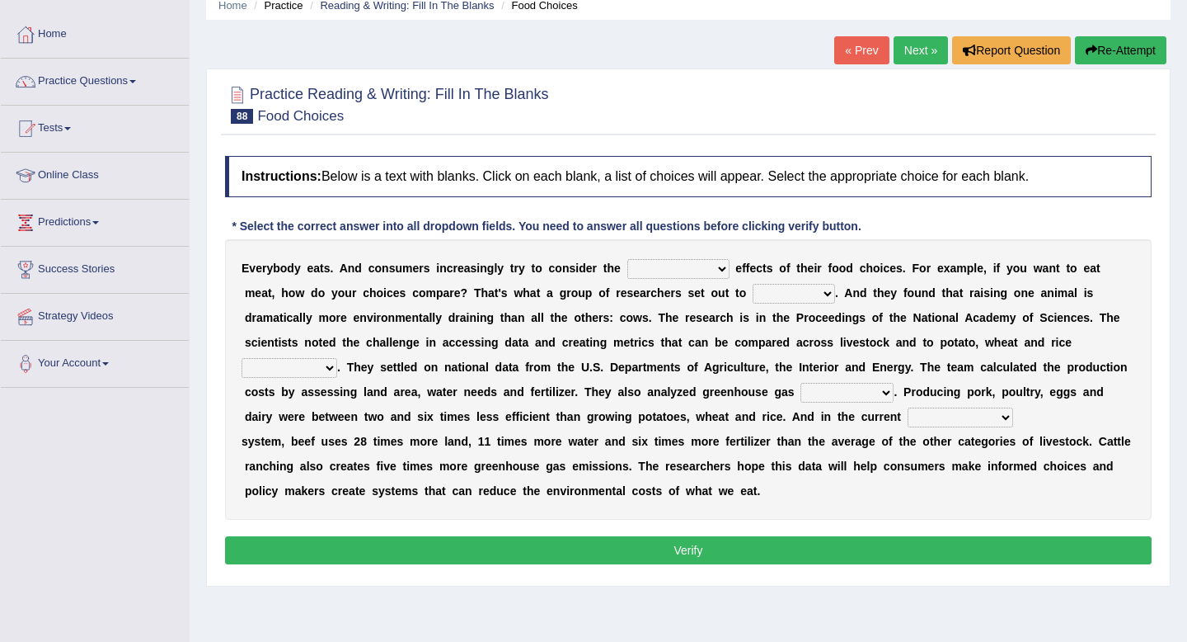
click at [661, 267] on select "spiritual economic environmental material" at bounding box center [679, 269] width 102 height 20
click at [706, 265] on select "spiritual economic environmental material" at bounding box center [679, 269] width 102 height 20
click at [753, 294] on select "exemplify squander discover purchase" at bounding box center [794, 294] width 82 height 20
select select "discover"
click at [753, 284] on select "exemplify squander discover purchase" at bounding box center [794, 294] width 82 height 20
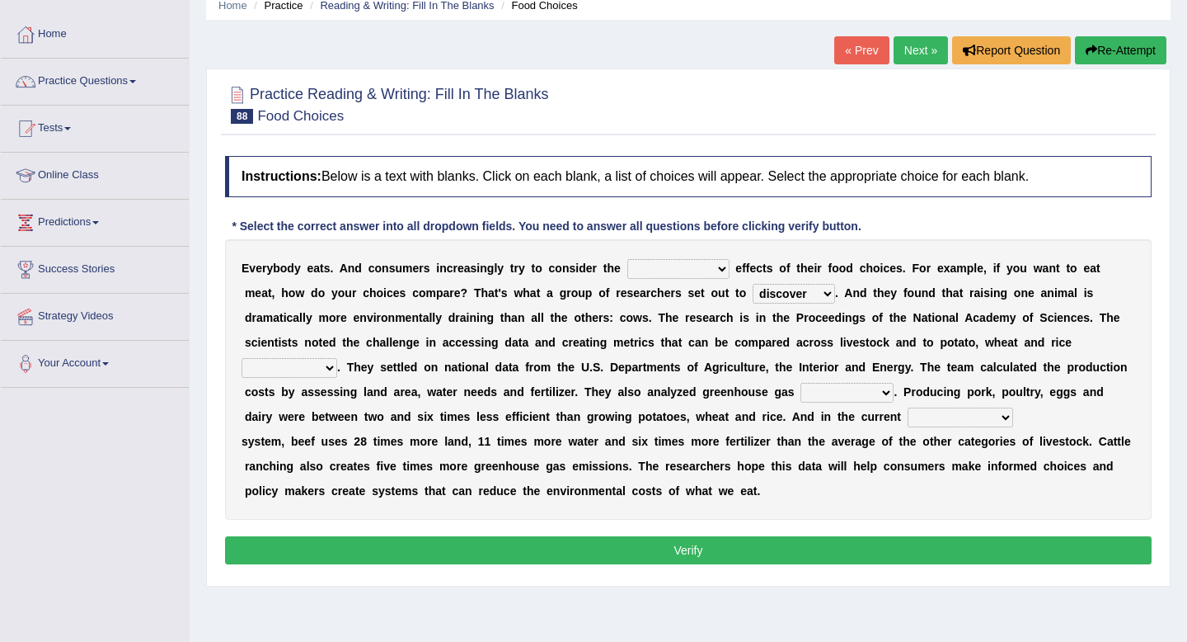
click at [676, 267] on select "spiritual economic environmental material" at bounding box center [679, 269] width 102 height 20
select select "environmental"
click at [628, 259] on select "spiritual economic environmental material" at bounding box center [679, 269] width 102 height 20
click at [337, 358] on select "production corruption consumption inventory" at bounding box center [290, 368] width 96 height 20
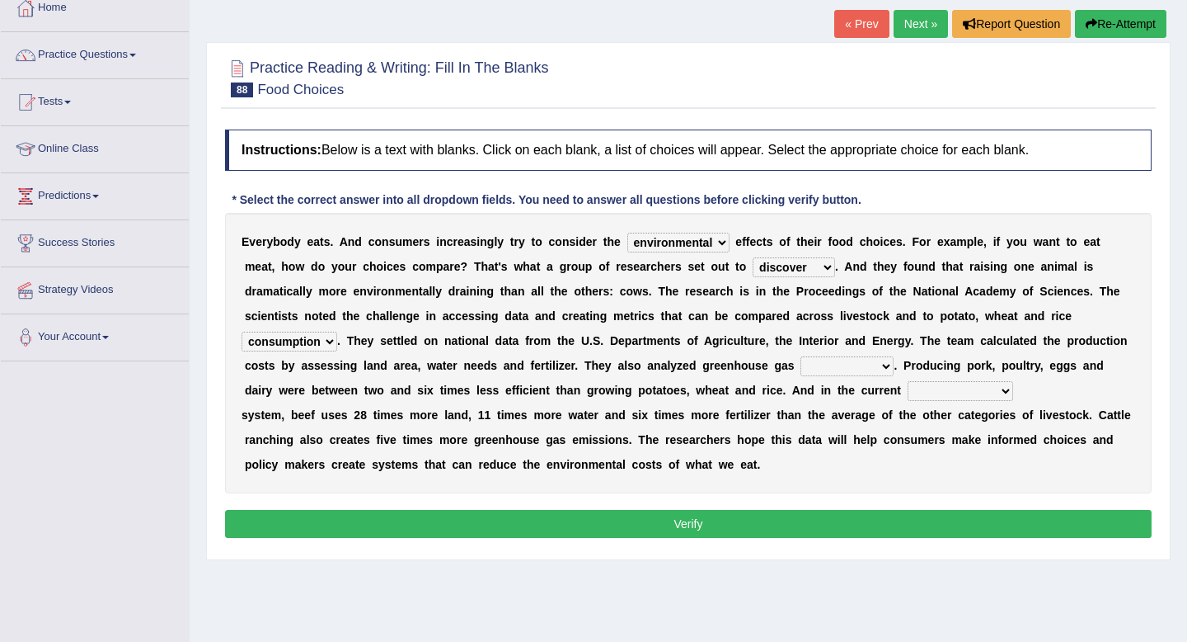
scroll to position [100, 0]
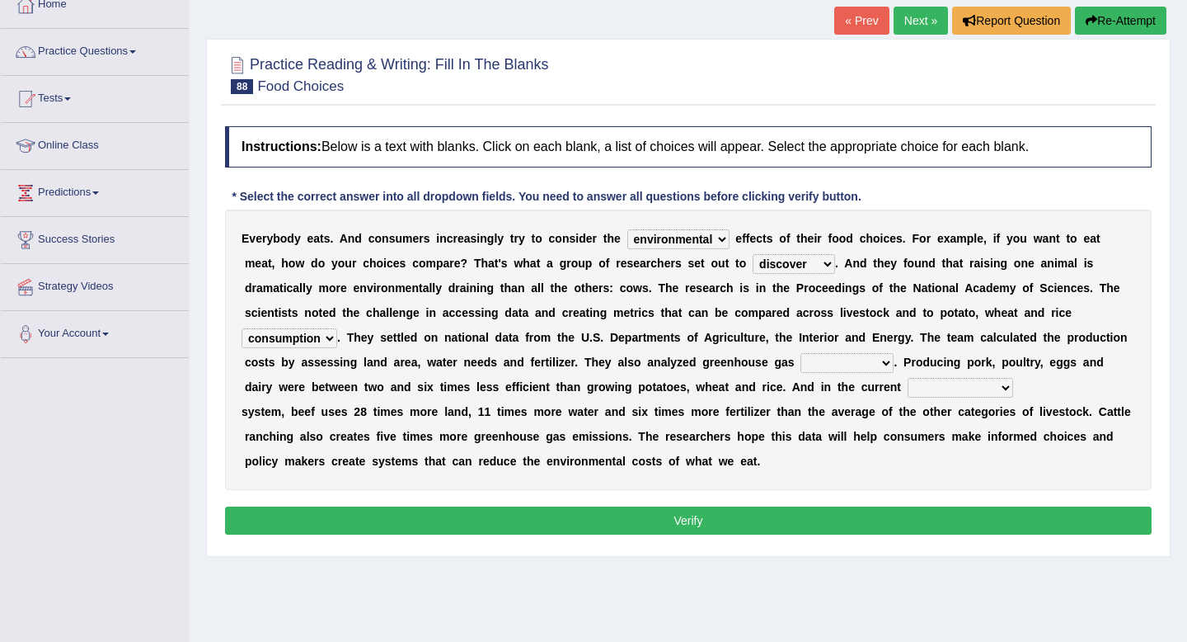
click at [337, 328] on select "production corruption consumption inventory" at bounding box center [290, 338] width 96 height 20
select select "production"
click at [337, 328] on select "production corruption consumption inventory" at bounding box center [290, 338] width 96 height 20
click at [801, 365] on select "conjectures manufacture emissions purification" at bounding box center [847, 363] width 93 height 20
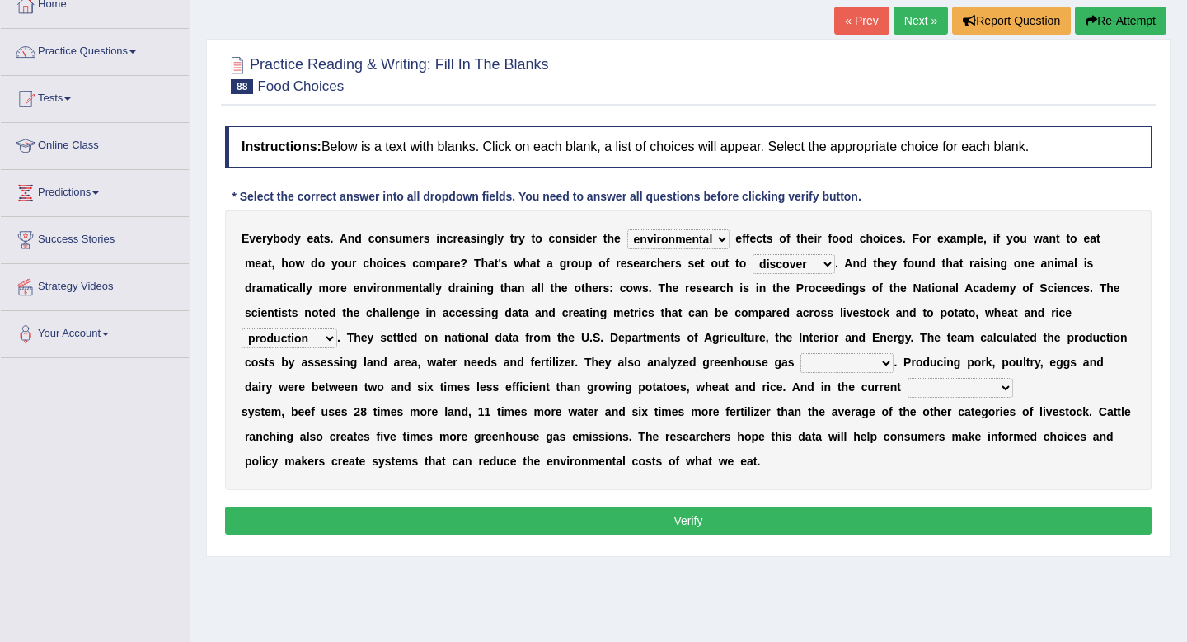
select select "emissions"
click at [801, 353] on select "conjectures manufacture emissions purification" at bounding box center [847, 363] width 93 height 20
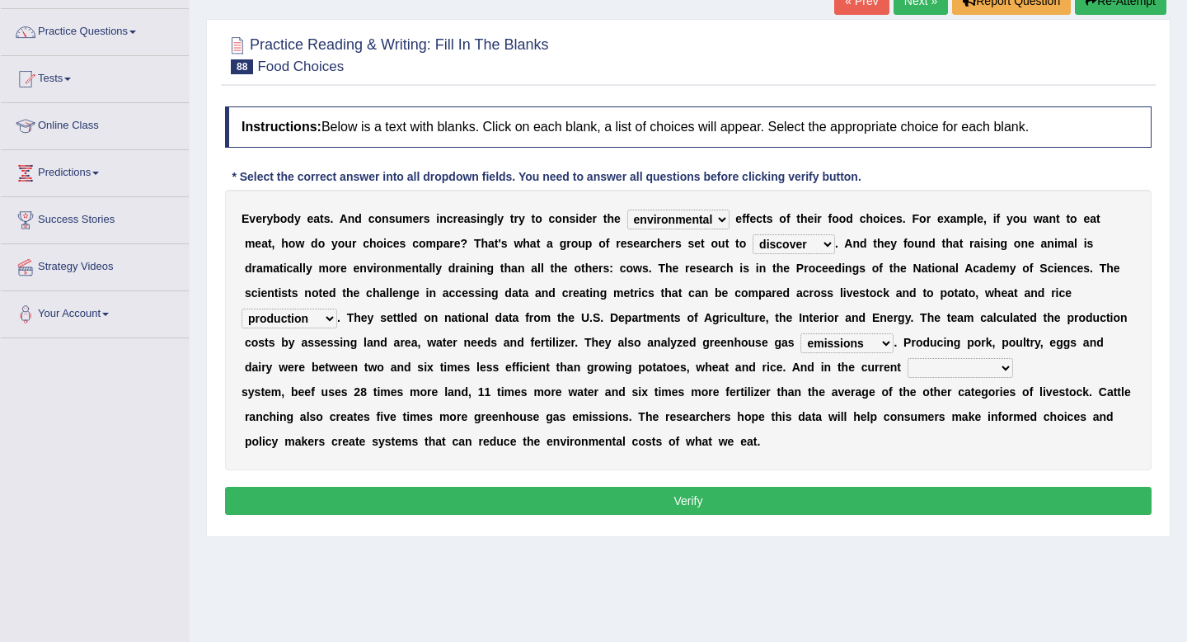
scroll to position [120, 0]
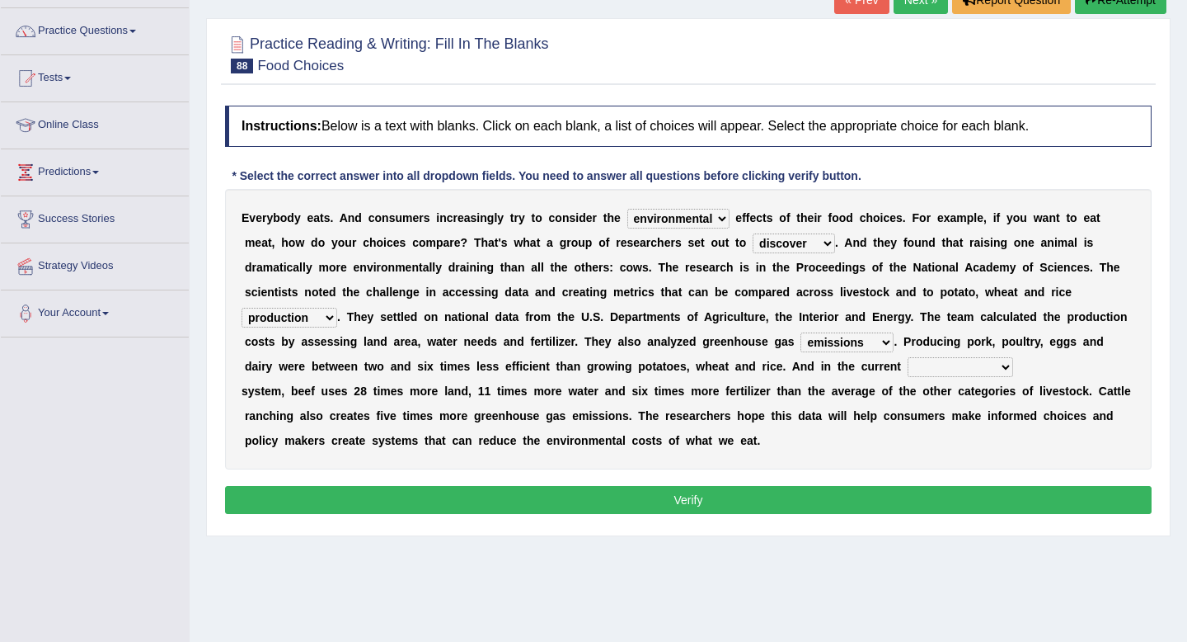
click at [908, 368] on select "agricultural impalpable ungrammatical terminal" at bounding box center [961, 367] width 106 height 20
select select "agricultural"
click at [908, 357] on select "agricultural impalpable ungrammatical terminal" at bounding box center [961, 367] width 106 height 20
click at [880, 506] on button "Verify" at bounding box center [688, 500] width 927 height 28
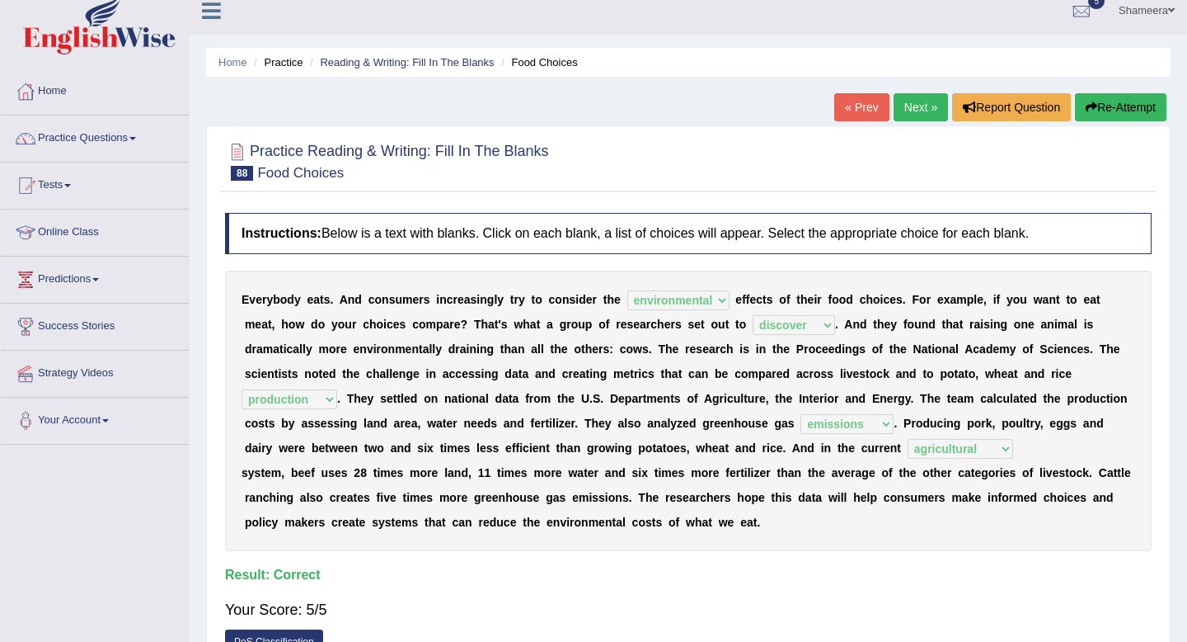
scroll to position [10, 0]
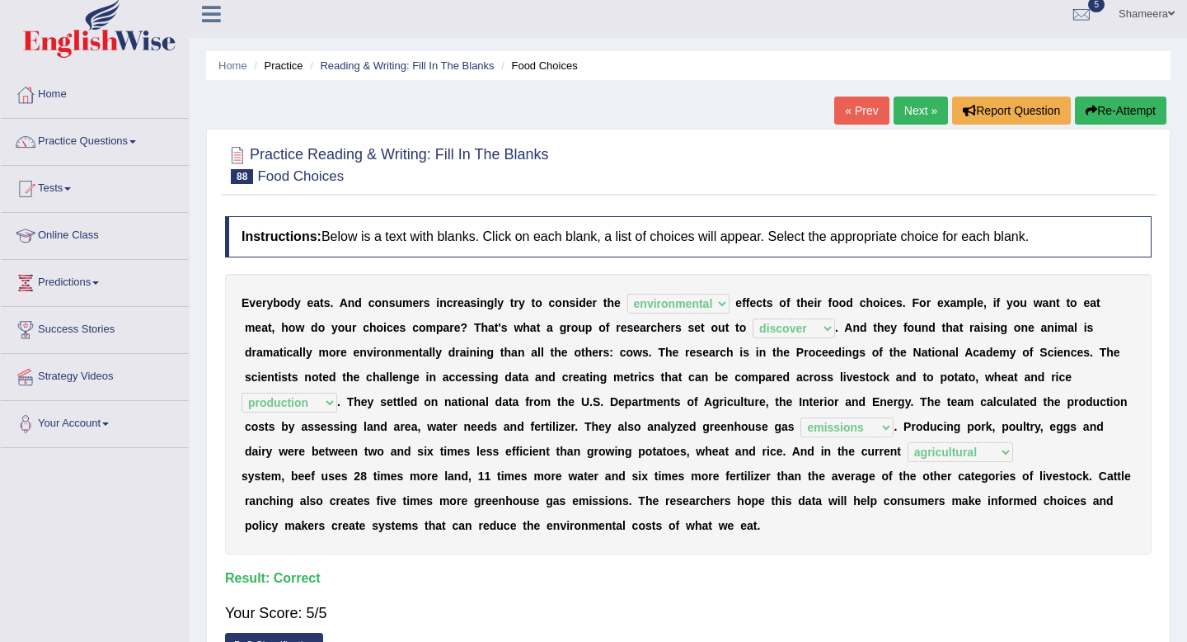
click at [912, 111] on link "Next »" at bounding box center [921, 110] width 54 height 28
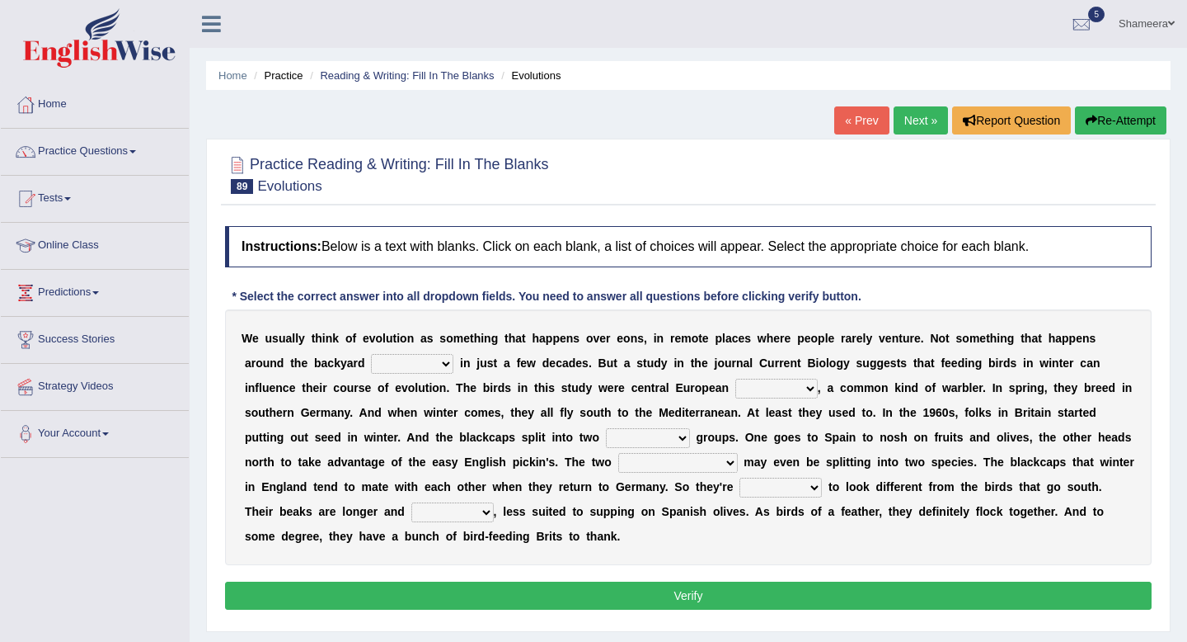
click at [418, 351] on div "W e u s u a l l y t h i n k o f e v o l u t i o n a s s o m e t h i n g t h a t…" at bounding box center [688, 437] width 927 height 256
click at [418, 364] on select "beaver believer birdfeeder phonier" at bounding box center [412, 364] width 82 height 20
click at [444, 369] on select "beaver believer birdfeeder phonier" at bounding box center [412, 364] width 82 height 20
click at [754, 390] on select "blackcaps pox flaps chats" at bounding box center [777, 389] width 82 height 20
select select "blackcaps"
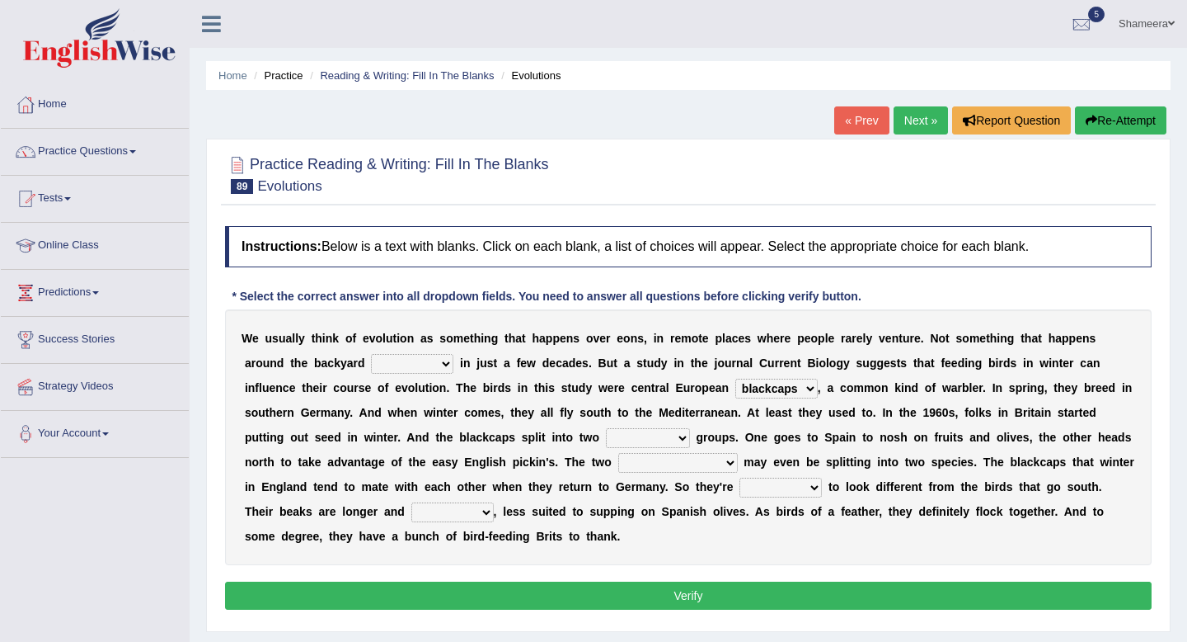
click at [736, 379] on select "blackcaps pox flaps chats" at bounding box center [777, 389] width 82 height 20
click at [635, 438] on select "distinct bit disconnect split" at bounding box center [648, 438] width 84 height 20
select select "distinct"
click at [606, 428] on select "distinct bit disconnect split" at bounding box center [648, 438] width 84 height 20
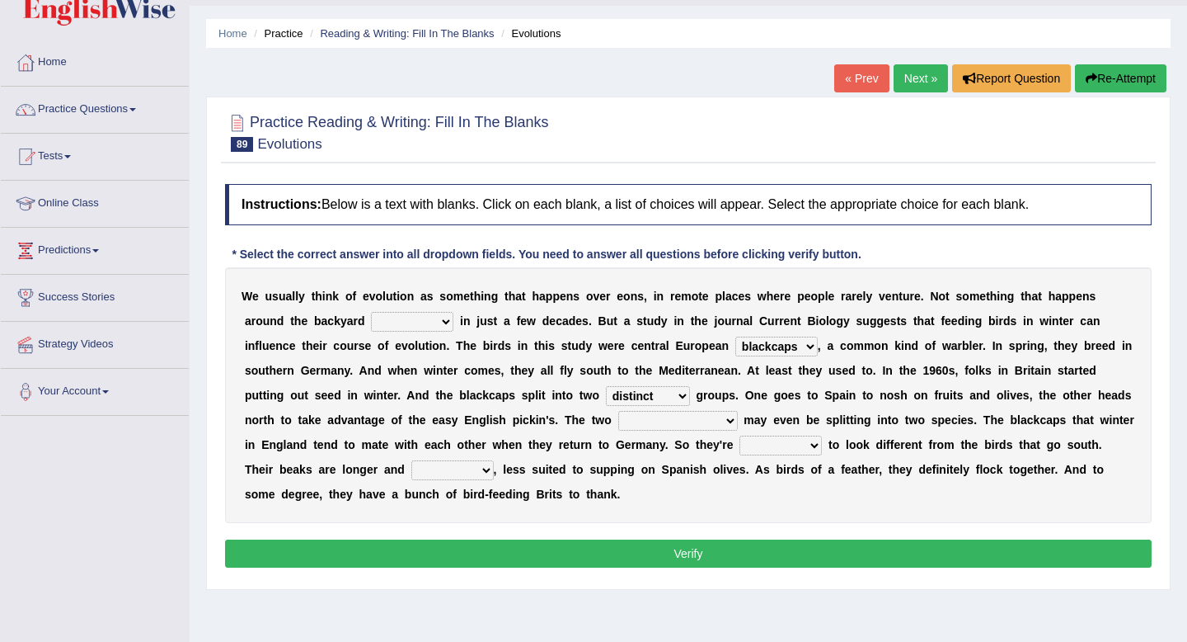
scroll to position [44, 0]
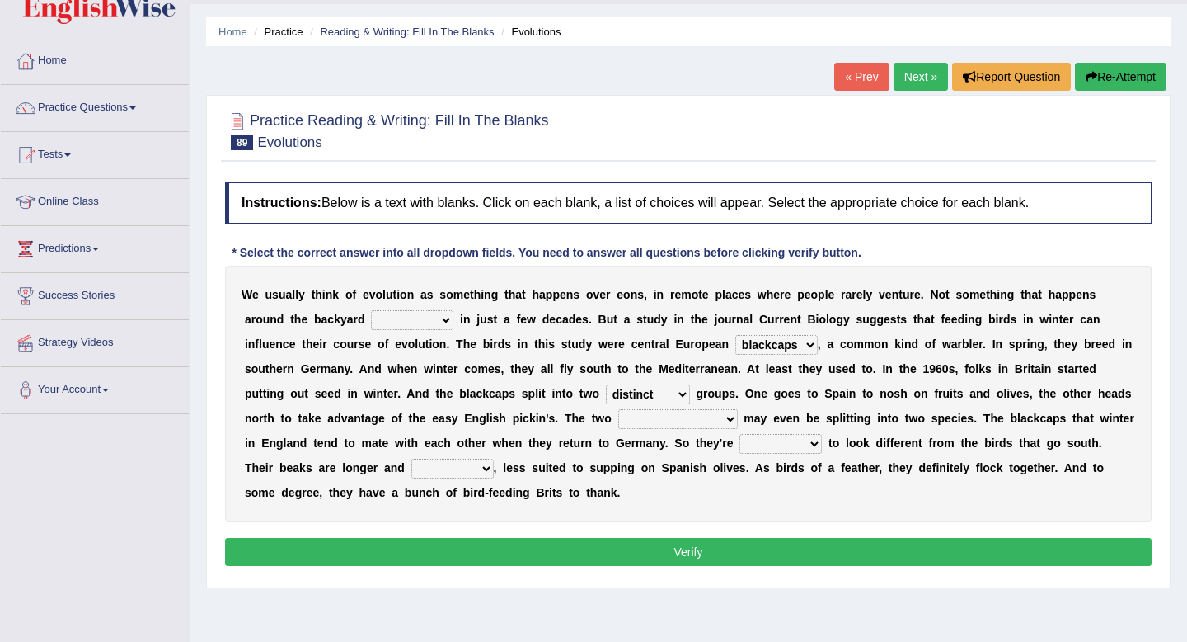
click at [420, 314] on select "beaver believer birdfeeder phonier" at bounding box center [412, 320] width 82 height 20
select select "birdfeeder"
click at [371, 310] on select "beaver believer birdfeeder phonier" at bounding box center [412, 320] width 82 height 20
click at [627, 420] on select "elevators populations breakers contraindications" at bounding box center [678, 419] width 120 height 20
select select "breakers"
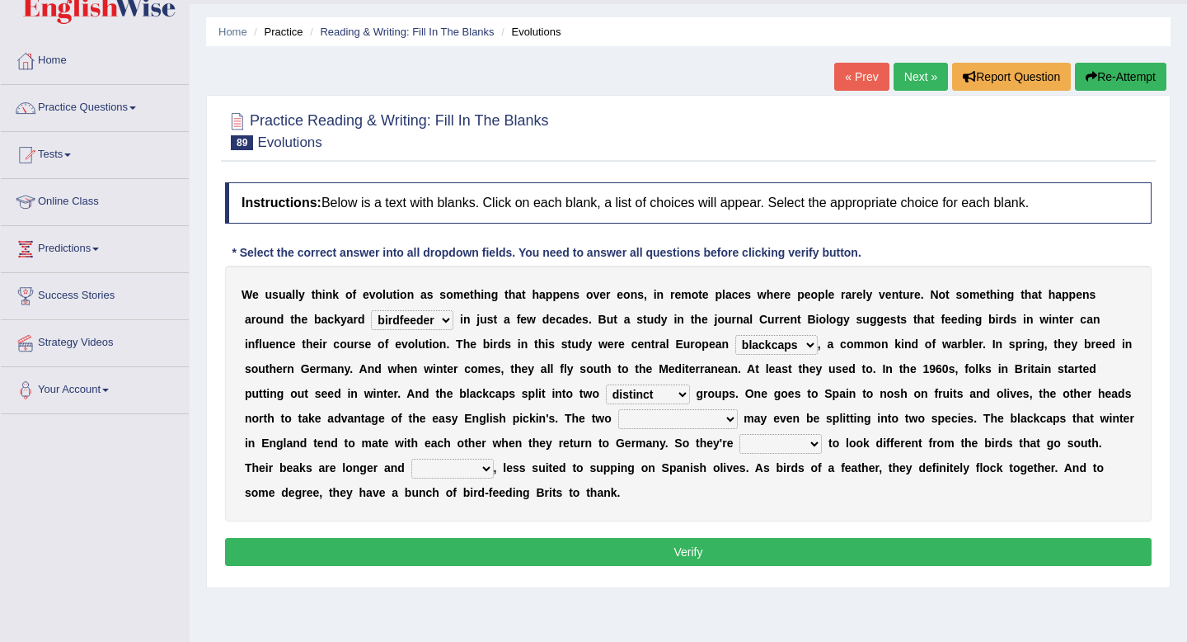
click at [618, 409] on select "elevators populations breakers contraindications" at bounding box center [678, 419] width 120 height 20
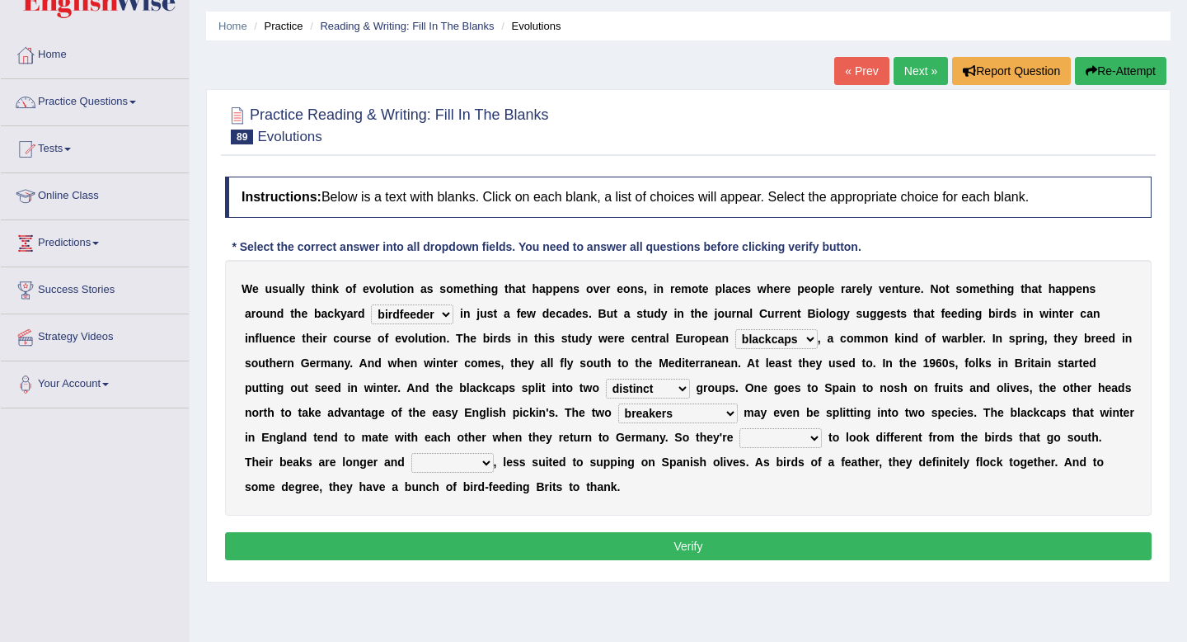
scroll to position [50, 0]
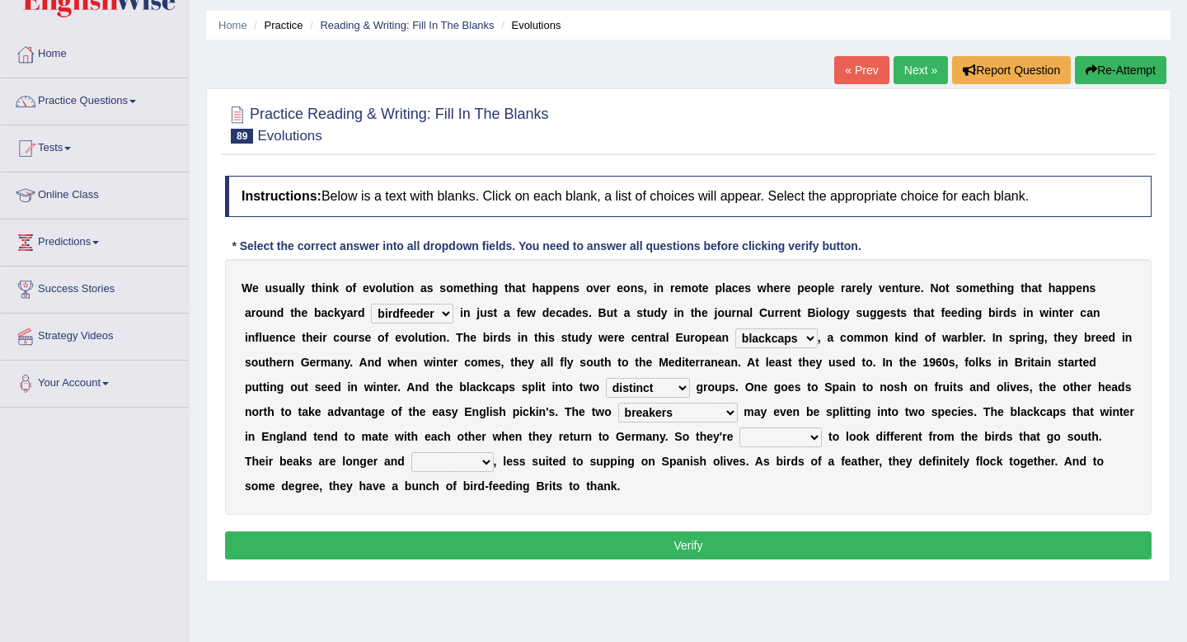
click at [768, 435] on select "starting blotting wanting padding" at bounding box center [781, 437] width 82 height 20
select select "starting"
click at [741, 427] on select "starting blotting wanting padding" at bounding box center [781, 437] width 82 height 20
click at [792, 440] on select "starting blotting wanting padding" at bounding box center [781, 437] width 82 height 20
click at [436, 465] on select "freshwater spillover scheduler narrower" at bounding box center [452, 462] width 82 height 20
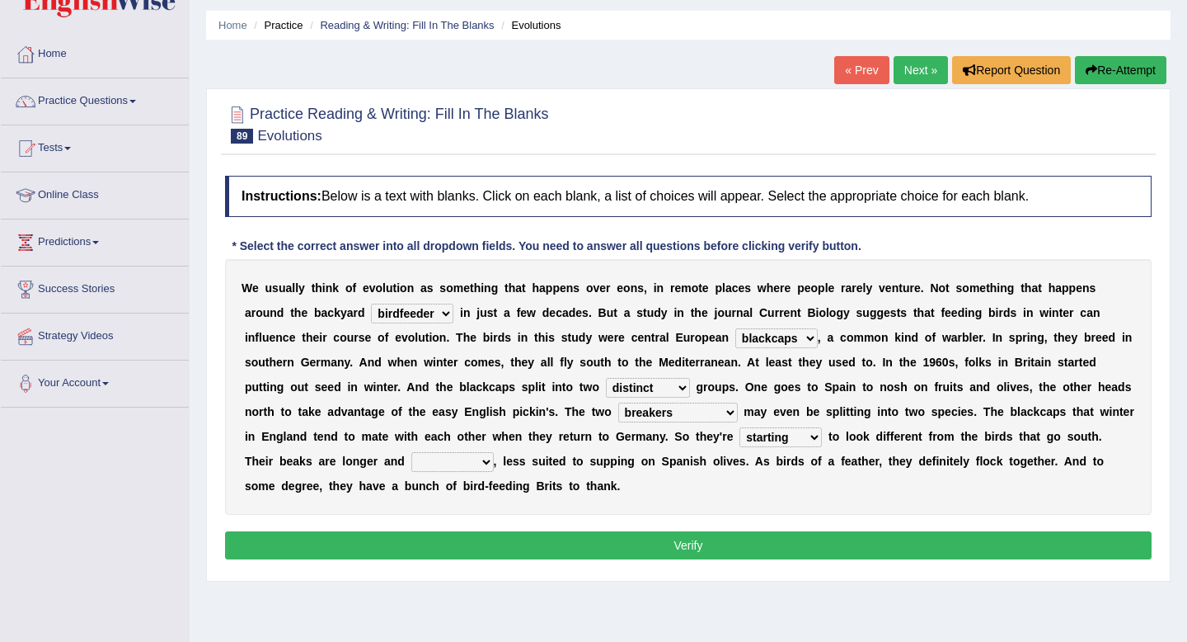
select select "narrower"
click at [411, 452] on select "freshwater spillover scheduler narrower" at bounding box center [452, 462] width 82 height 20
click at [466, 538] on button "Verify" at bounding box center [688, 545] width 927 height 28
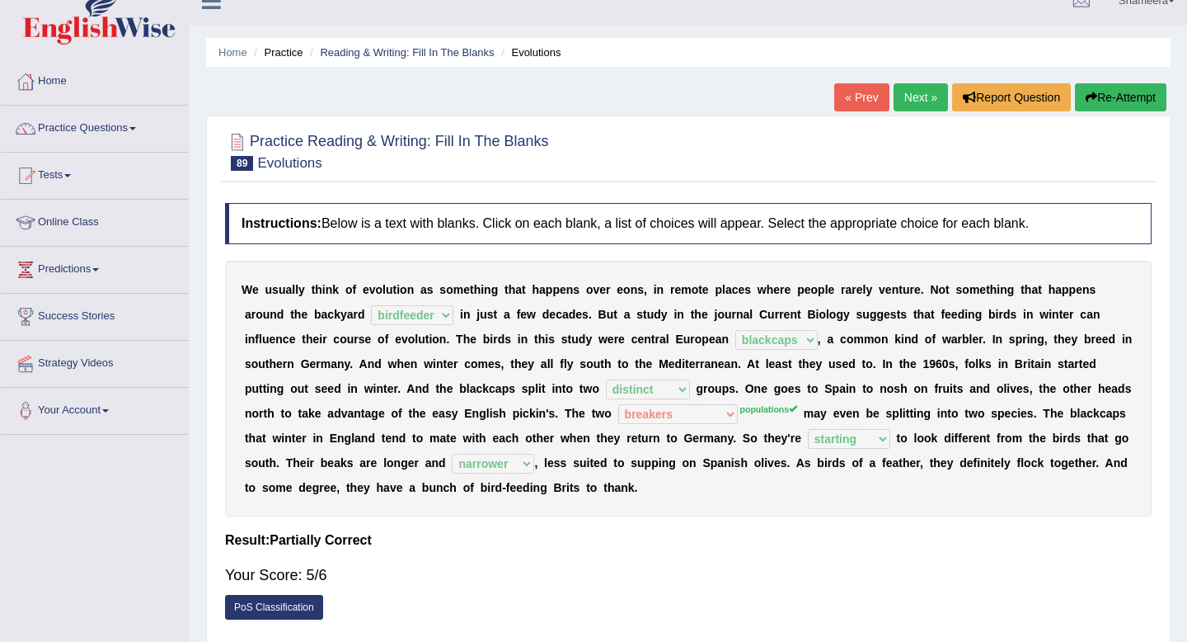
scroll to position [21, 0]
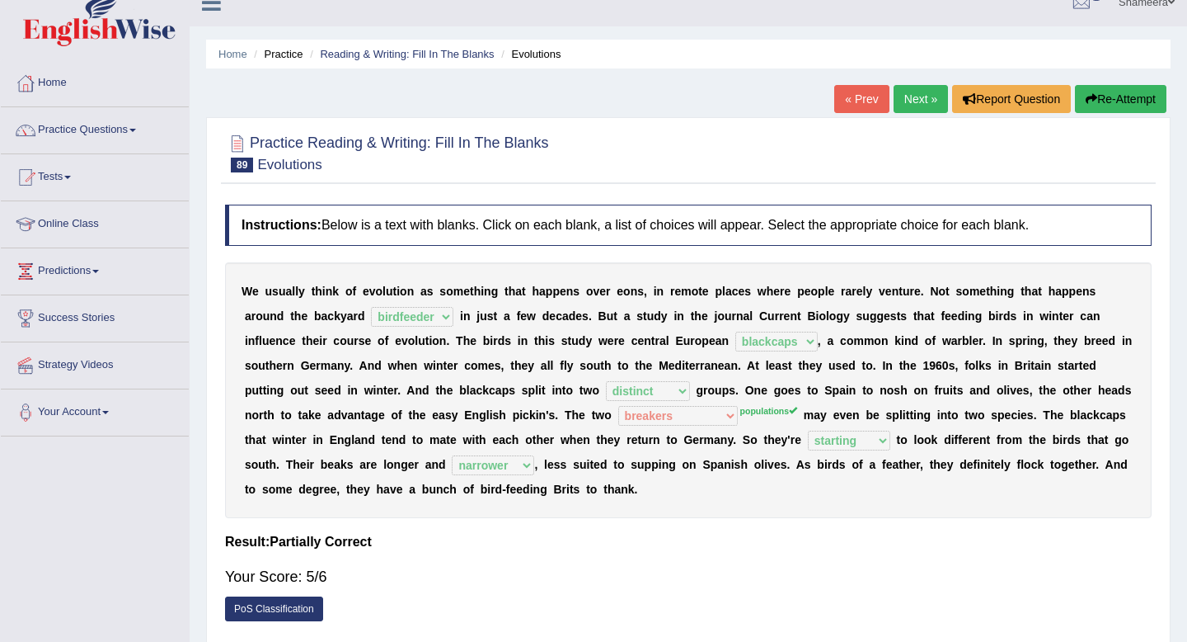
click at [1108, 96] on button "Re-Attempt" at bounding box center [1121, 99] width 92 height 28
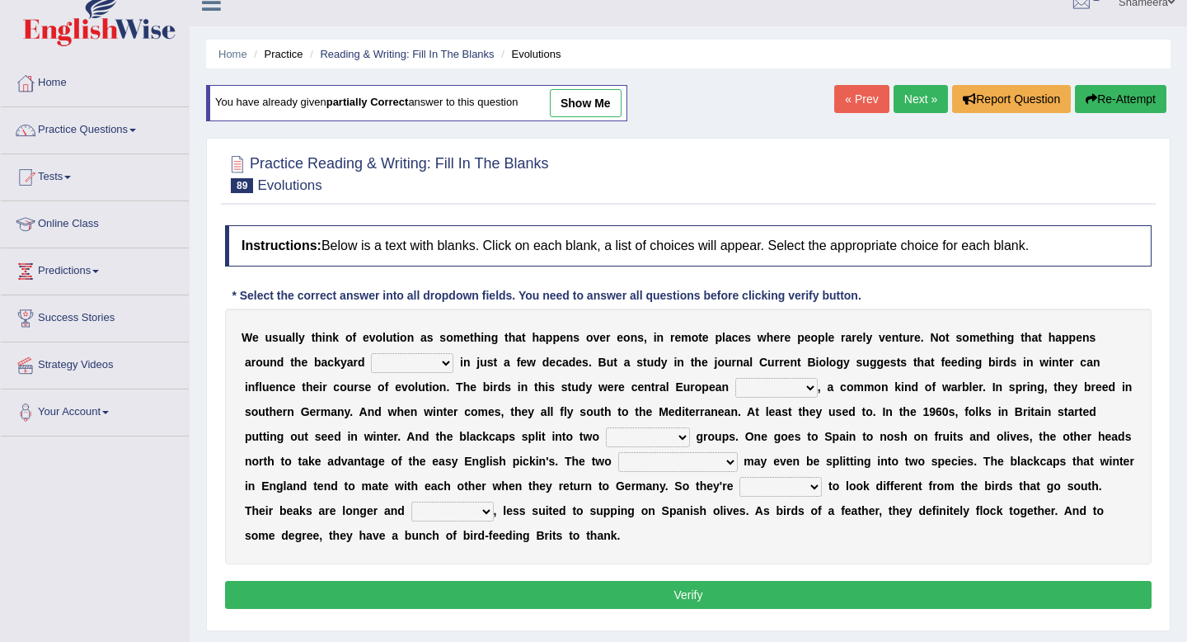
click at [693, 457] on select "elevators populations breakers contraindications" at bounding box center [678, 462] width 120 height 20
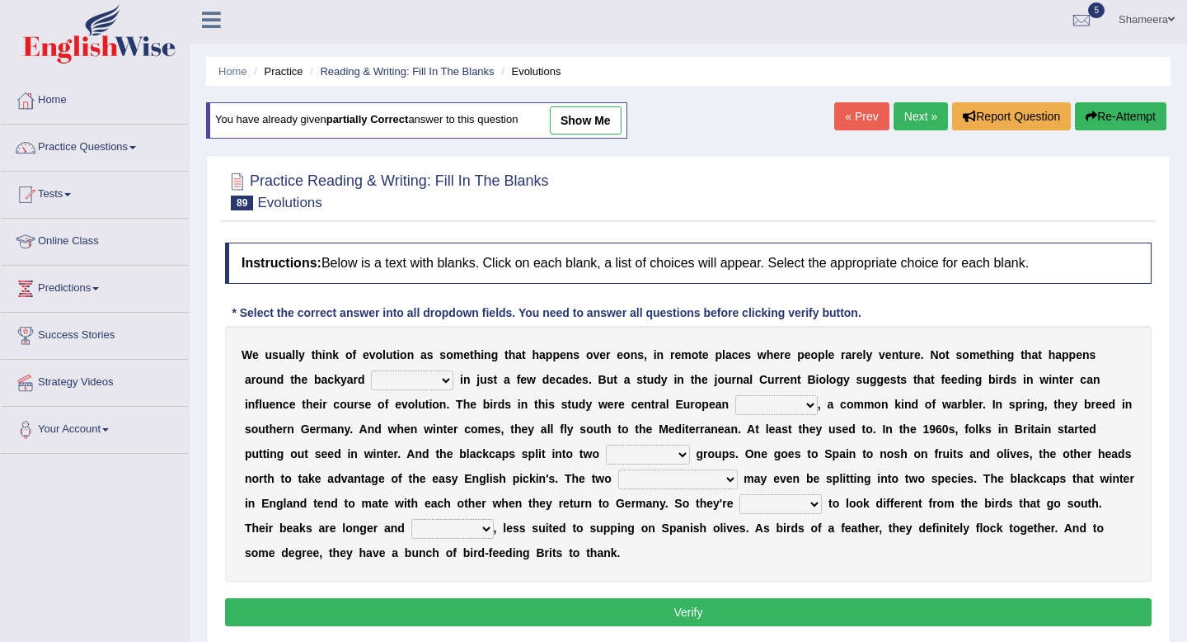
click at [902, 117] on link "Next »" at bounding box center [921, 116] width 54 height 28
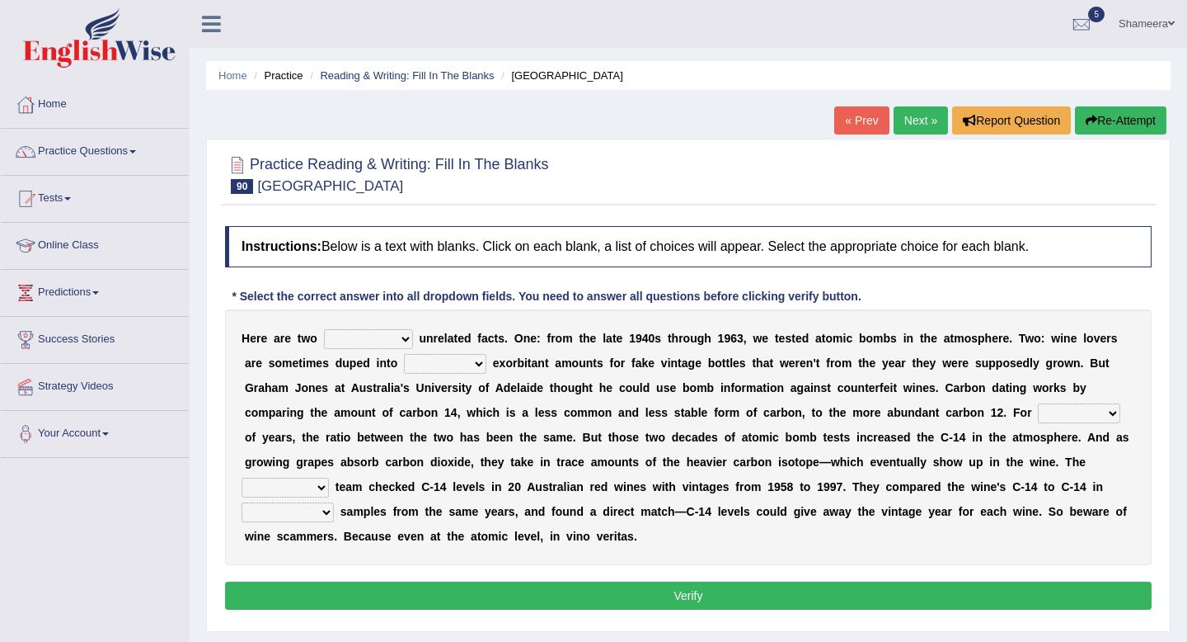
scroll to position [58, 0]
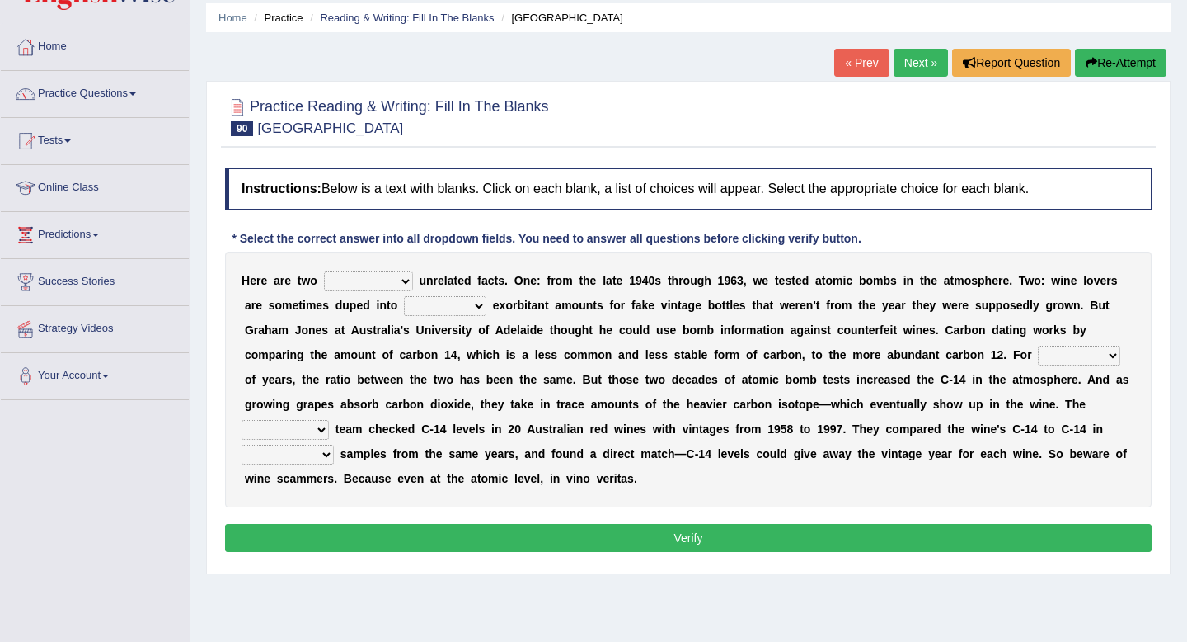
click at [385, 283] on select "seemingly feelingly endearingly entreatingly" at bounding box center [368, 281] width 89 height 20
select select "seemingly"
click at [325, 271] on select "seemingly feelingly endearingly entreatingly" at bounding box center [368, 281] width 89 height 20
click at [462, 305] on select "dipping trekking spending swinging" at bounding box center [445, 306] width 82 height 20
select select "spending"
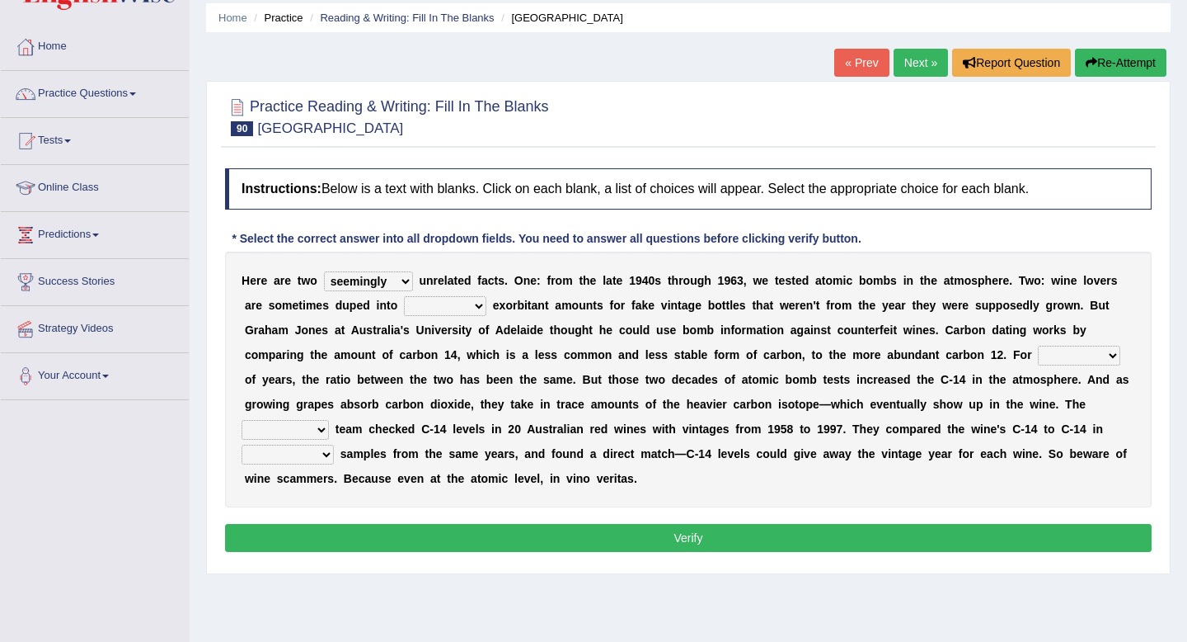
click at [404, 296] on select "dipping trekking spending swinging" at bounding box center [445, 306] width 82 height 20
click at [1055, 355] on select "couples much thousands numerous" at bounding box center [1079, 356] width 82 height 20
click at [1059, 358] on select "couples much thousands numerous" at bounding box center [1079, 356] width 82 height 20
select select "thousands"
click at [1039, 346] on select "couples much thousands numerous" at bounding box center [1079, 356] width 82 height 20
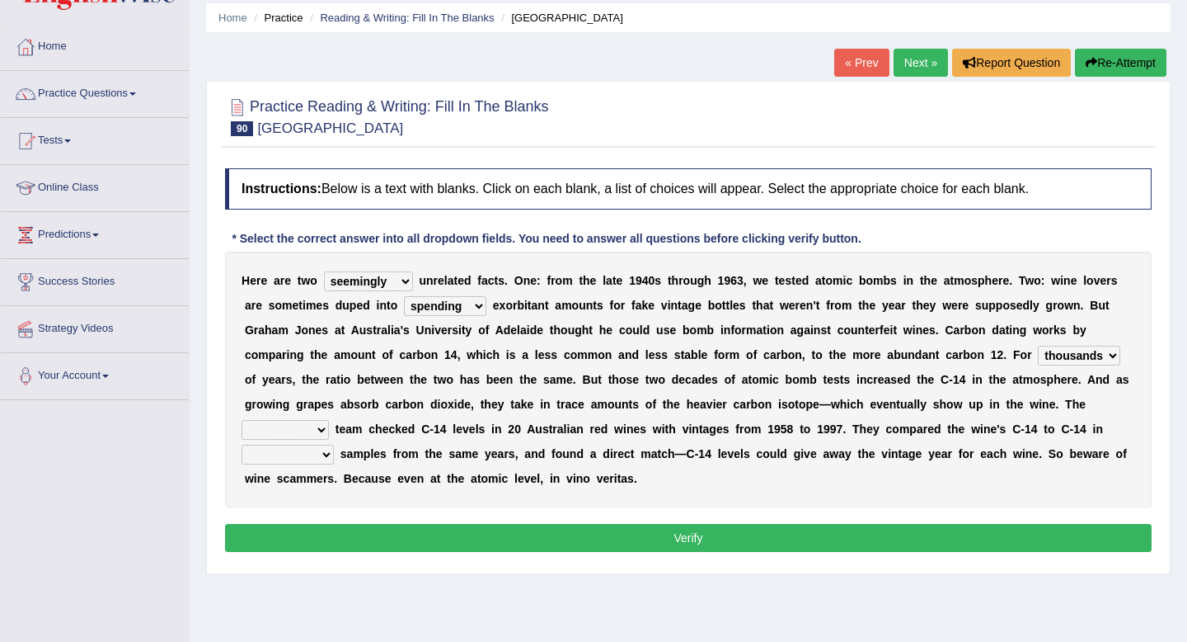
click at [1078, 360] on select "couples much thousands numerous" at bounding box center [1079, 356] width 82 height 20
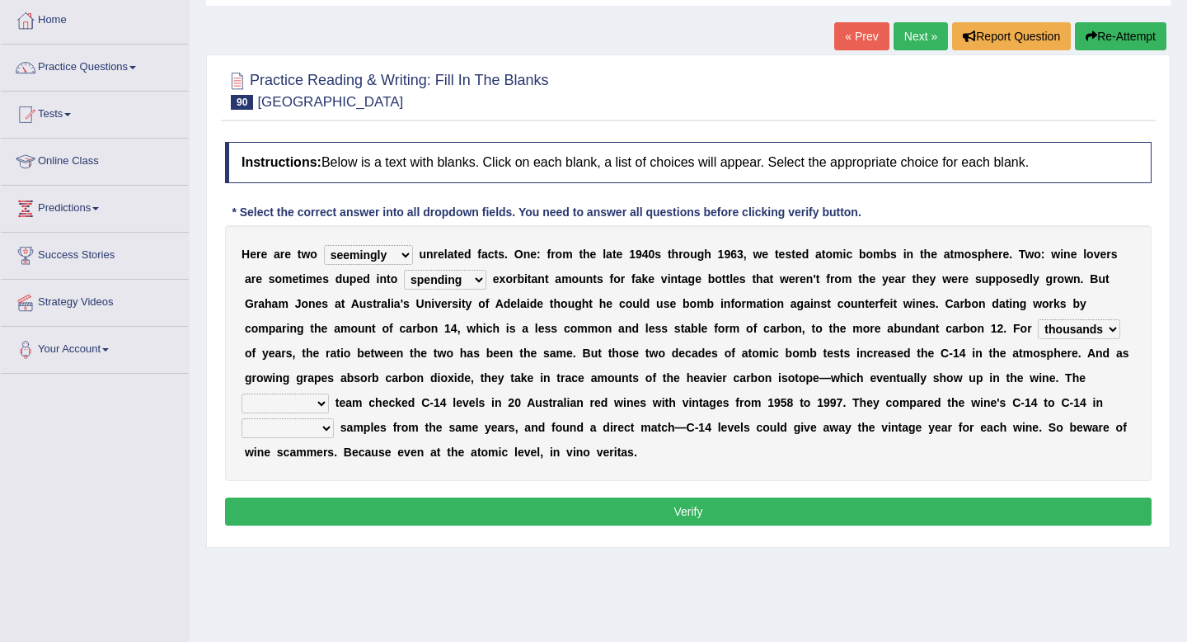
scroll to position [87, 0]
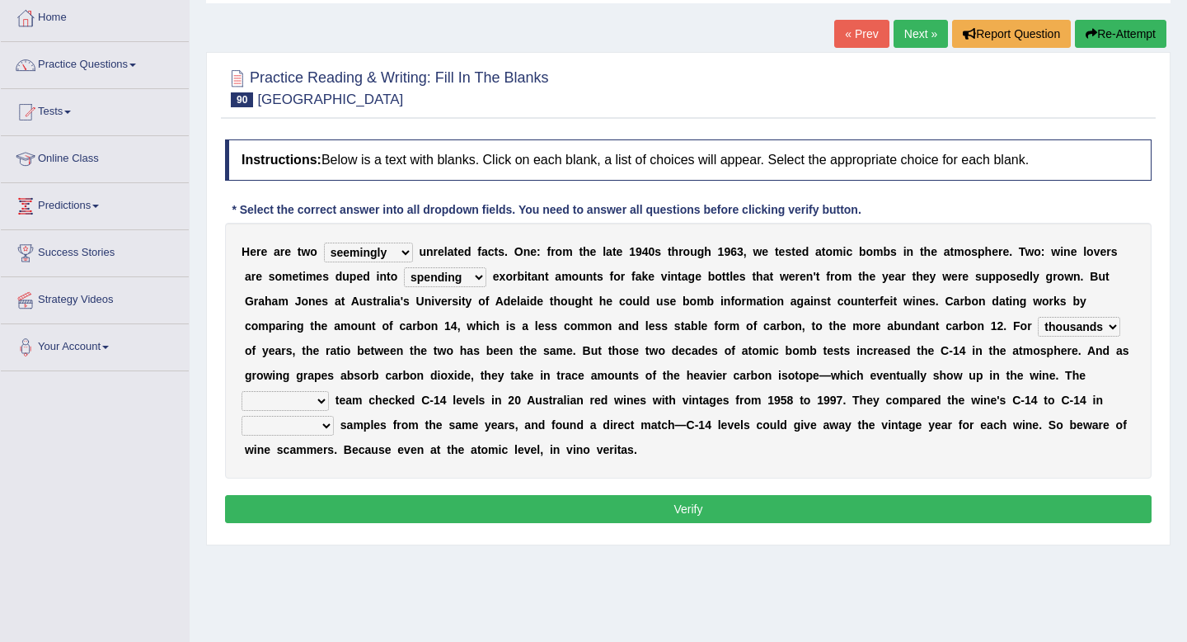
click at [284, 394] on select "research individual preparation strange" at bounding box center [285, 401] width 87 height 20
select select "research"
click at [242, 391] on select "research individual preparation strange" at bounding box center [285, 401] width 87 height 20
click at [289, 397] on select "research individual preparation strange" at bounding box center [285, 401] width 87 height 20
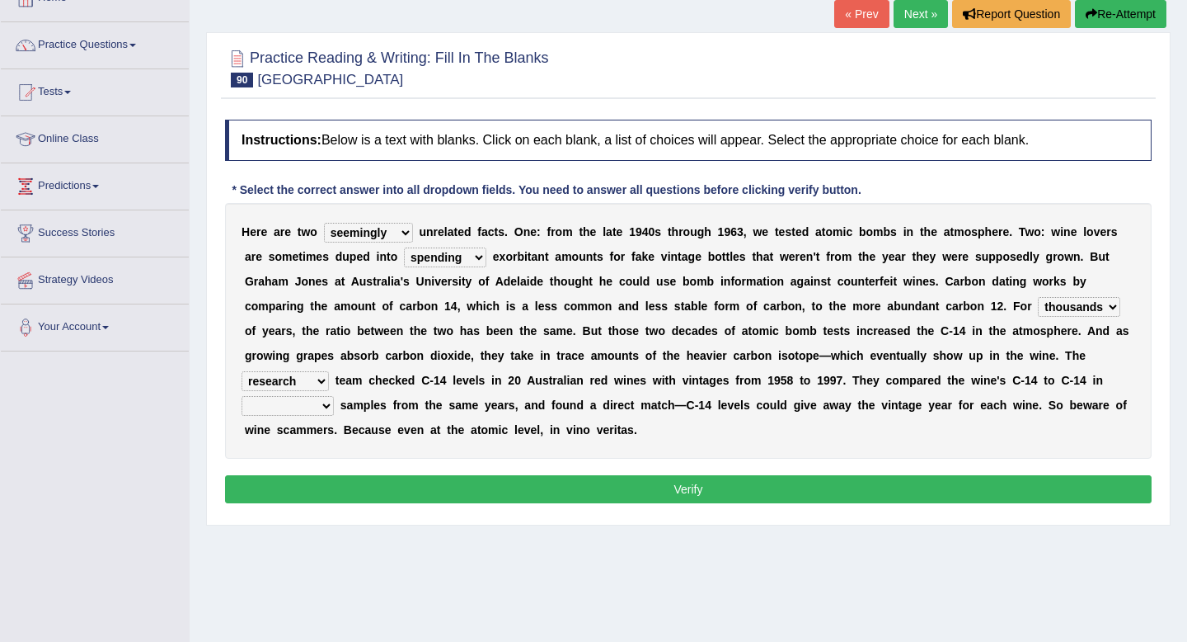
scroll to position [110, 0]
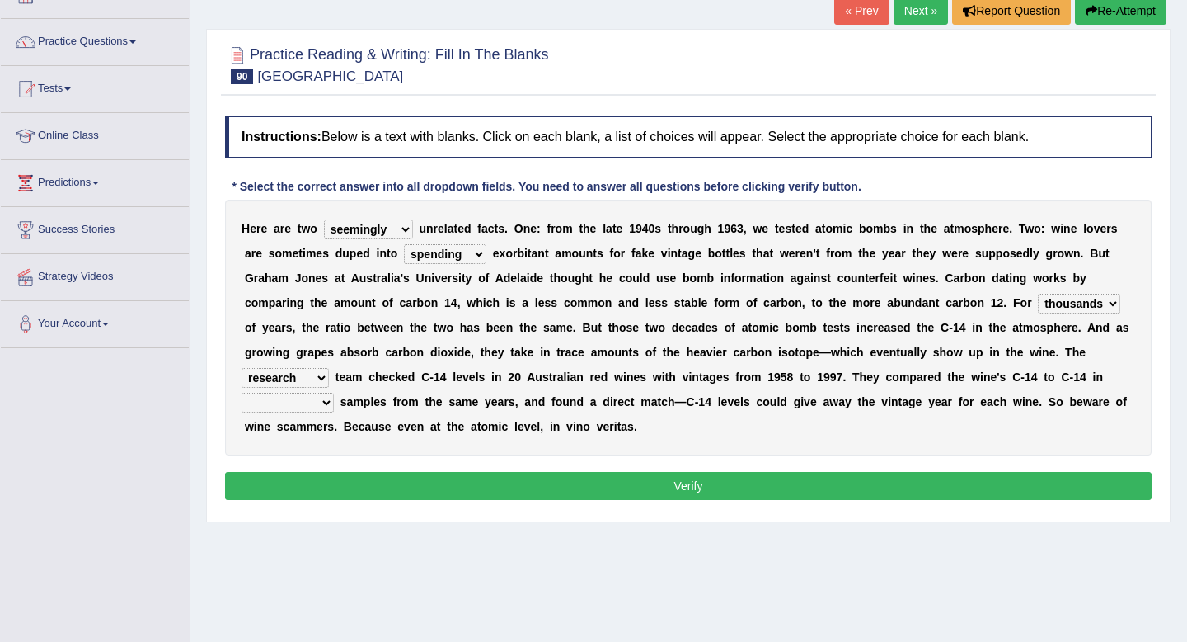
click at [286, 402] on select "physical atmospheric fluid solid" at bounding box center [288, 403] width 92 height 20
select select "fluid"
click at [242, 393] on select "physical atmospheric fluid solid" at bounding box center [288, 403] width 92 height 20
click at [294, 482] on button "Verify" at bounding box center [688, 486] width 927 height 28
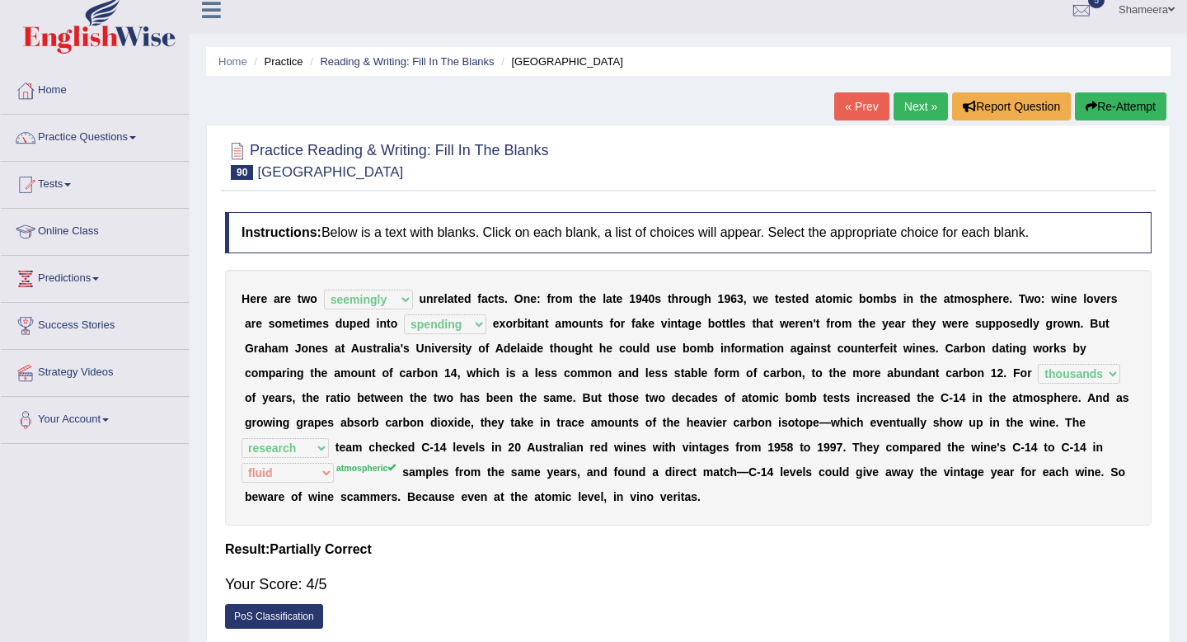
scroll to position [0, 0]
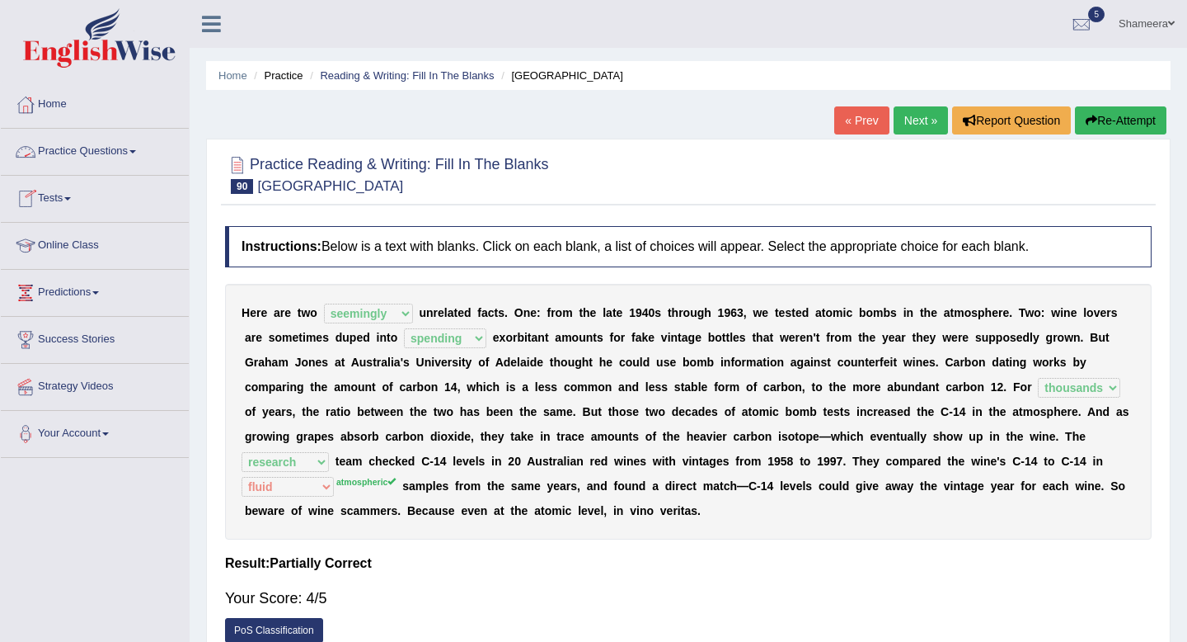
click at [111, 154] on link "Practice Questions" at bounding box center [95, 149] width 188 height 41
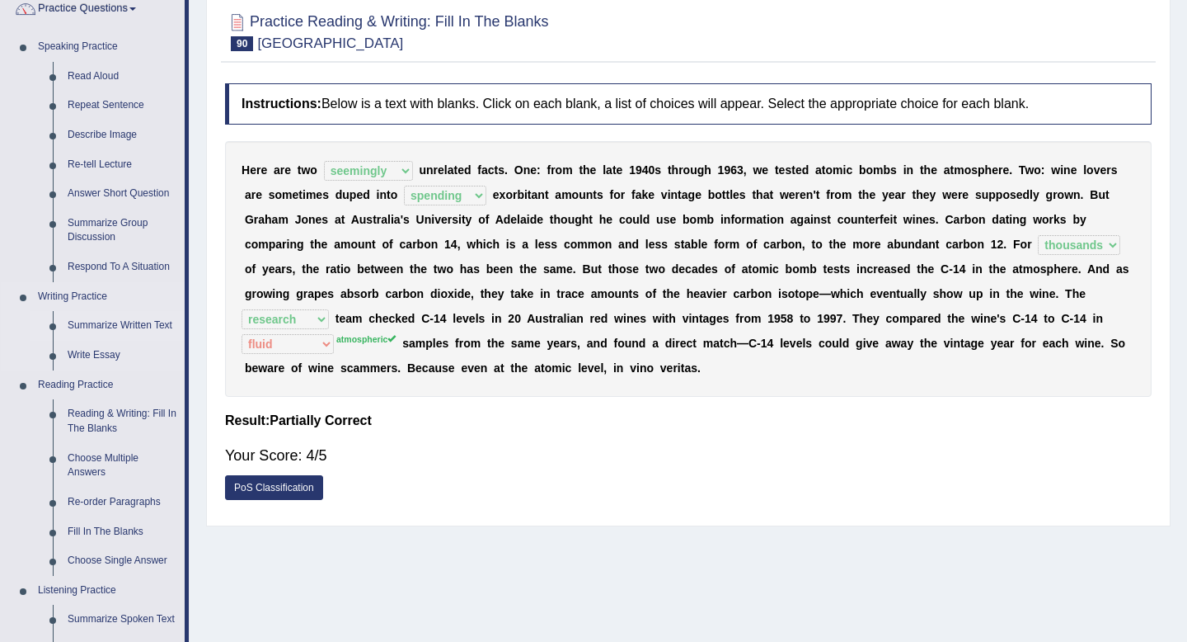
scroll to position [144, 0]
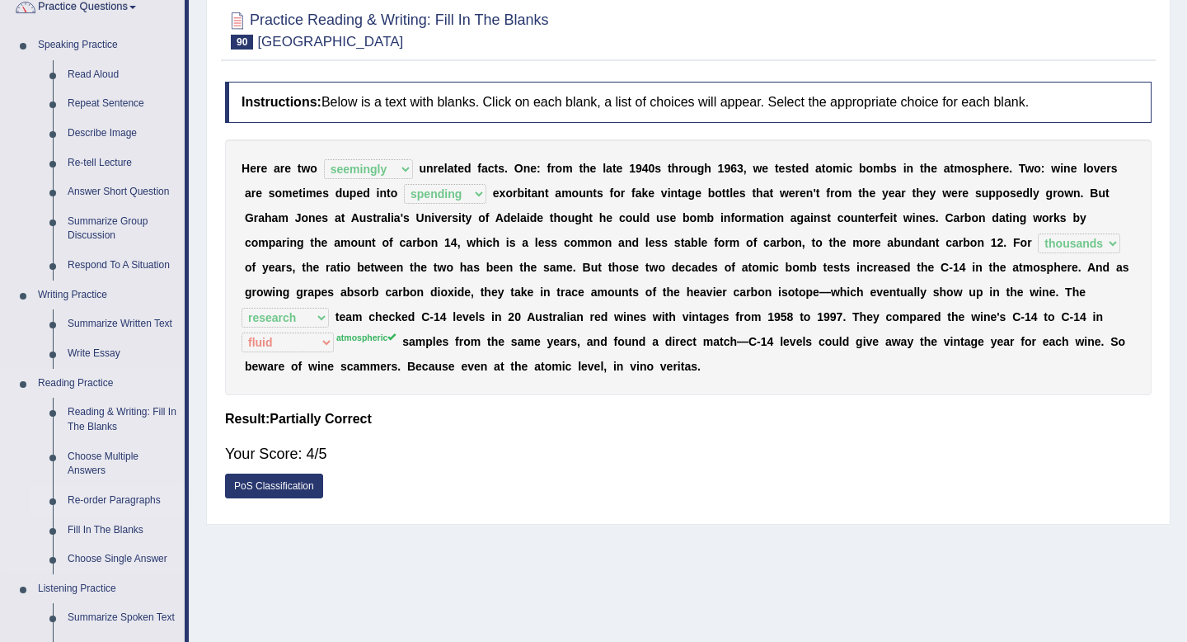
click at [128, 501] on link "Re-order Paragraphs" at bounding box center [122, 501] width 125 height 30
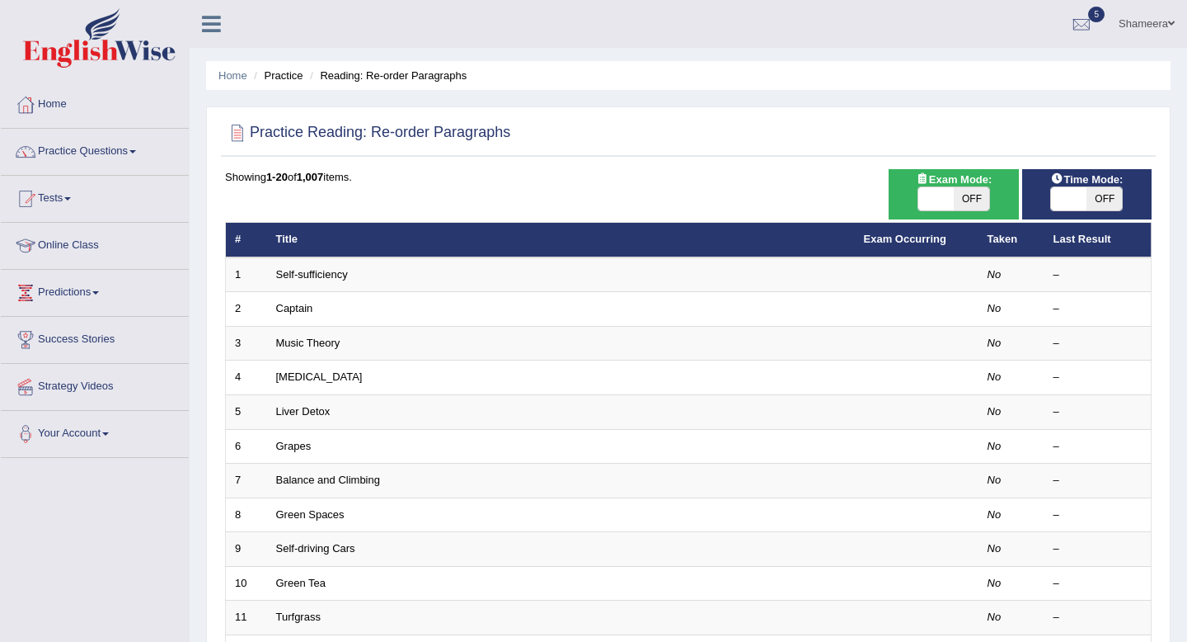
click at [146, 156] on link "Practice Questions" at bounding box center [95, 149] width 188 height 41
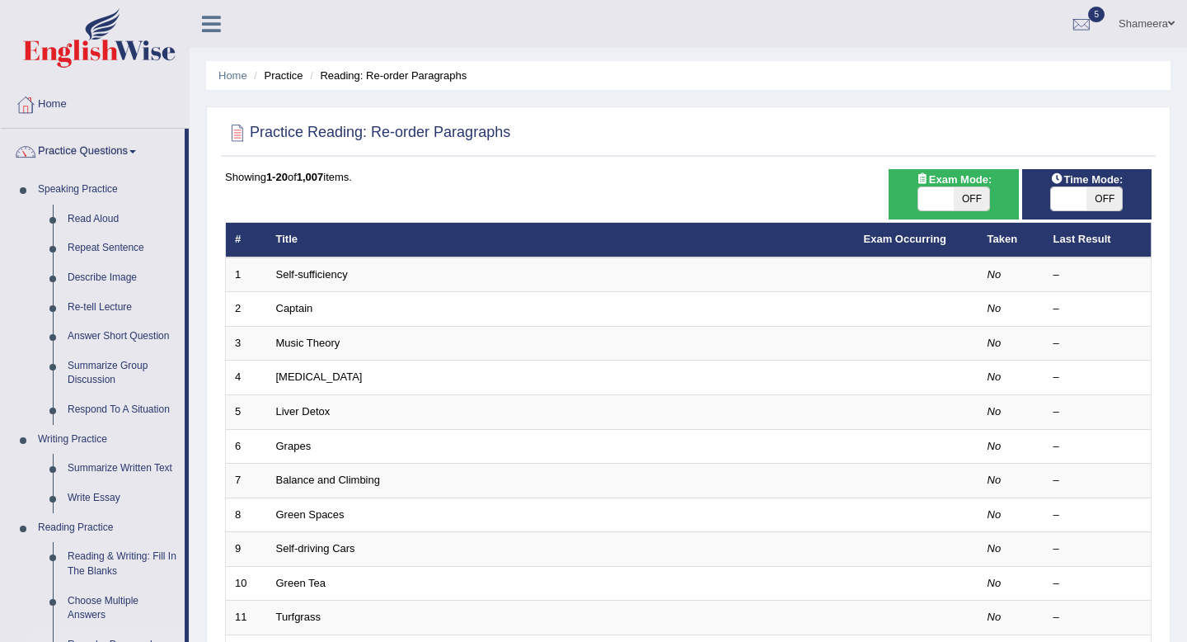
click at [661, 159] on div "Practice Reading: Re-order Paragraphs Time Mode: ON OFF Exam Mode: ON OFF Showi…" at bounding box center [688, 572] width 965 height 932
click at [965, 203] on span "OFF" at bounding box center [971, 198] width 35 height 23
checkbox input "true"
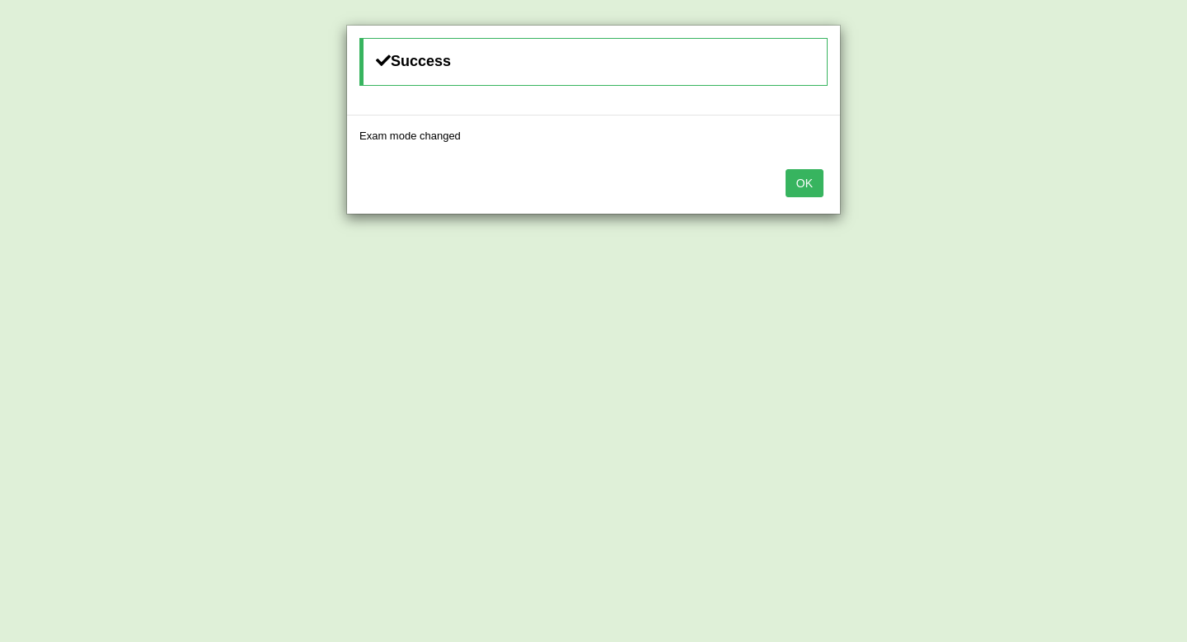
click at [806, 188] on button "OK" at bounding box center [805, 183] width 38 height 28
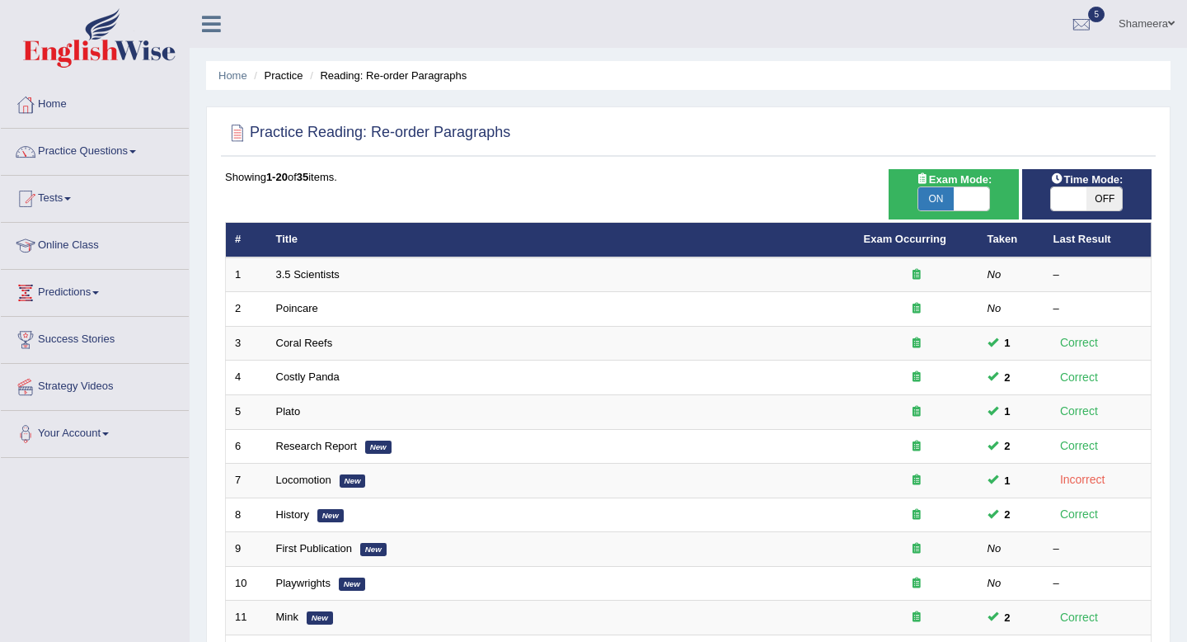
scroll to position [450, 0]
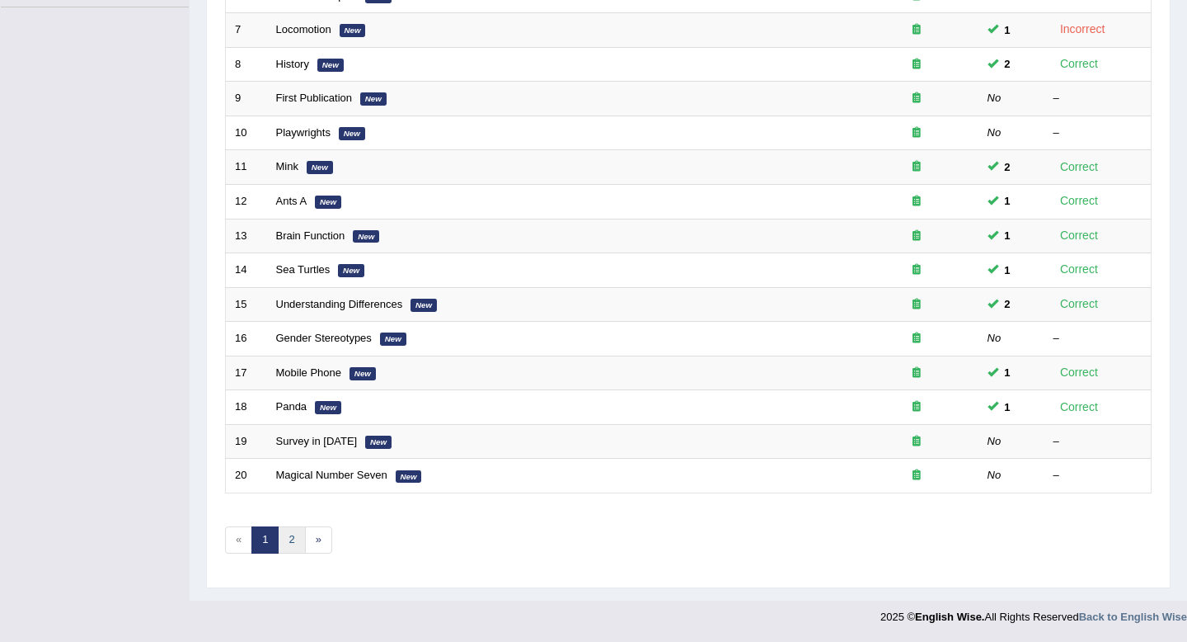
click at [294, 538] on link "2" at bounding box center [291, 539] width 27 height 27
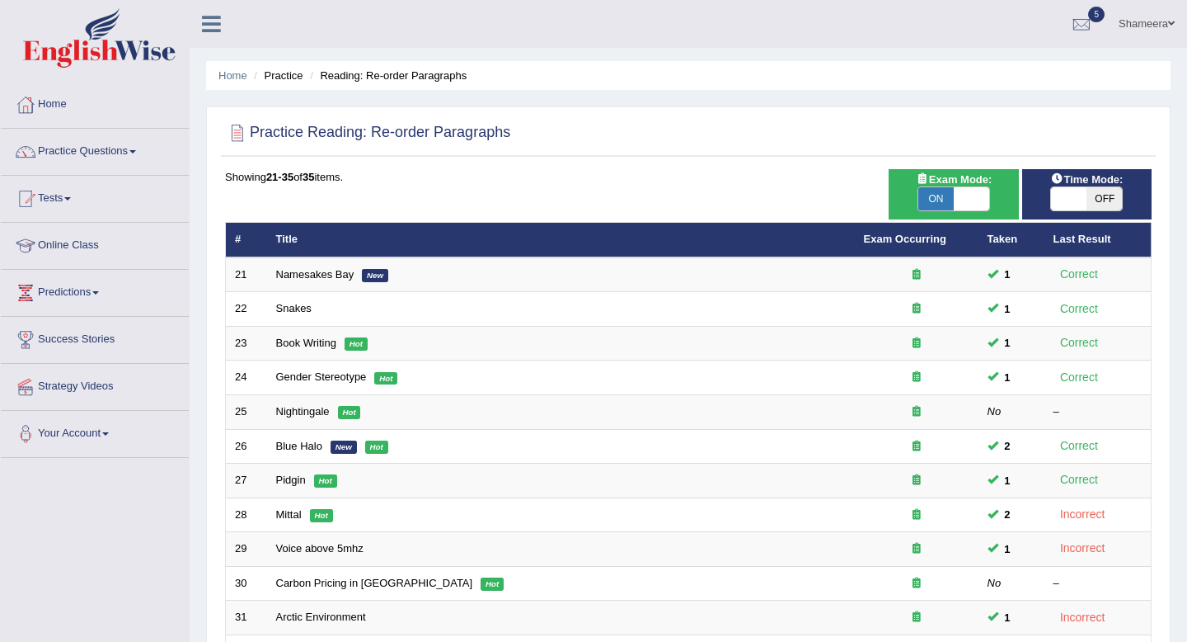
scroll to position [279, 0]
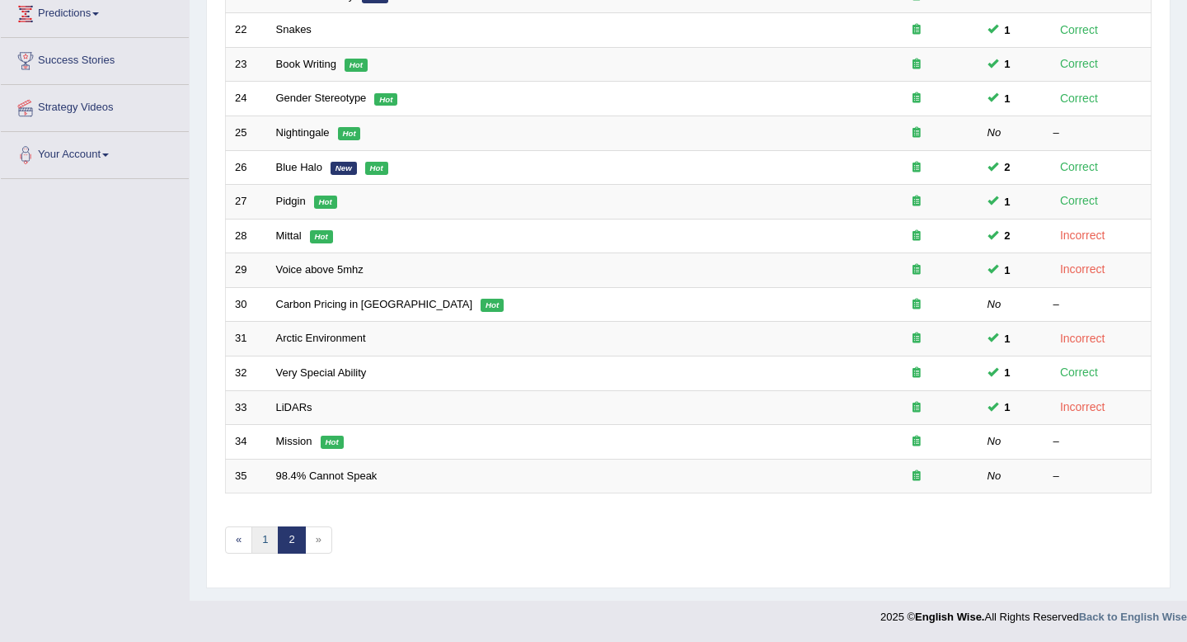
click at [262, 545] on link "1" at bounding box center [265, 539] width 27 height 27
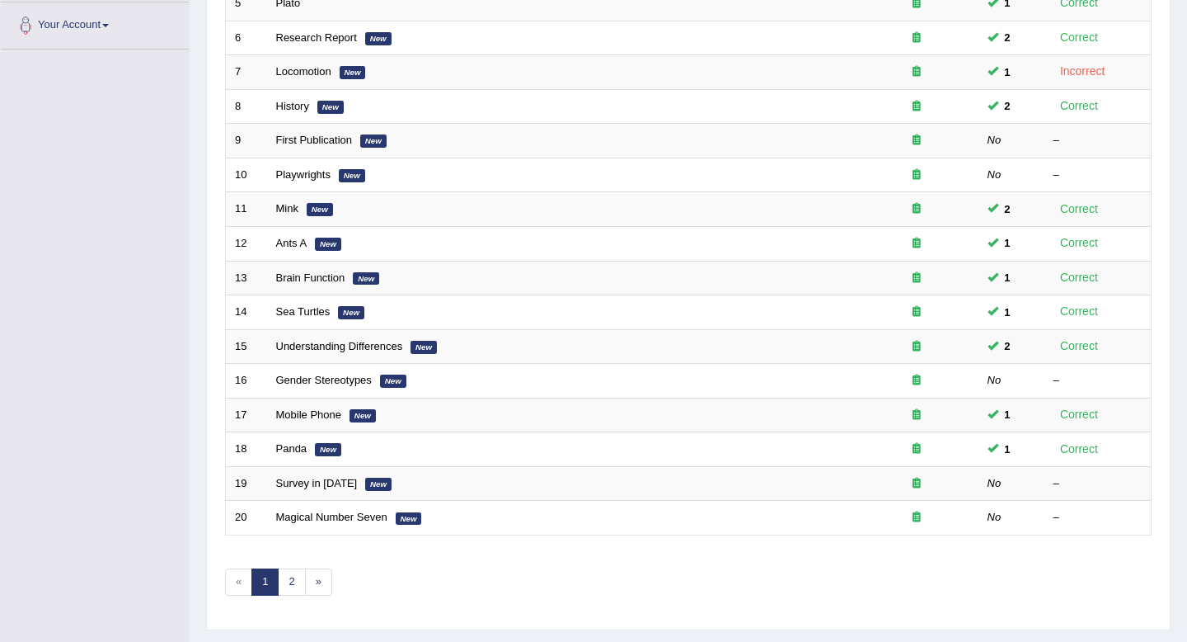
scroll to position [450, 0]
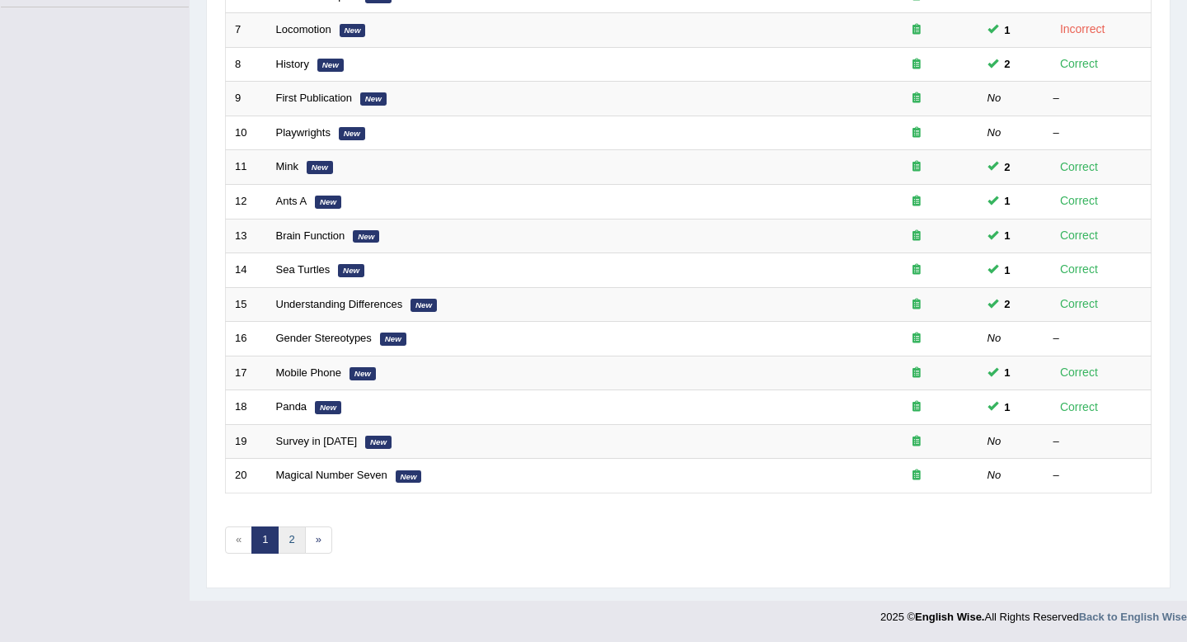
click at [292, 539] on link "2" at bounding box center [291, 539] width 27 height 27
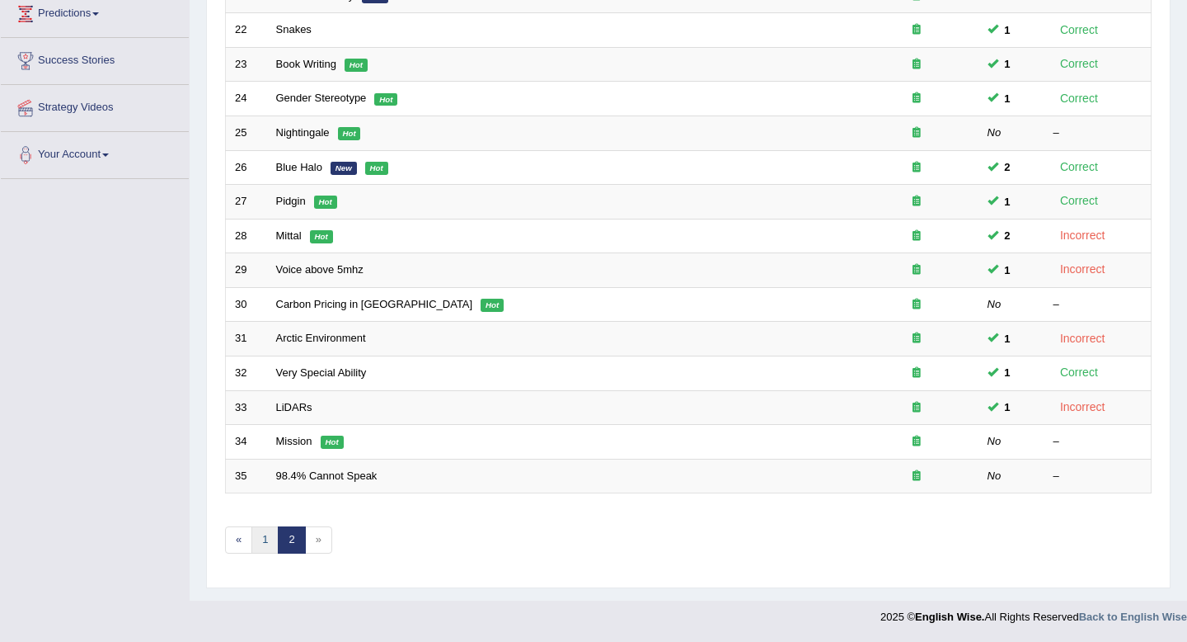
click at [263, 540] on link "1" at bounding box center [265, 539] width 27 height 27
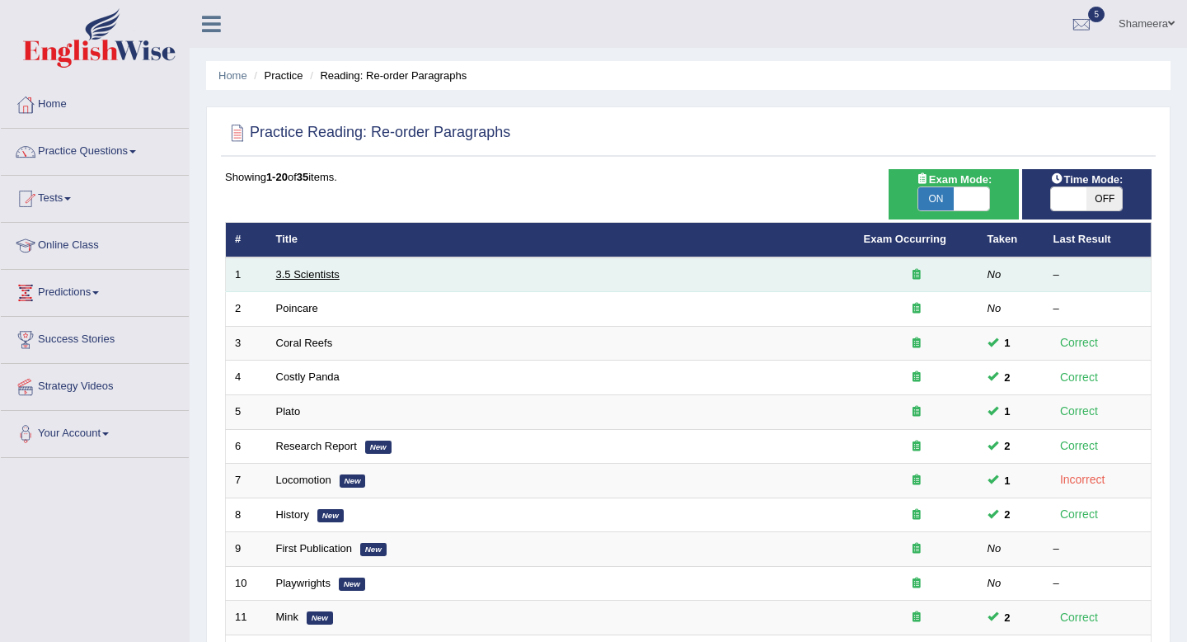
click at [331, 277] on link "3.5 Scientists" at bounding box center [307, 274] width 63 height 12
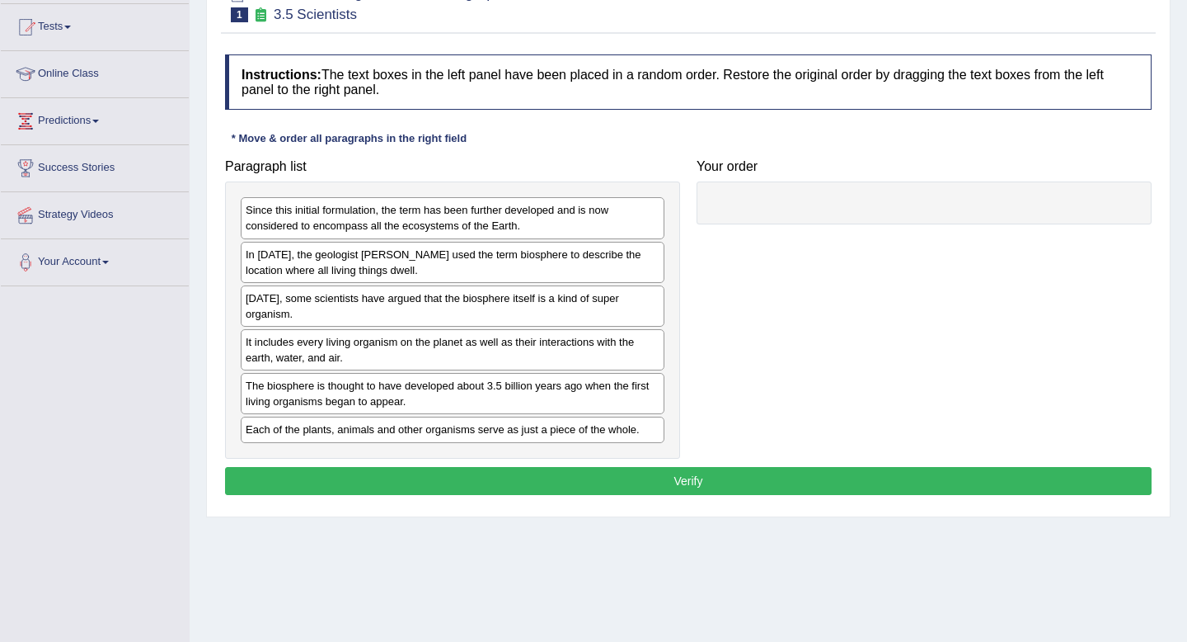
scroll to position [177, 0]
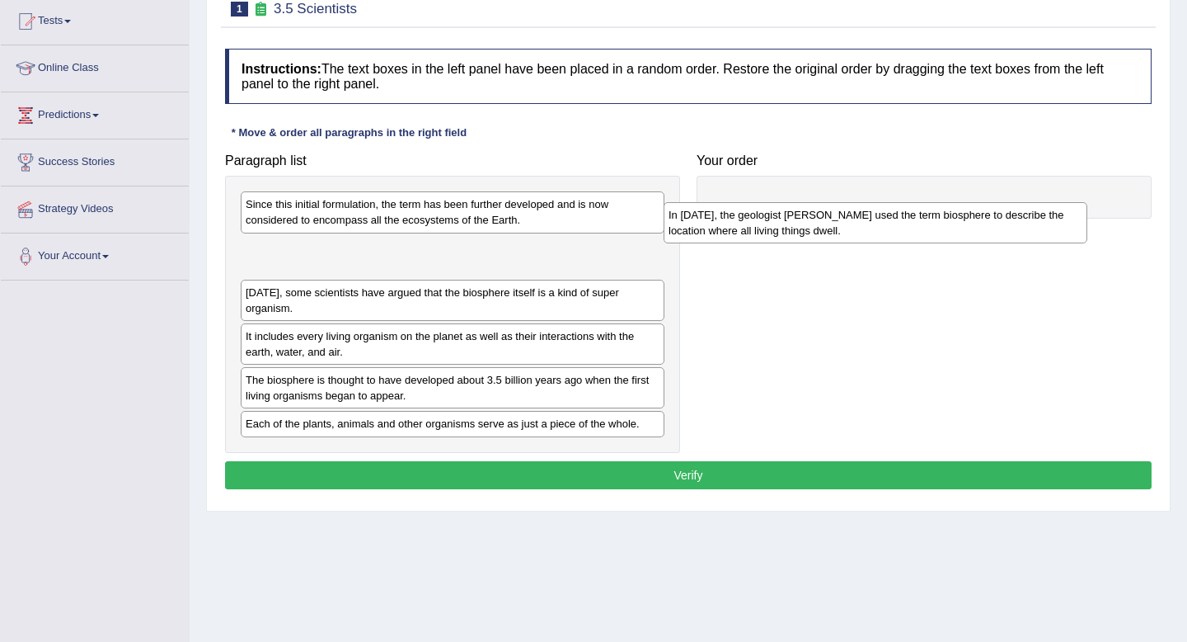
drag, startPoint x: 385, startPoint y: 260, endPoint x: 825, endPoint y: 207, distance: 442.7
click at [825, 207] on div "In [DATE], the geologist [PERSON_NAME] used the term biosphere to describe the …" at bounding box center [876, 222] width 424 height 41
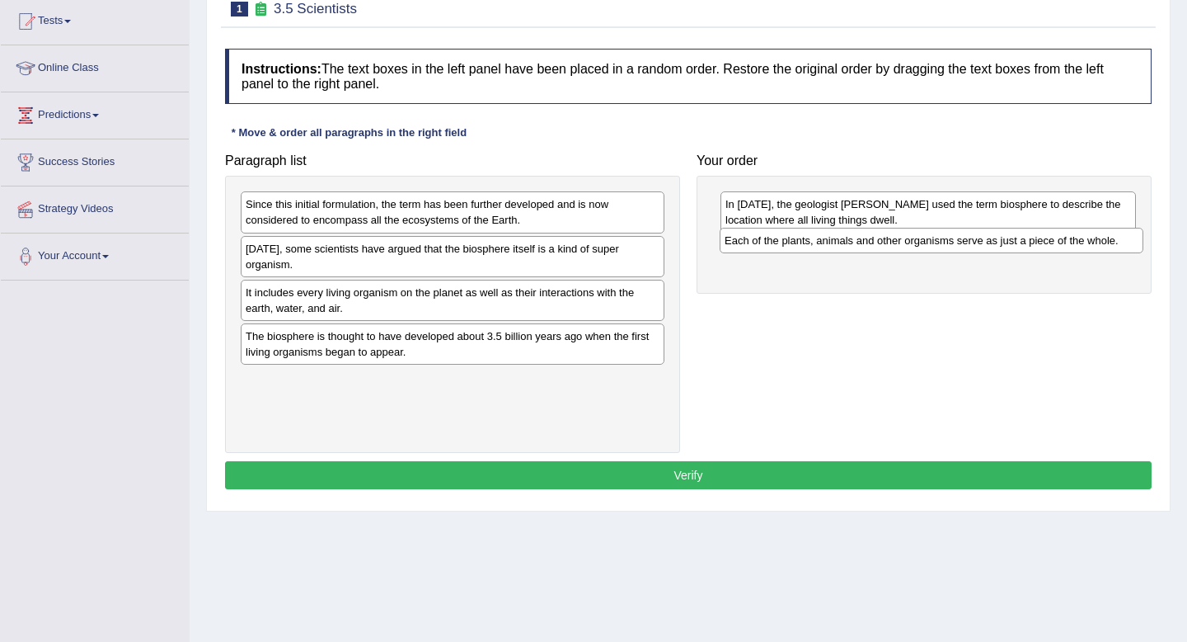
drag, startPoint x: 635, startPoint y: 380, endPoint x: 1114, endPoint y: 241, distance: 499.0
click at [1114, 241] on div "Each of the plants, animals and other organisms serve as just a piece of the wh…" at bounding box center [932, 241] width 424 height 26
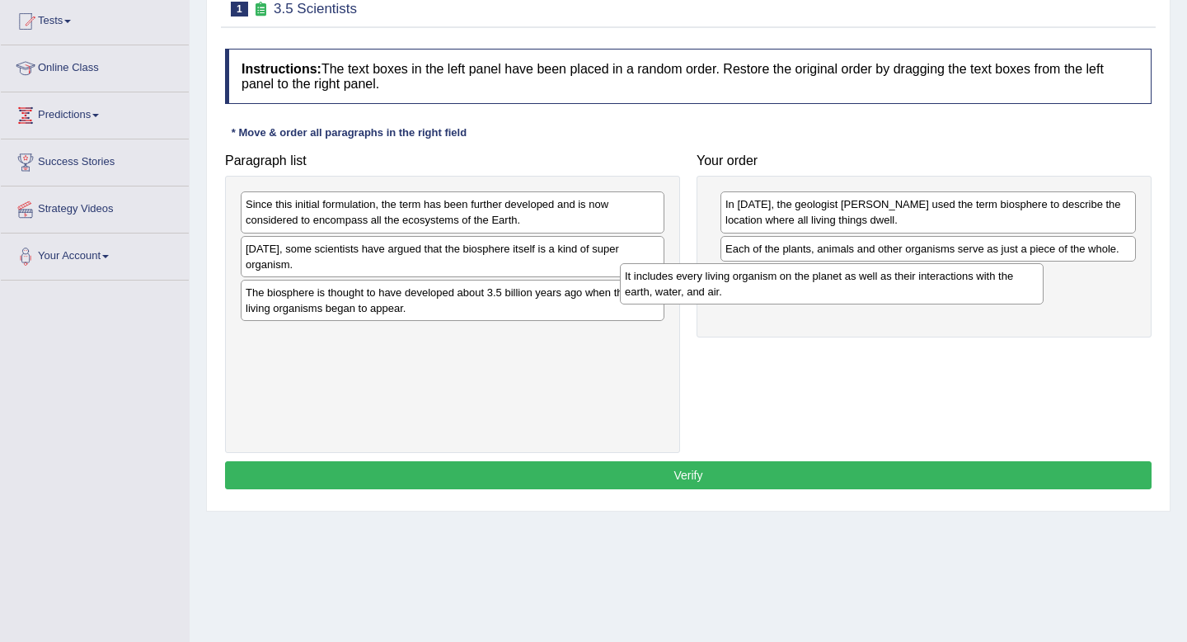
drag, startPoint x: 591, startPoint y: 302, endPoint x: 988, endPoint y: 289, distance: 396.9
click at [988, 289] on div "It includes every living organism on the planet as well as their interactions w…" at bounding box center [832, 283] width 424 height 41
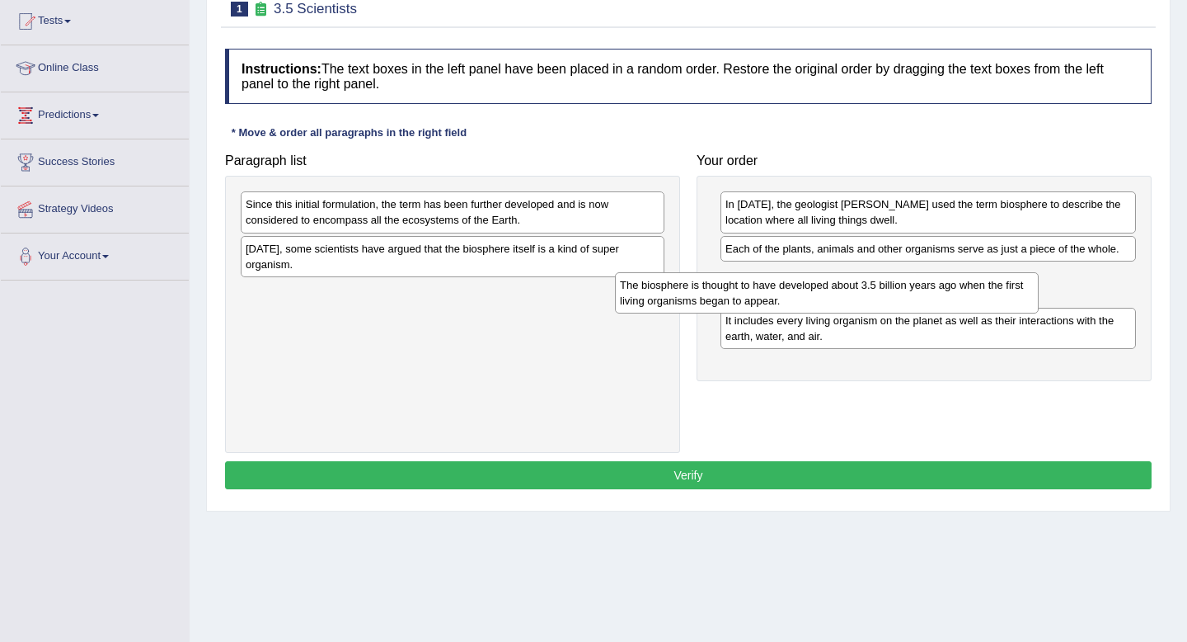
drag, startPoint x: 560, startPoint y: 303, endPoint x: 944, endPoint y: 296, distance: 384.4
click at [943, 296] on div "The biosphere is thought to have developed about 3.5 billion years ago when the…" at bounding box center [827, 292] width 424 height 41
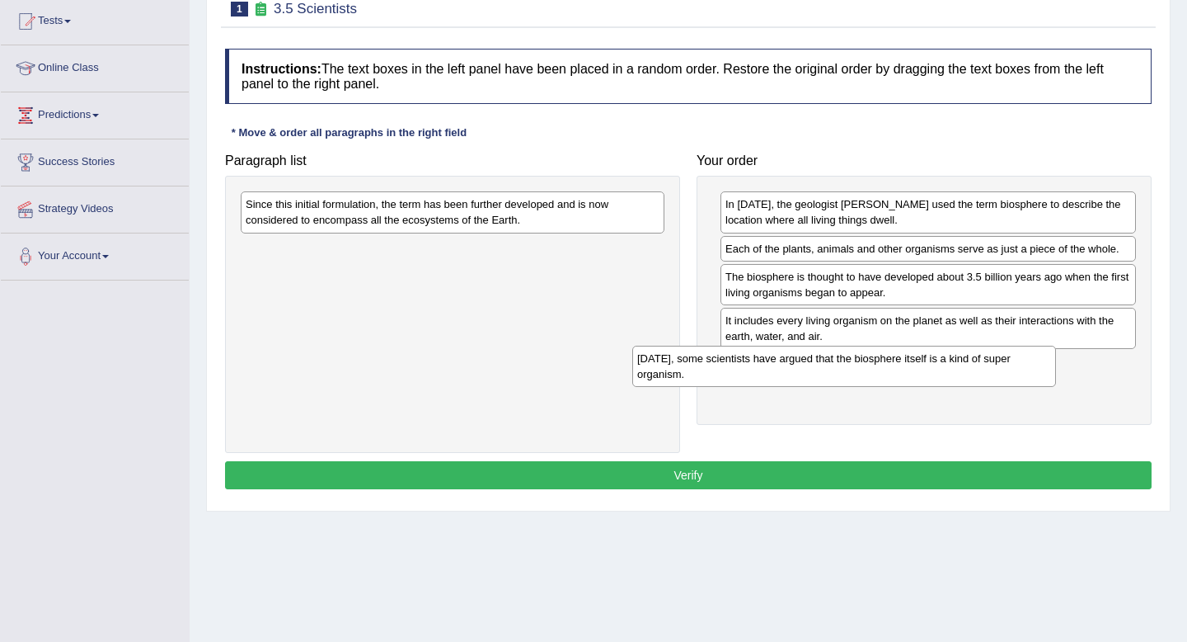
drag, startPoint x: 555, startPoint y: 256, endPoint x: 947, endPoint y: 366, distance: 406.8
click at [947, 366] on div "[DATE], some scientists have argued that the biosphere itself is a kind of supe…" at bounding box center [844, 366] width 424 height 41
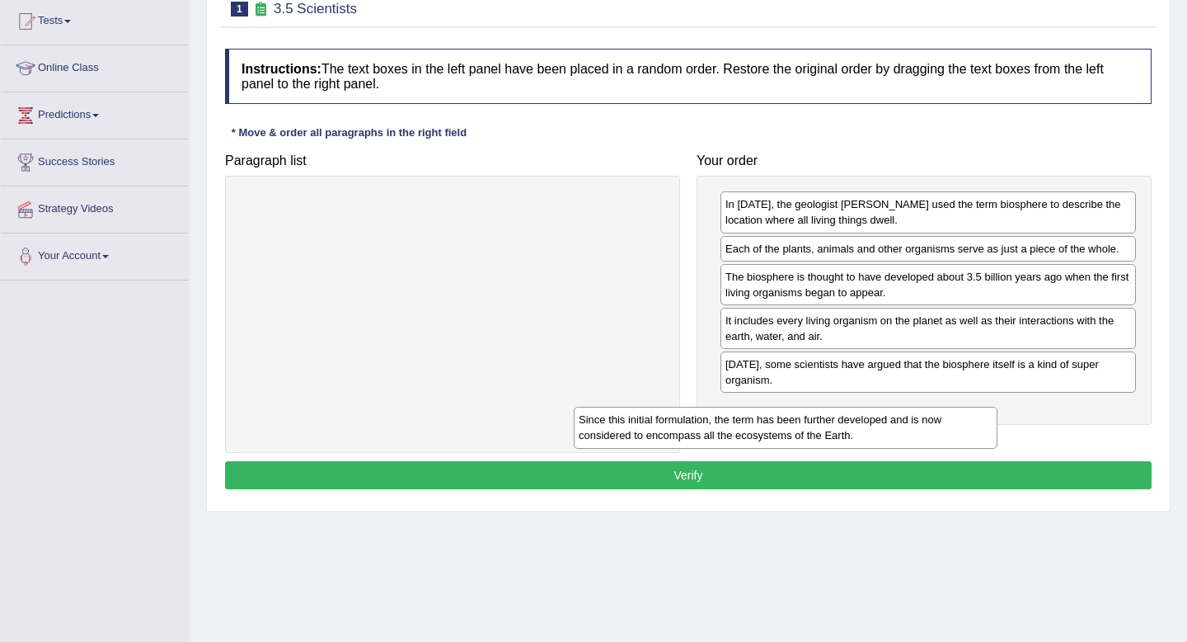
drag, startPoint x: 560, startPoint y: 212, endPoint x: 933, endPoint y: 412, distance: 423.2
click at [933, 412] on div "Since this initial formulation, the term has been further developed and is now …" at bounding box center [786, 427] width 424 height 41
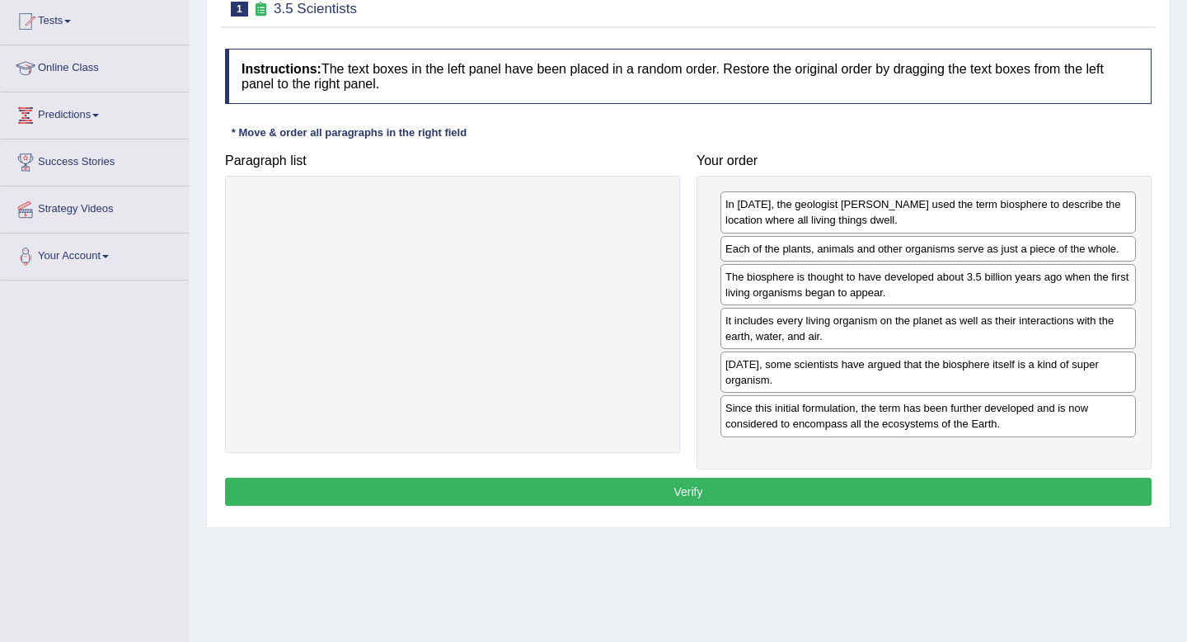
click at [902, 499] on button "Verify" at bounding box center [688, 491] width 927 height 28
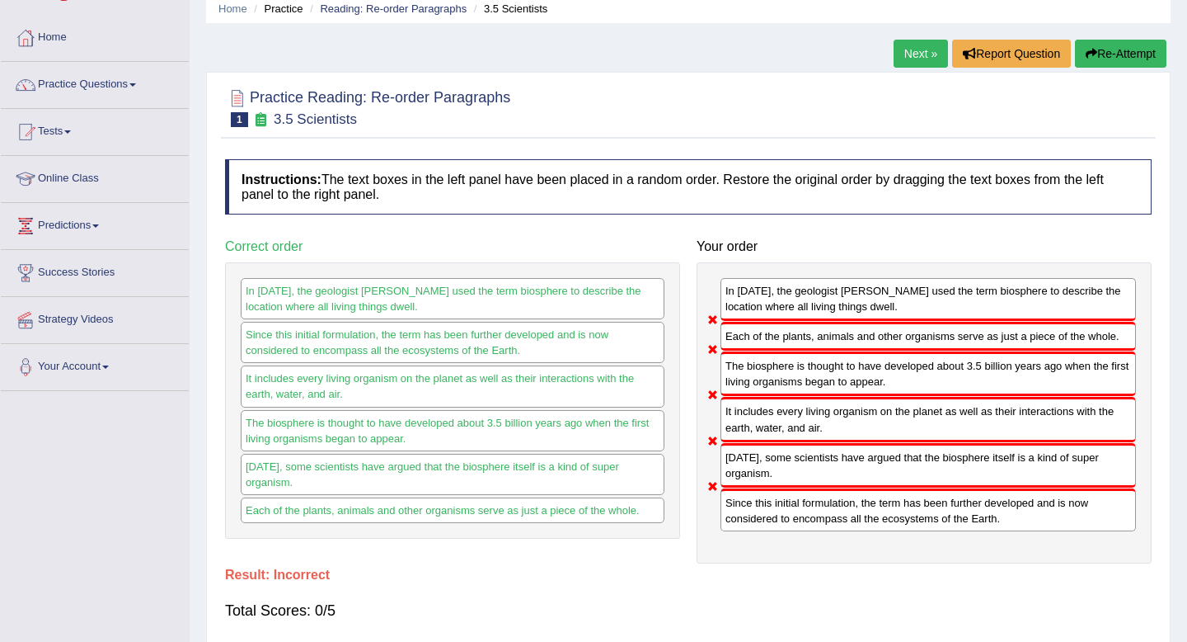
scroll to position [0, 0]
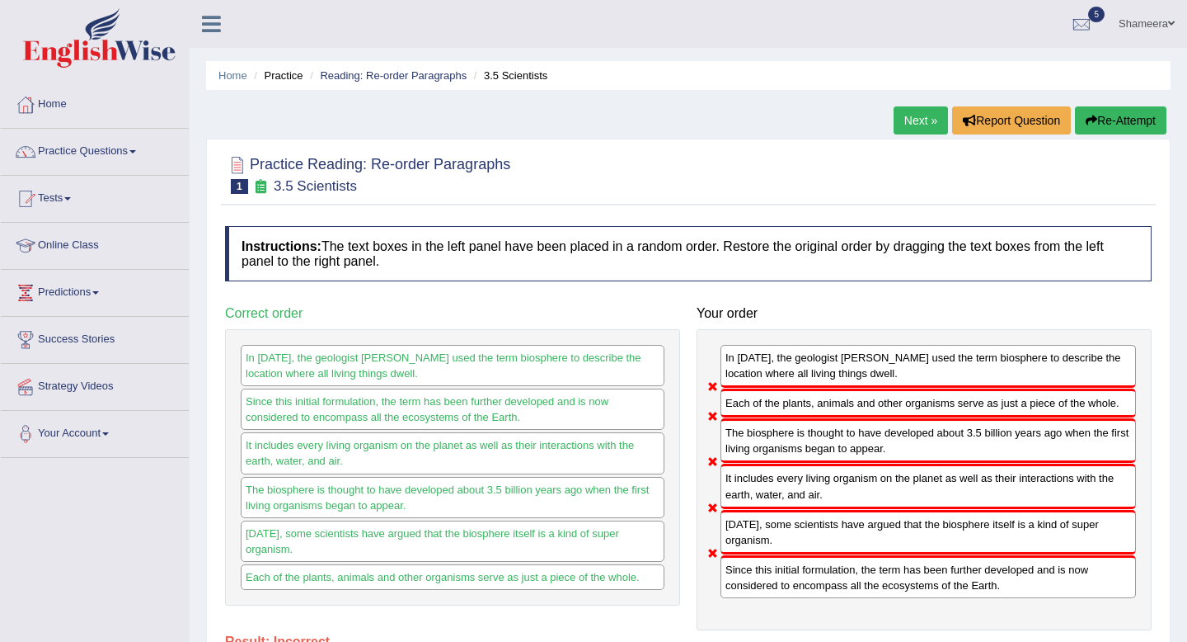
click at [1112, 118] on button "Re-Attempt" at bounding box center [1121, 120] width 92 height 28
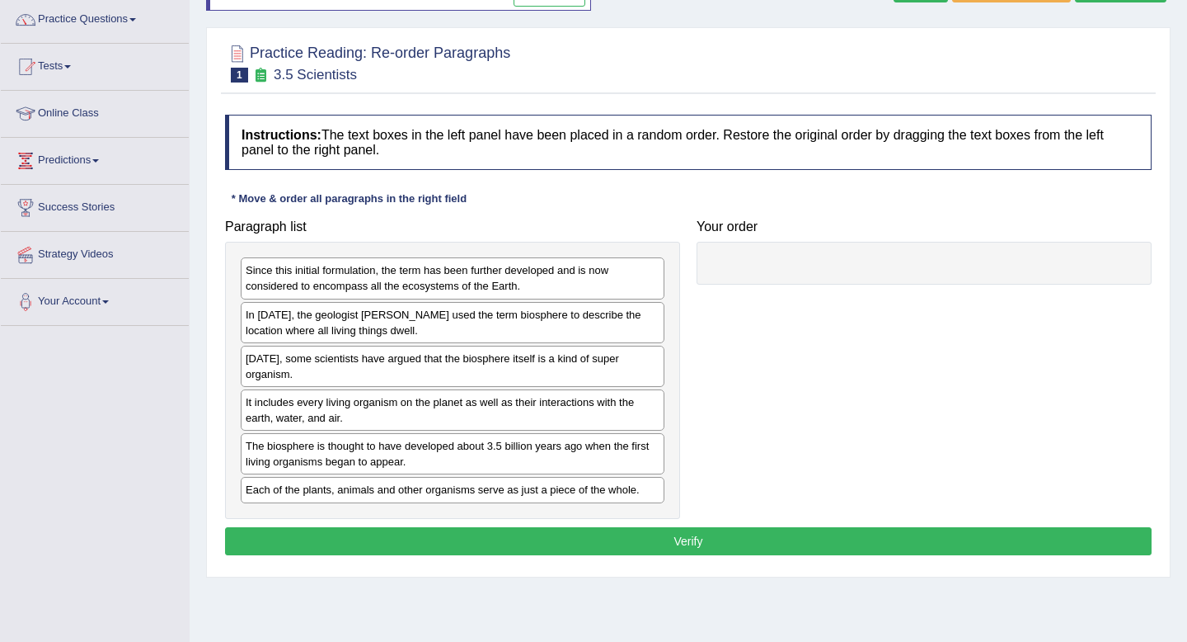
scroll to position [134, 0]
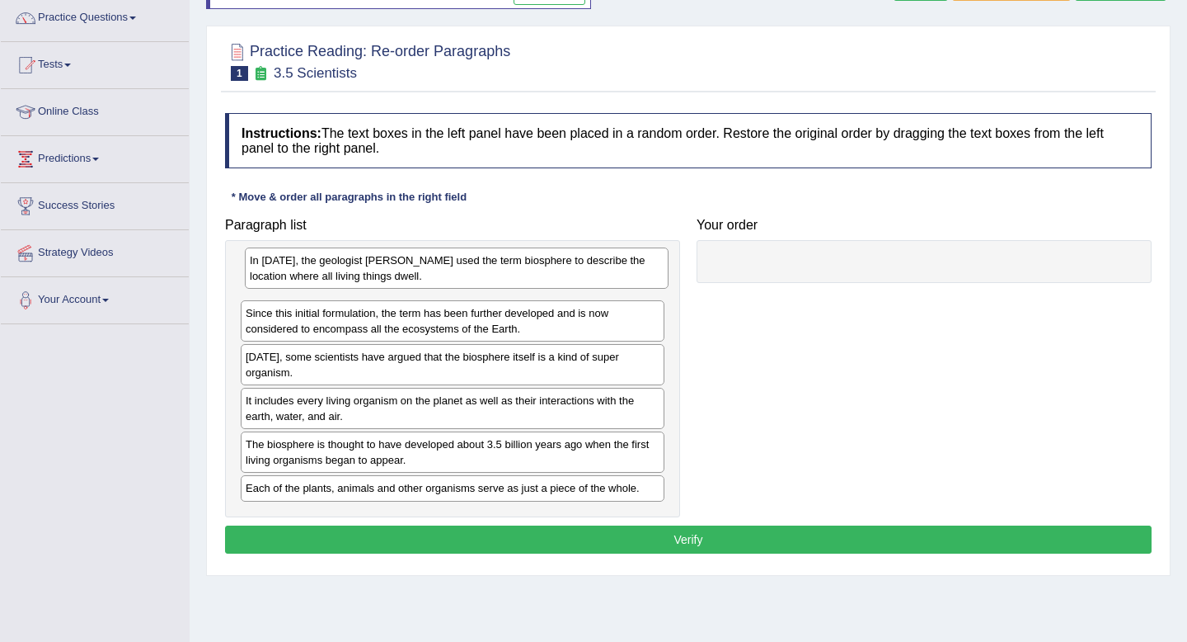
drag, startPoint x: 424, startPoint y: 334, endPoint x: 428, endPoint y: 283, distance: 51.3
click at [428, 283] on div "In [DATE], the geologist [PERSON_NAME] used the term biosphere to describe the …" at bounding box center [457, 267] width 424 height 41
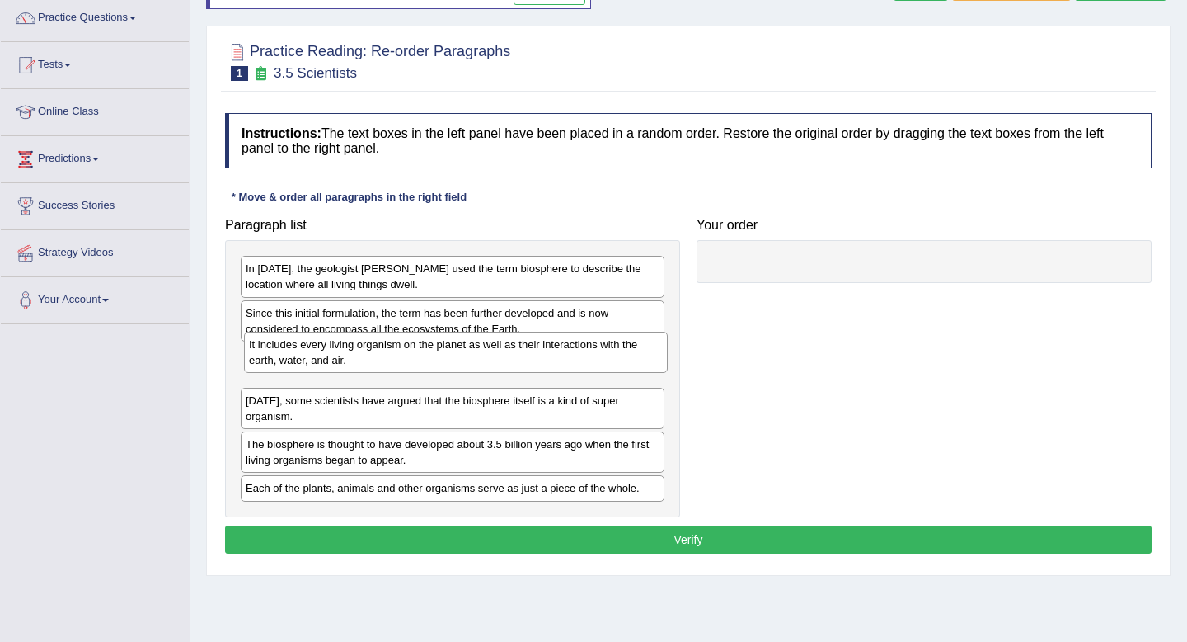
drag, startPoint x: 416, startPoint y: 416, endPoint x: 419, endPoint y: 362, distance: 54.5
click at [419, 362] on div "It includes every living organism on the planet as well as their interactions w…" at bounding box center [456, 352] width 424 height 41
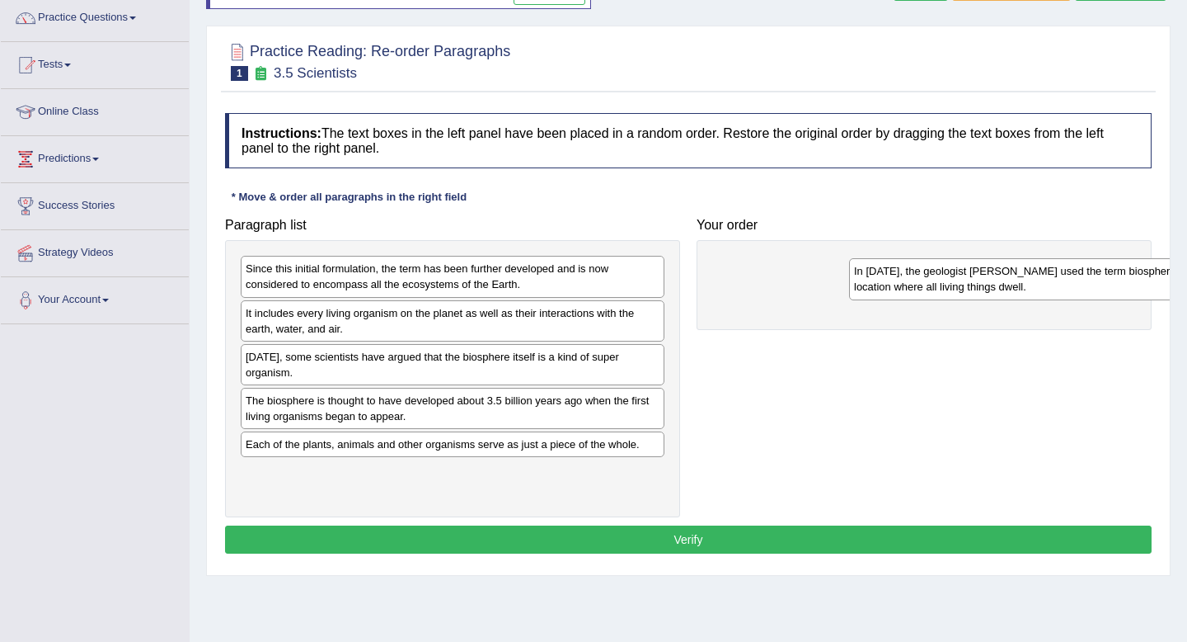
drag, startPoint x: 369, startPoint y: 279, endPoint x: 987, endPoint y: 258, distance: 618.0
click at [987, 258] on div "In [DATE], the geologist [PERSON_NAME] used the term biosphere to describe the …" at bounding box center [1061, 278] width 424 height 41
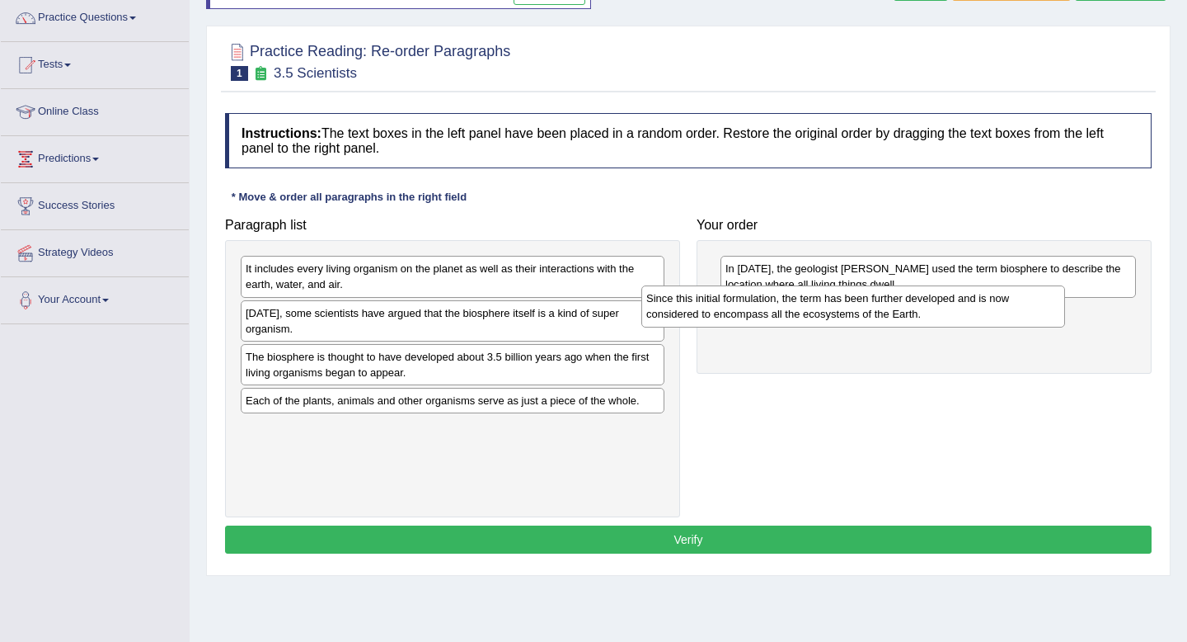
drag, startPoint x: 547, startPoint y: 274, endPoint x: 948, endPoint y: 303, distance: 401.9
click at [948, 303] on div "Since this initial formulation, the term has been further developed and is now …" at bounding box center [854, 305] width 424 height 41
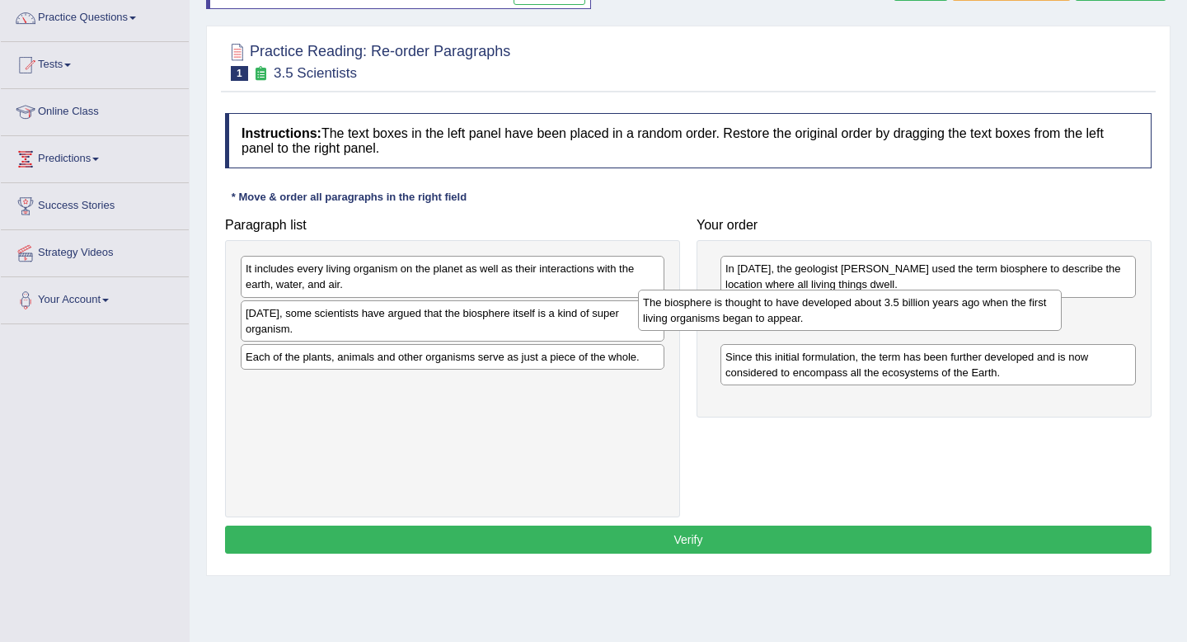
drag, startPoint x: 587, startPoint y: 369, endPoint x: 985, endPoint y: 314, distance: 401.2
click at [985, 314] on div "The biosphere is thought to have developed about 3.5 billion years ago when the…" at bounding box center [850, 309] width 424 height 41
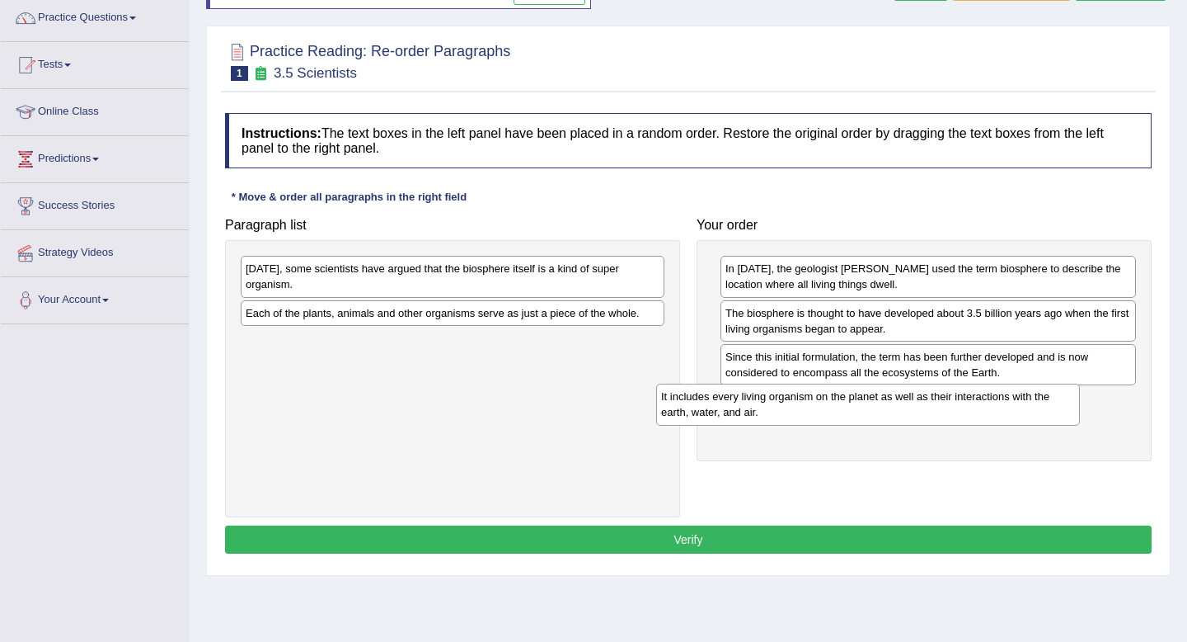
drag, startPoint x: 602, startPoint y: 287, endPoint x: 1035, endPoint y: 400, distance: 447.4
click at [1035, 400] on div "It includes every living organism on the planet as well as their interactions w…" at bounding box center [868, 403] width 424 height 41
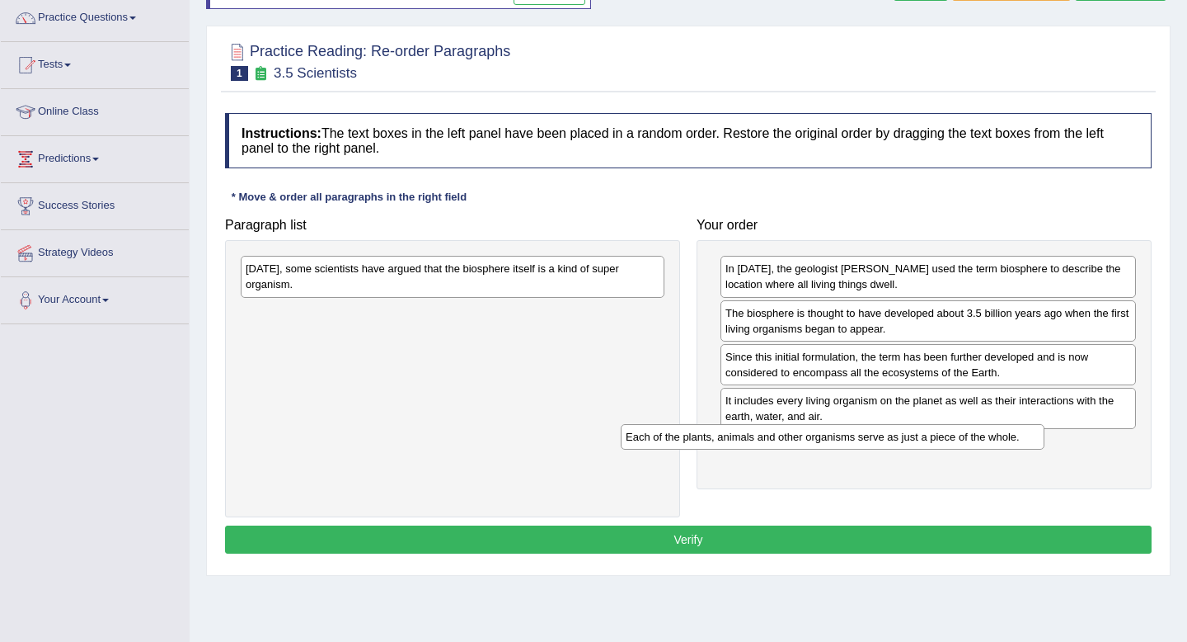
drag, startPoint x: 573, startPoint y: 308, endPoint x: 953, endPoint y: 432, distance: 399.8
click at [953, 432] on div "Each of the plants, animals and other organisms serve as just a piece of the wh…" at bounding box center [833, 437] width 424 height 26
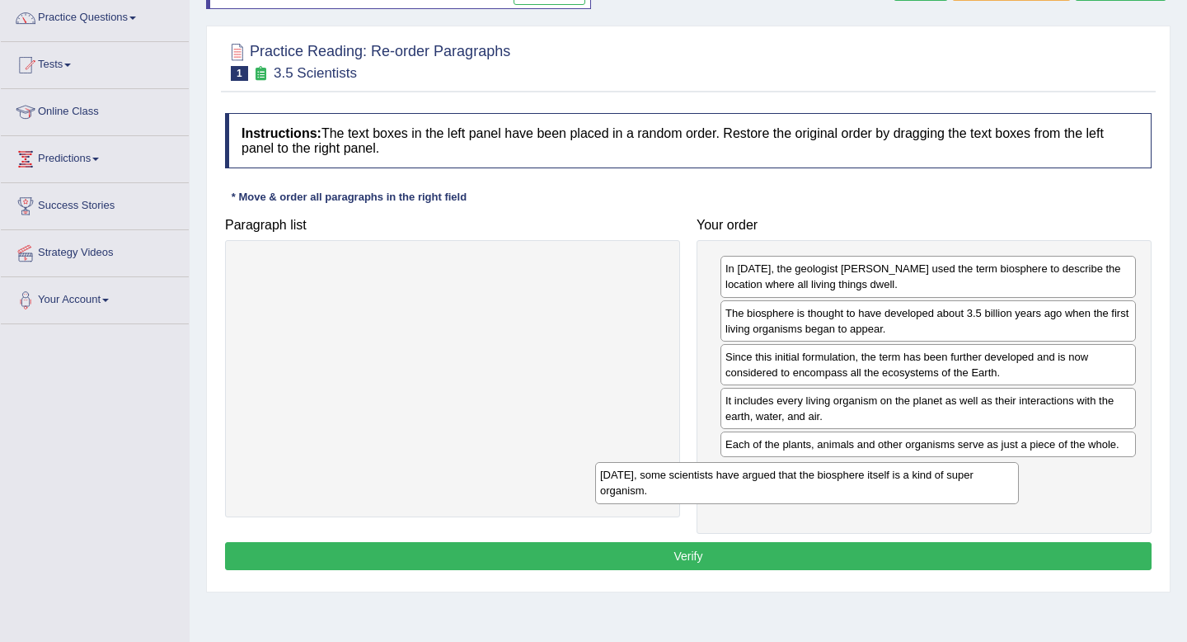
drag, startPoint x: 599, startPoint y: 283, endPoint x: 964, endPoint y: 488, distance: 419.1
click at [964, 488] on div "[DATE], some scientists have argued that the biosphere itself is a kind of supe…" at bounding box center [807, 482] width 424 height 41
click at [949, 557] on button "Verify" at bounding box center [688, 556] width 927 height 28
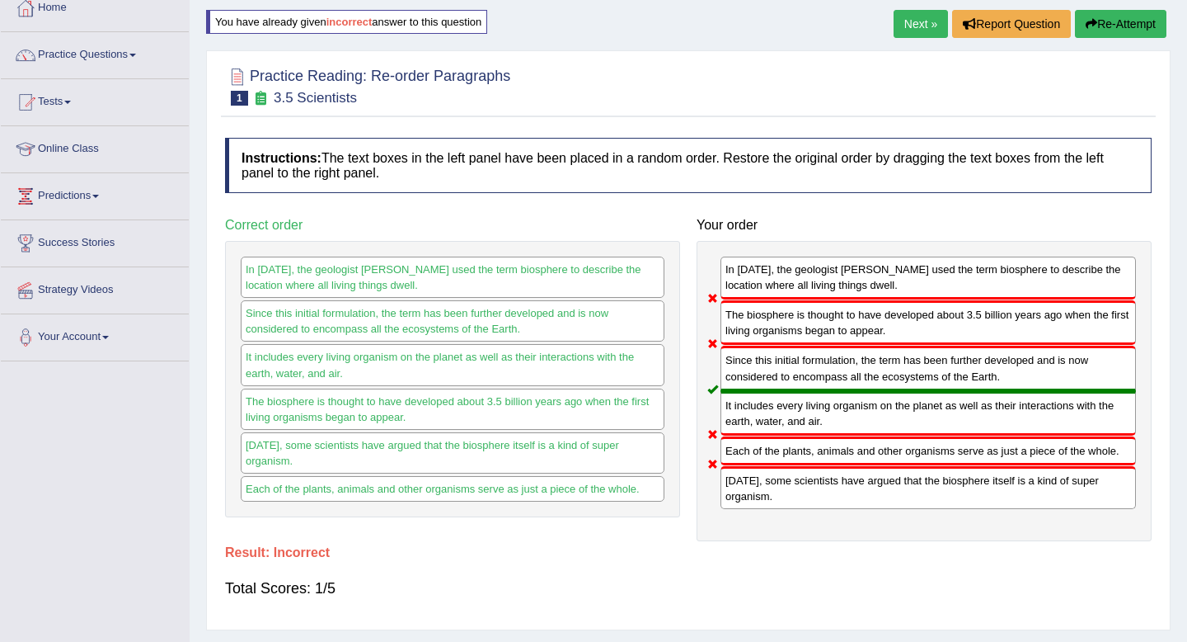
scroll to position [93, 0]
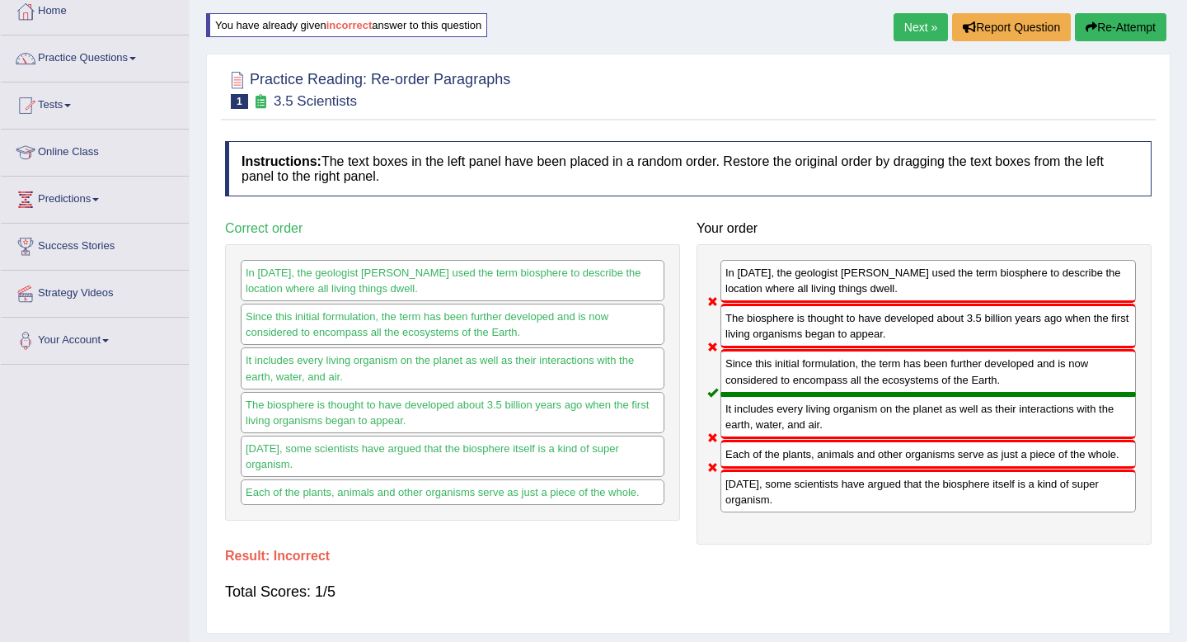
click at [912, 33] on link "Next »" at bounding box center [921, 27] width 54 height 28
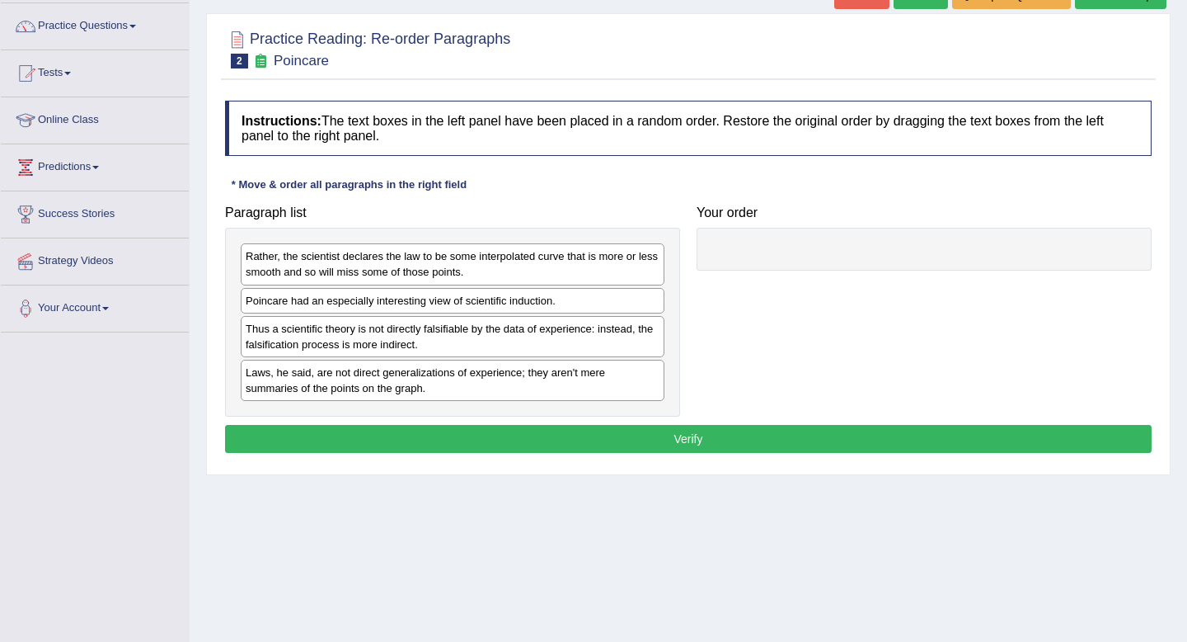
scroll to position [128, 0]
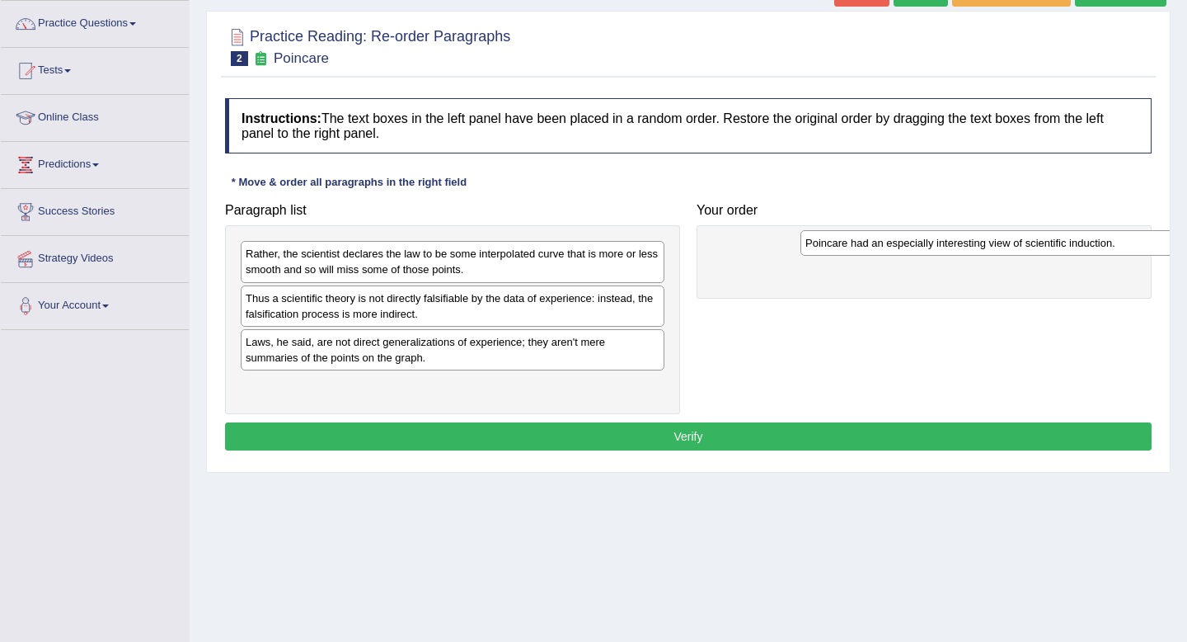
drag, startPoint x: 415, startPoint y: 297, endPoint x: 975, endPoint y: 242, distance: 562.6
click at [975, 242] on div "Poincare had an especially interesting view of scientific induction." at bounding box center [1013, 243] width 424 height 26
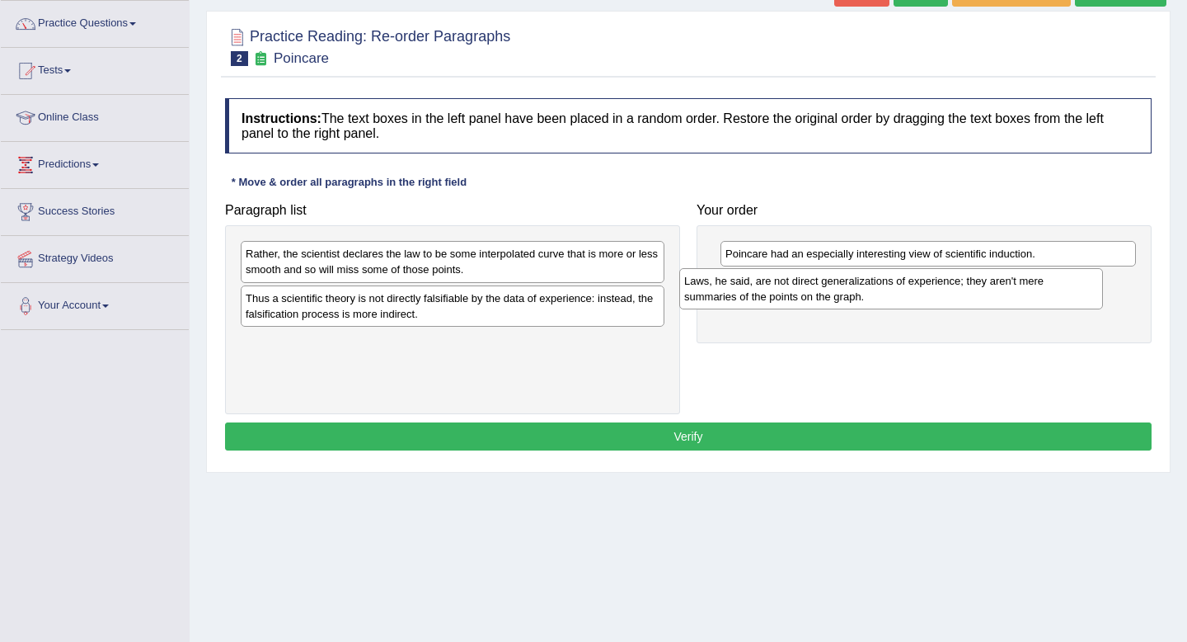
drag, startPoint x: 349, startPoint y: 357, endPoint x: 789, endPoint y: 294, distance: 444.9
click at [789, 294] on div "Laws, he said, are not direct generalizations of experience; they aren't mere s…" at bounding box center [891, 288] width 424 height 41
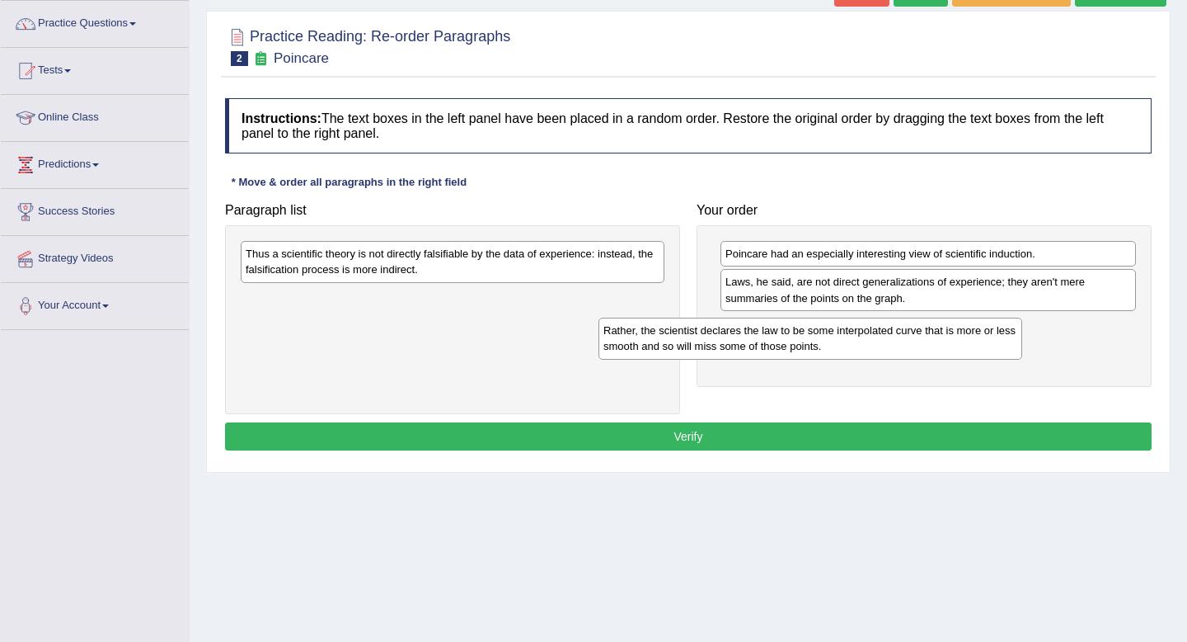
drag, startPoint x: 496, startPoint y: 264, endPoint x: 863, endPoint y: 336, distance: 374.1
click at [863, 336] on div "Rather, the scientist declares the law to be some interpolated curve that is mo…" at bounding box center [811, 337] width 424 height 41
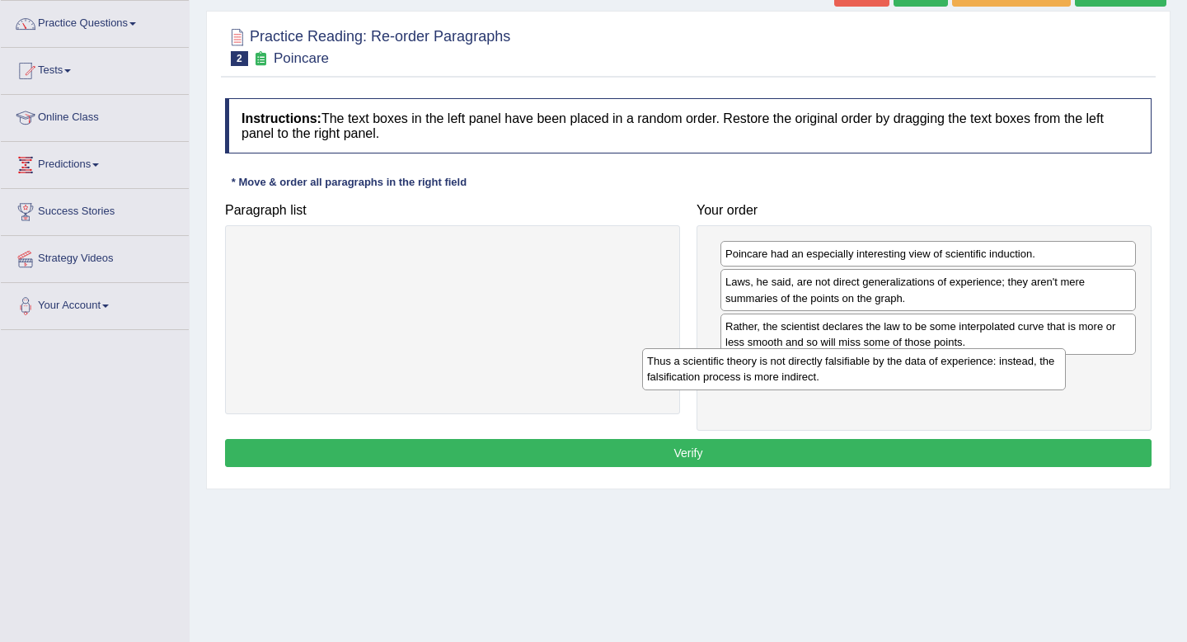
drag, startPoint x: 516, startPoint y: 257, endPoint x: 929, endPoint y: 362, distance: 426.2
click at [929, 362] on div "Thus a scientific theory is not directly falsifiable by the data of experience:…" at bounding box center [854, 368] width 424 height 41
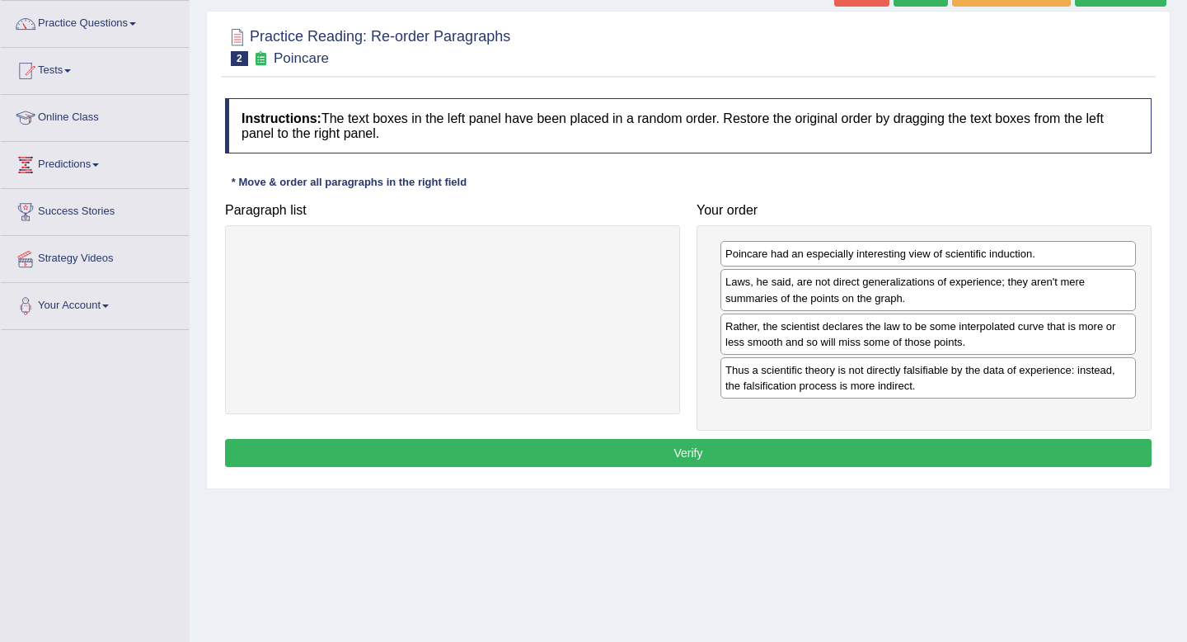
click at [869, 444] on button "Verify" at bounding box center [688, 453] width 927 height 28
